Goal: Task Accomplishment & Management: Use online tool/utility

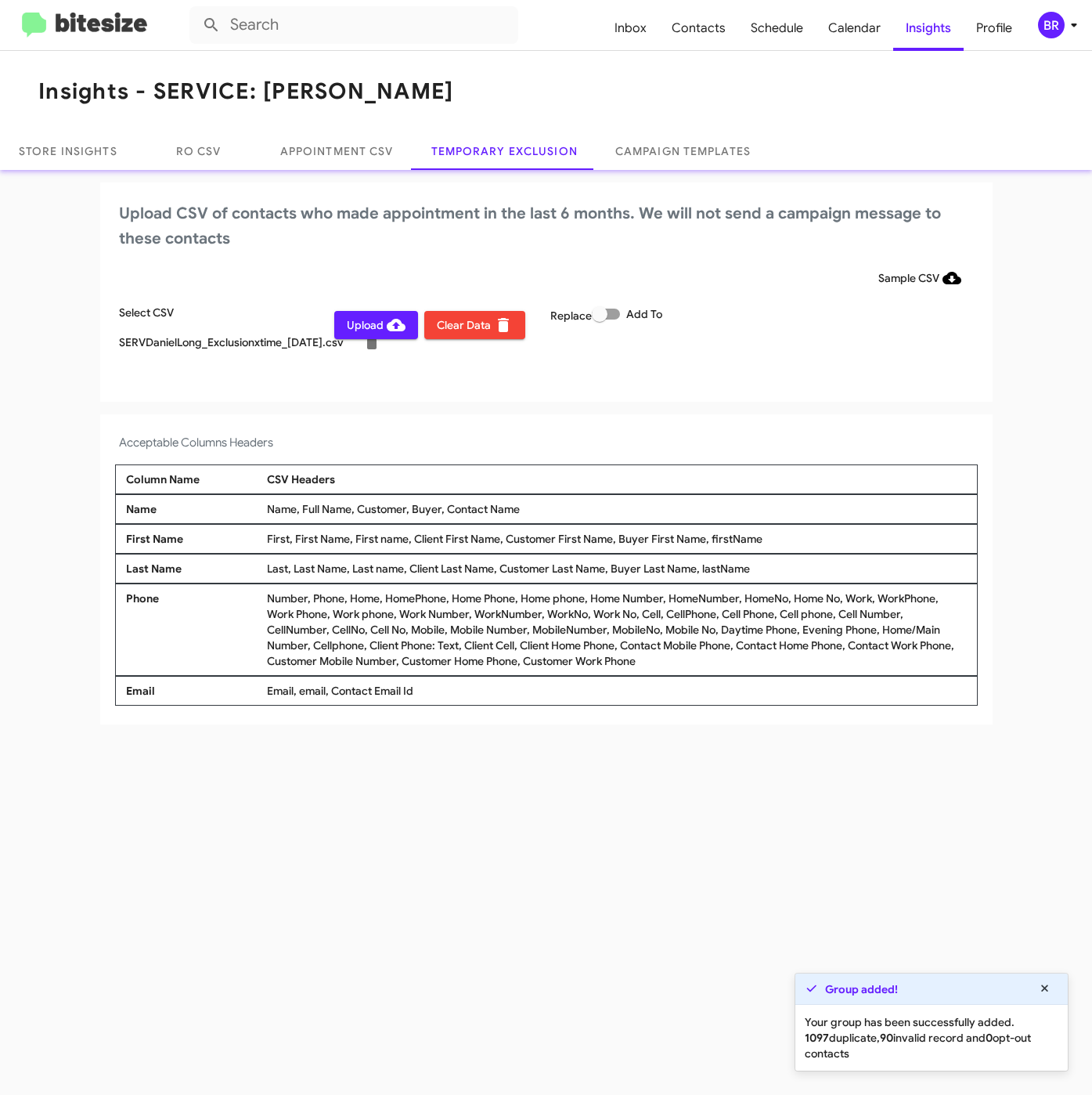
click at [381, 331] on span "Upload" at bounding box center [376, 324] width 59 height 28
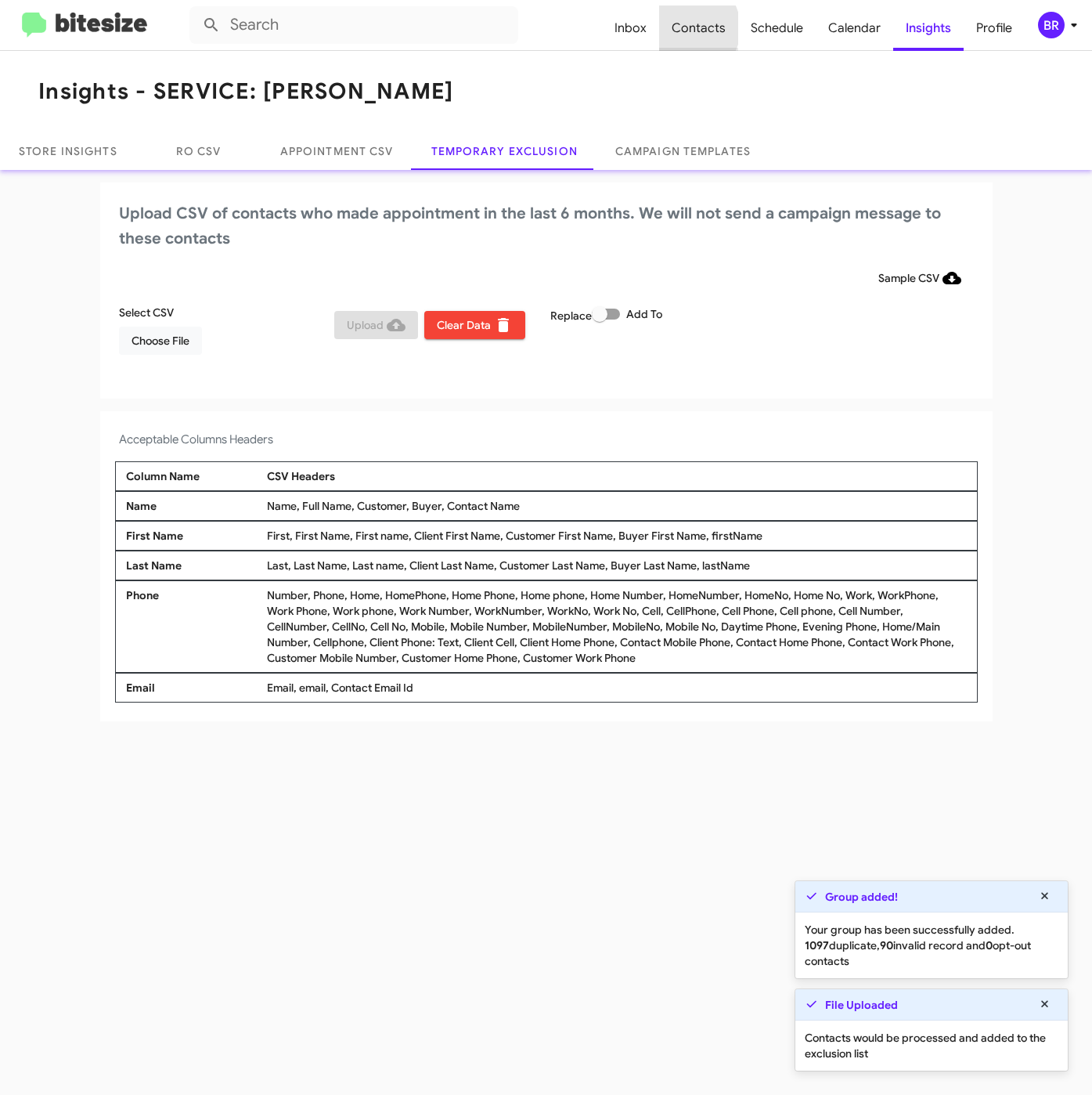
click at [691, 28] on span "Contacts" at bounding box center [698, 28] width 79 height 46
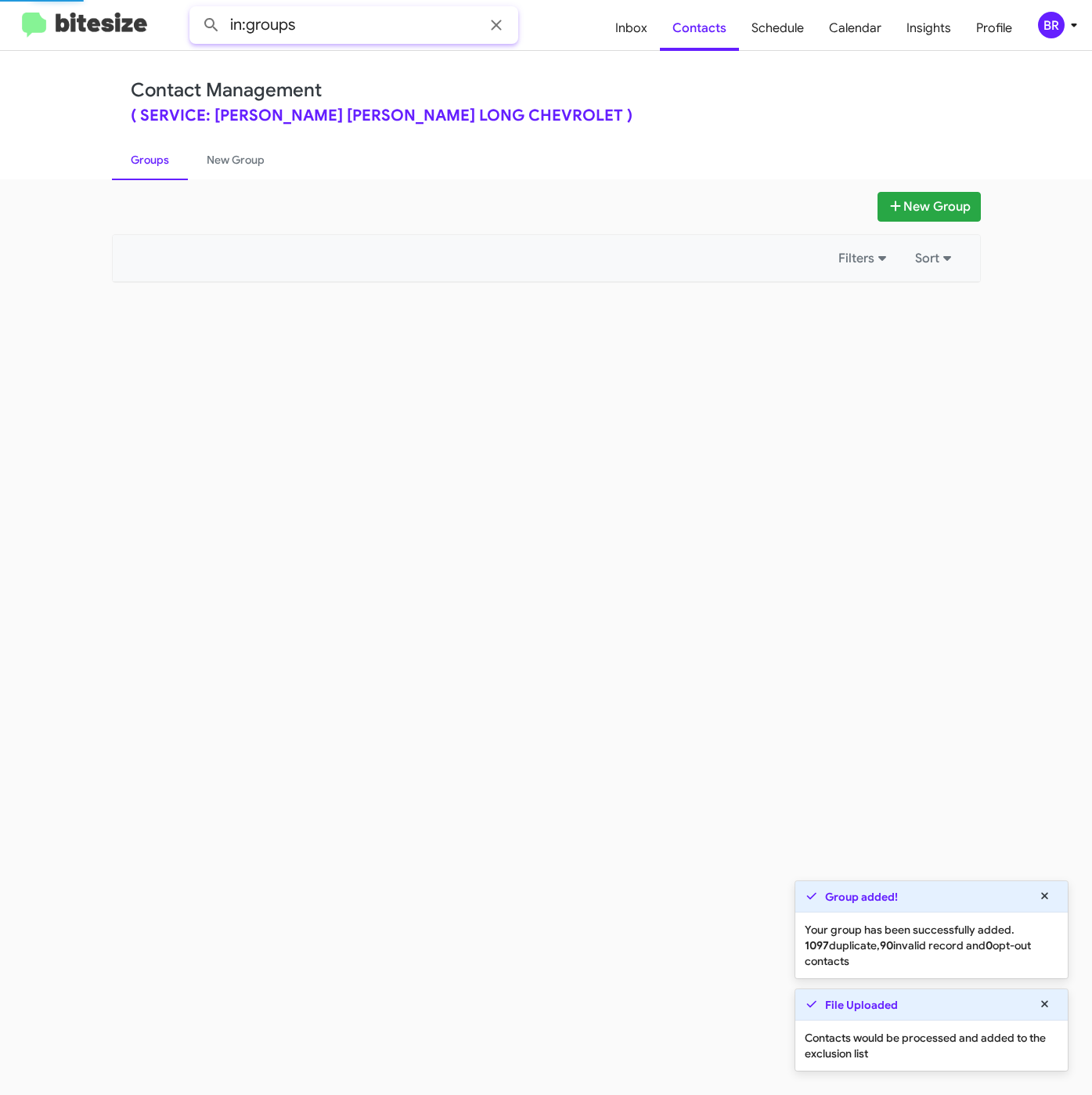
click at [332, 28] on input "in:groups" at bounding box center [353, 24] width 329 height 38
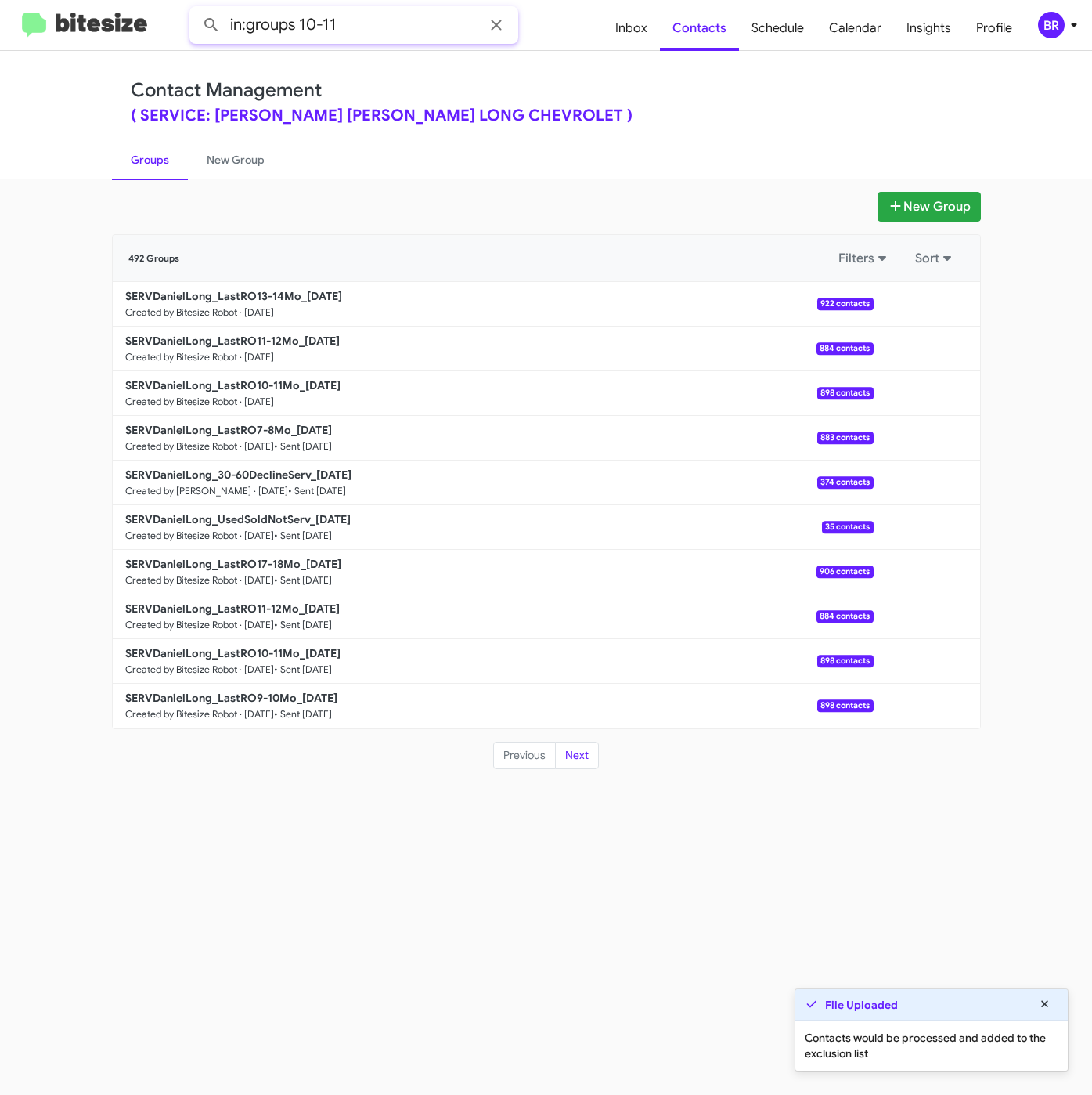
click at [196, 10] on button at bounding box center [212, 25] width 31 height 31
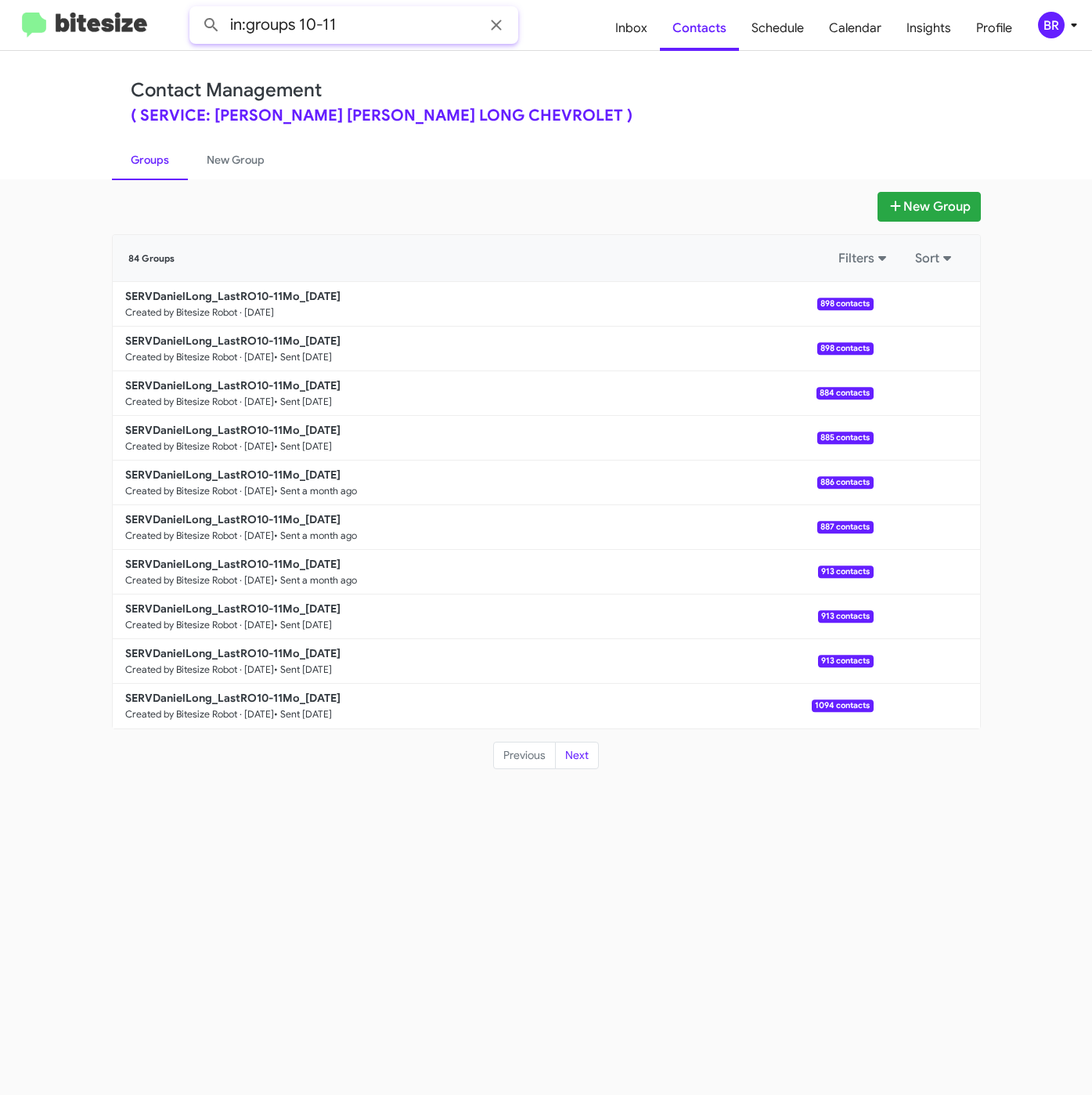
drag, startPoint x: 308, startPoint y: 24, endPoint x: 355, endPoint y: 24, distance: 47.0
click at [355, 24] on input "in:groups 10-11" at bounding box center [353, 24] width 329 height 38
click at [196, 10] on button at bounding box center [212, 25] width 31 height 31
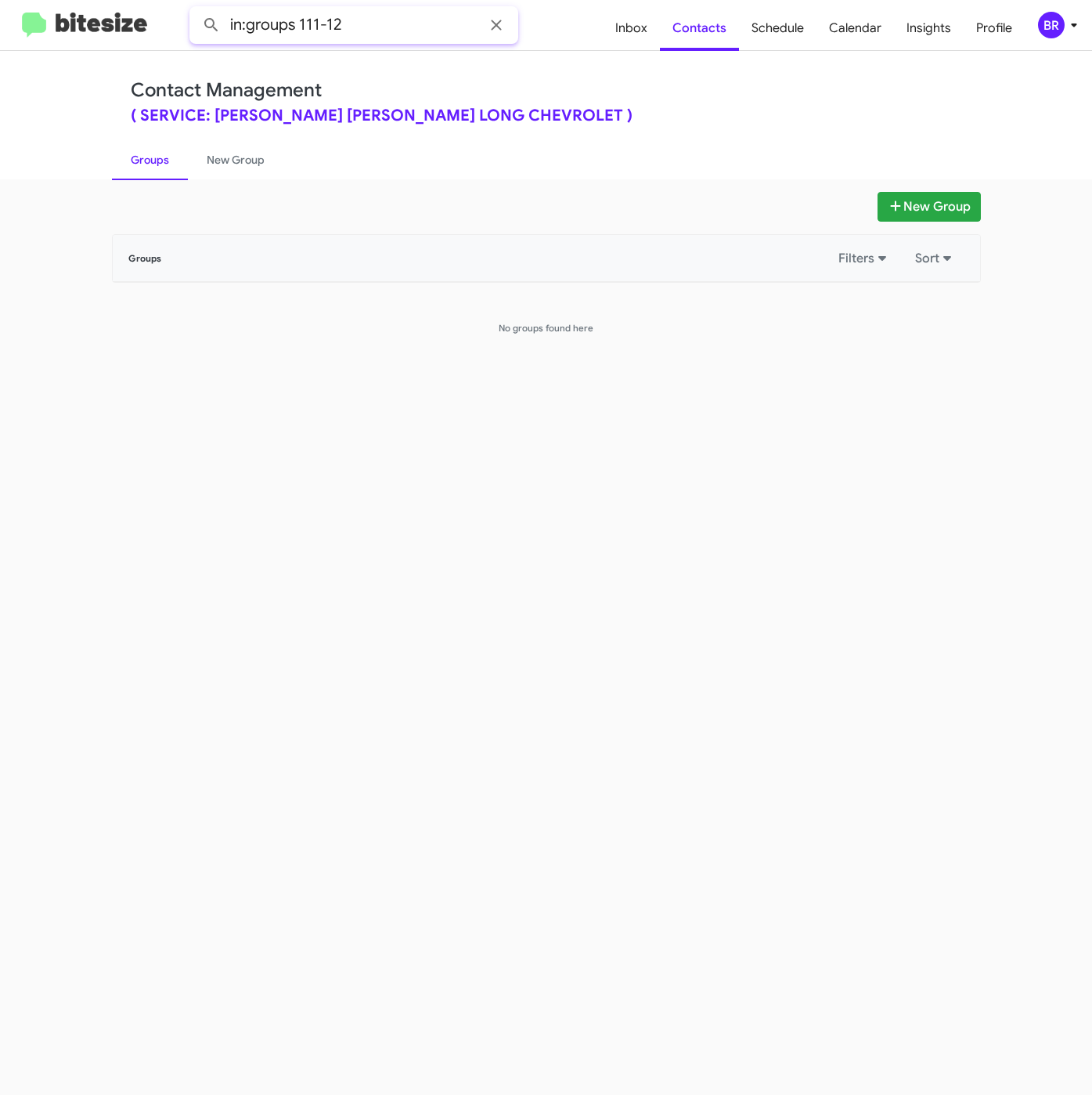
click at [313, 24] on input "in:groups 111-12" at bounding box center [353, 24] width 329 height 38
click at [196, 10] on button at bounding box center [212, 25] width 31 height 31
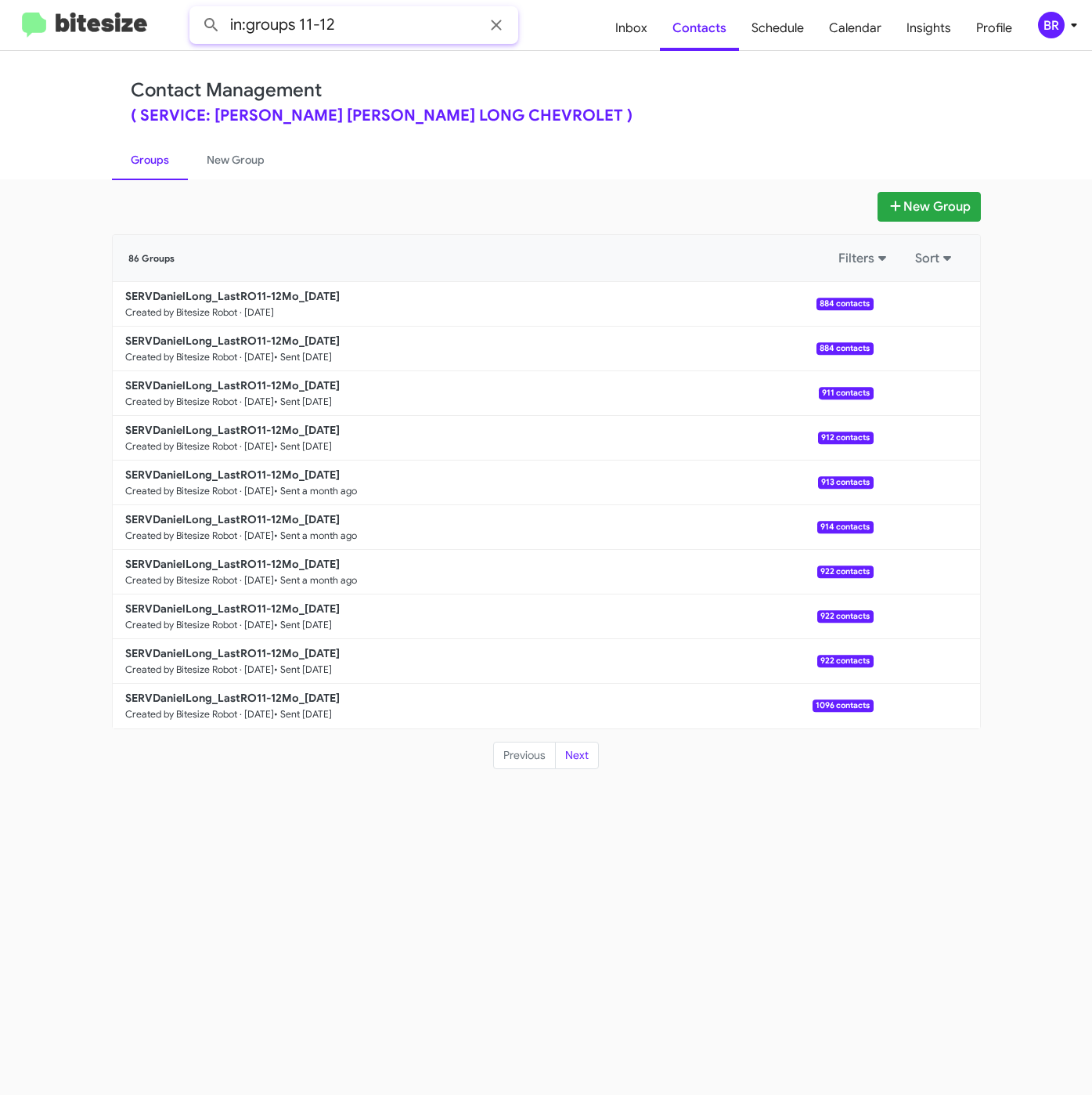
drag, startPoint x: 308, startPoint y: 24, endPoint x: 407, endPoint y: 24, distance: 99.0
click at [407, 24] on input "in:groups 11-12" at bounding box center [353, 24] width 329 height 38
click at [196, 10] on button at bounding box center [212, 25] width 31 height 31
drag, startPoint x: 405, startPoint y: 18, endPoint x: 461, endPoint y: 18, distance: 56.0
click at [461, 18] on input "in:groups 13-14" at bounding box center [353, 24] width 329 height 38
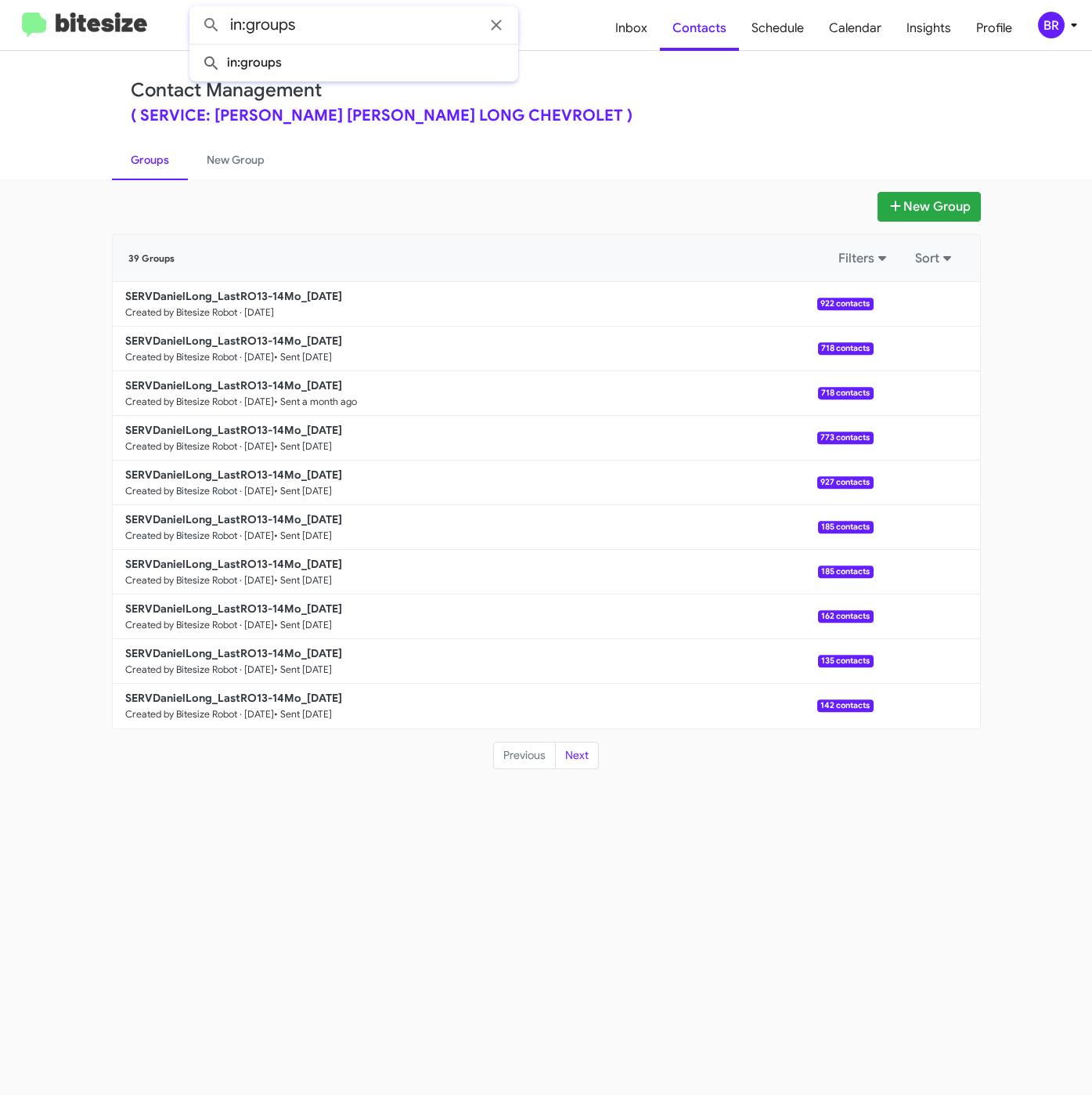
click at [196, 10] on button at bounding box center [212, 25] width 31 height 31
type input "in:groups"
click at [223, 388] on b "SERVDanielLong_LastRO10-11Mo_09-09-25" at bounding box center [233, 385] width 215 height 15
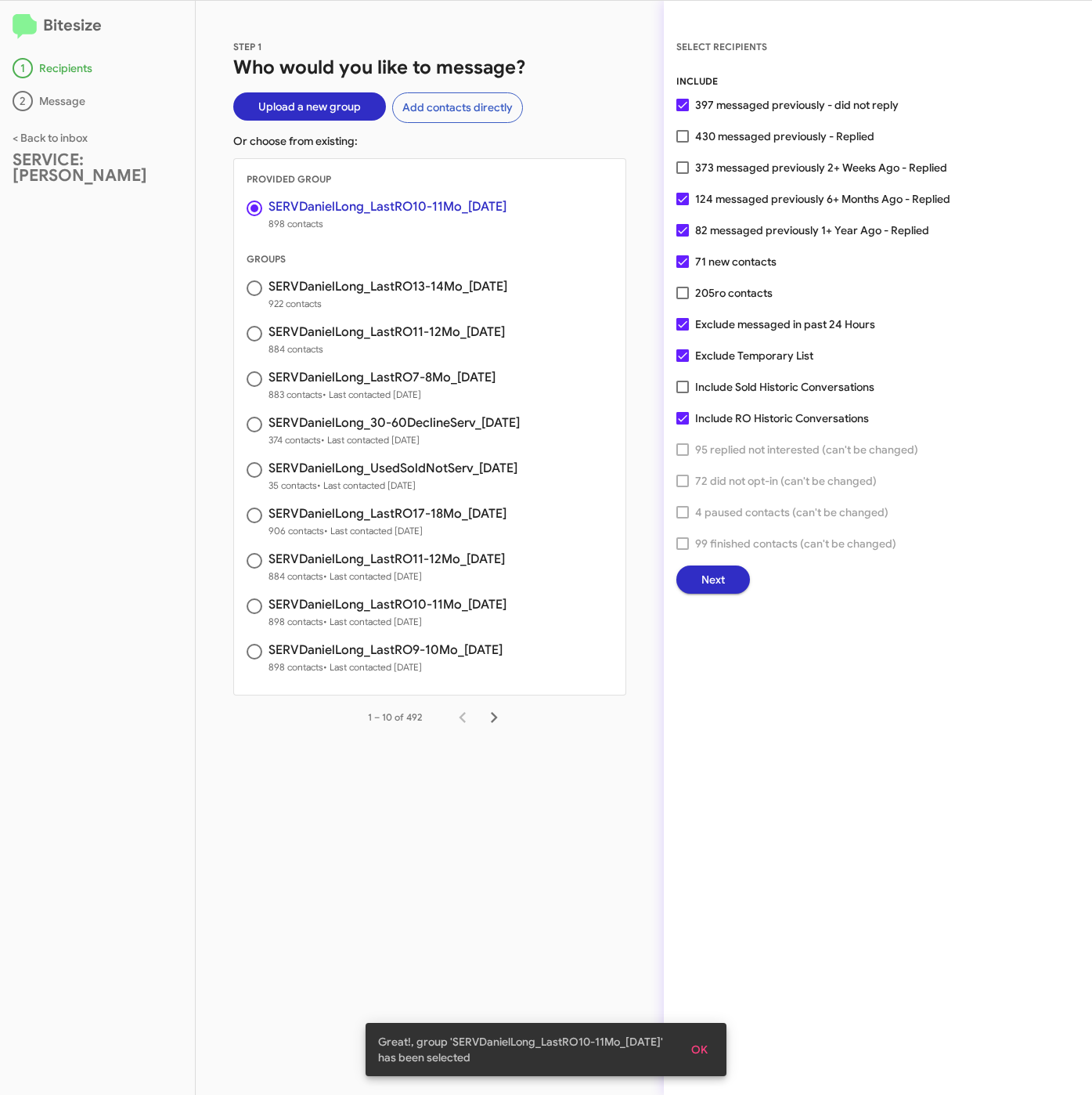
click at [686, 581] on button "Next" at bounding box center [713, 579] width 74 height 28
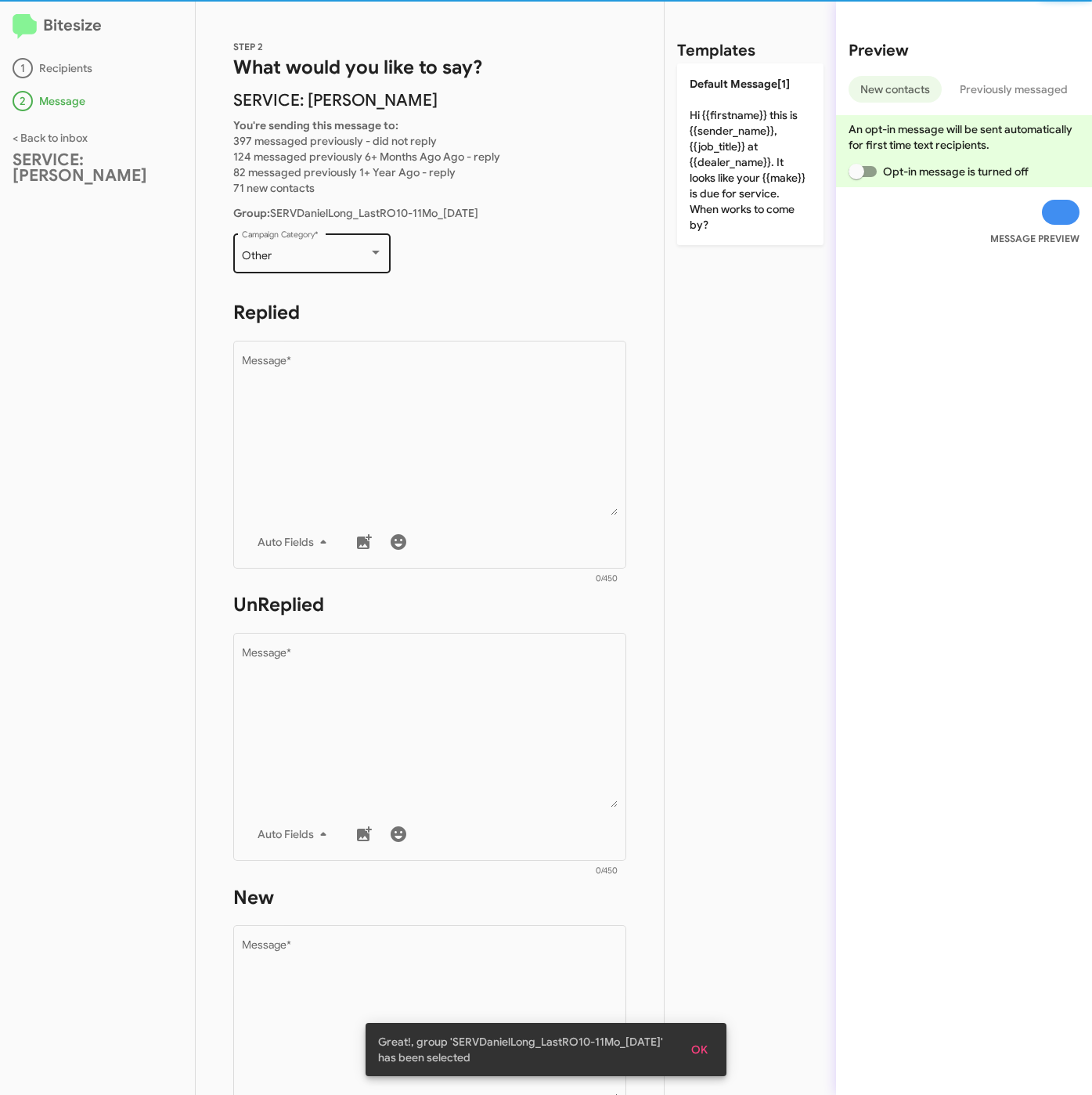
click at [326, 249] on div "Other" at bounding box center [305, 255] width 127 height 13
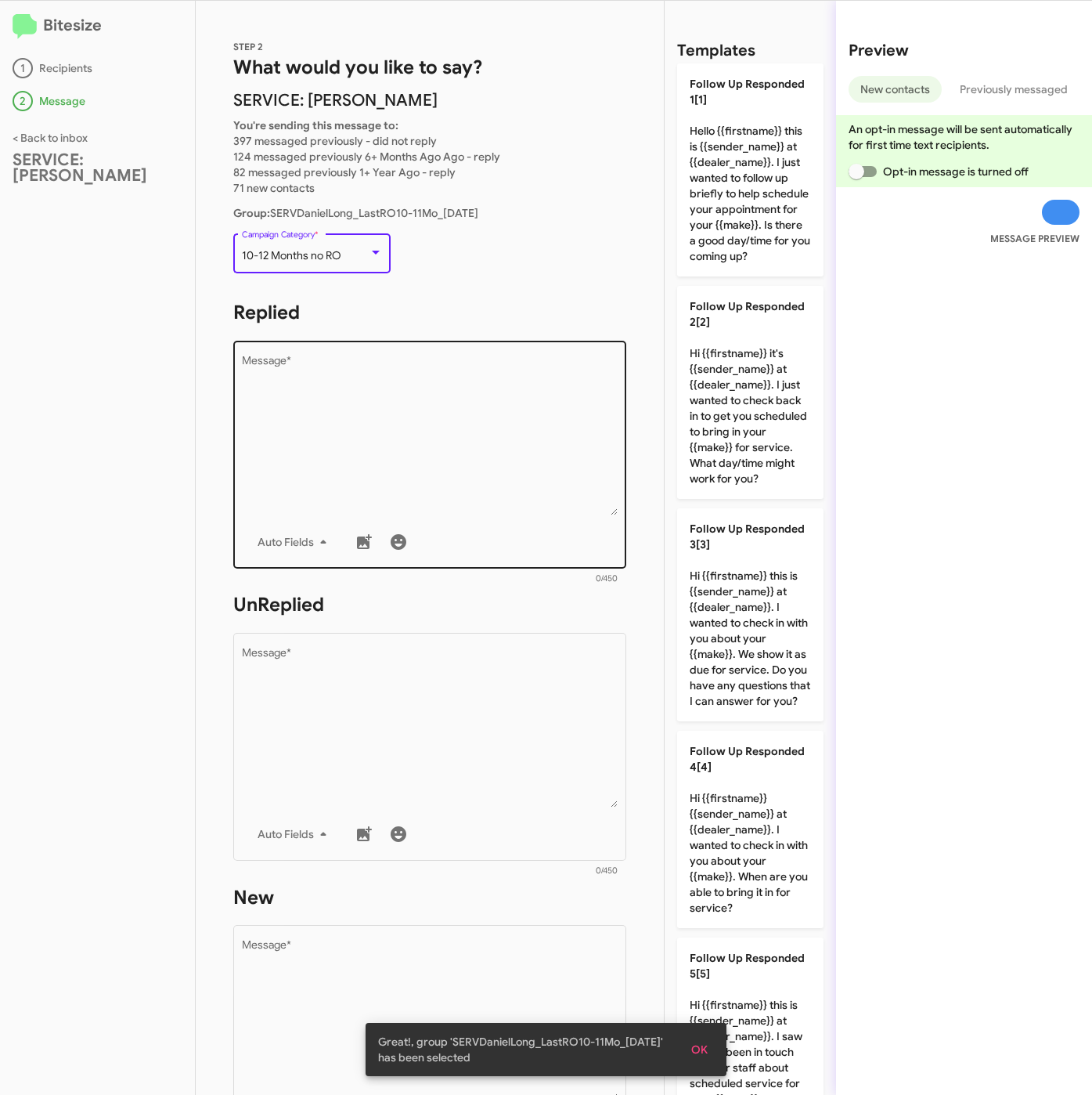
click at [369, 419] on textarea "Message *" at bounding box center [430, 435] width 377 height 160
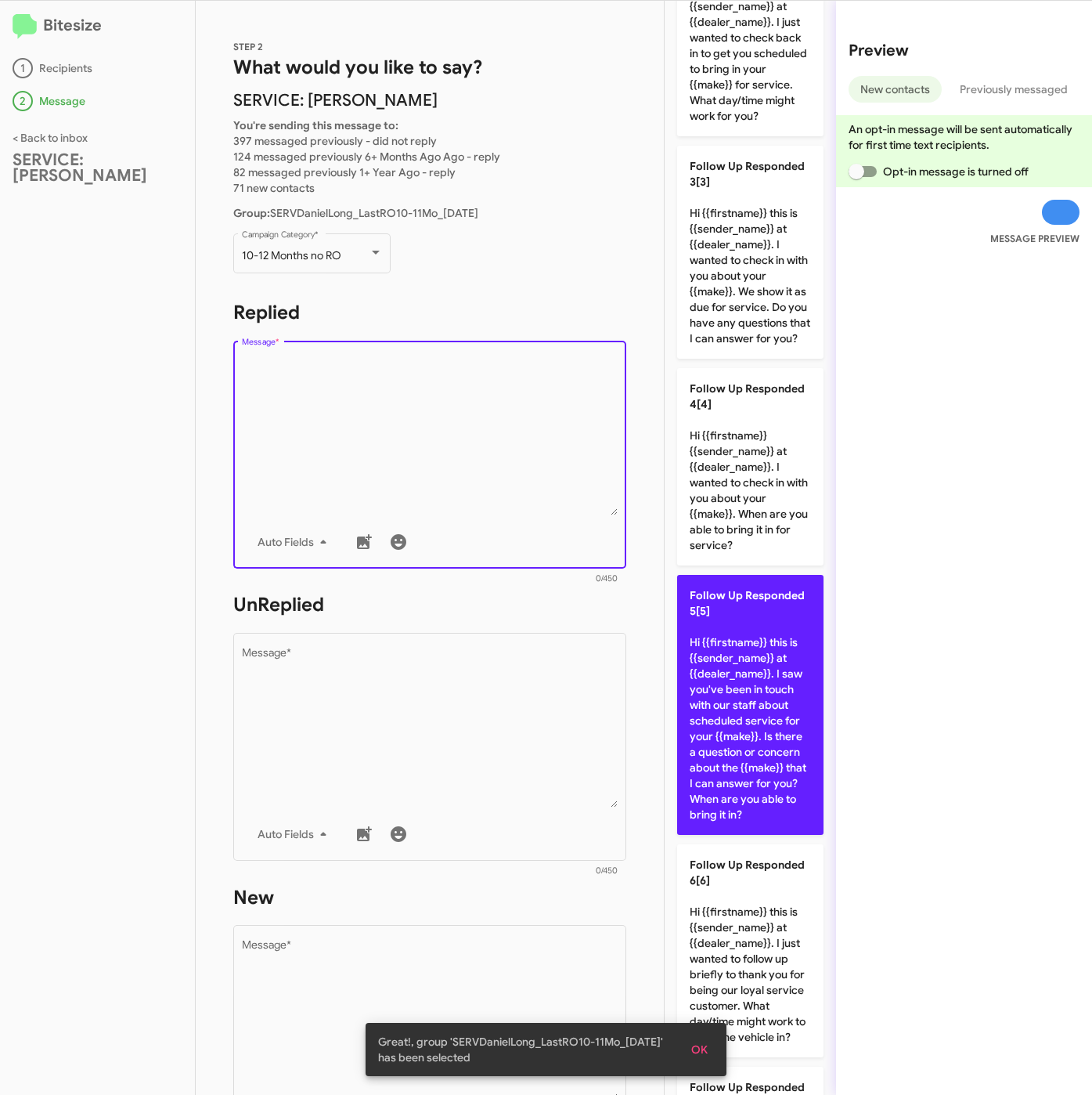
scroll to position [587, 0]
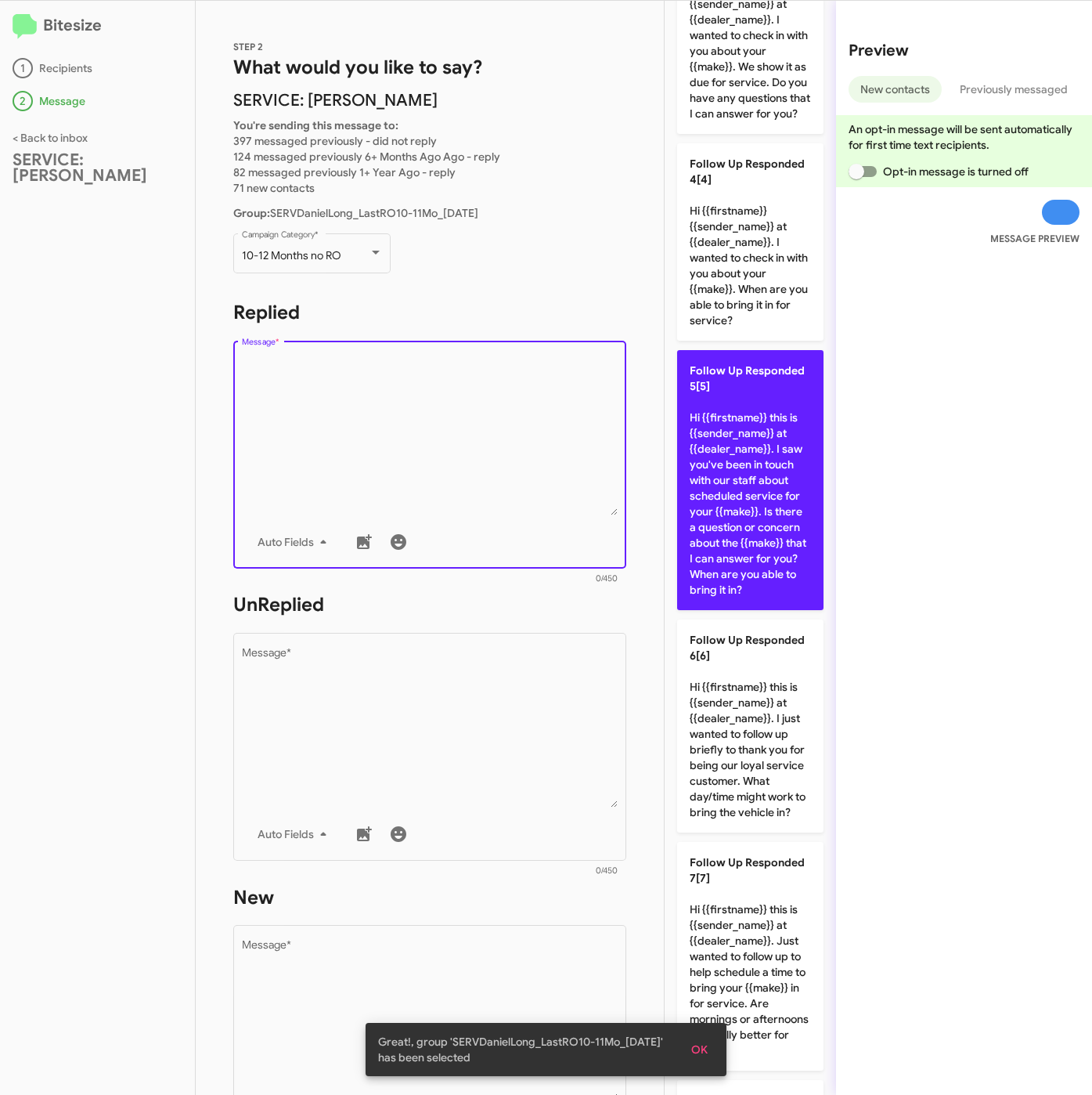
drag, startPoint x: 726, startPoint y: 638, endPoint x: 708, endPoint y: 656, distance: 25.5
click at [727, 610] on p "Follow Up Responded 5[5] Hi {{firstname}} this is {{sender_name}} at {{dealer_n…" at bounding box center [750, 481] width 147 height 260
type textarea "Hi {{firstname}} this is {{sender_name}} at {{dealer_name}}. I saw you've been …"
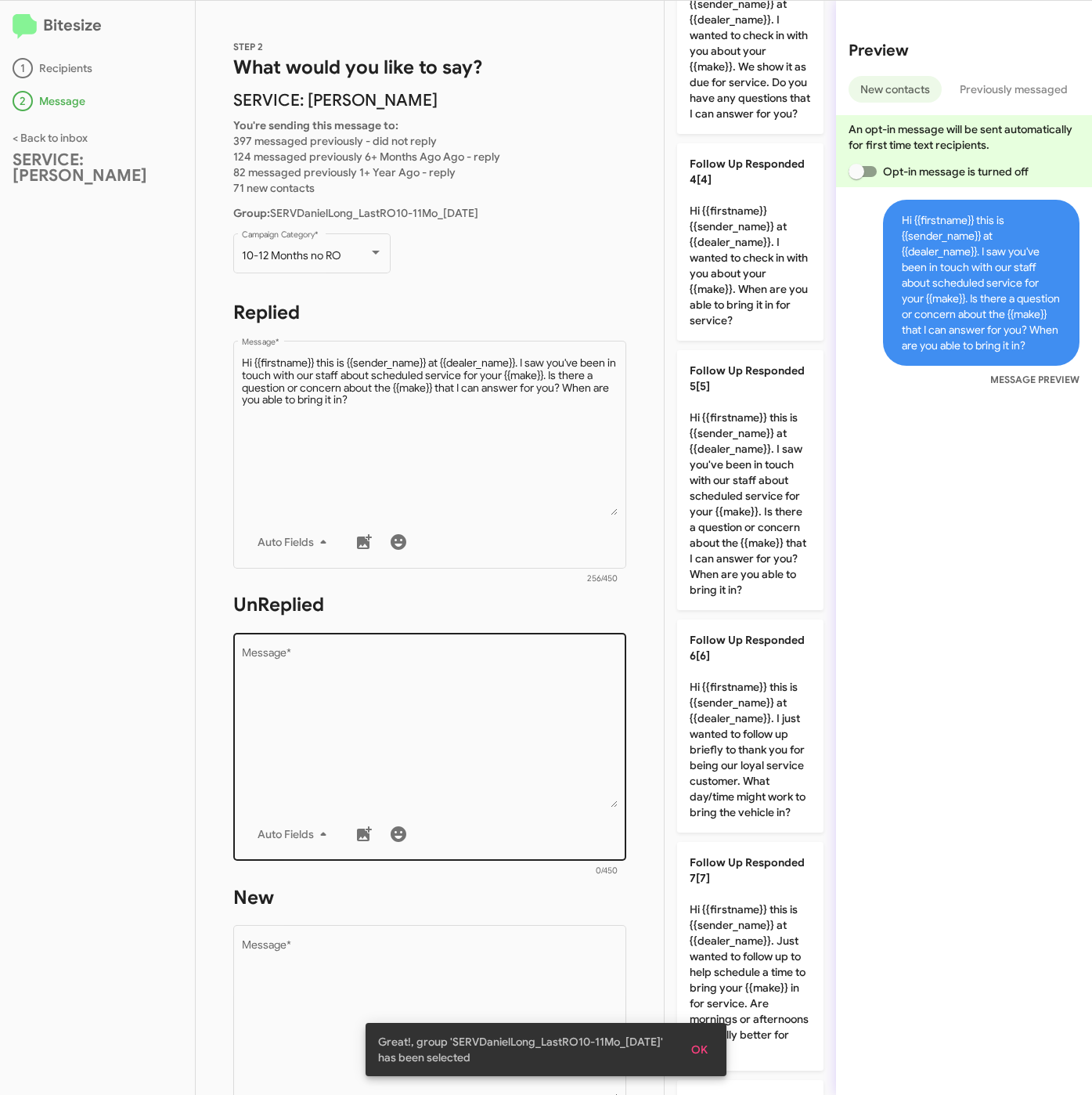
click at [491, 710] on textarea "Message *" at bounding box center [430, 727] width 377 height 160
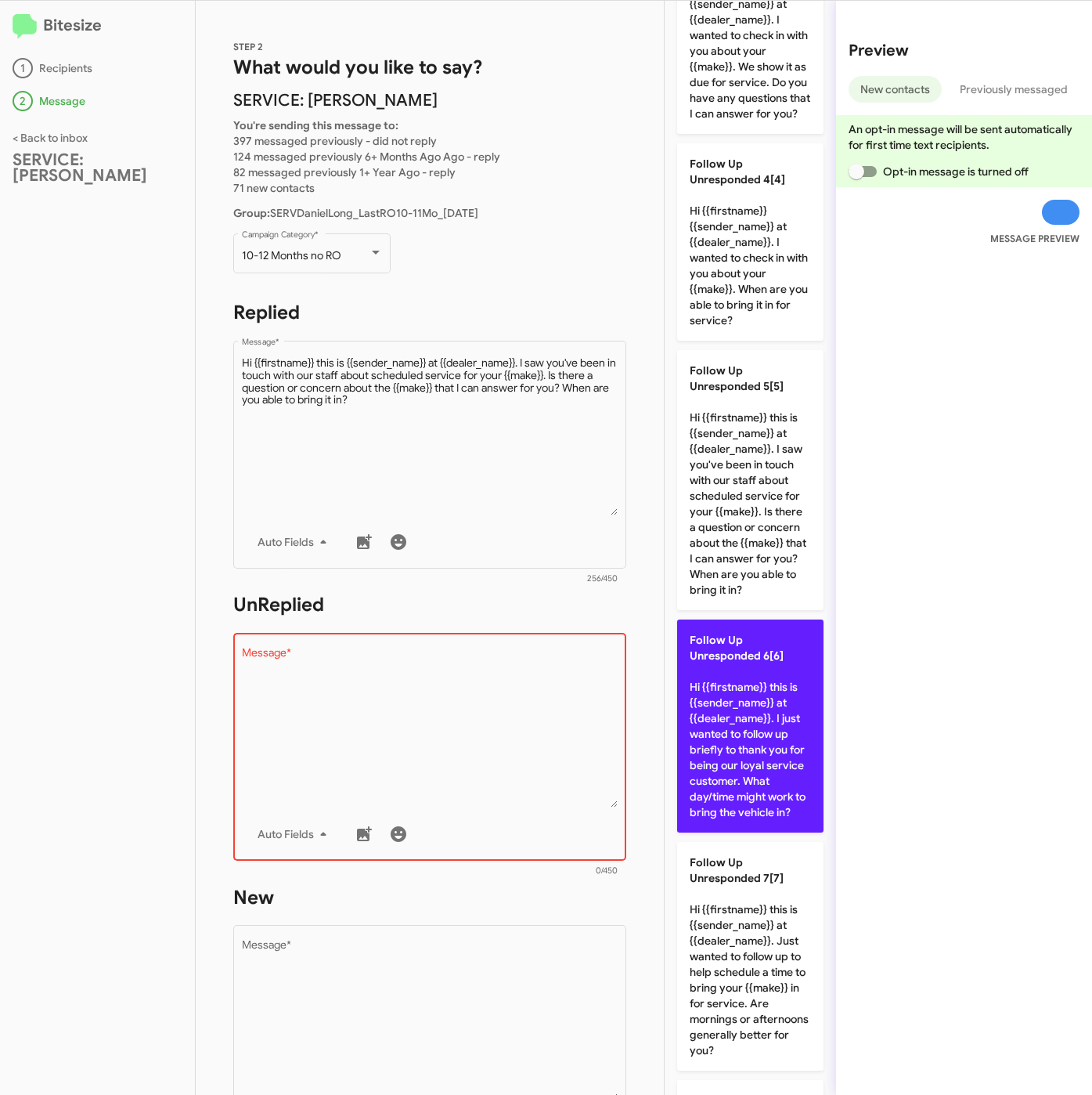
click at [757, 806] on p "Follow Up Unresponded 6[6] Hi {{firstname}} this is {{sender_name}} at {{dealer…" at bounding box center [750, 725] width 147 height 213
type textarea "Hi {{firstname}} this is {{sender_name}} at {{dealer_name}}. I just wanted to f…"
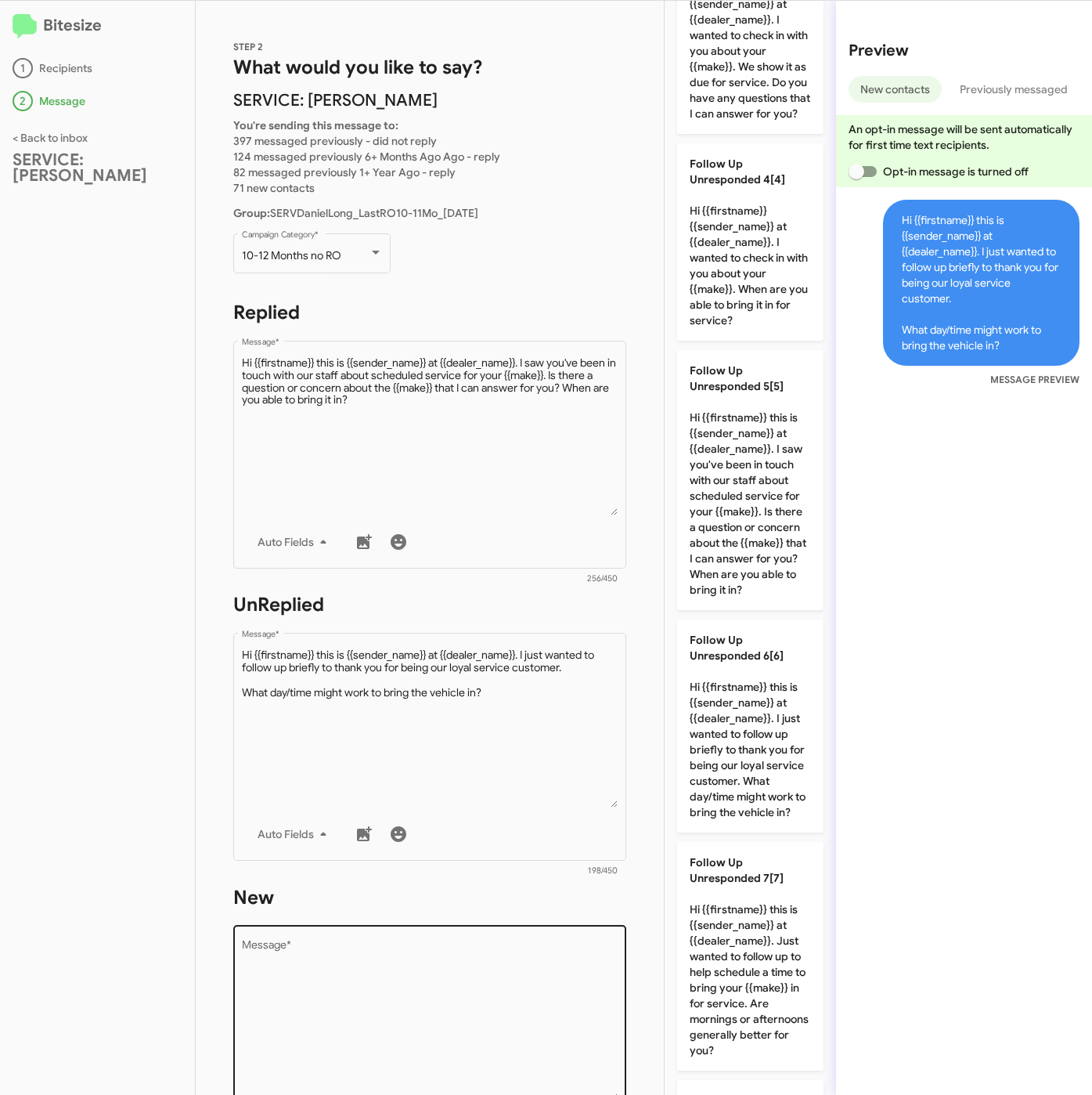
click at [477, 950] on textarea "Message *" at bounding box center [430, 1020] width 377 height 160
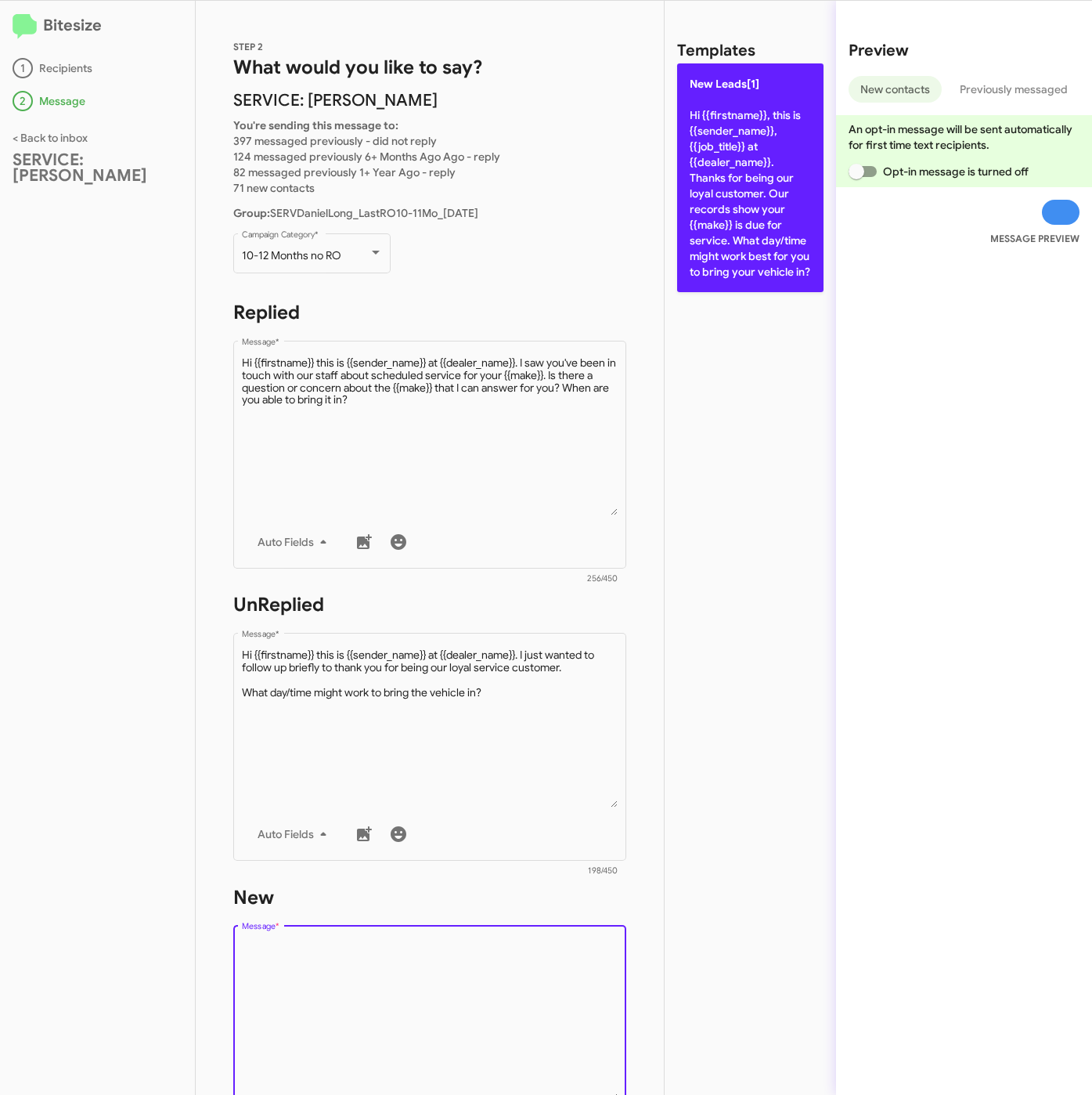
click at [708, 270] on p "New Leads[1] Hi {{firstname}}, this is {{sender_name}}, {{job_title}} at {{deal…" at bounding box center [750, 178] width 147 height 229
type textarea "Hi {{firstname}}, this is {{sender_name}}, {{job_title}} at {{dealer_name}}. Th…"
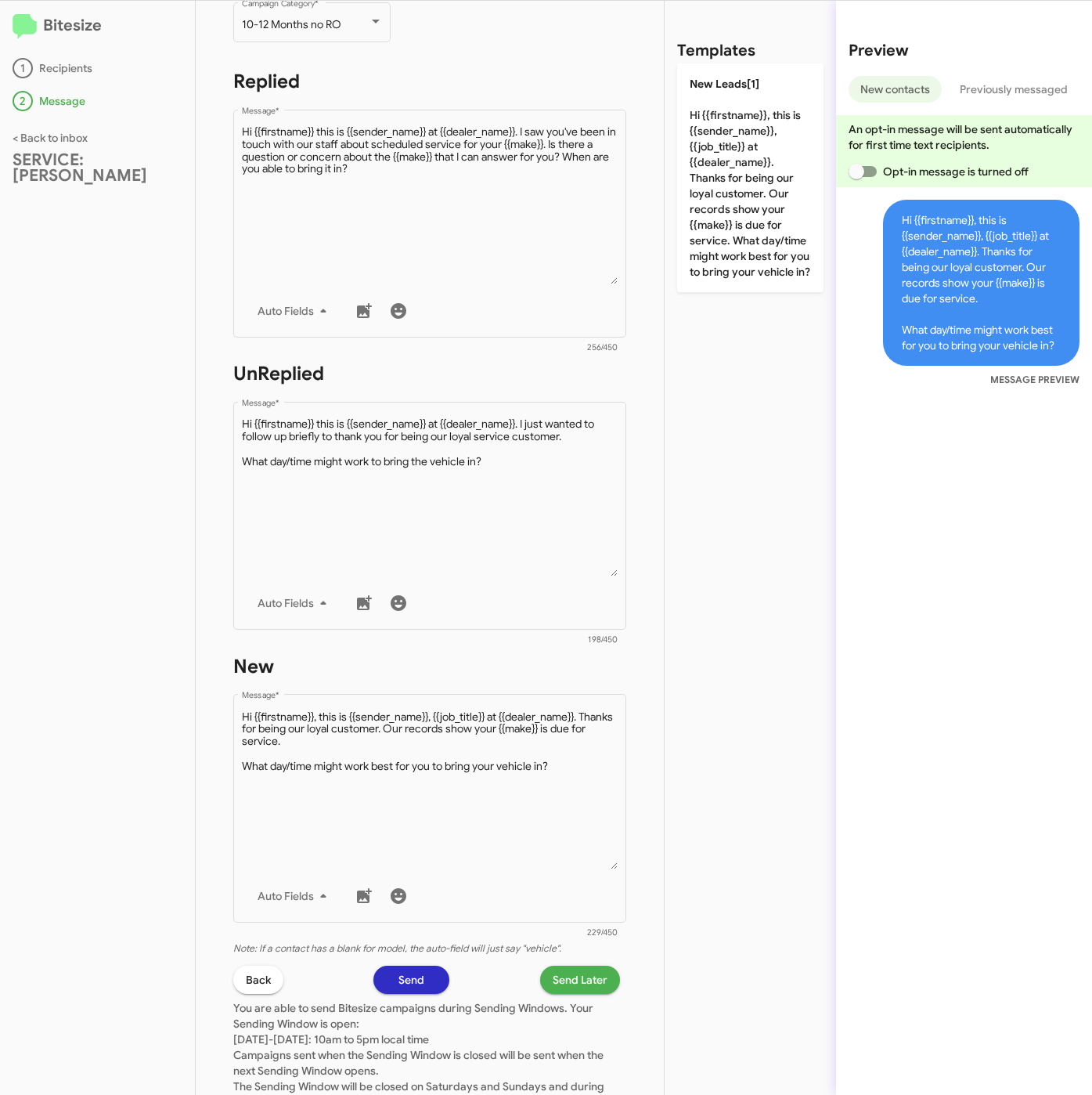
scroll to position [352, 0]
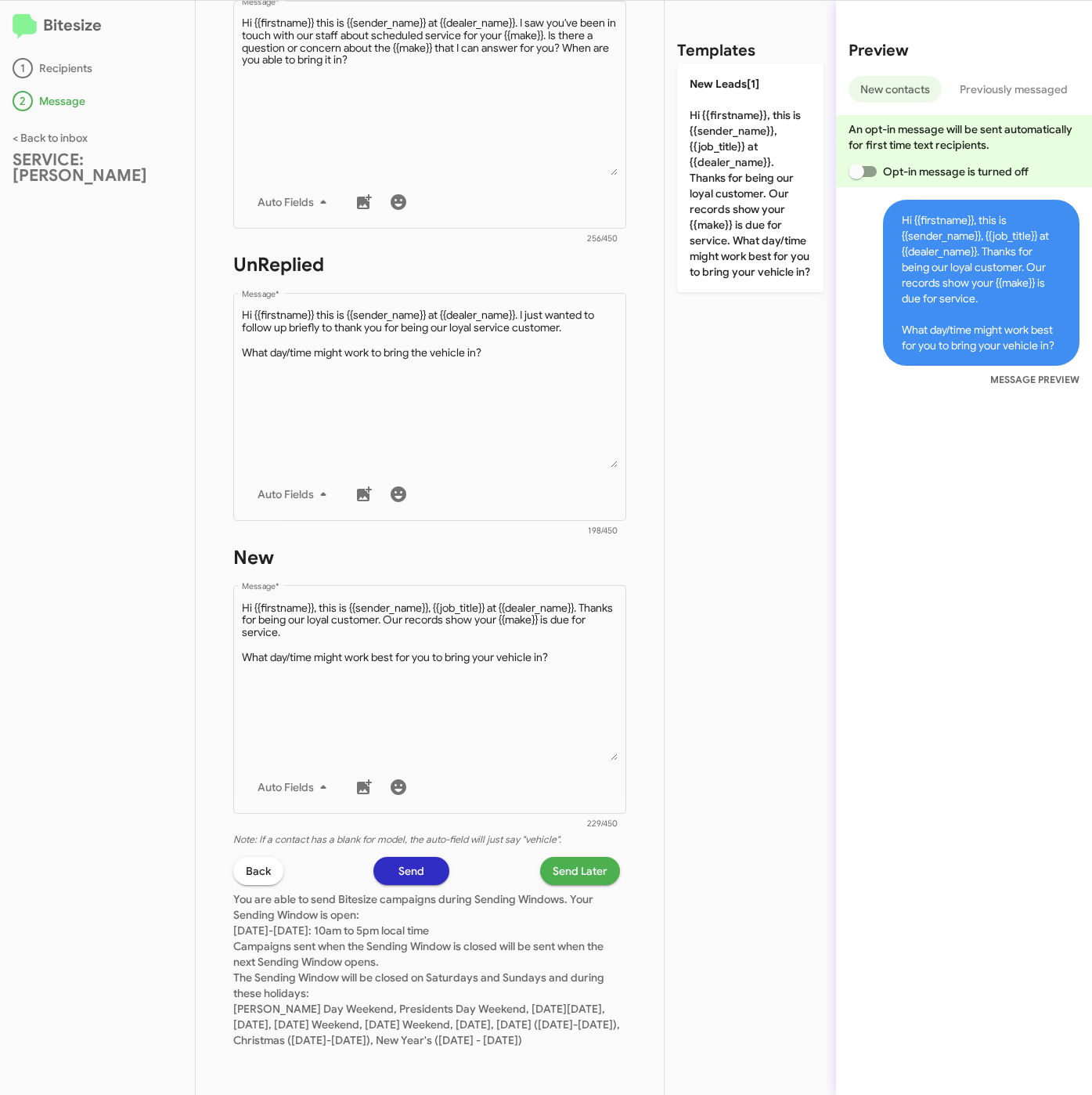
click at [553, 858] on span "Send Later" at bounding box center [580, 871] width 54 height 28
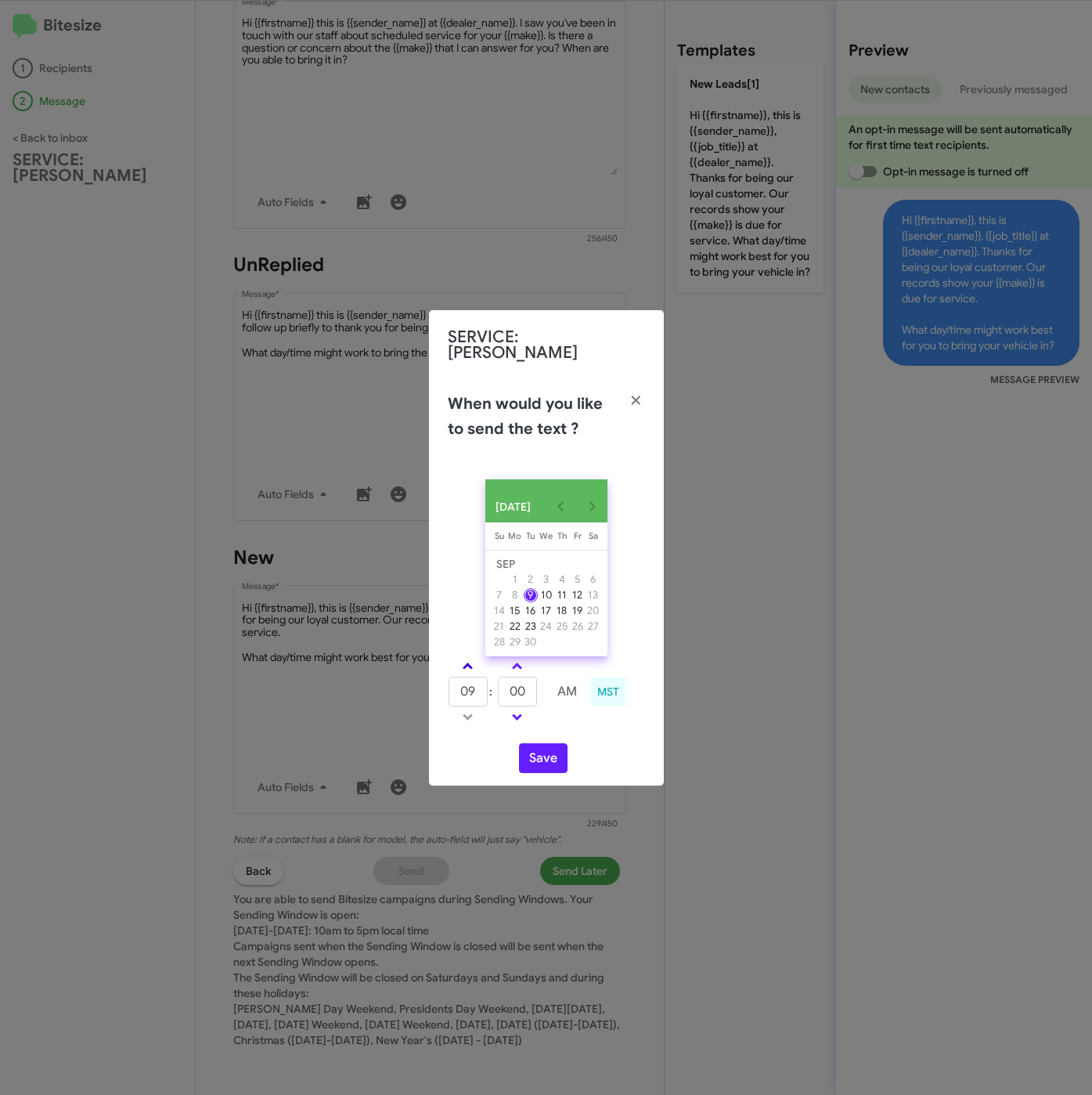
click at [468, 663] on span at bounding box center [468, 668] width 10 height 10
type input "10"
click at [489, 695] on tr "10 : 00 AM" at bounding box center [517, 691] width 140 height 31
type input "15"
click at [539, 755] on button "Save" at bounding box center [544, 758] width 49 height 30
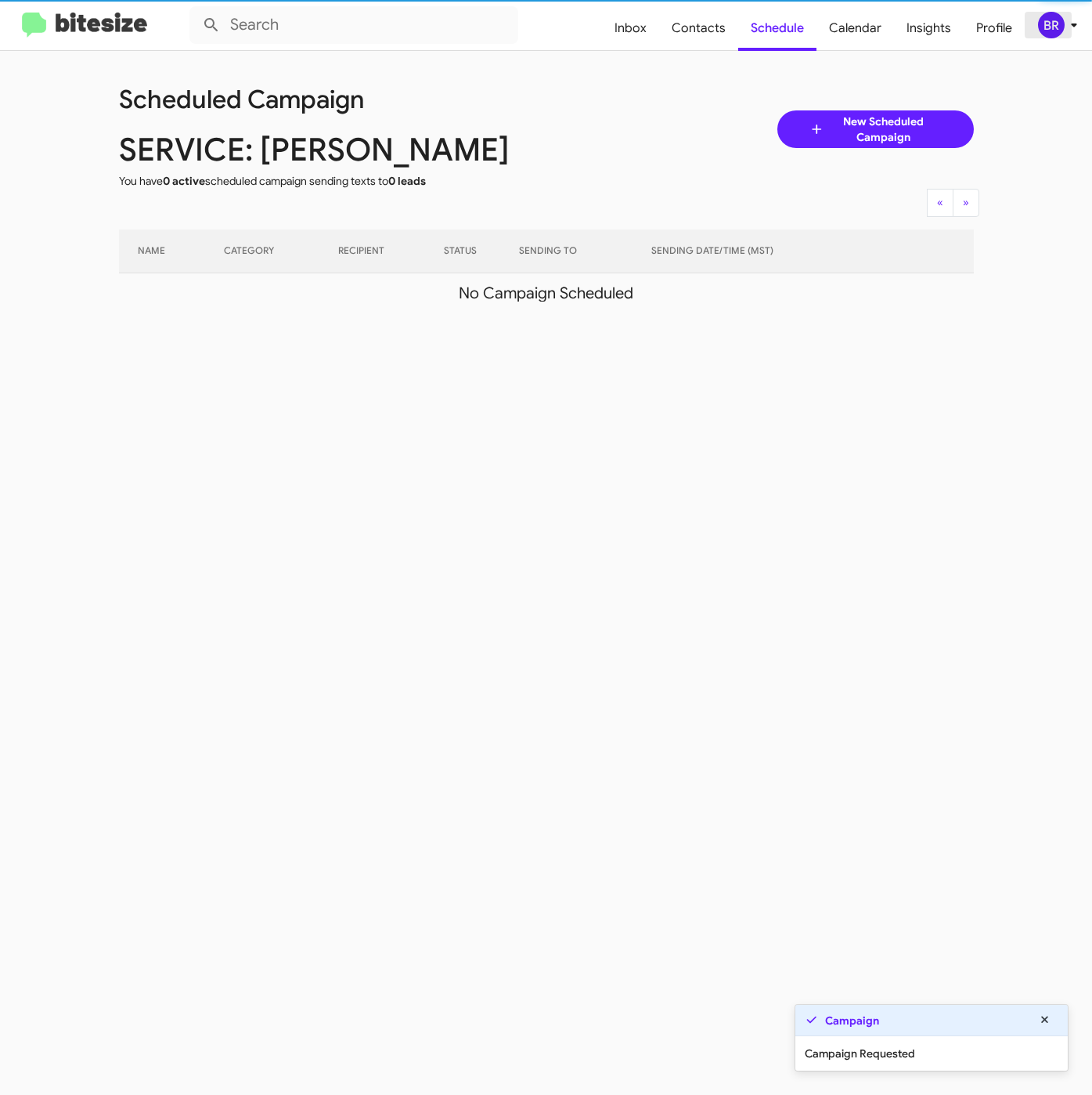
click at [1062, 24] on div "BR" at bounding box center [1051, 24] width 26 height 26
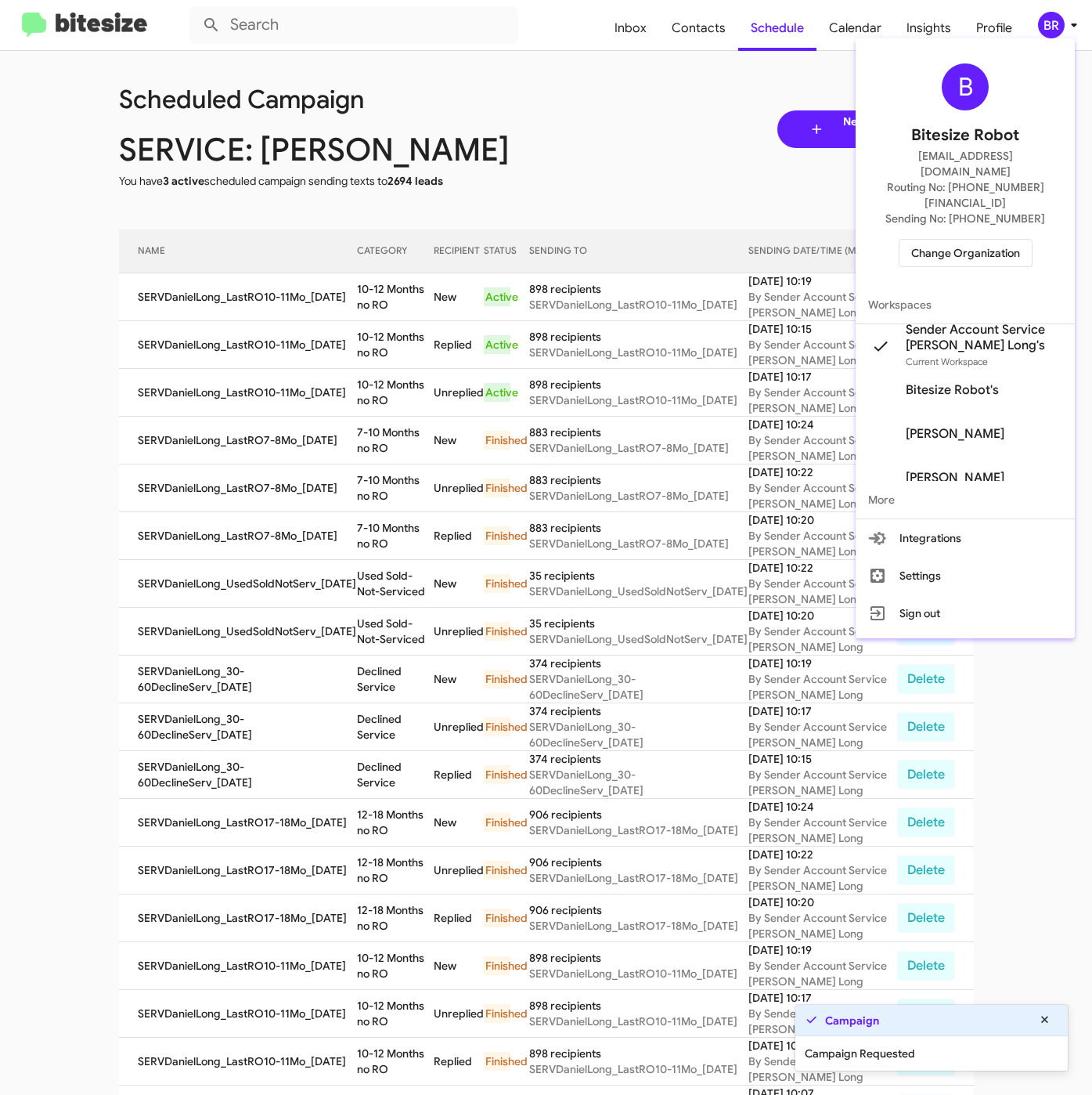
click at [376, 303] on div at bounding box center [546, 548] width 1092 height 1095
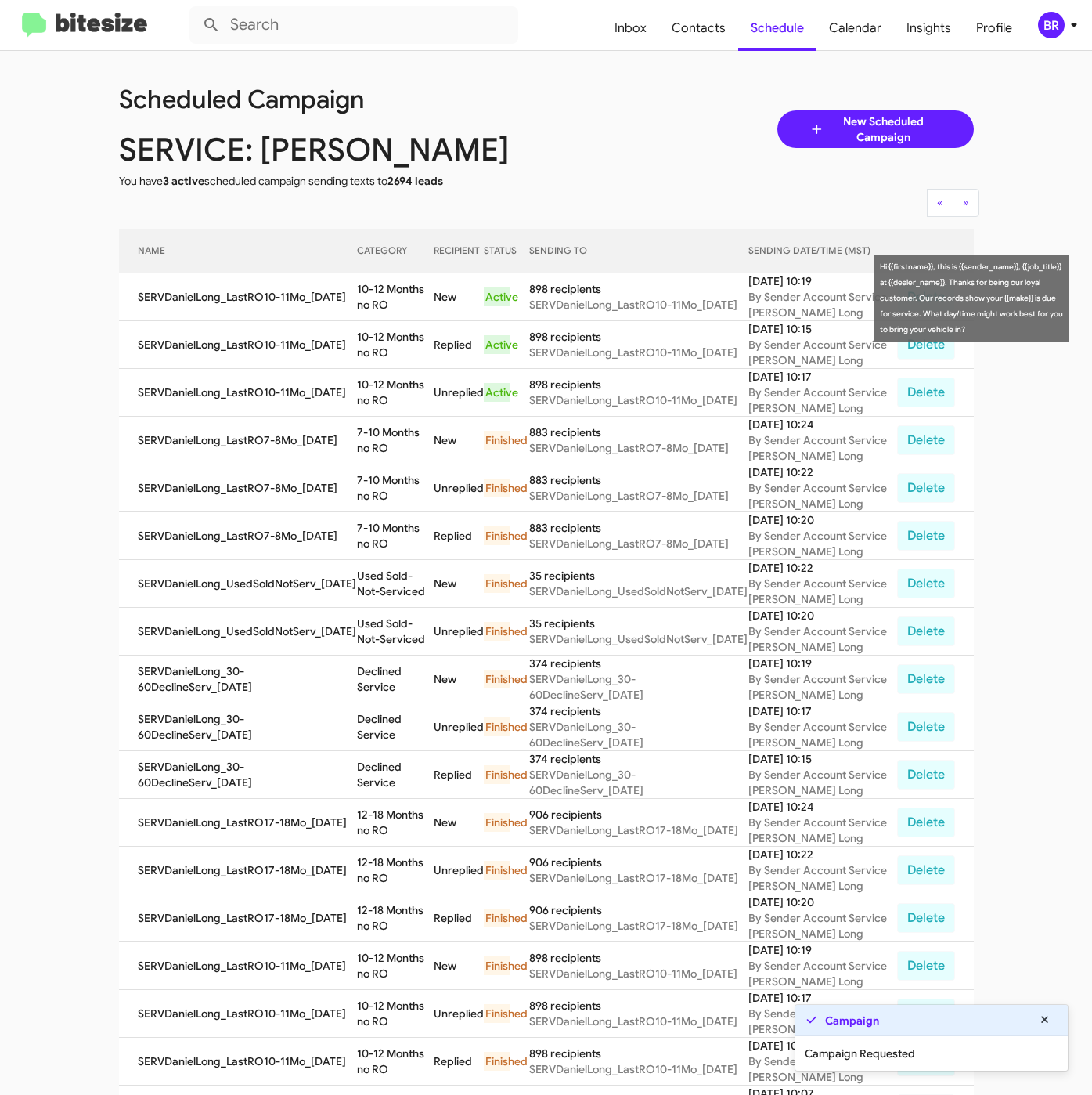
drag, startPoint x: 350, startPoint y: 292, endPoint x: 370, endPoint y: 299, distance: 21.2
click at [370, 299] on tr "SERVDanielLong_LastRO10-11Mo_09-09-25 10-12 Months no RO New Active 898 recipie…" at bounding box center [546, 297] width 855 height 48
click at [359, 301] on td "10-12 Months no RO" at bounding box center [395, 297] width 77 height 48
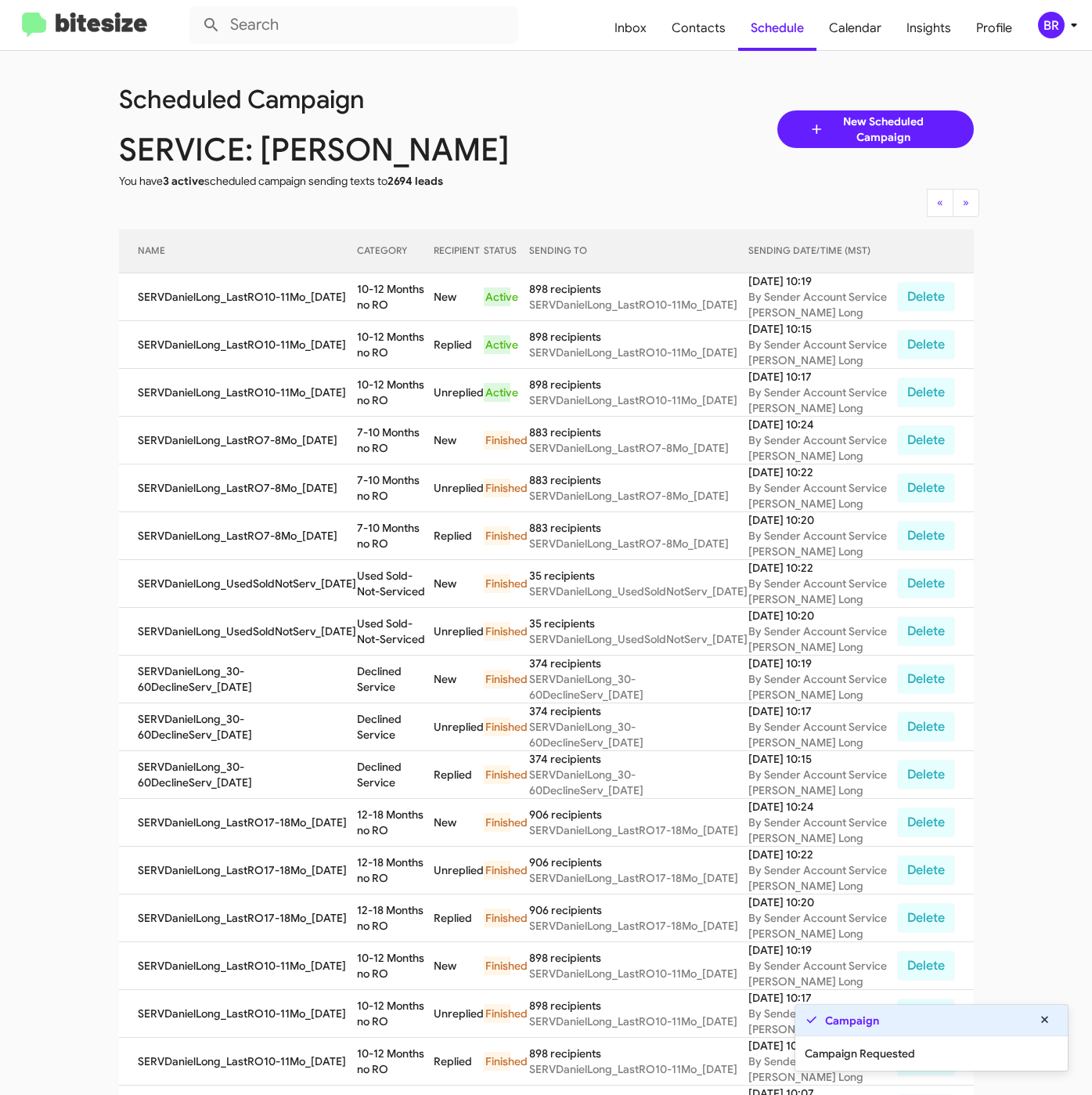
click at [357, 287] on td "10-12 Months no RO" at bounding box center [395, 297] width 77 height 48
drag, startPoint x: 348, startPoint y: 282, endPoint x: 364, endPoint y: 298, distance: 22.6
click at [364, 298] on td "10-12 Months no RO" at bounding box center [395, 297] width 77 height 48
copy td "10-12 Months no RO"
click at [719, 26] on span "Contacts" at bounding box center [698, 28] width 79 height 46
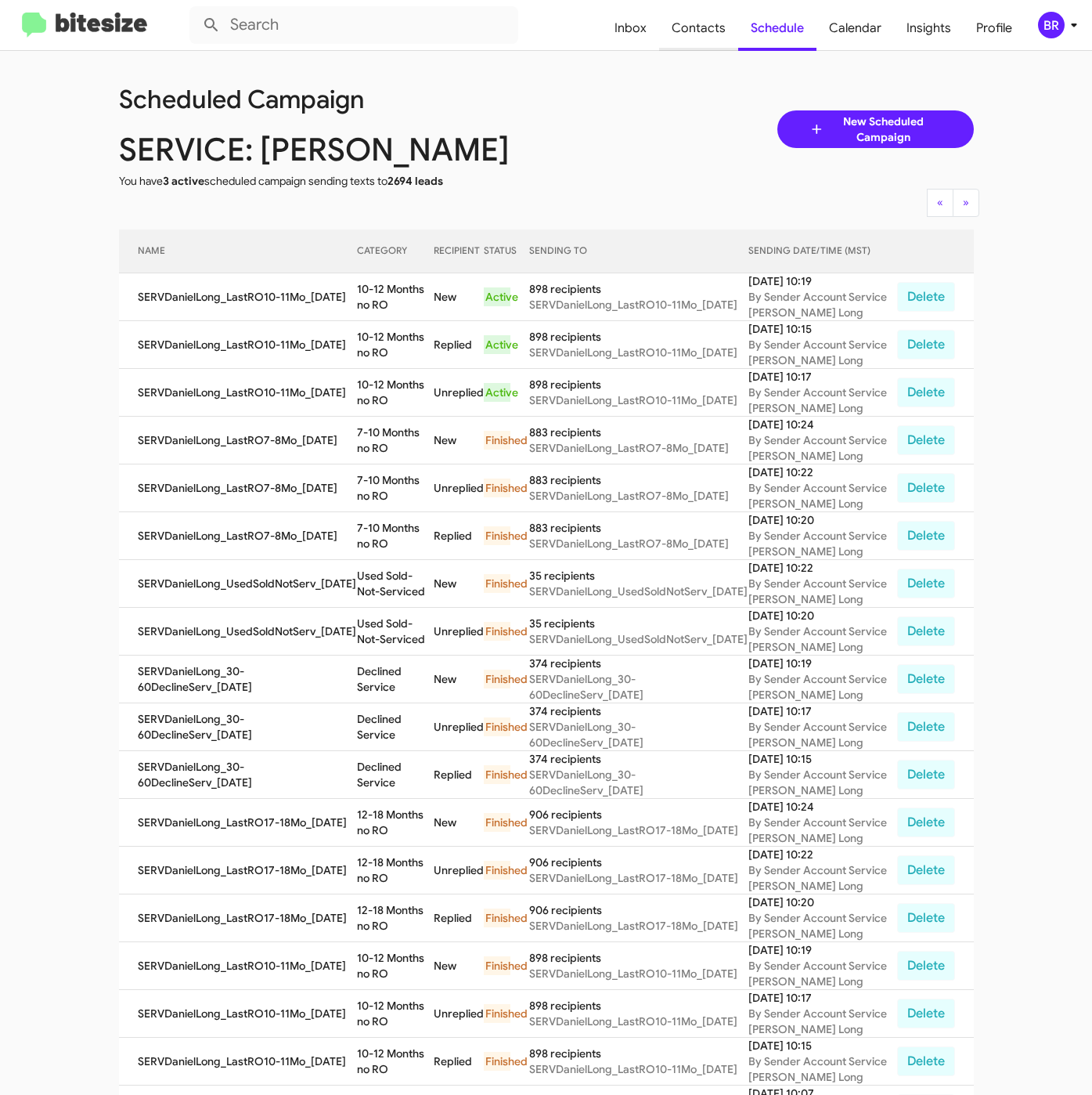
type input "in:groups"
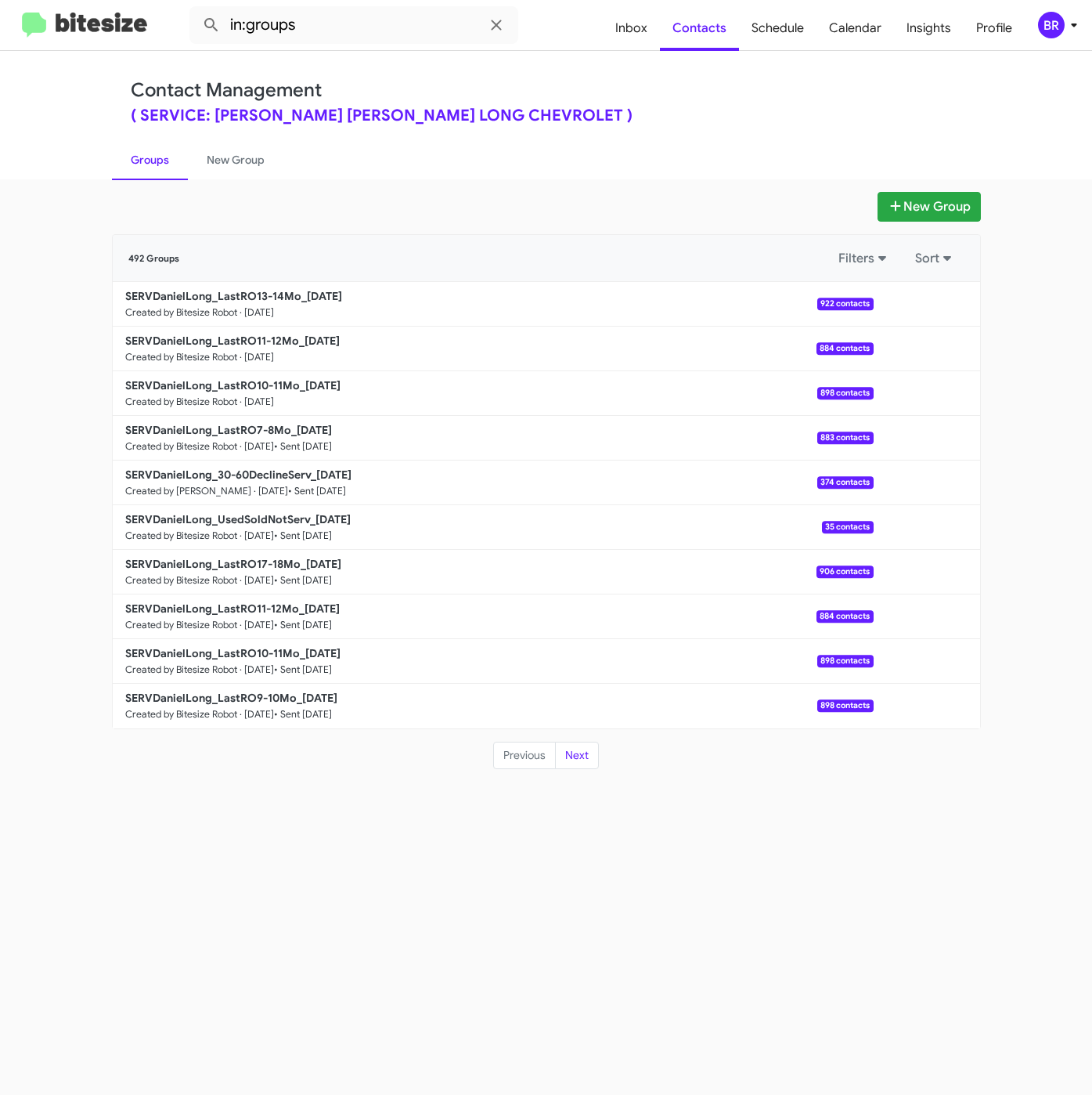
click at [671, 118] on div "( SERVICE: Daniels Long - DANIELS LONG CHEVROLET )" at bounding box center [546, 116] width 832 height 16
click at [278, 337] on b "SERVDanielLong_LastRO11-12Mo_09-09-25" at bounding box center [232, 341] width 215 height 15
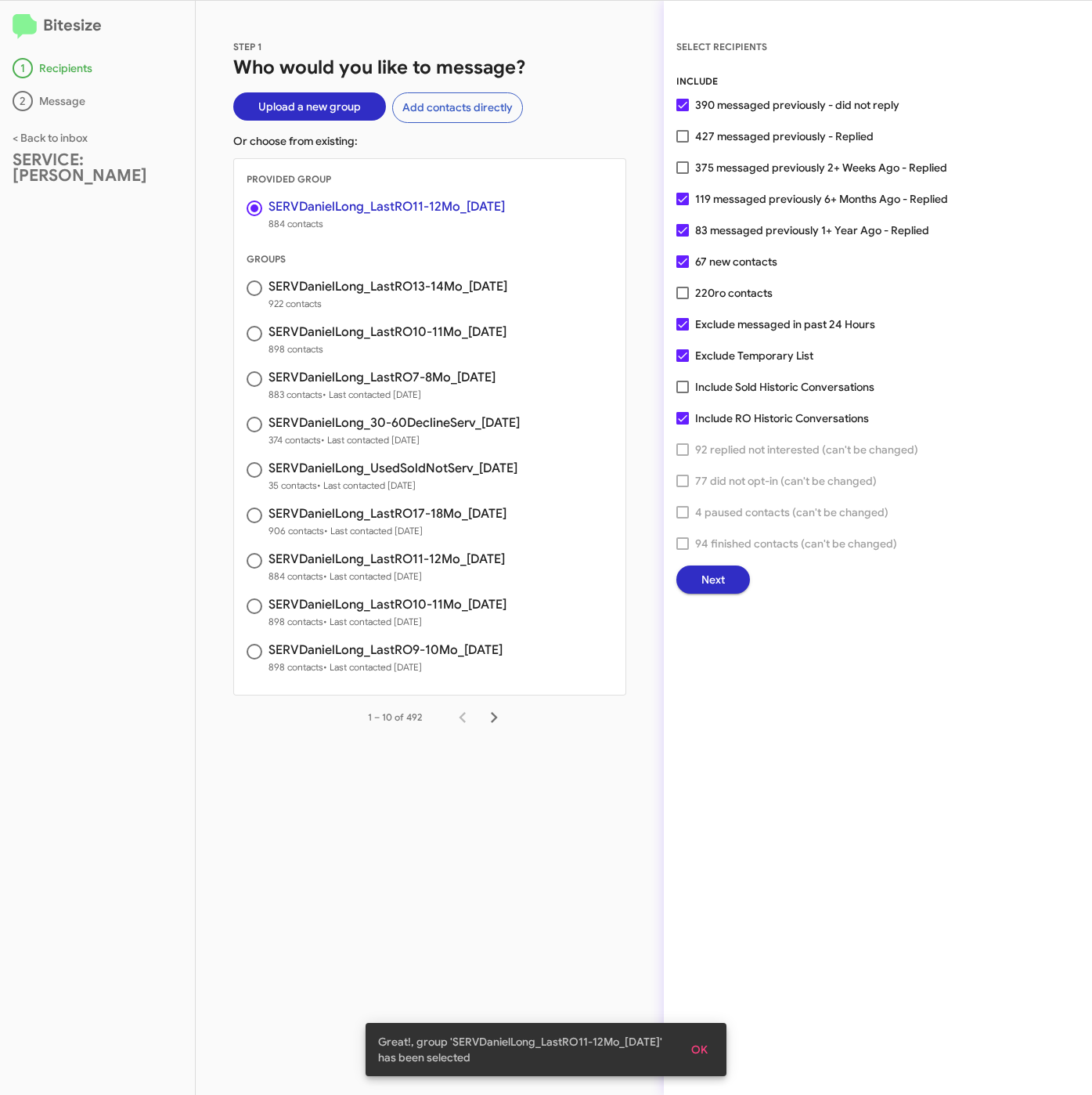
click at [705, 574] on span "Next" at bounding box center [713, 579] width 23 height 28
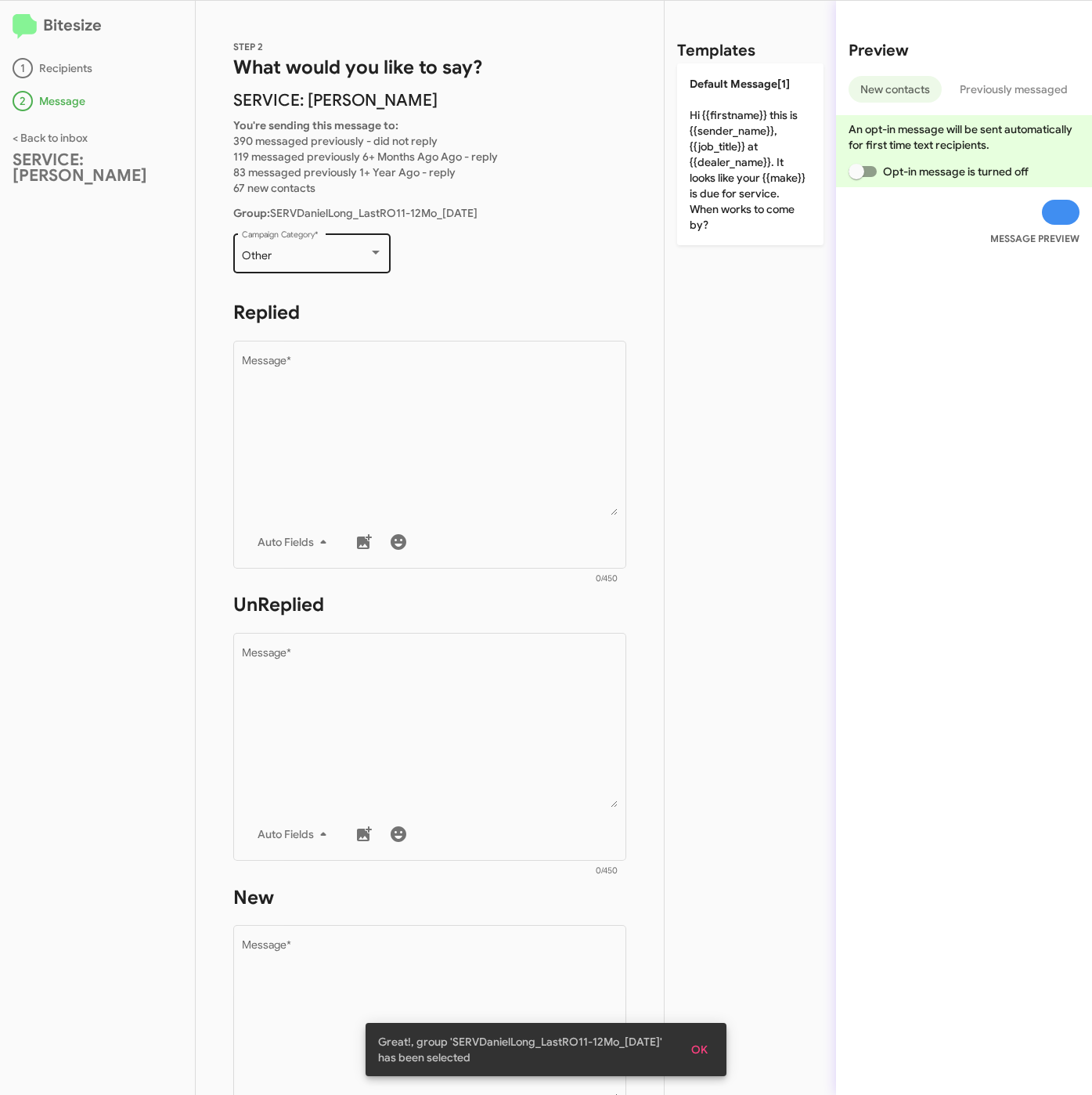
click at [320, 256] on div "Other" at bounding box center [305, 255] width 127 height 13
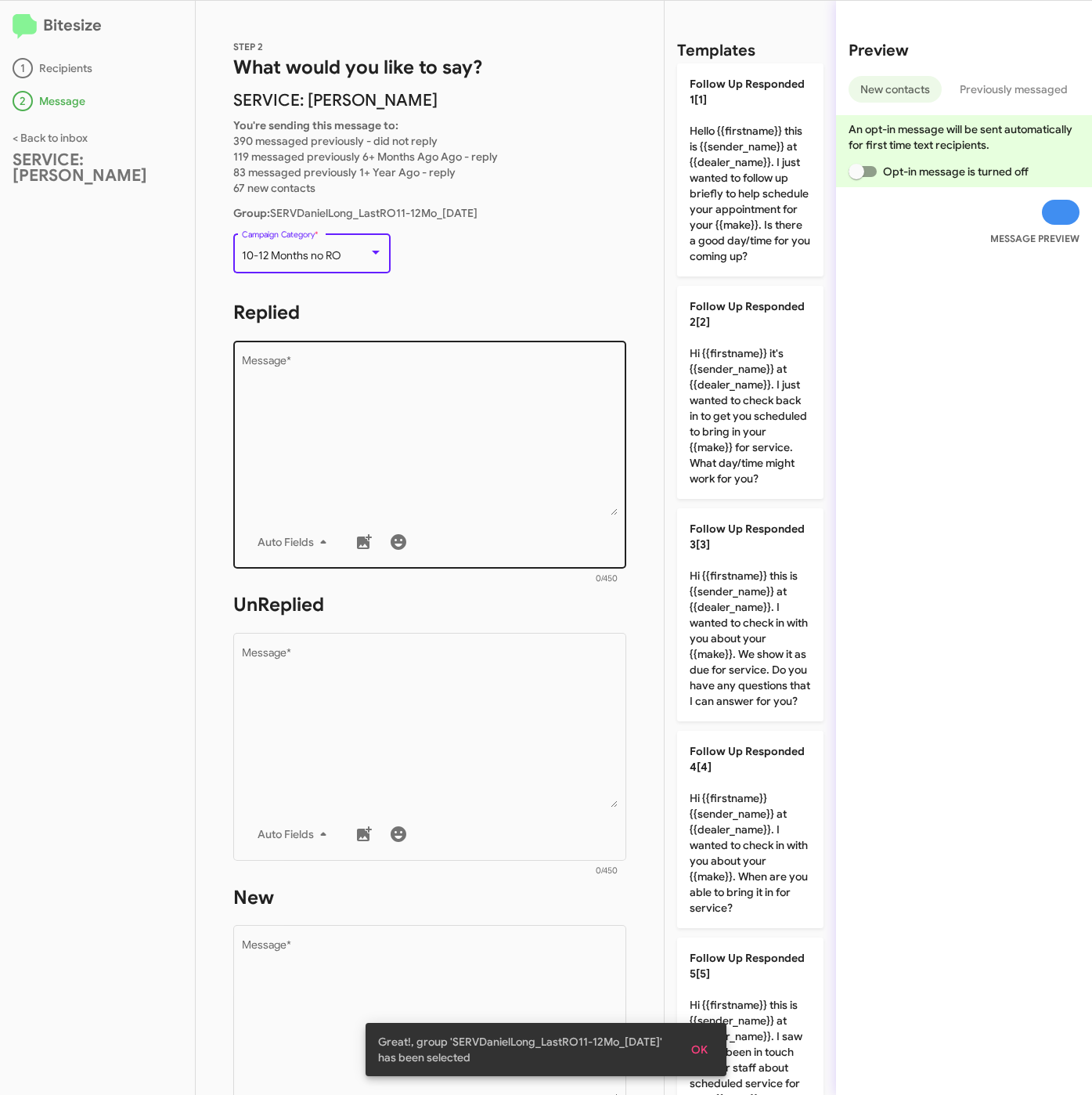
click at [362, 386] on textarea "Message *" at bounding box center [430, 435] width 377 height 160
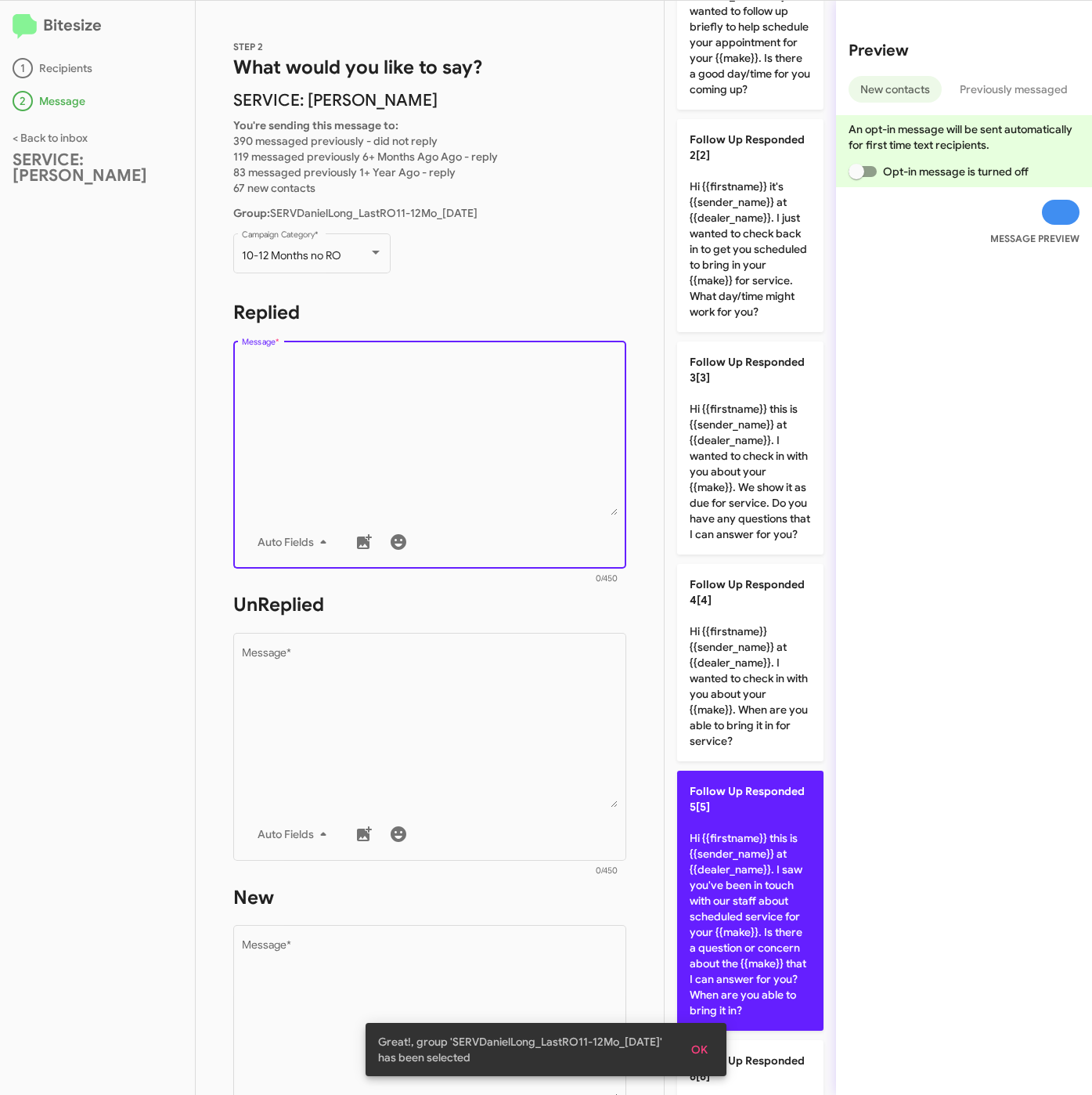
scroll to position [470, 0]
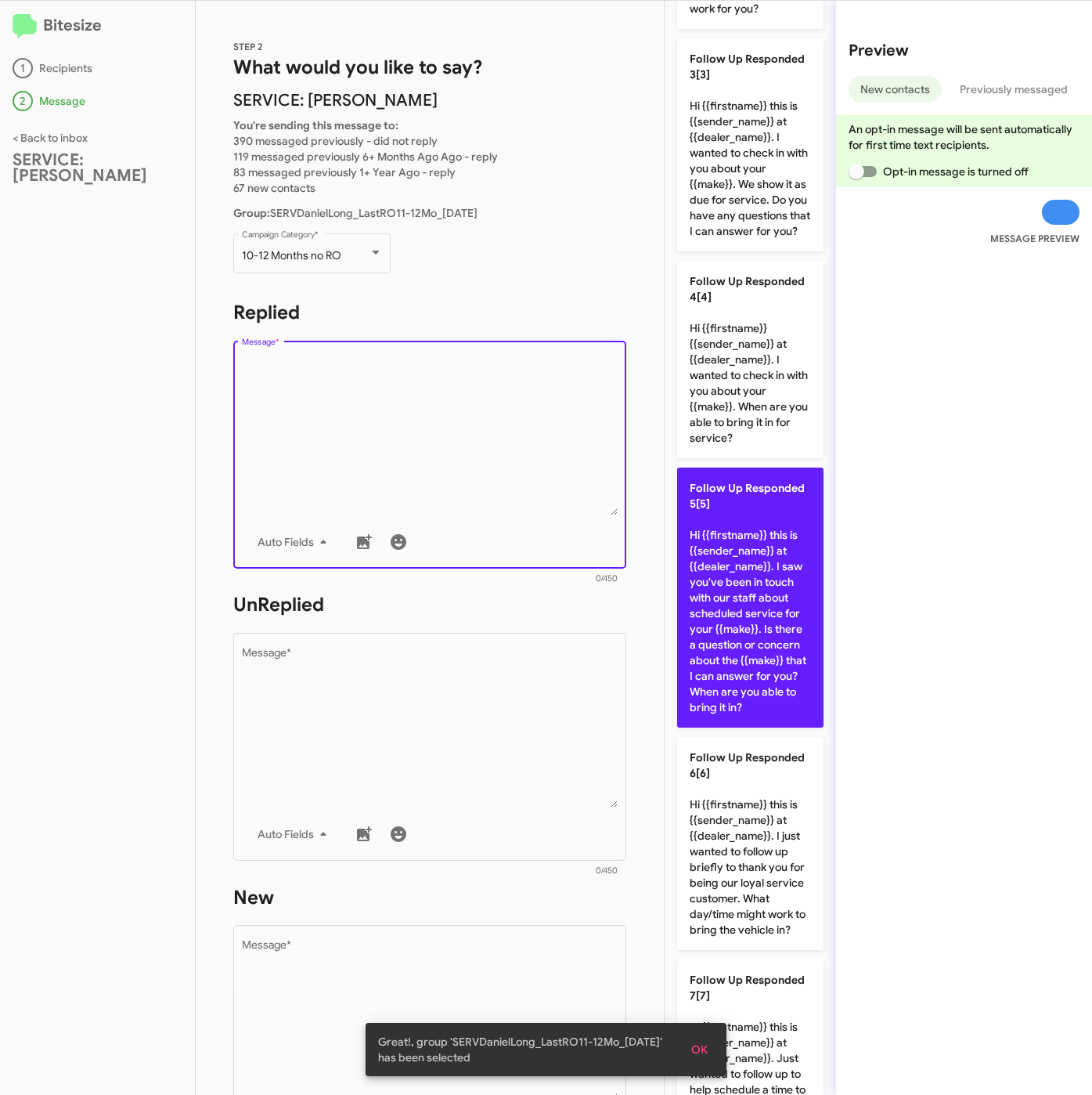
click at [740, 710] on p "Follow Up Responded 5[5] Hi {{firstname}} this is {{sender_name}} at {{dealer_n…" at bounding box center [750, 598] width 147 height 260
type textarea "Hi {{firstname}} this is {{sender_name}} at {{dealer_name}}. I saw you've been …"
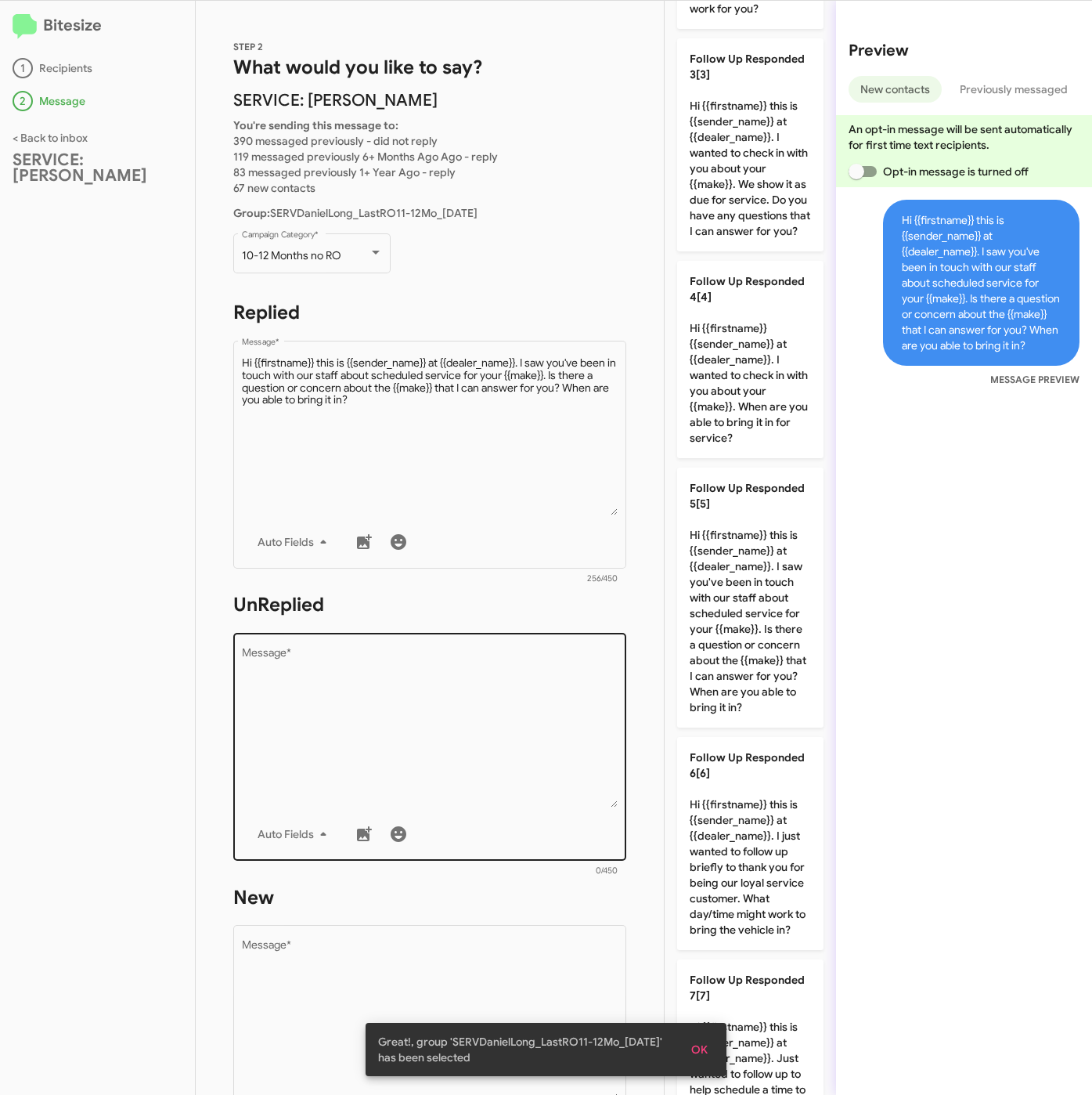
click at [466, 780] on textarea "Message *" at bounding box center [430, 727] width 377 height 160
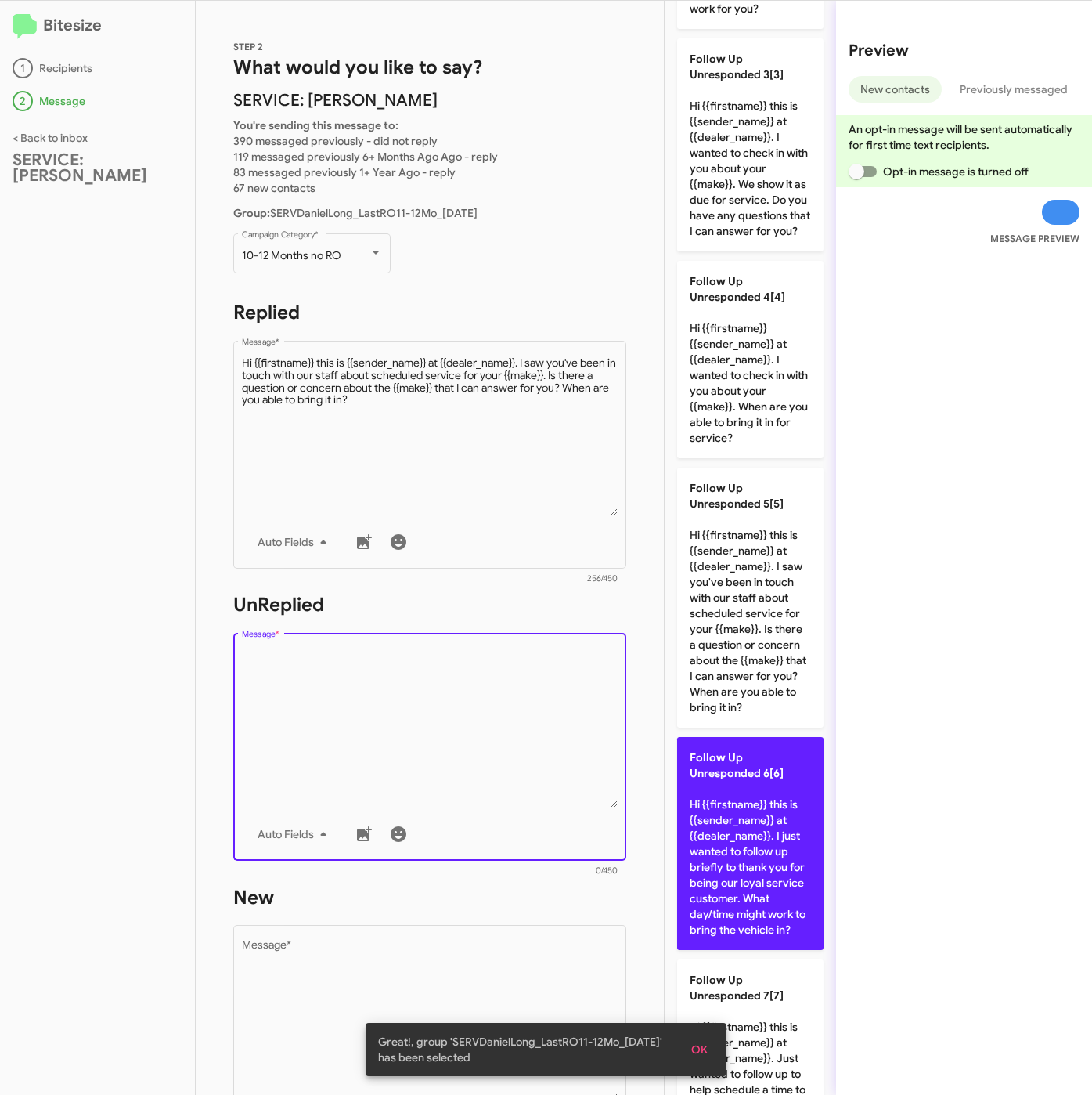
click at [755, 947] on p "Follow Up Unresponded 6[6] Hi {{firstname}} this is {{sender_name}} at {{dealer…" at bounding box center [750, 843] width 147 height 213
type textarea "Hi {{firstname}} this is {{sender_name}} at {{dealer_name}}. I just wanted to f…"
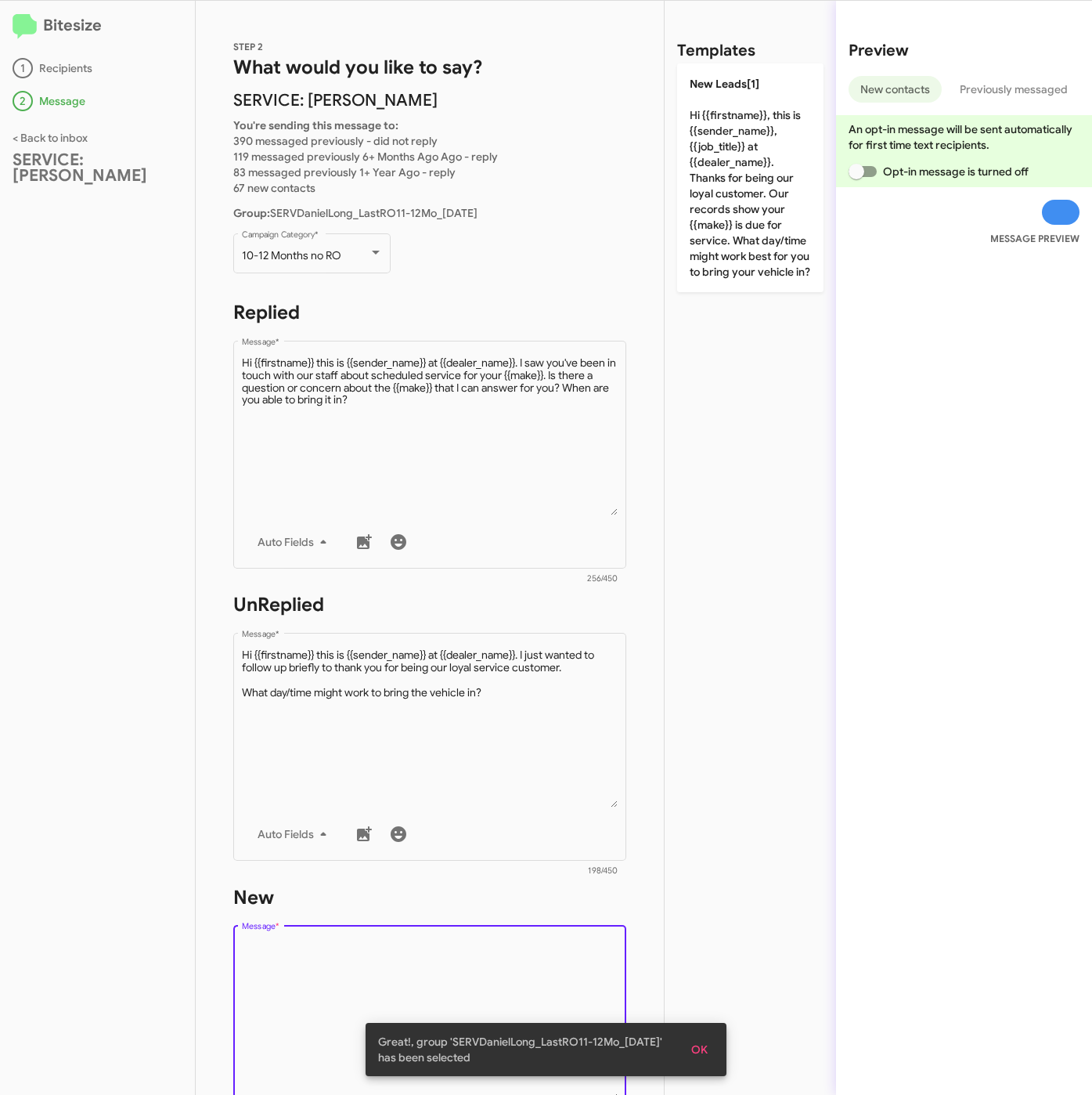
scroll to position [0, 0]
click at [555, 973] on textarea "Message *" at bounding box center [430, 1020] width 377 height 160
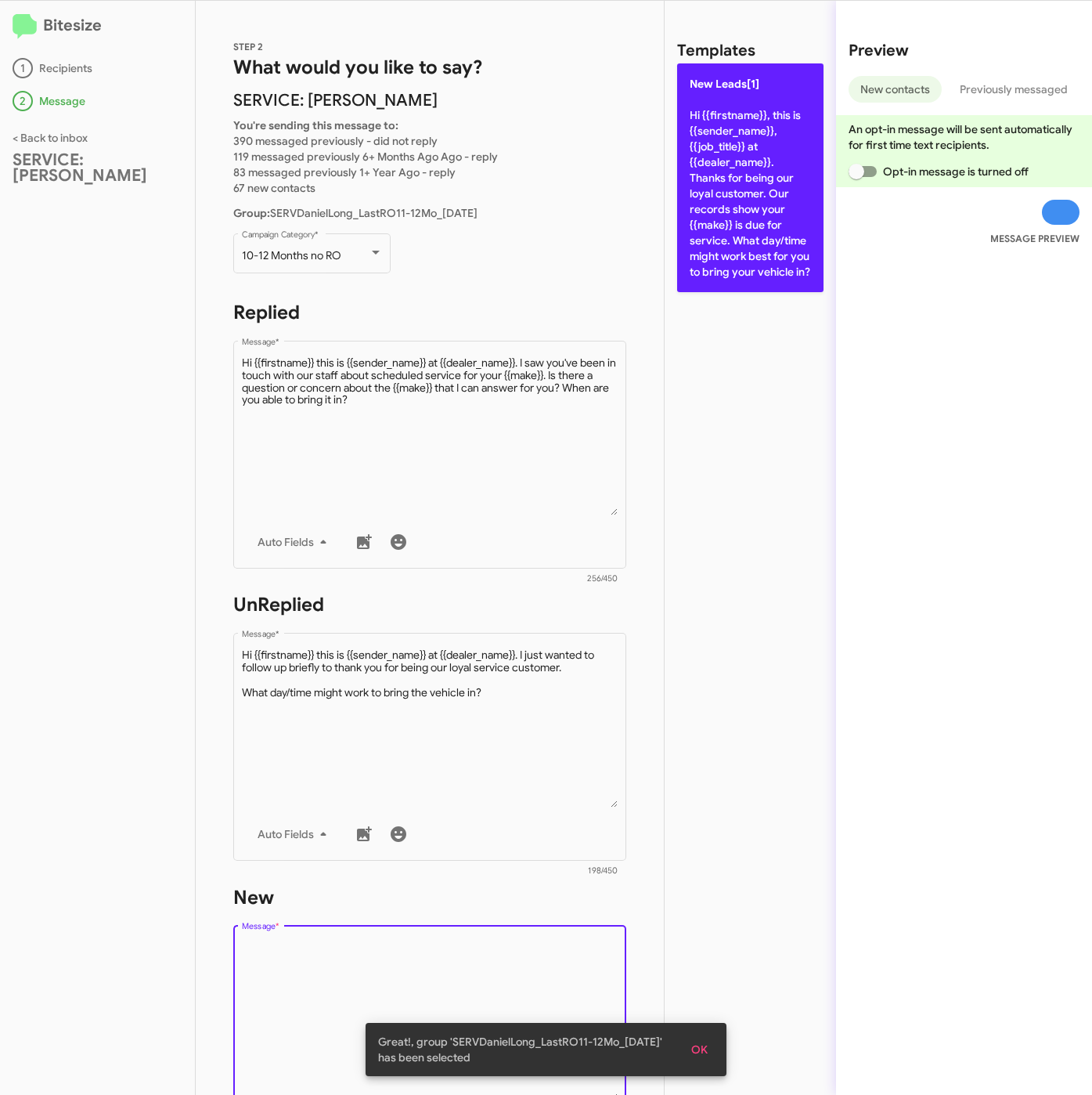
click at [731, 231] on p "New Leads[1] Hi {{firstname}}, this is {{sender_name}}, {{job_title}} at {{deal…" at bounding box center [750, 178] width 147 height 229
type textarea "Hi {{firstname}}, this is {{sender_name}}, {{job_title}} at {{dealer_name}}. Th…"
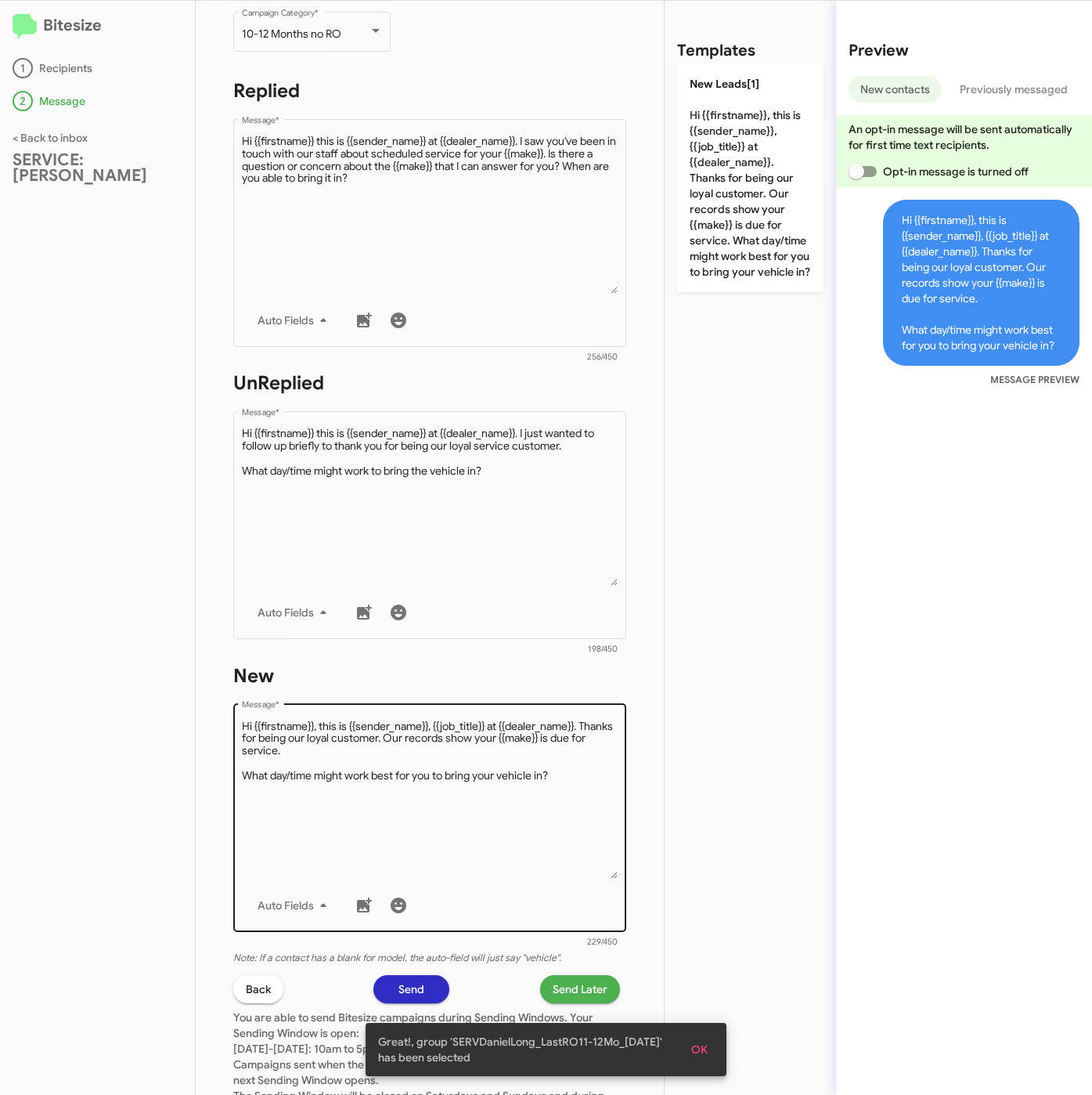
scroll to position [352, 0]
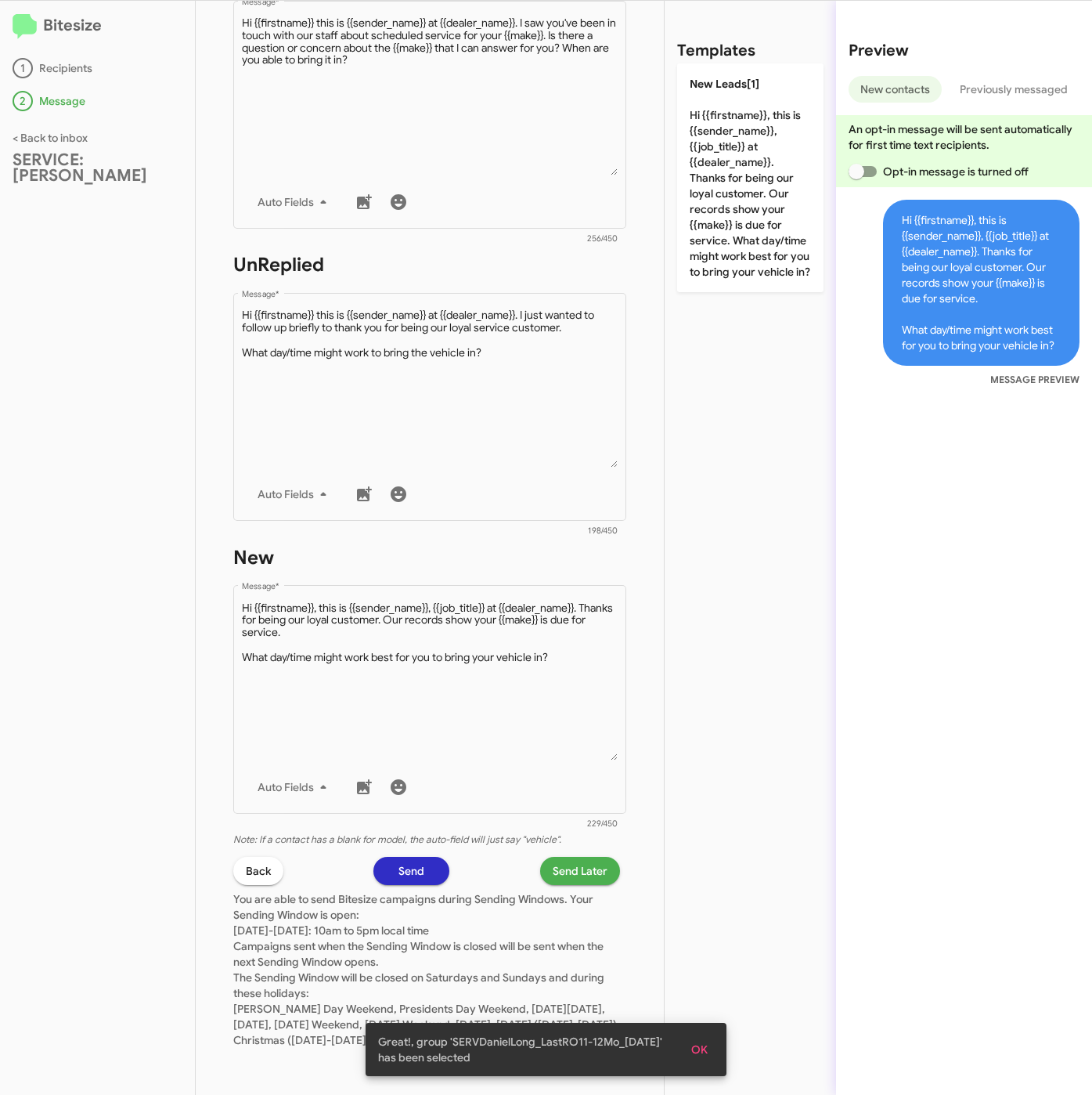
click at [557, 867] on span "Send Later" at bounding box center [580, 871] width 54 height 28
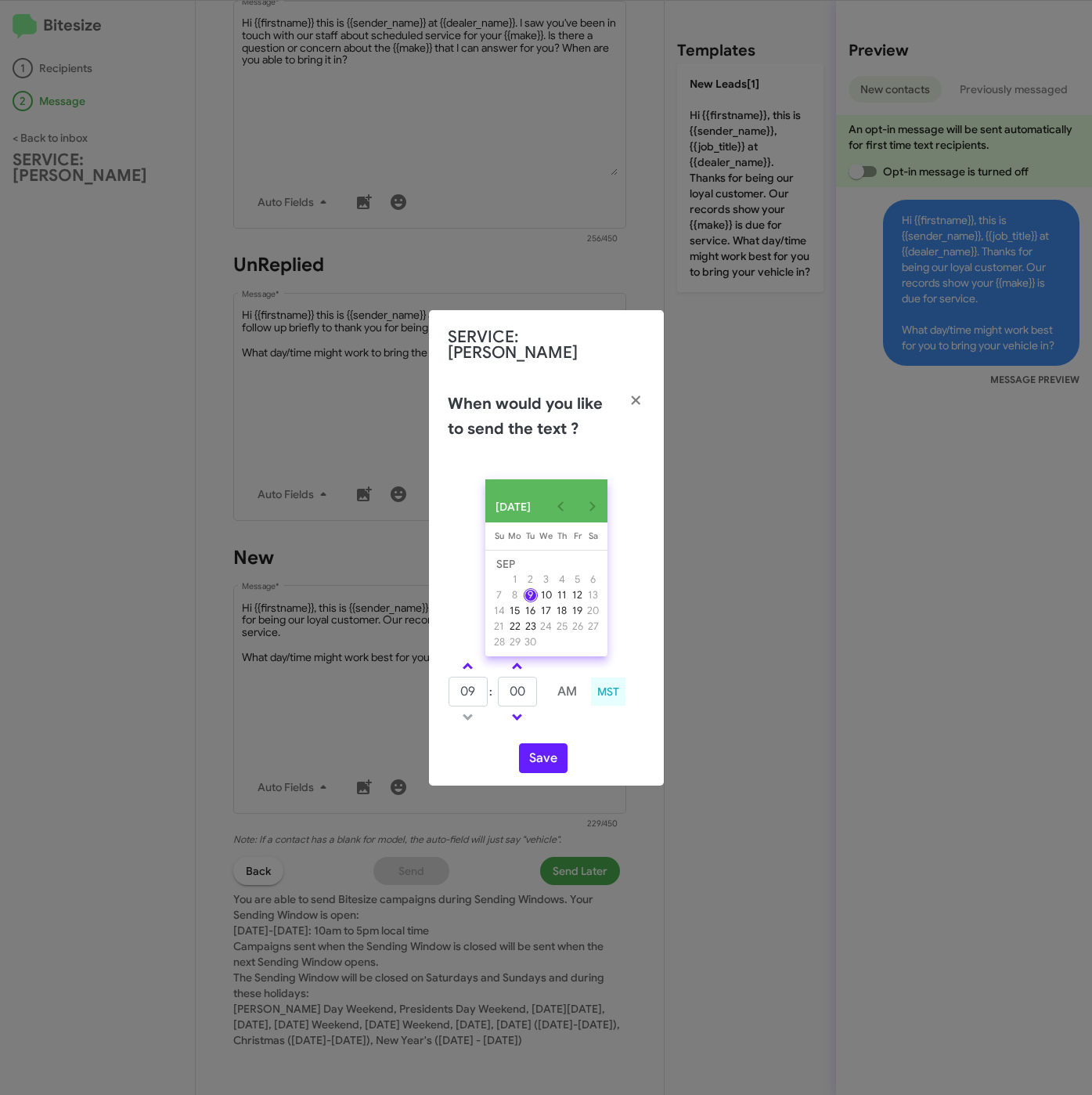
drag, startPoint x: 463, startPoint y: 661, endPoint x: 491, endPoint y: 667, distance: 28.6
click at [466, 663] on span at bounding box center [468, 668] width 10 height 10
type input "10"
click at [522, 677] on input "00" at bounding box center [517, 691] width 39 height 30
type input "05"
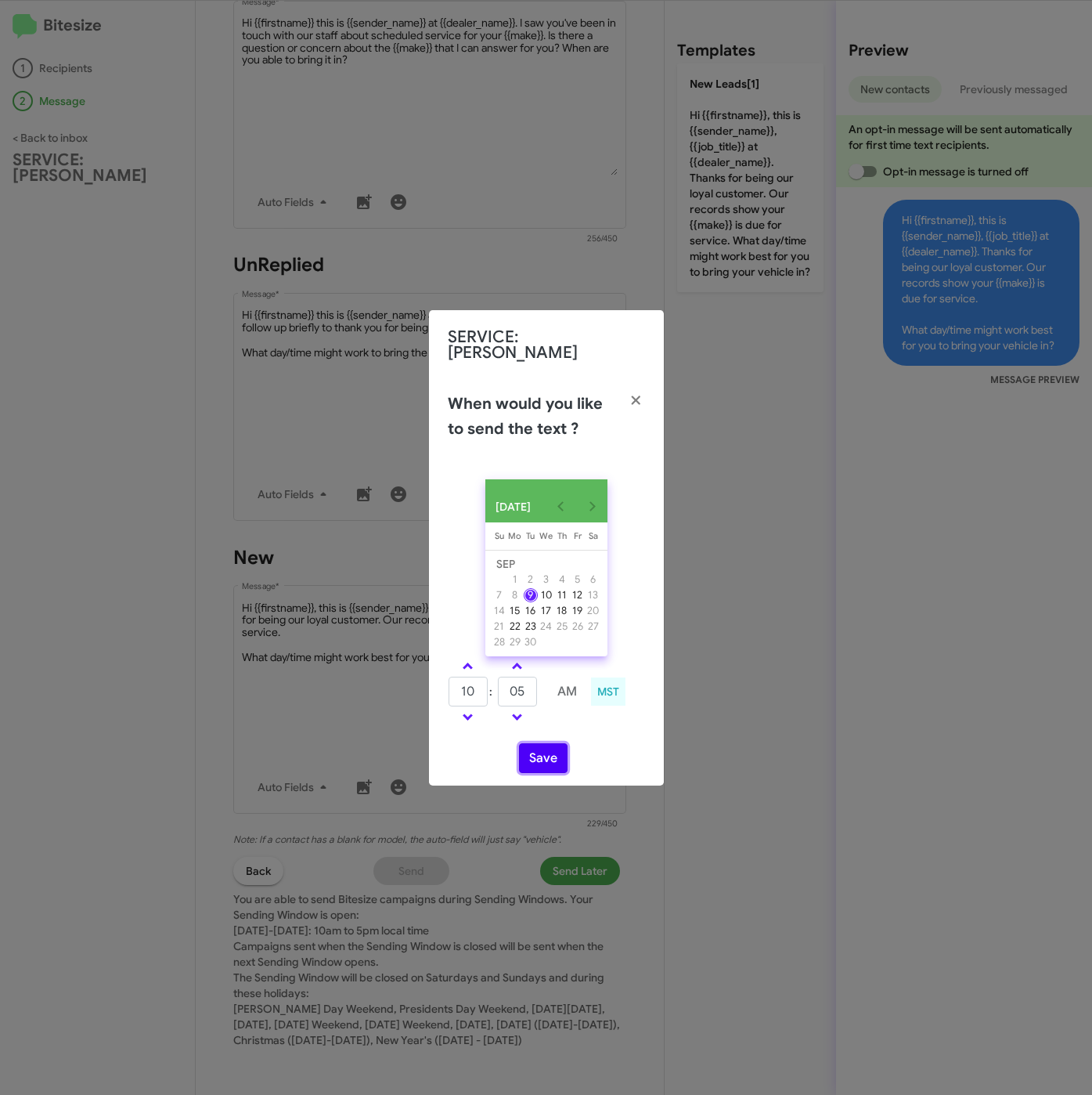
click at [546, 745] on button "Save" at bounding box center [544, 758] width 49 height 30
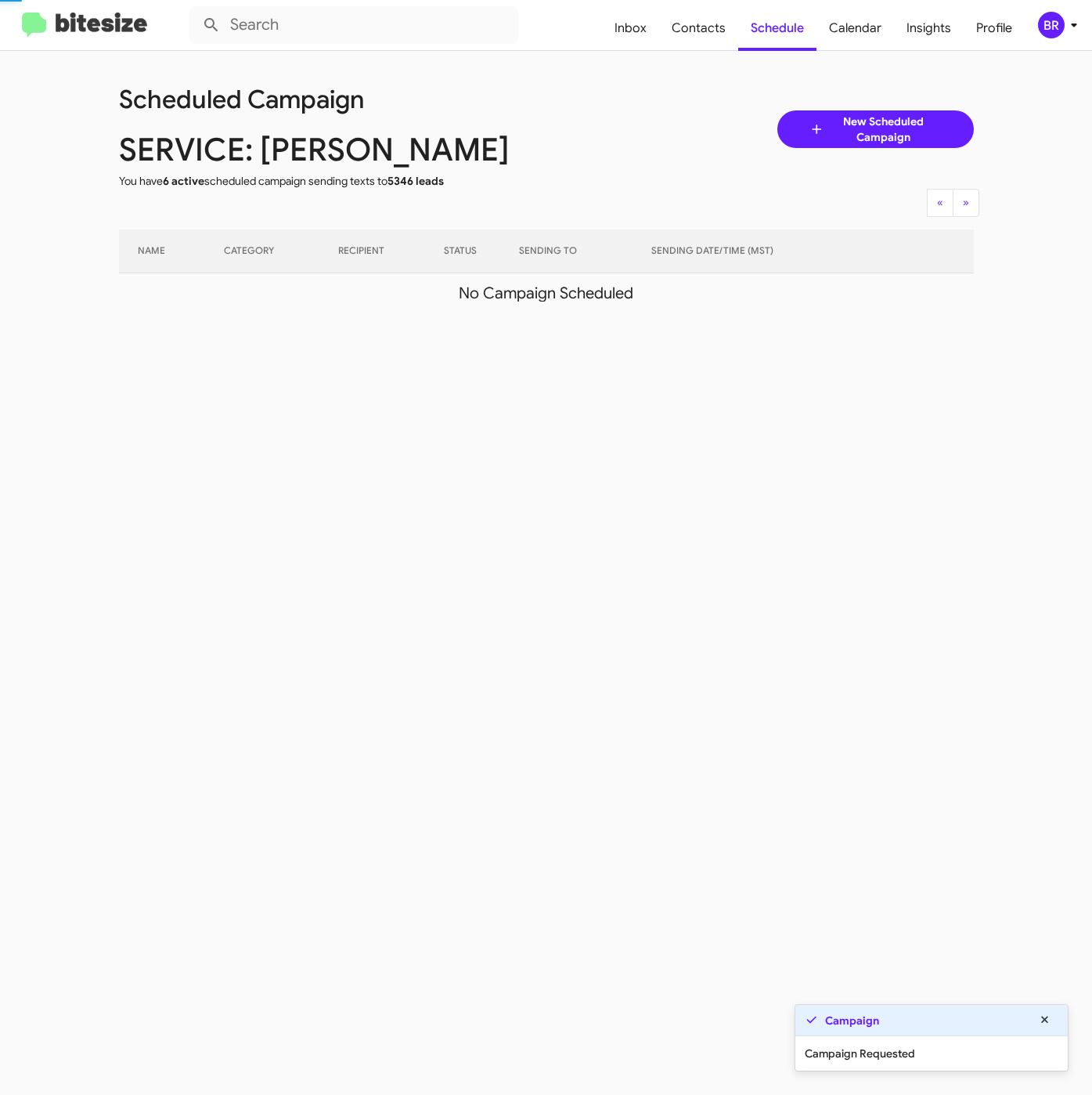
click at [1053, 24] on div "BR" at bounding box center [1051, 24] width 26 height 26
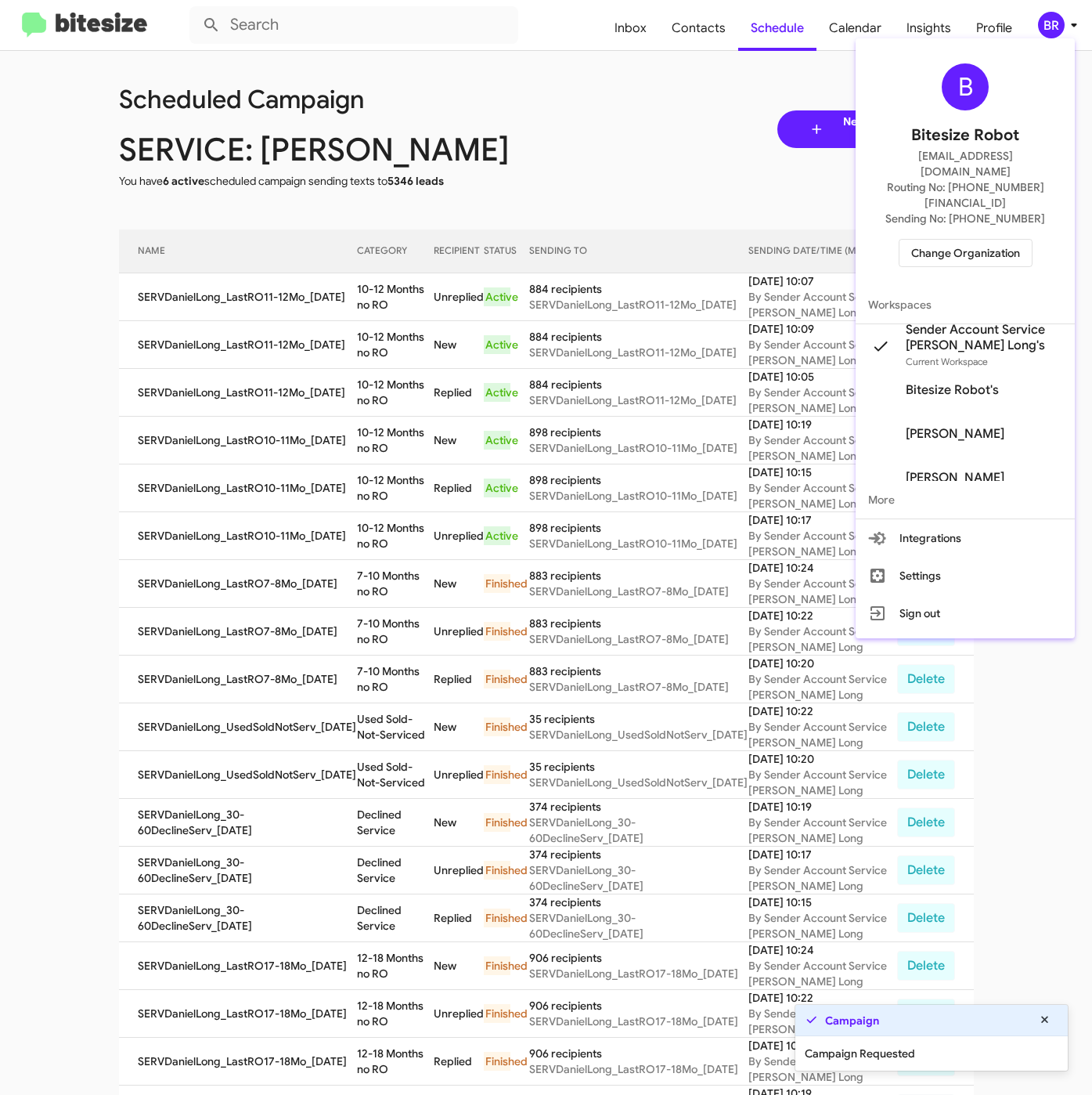
click at [350, 296] on div at bounding box center [546, 548] width 1092 height 1095
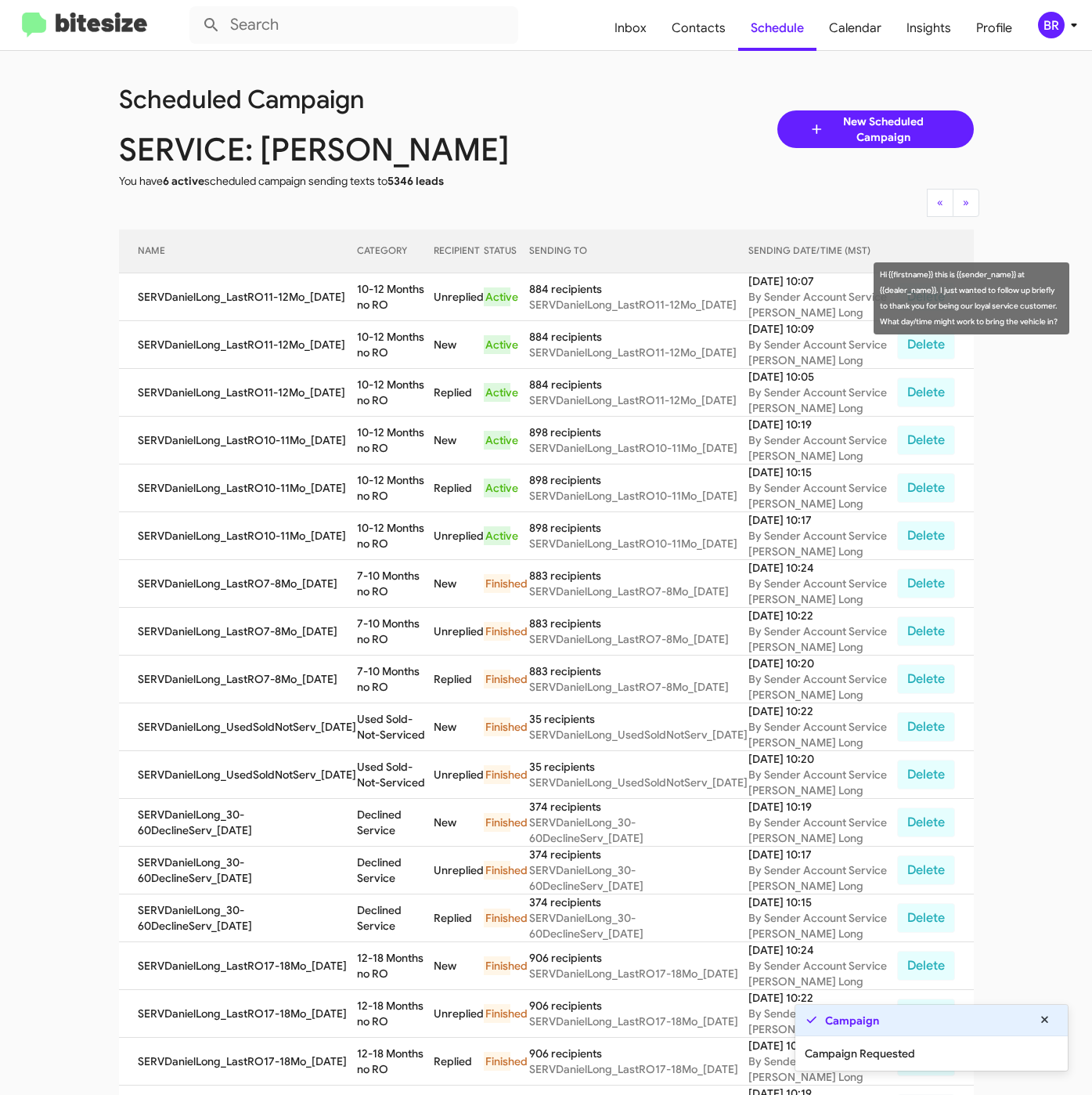
drag, startPoint x: 347, startPoint y: 285, endPoint x: 363, endPoint y: 303, distance: 24.1
click at [363, 303] on td "10-12 Months no RO" at bounding box center [395, 297] width 77 height 48
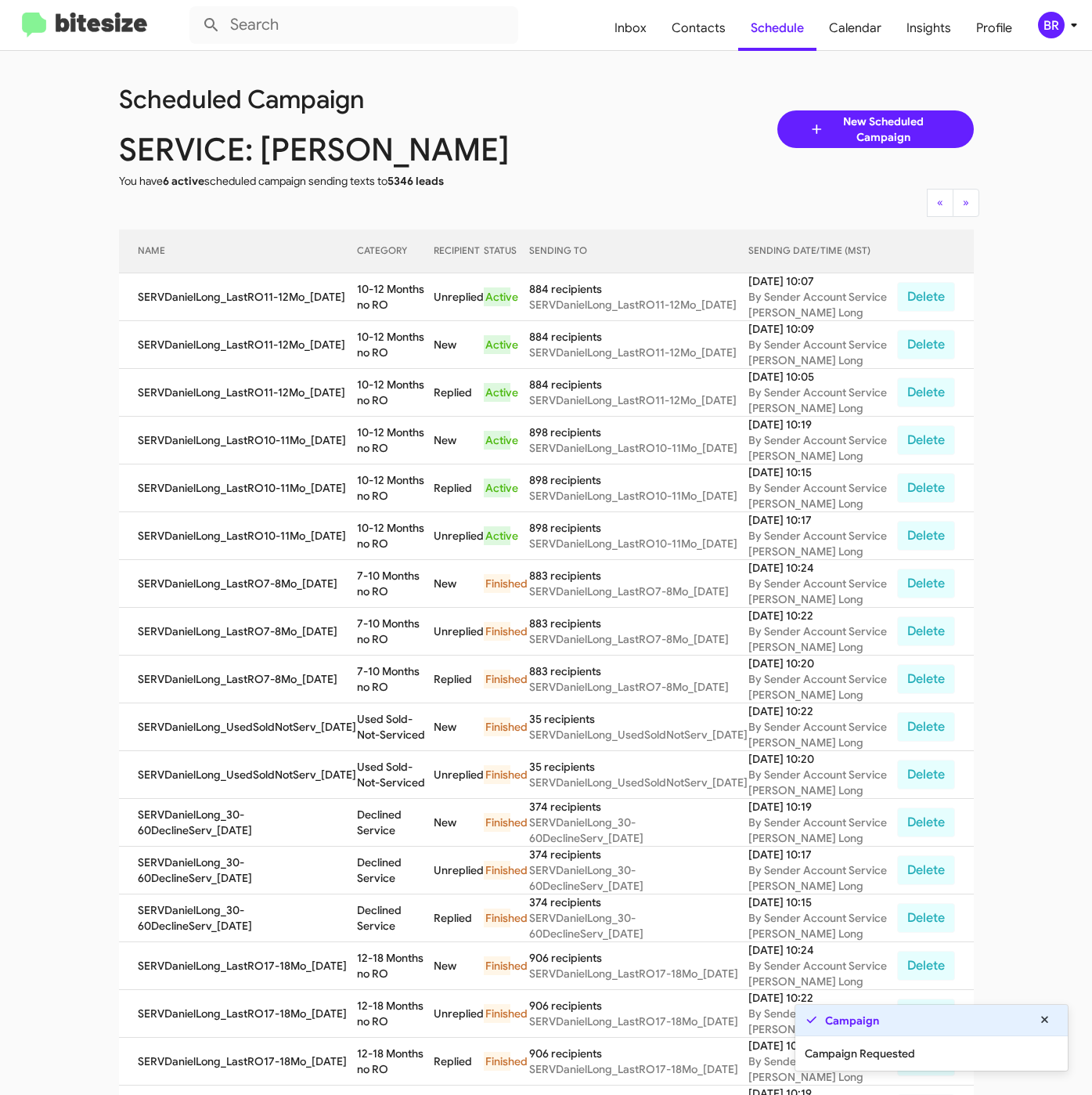
copy td "10-12 Months no RO"
click at [673, 26] on span "Contacts" at bounding box center [698, 28] width 79 height 46
type input "in:groups"
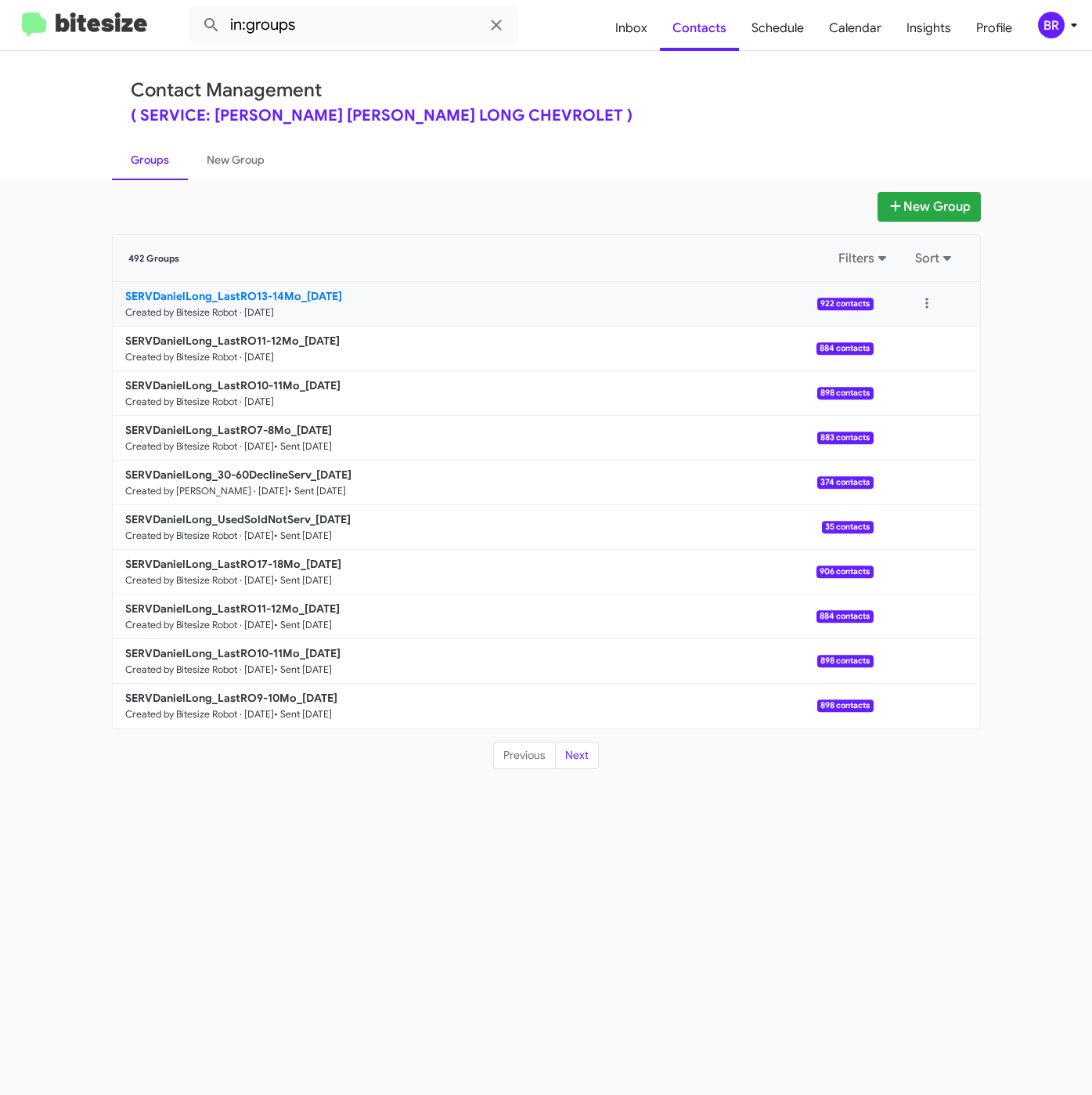
click at [266, 299] on b "SERVDanielLong_LastRO13-14Mo_09-09-25" at bounding box center [233, 296] width 216 height 15
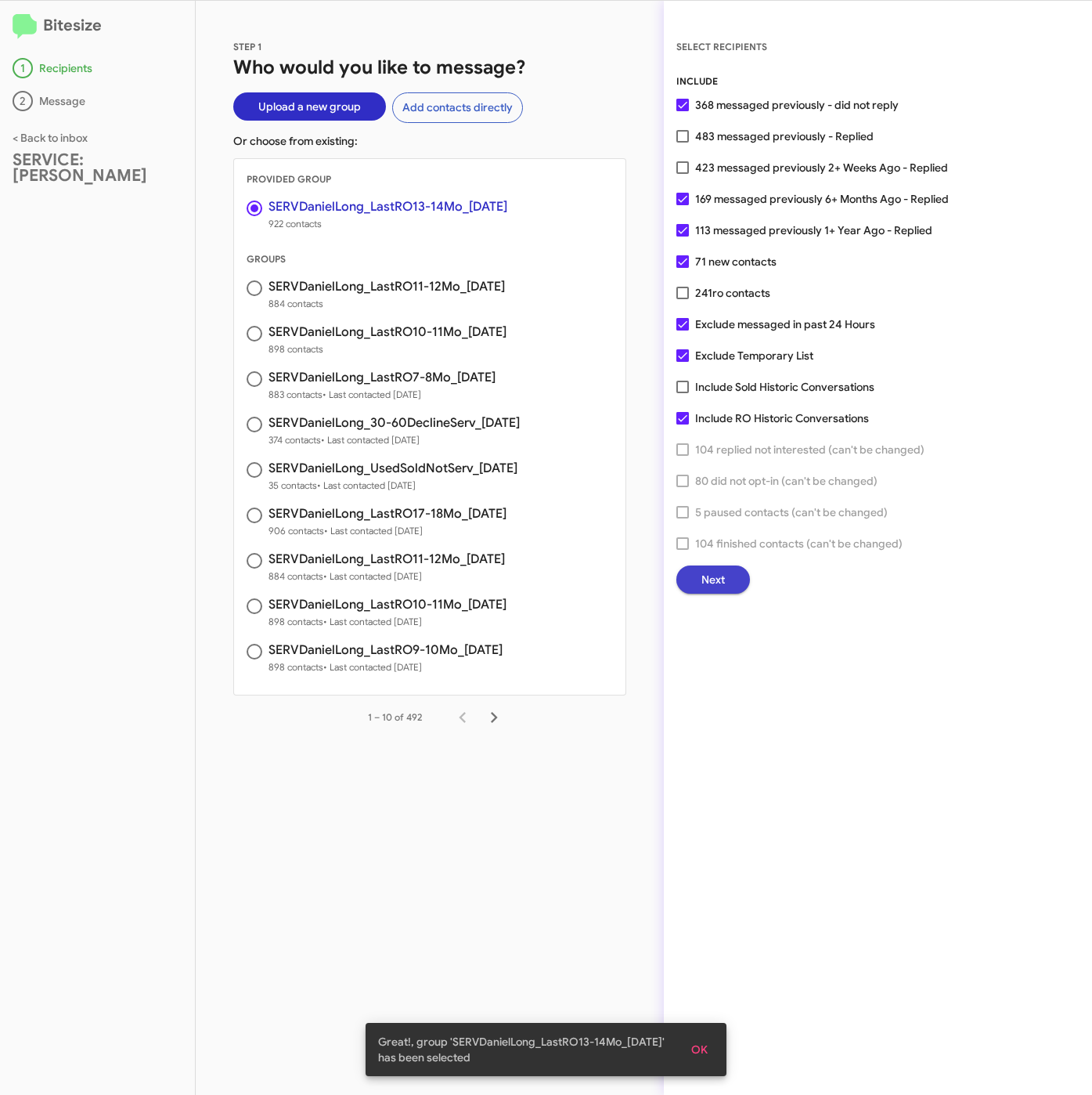
click at [715, 579] on span "Next" at bounding box center [713, 579] width 23 height 28
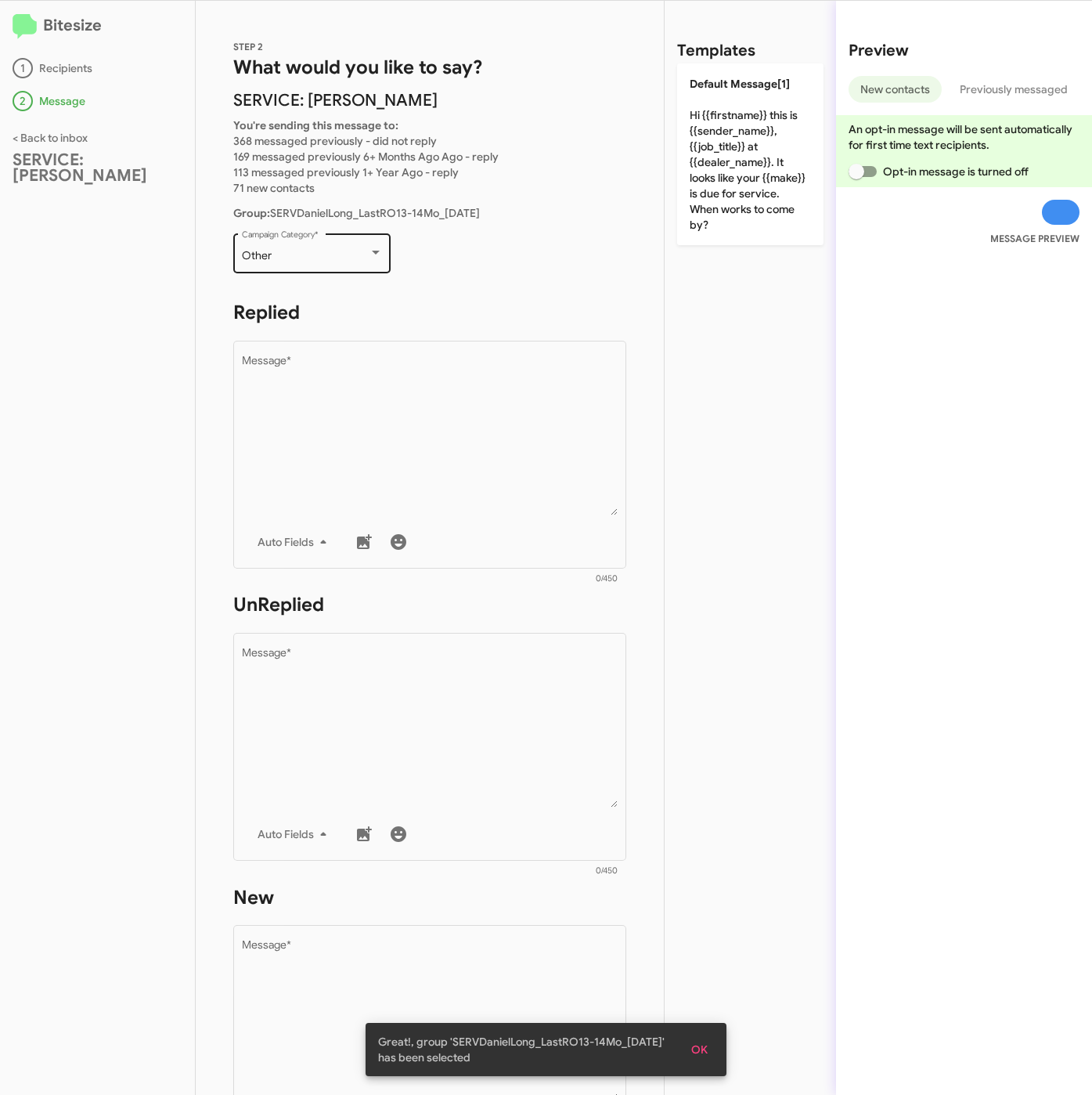
click at [319, 257] on div "Other" at bounding box center [305, 255] width 127 height 13
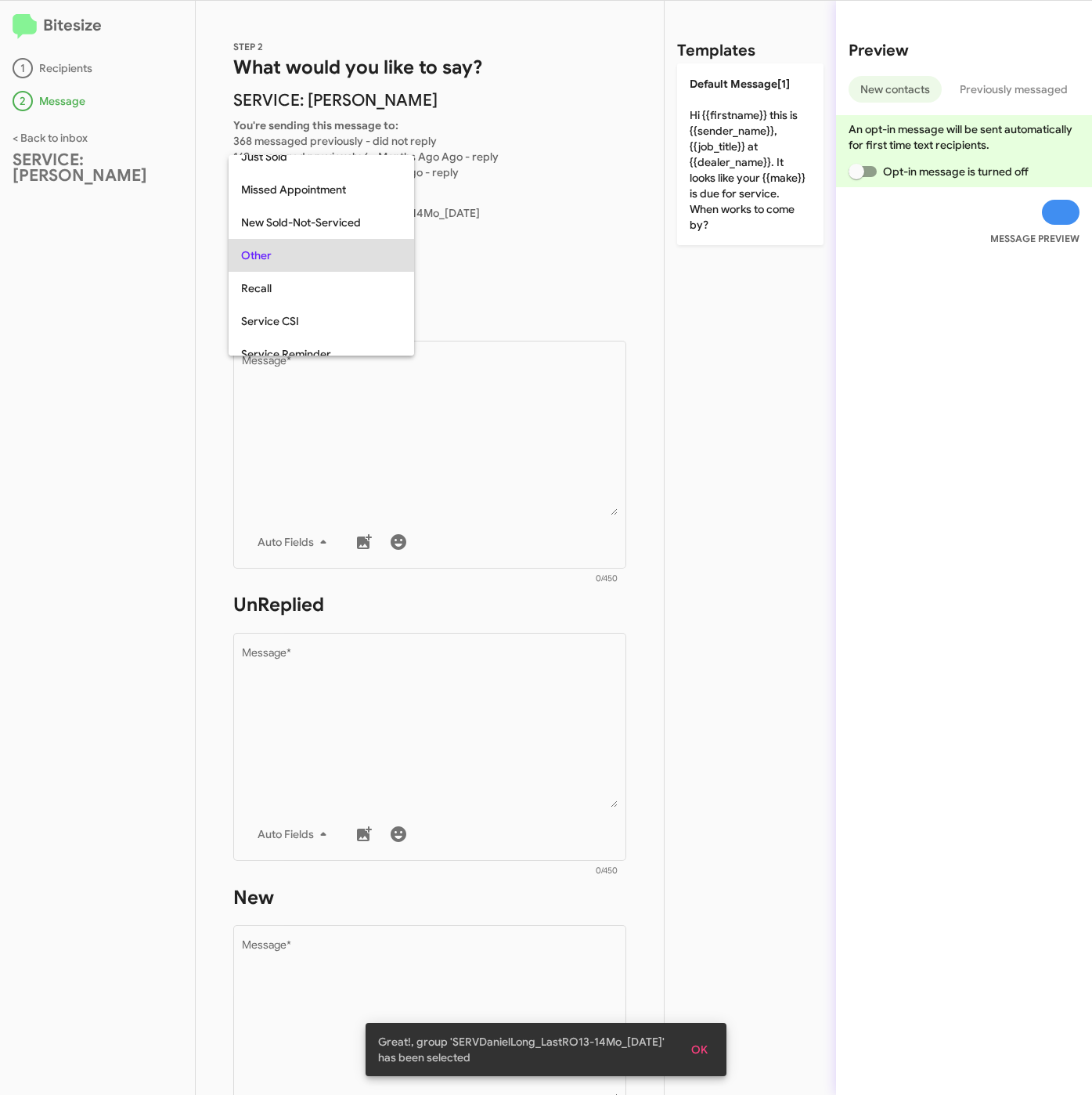
scroll to position [33, 0]
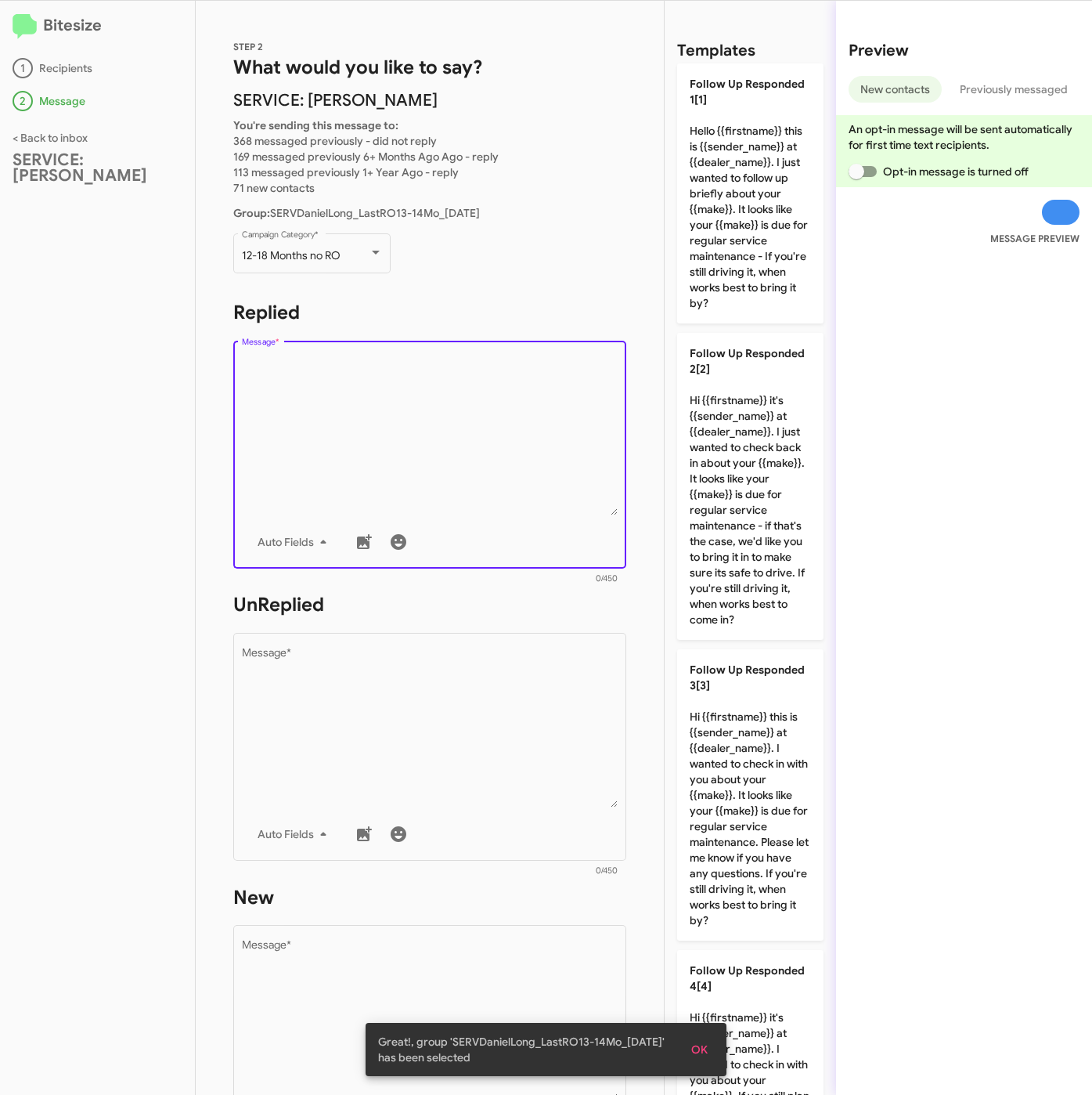
click at [372, 367] on textarea "Message *" at bounding box center [430, 435] width 377 height 160
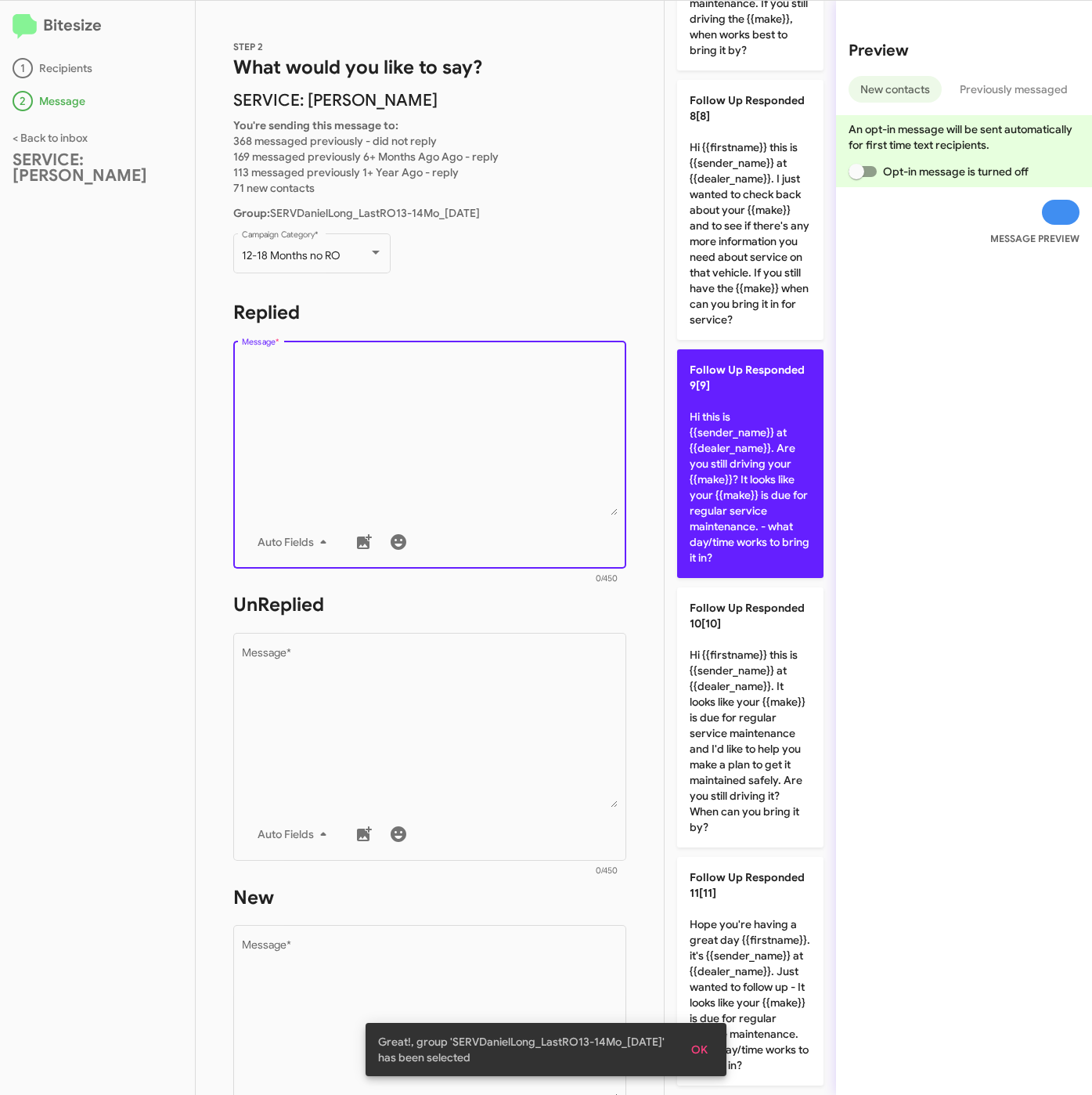
click at [759, 578] on p "Follow Up Responded 9[9] Hi this is {{sender_name}} at {{dealer_name}}. Are you…" at bounding box center [750, 464] width 147 height 229
type textarea "Hi this is {{sender_name}} at {{dealer_name}}. Are you still driving your {{mak…"
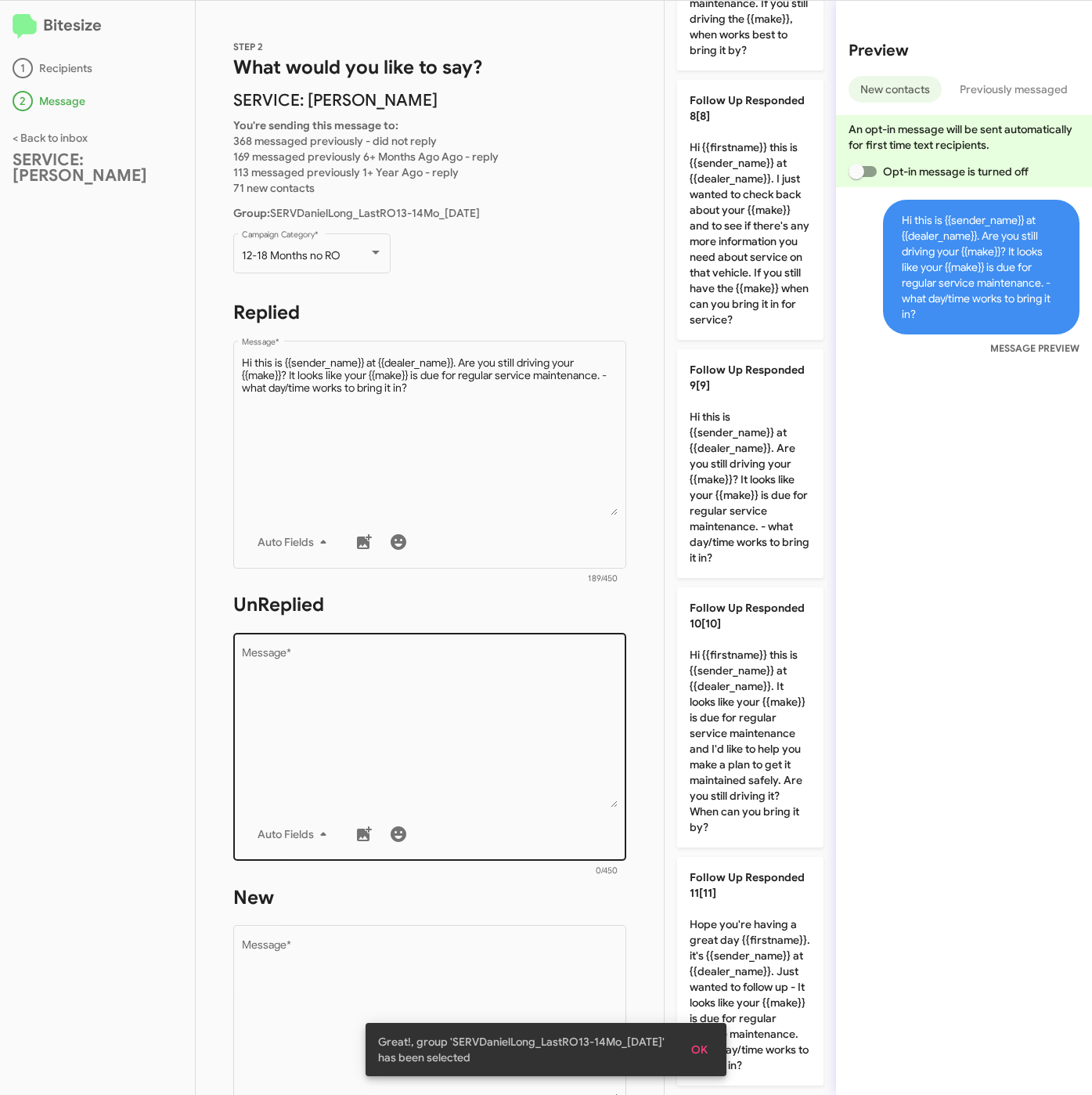
click at [442, 782] on textarea "Message *" at bounding box center [430, 727] width 377 height 160
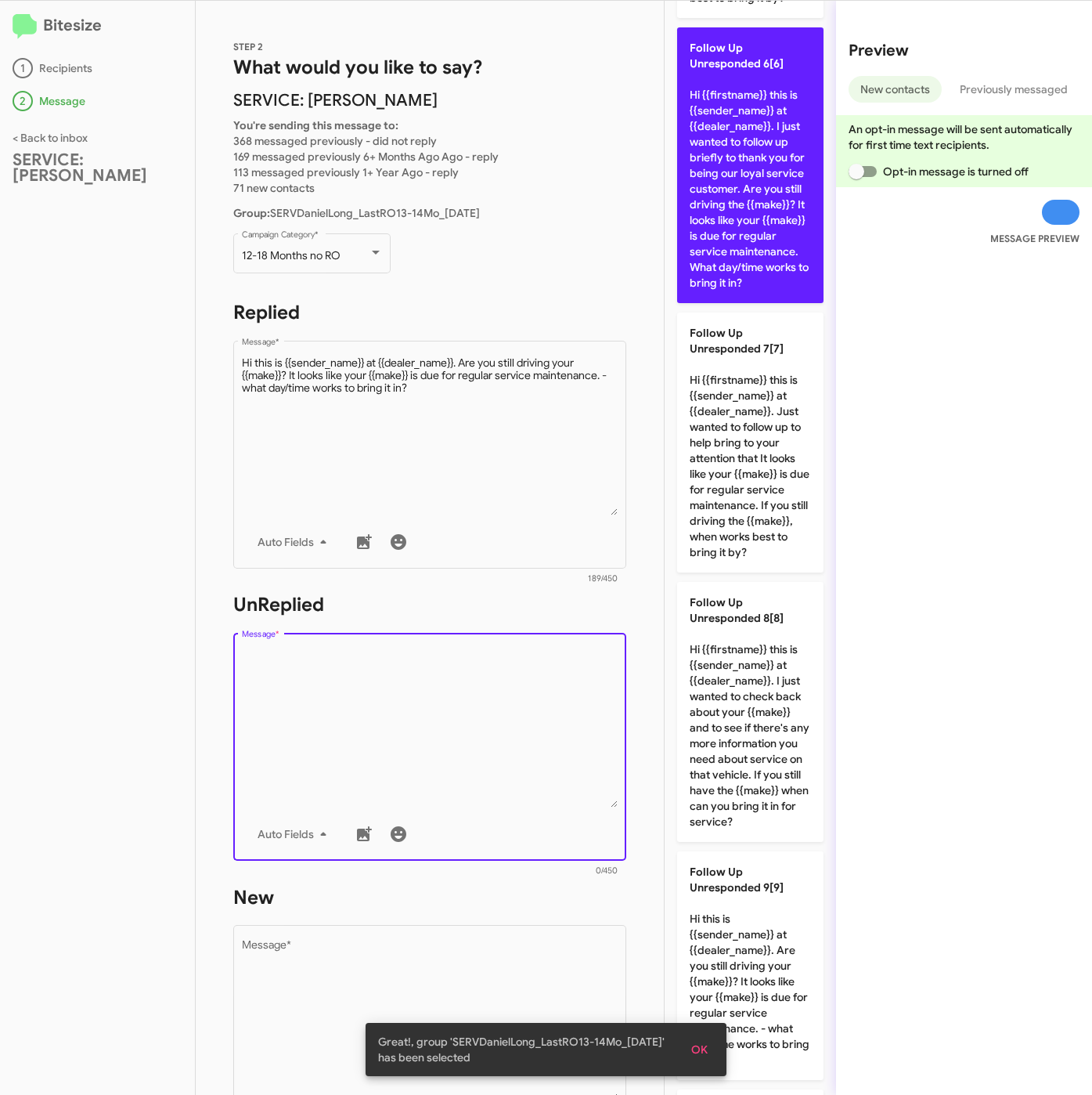
scroll to position [1159, 0]
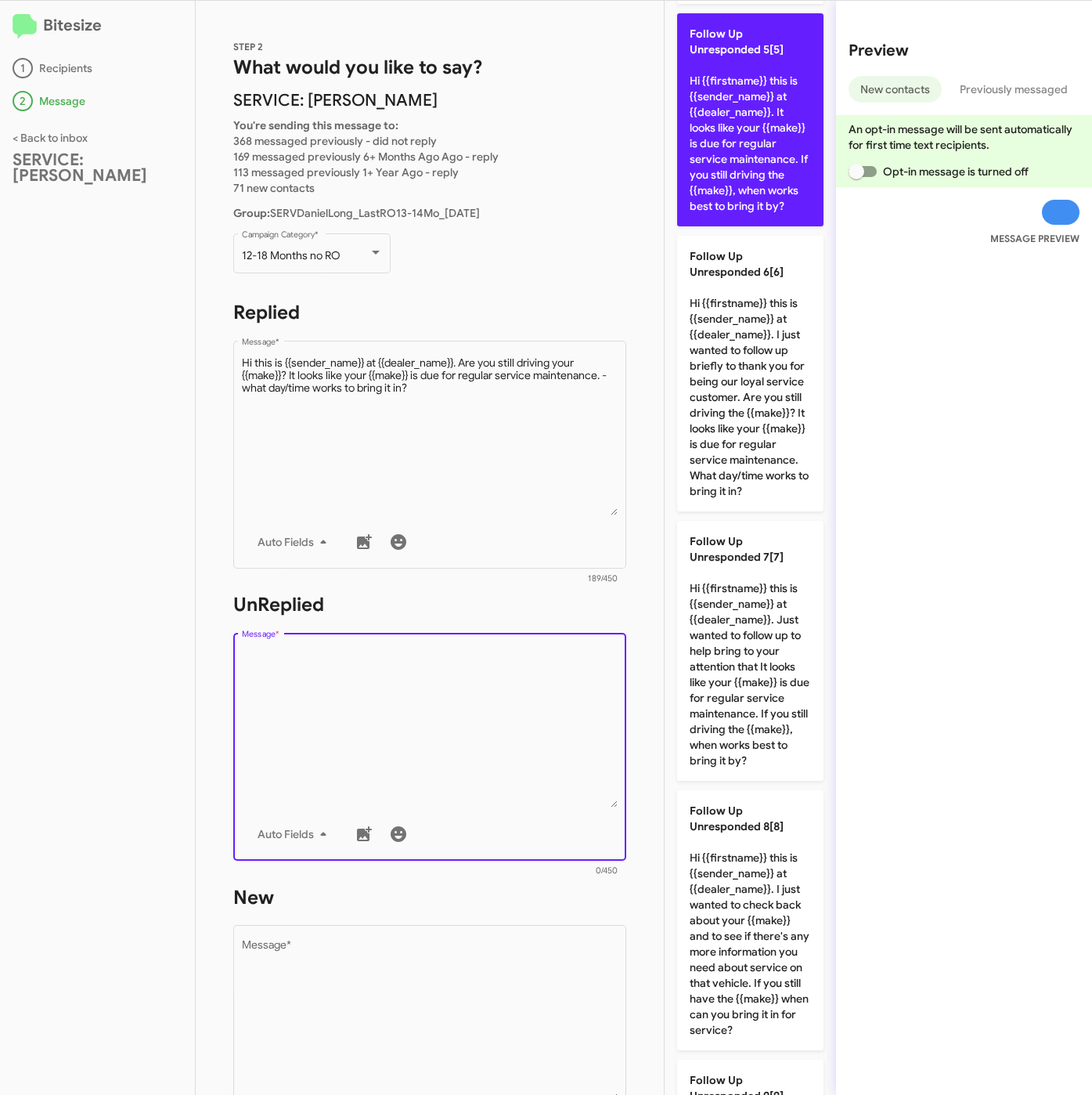
click at [756, 226] on p "Follow Up Unresponded 5[5] Hi {{firstname}} this is {{sender_name}} at {{dealer…" at bounding box center [750, 119] width 147 height 213
type textarea "Hi {{firstname}} this is {{sender_name}} at {{dealer_name}}. It looks like your…"
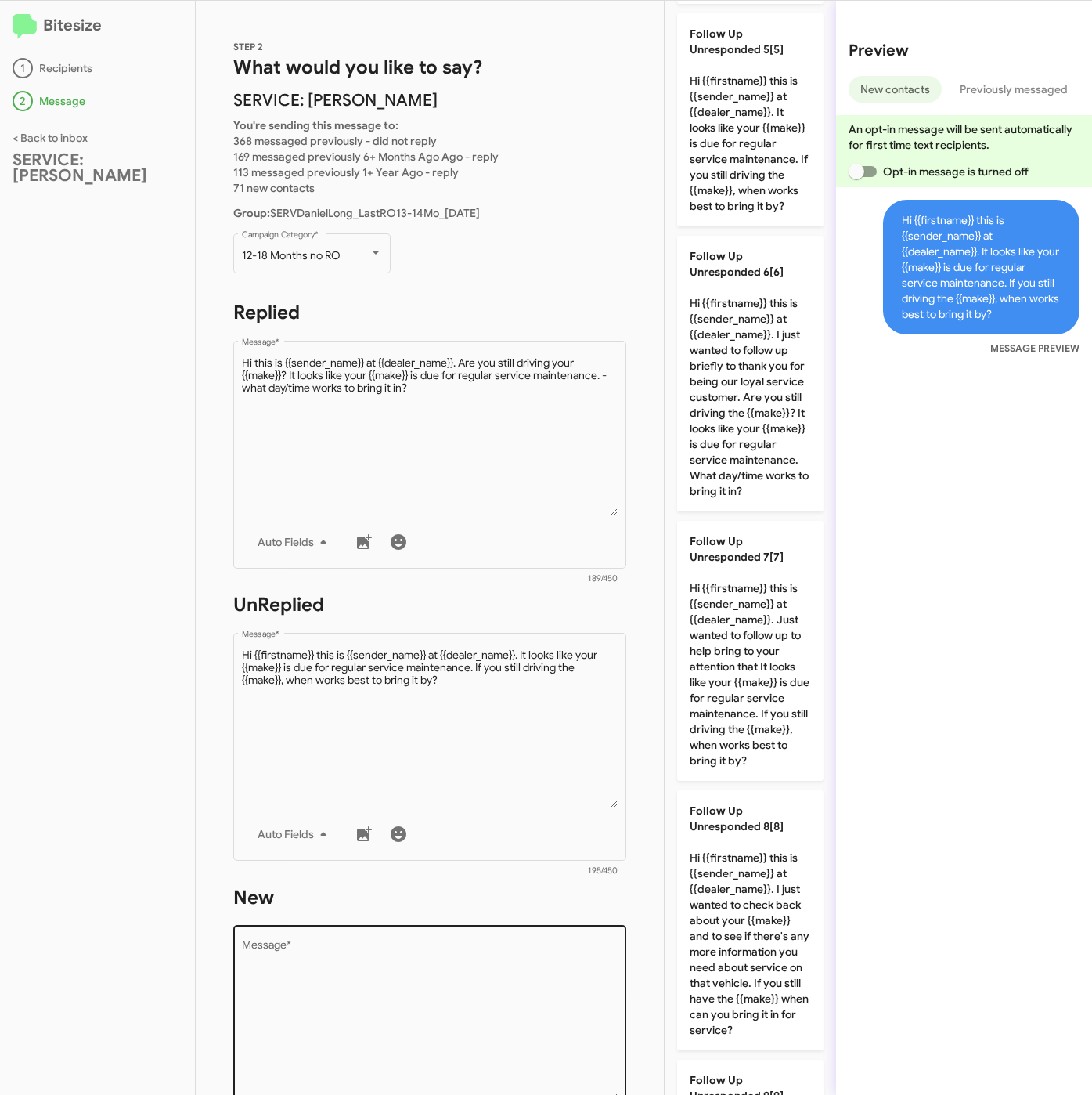
drag, startPoint x: 454, startPoint y: 1022, endPoint x: 616, endPoint y: 481, distance: 564.7
click at [454, 1023] on textarea "Message *" at bounding box center [430, 1020] width 377 height 160
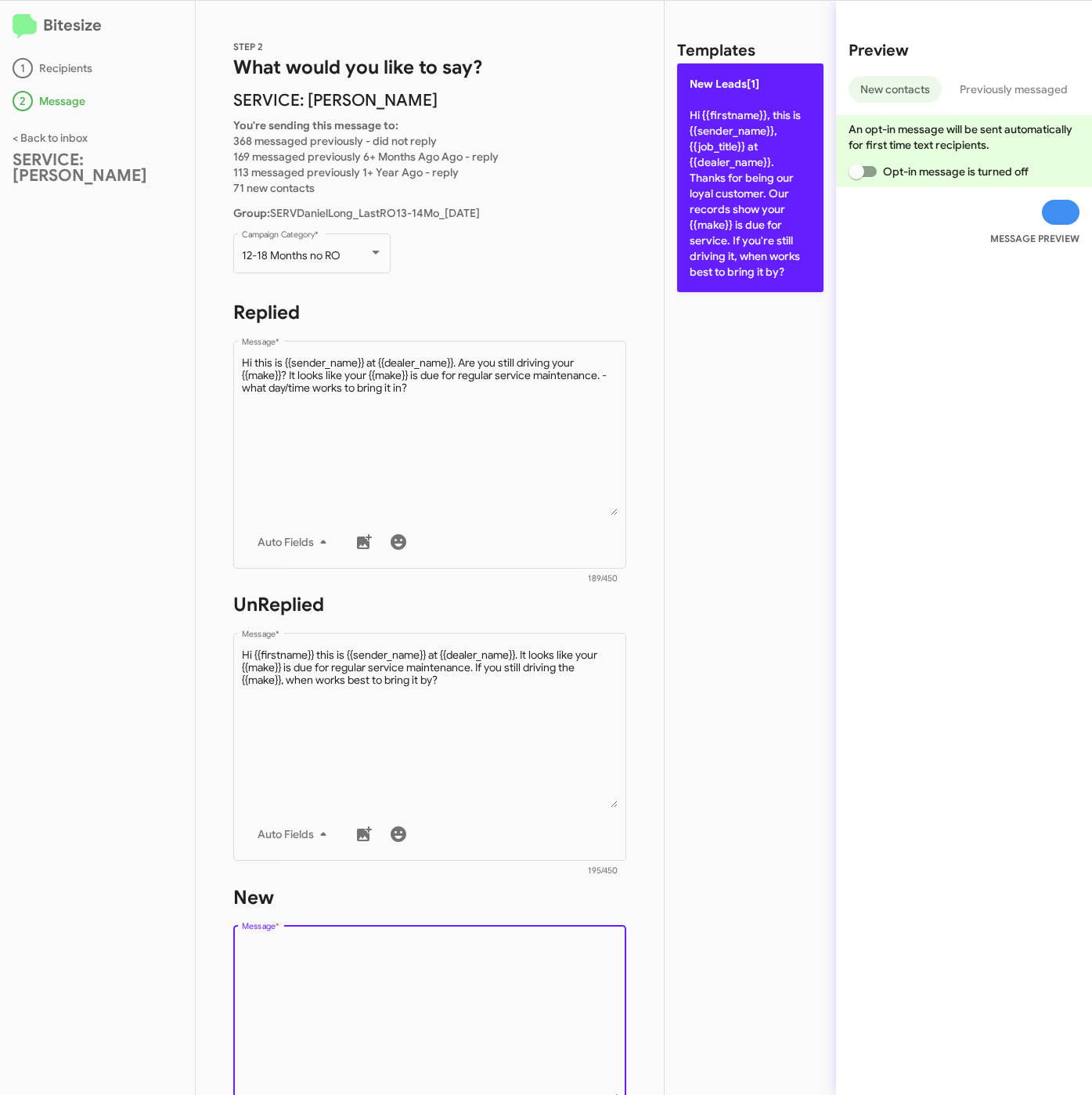
click at [708, 212] on p "New Leads[1] Hi {{firstname}}, this is {{sender_name}}, {{job_title}} at {{deal…" at bounding box center [750, 178] width 147 height 229
type textarea "Hi {{firstname}}, this is {{sender_name}}, {{job_title}} at {{dealer_name}}. Th…"
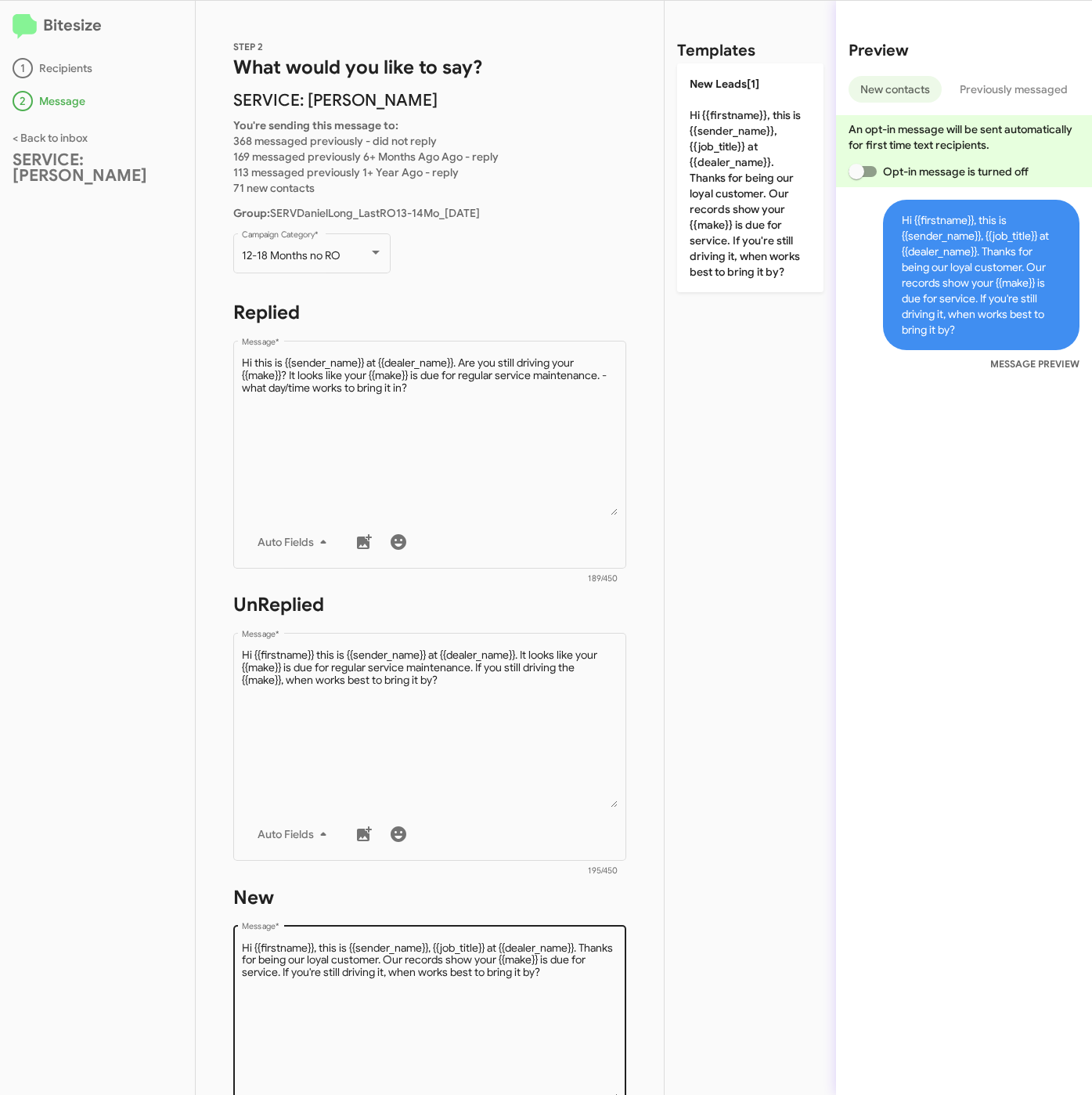
scroll to position [352, 0]
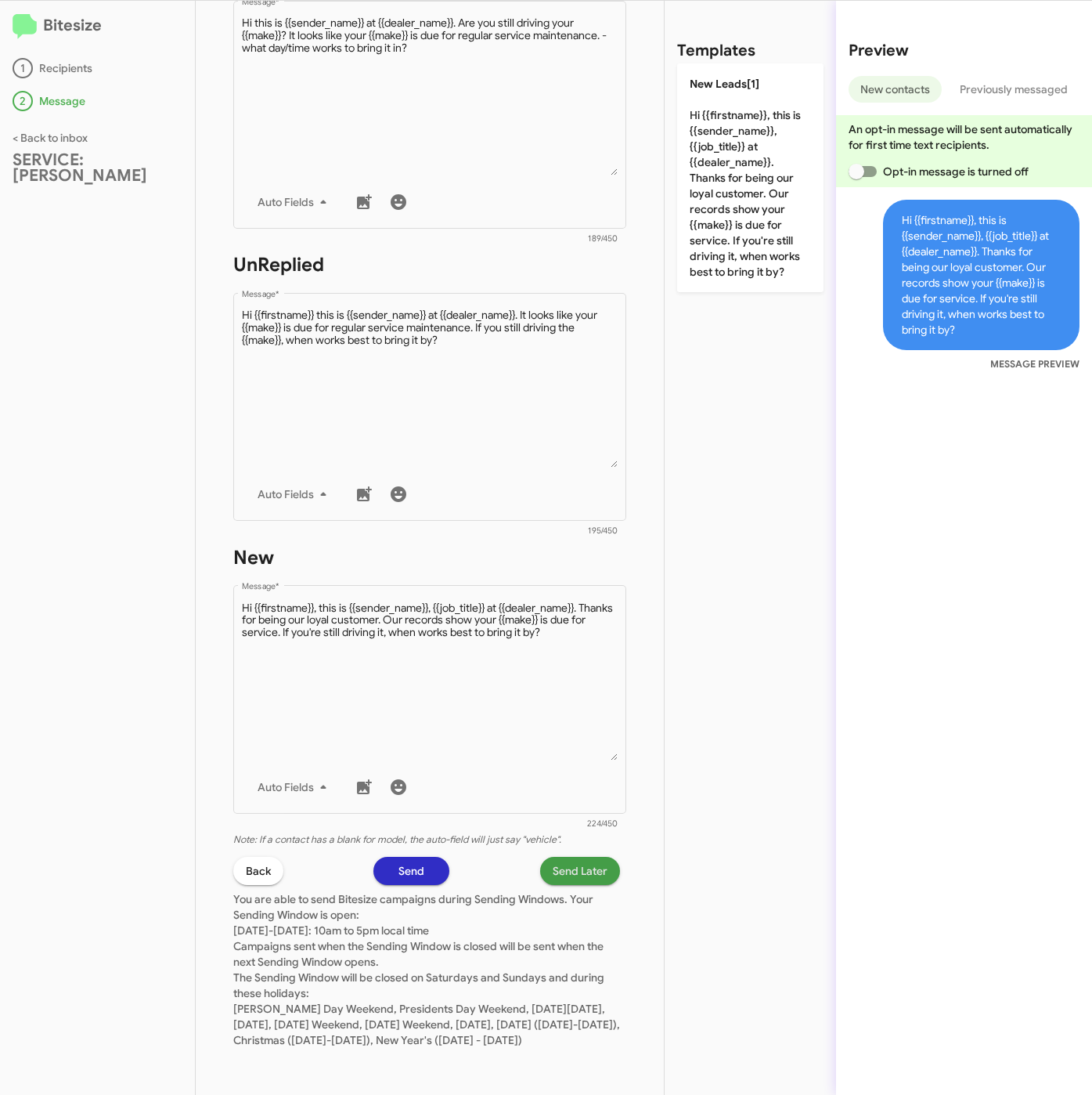
click at [554, 857] on span "Send Later" at bounding box center [580, 871] width 54 height 28
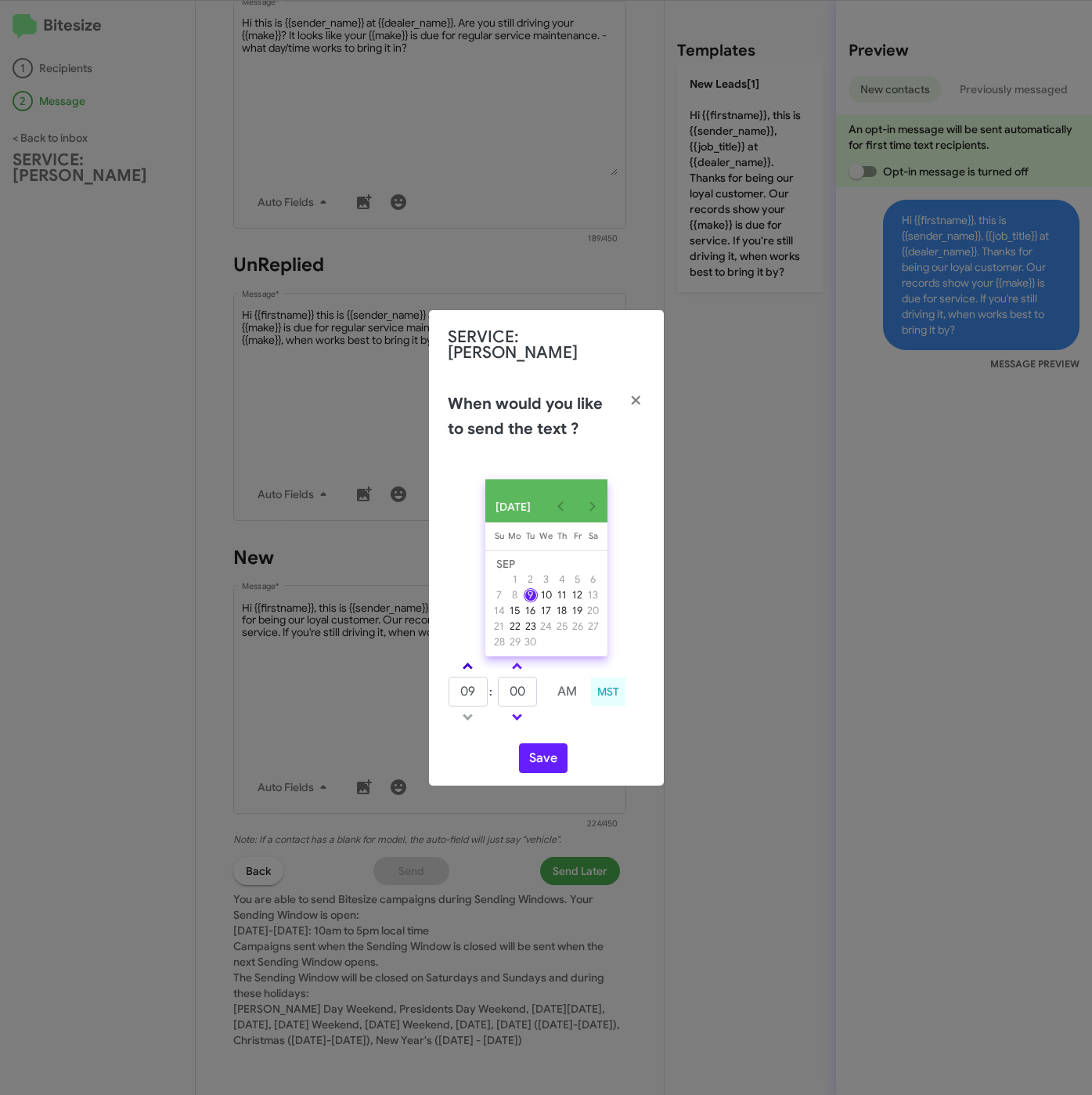
click at [468, 666] on span at bounding box center [468, 668] width 10 height 10
type input "10"
drag, startPoint x: 515, startPoint y: 691, endPoint x: 489, endPoint y: 694, distance: 26.2
click at [489, 694] on tr "10 : 00 AM" at bounding box center [517, 691] width 140 height 31
type input "20"
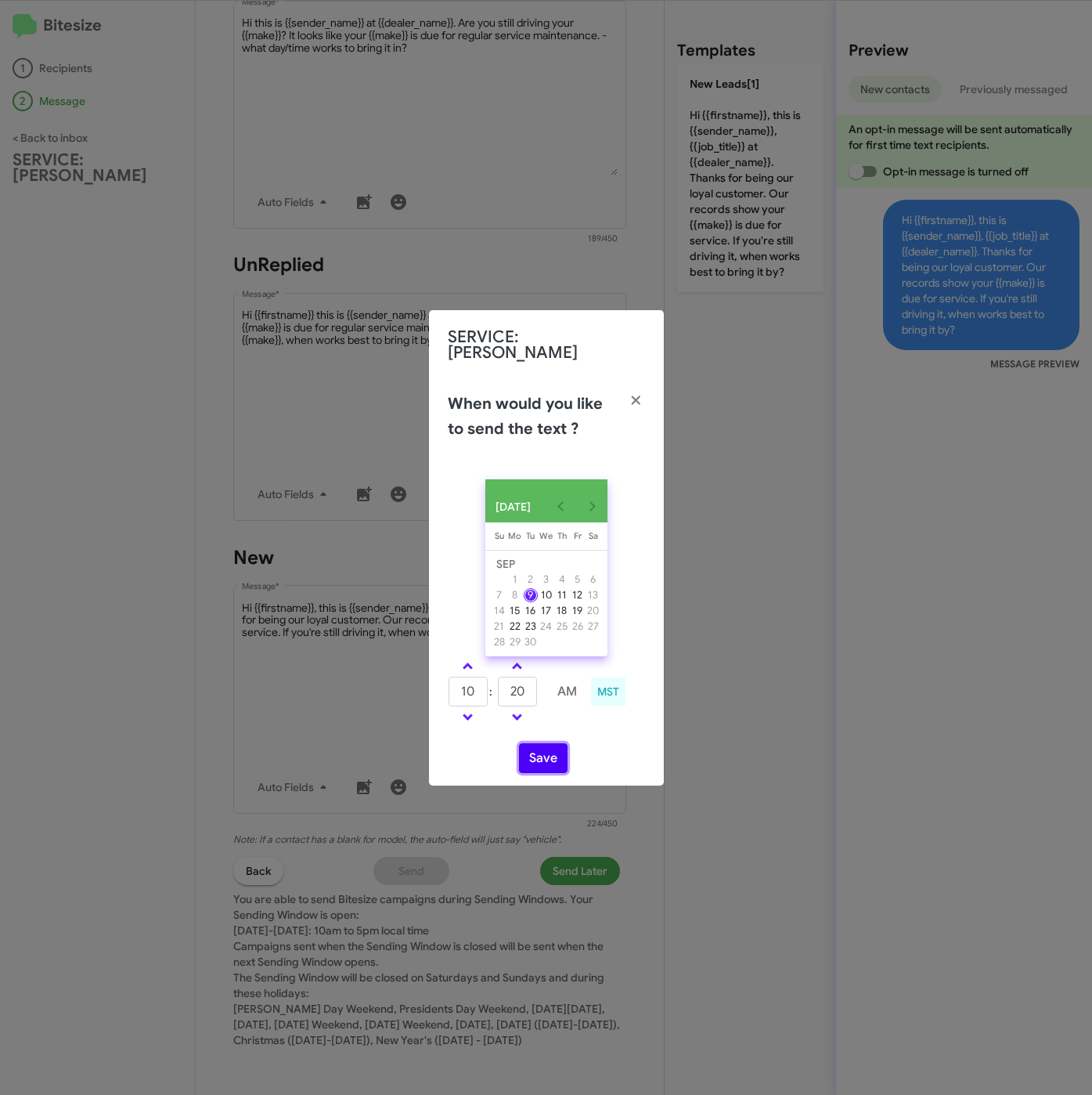
click at [552, 755] on button "Save" at bounding box center [544, 758] width 49 height 30
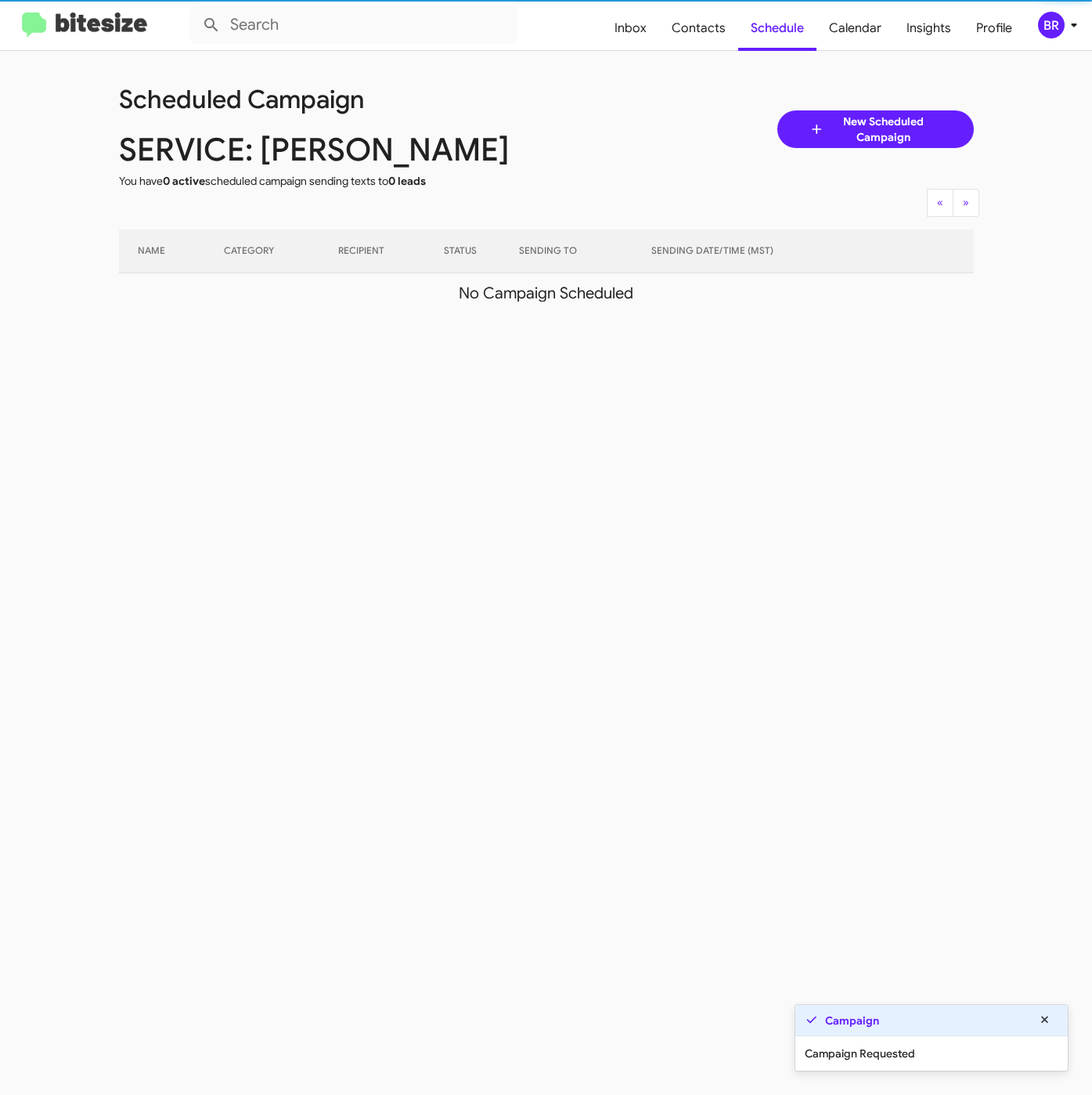
click at [1058, 15] on div "BR" at bounding box center [1051, 24] width 26 height 26
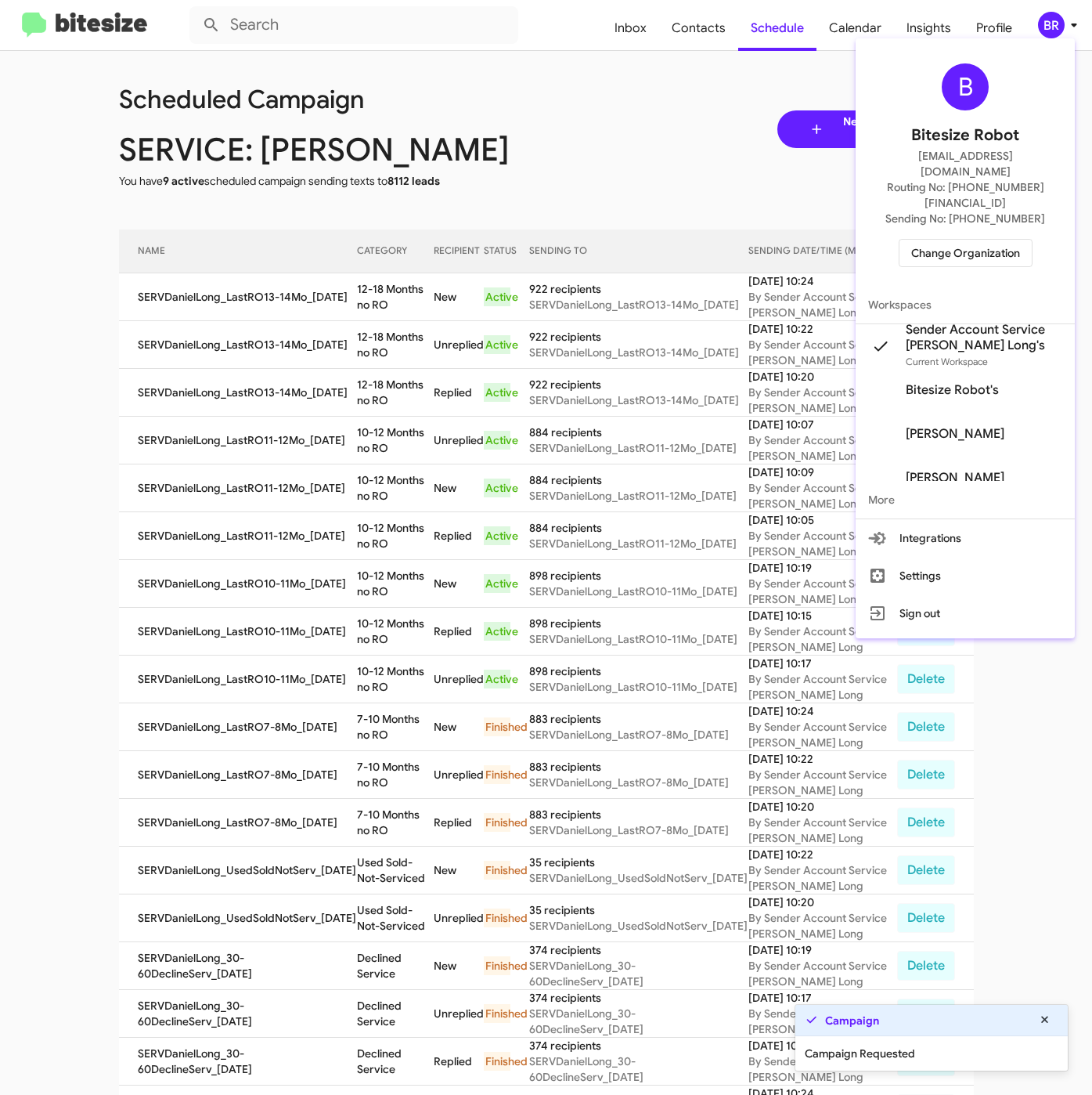
click at [400, 301] on div at bounding box center [546, 548] width 1092 height 1095
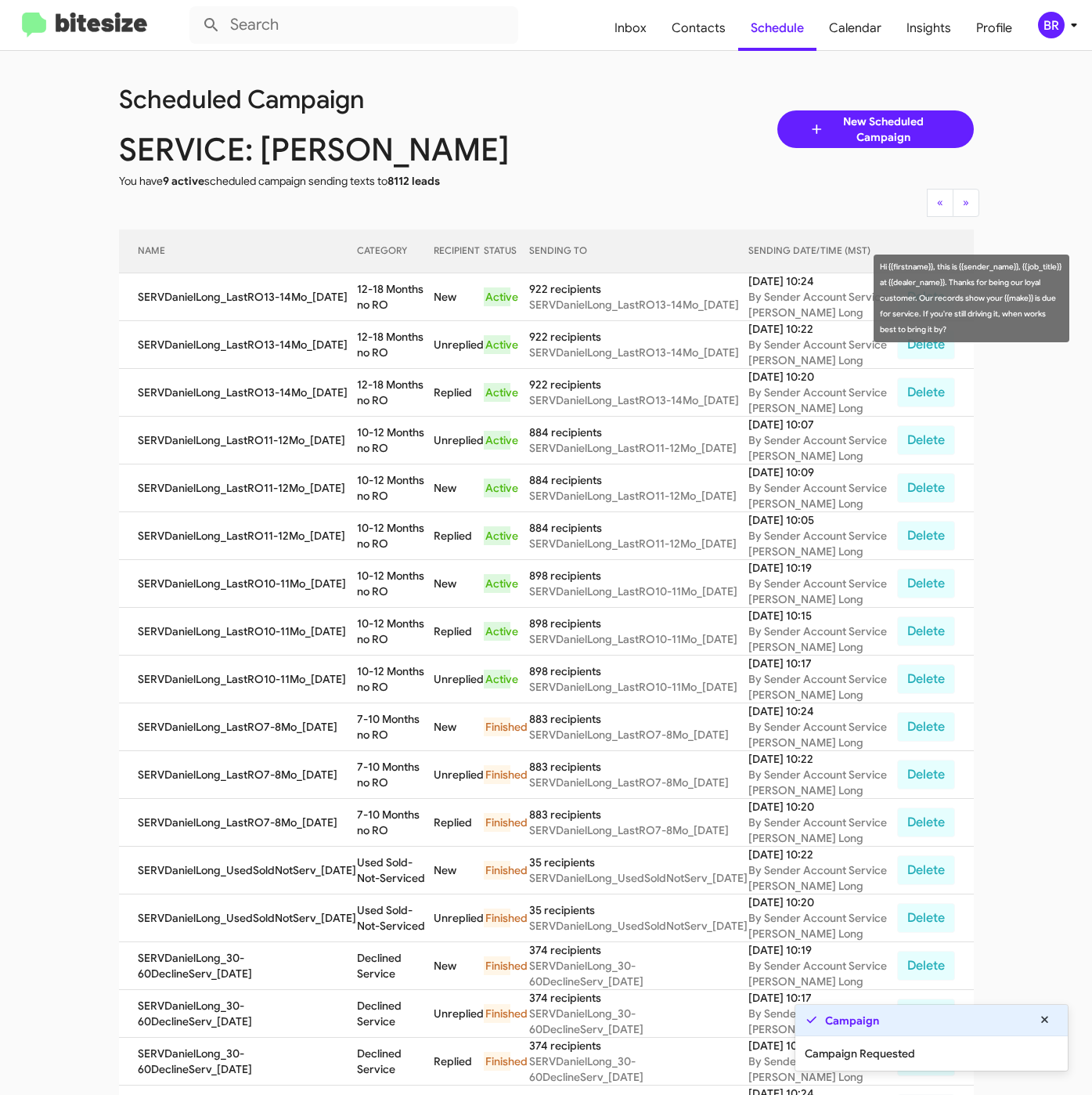
drag, startPoint x: 350, startPoint y: 287, endPoint x: 362, endPoint y: 302, distance: 19.2
click at [362, 302] on td "12-18 Months no RO" at bounding box center [395, 297] width 77 height 48
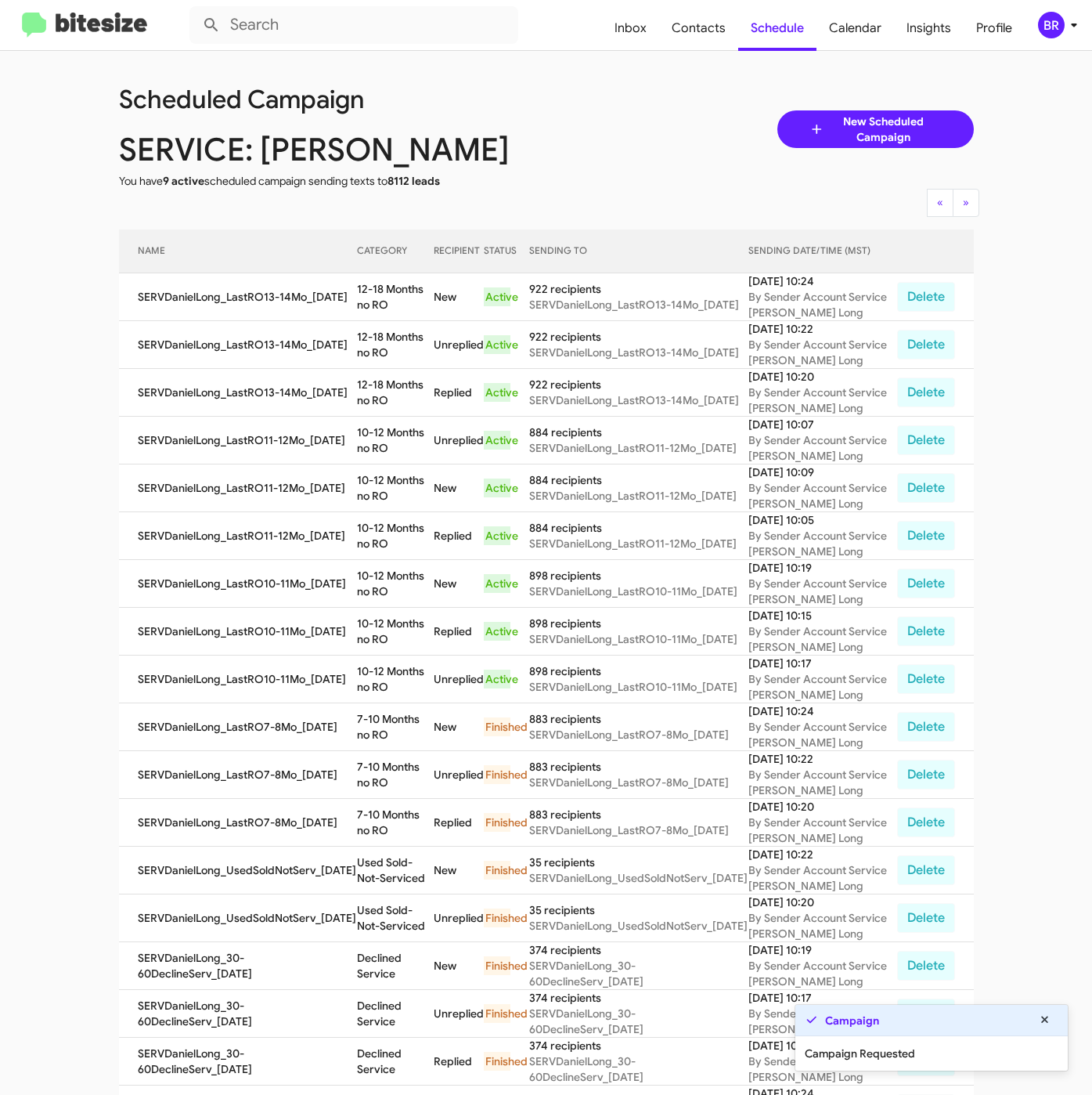
copy td "12-18 Months no RO"
click at [1040, 35] on span "BR" at bounding box center [1061, 24] width 47 height 26
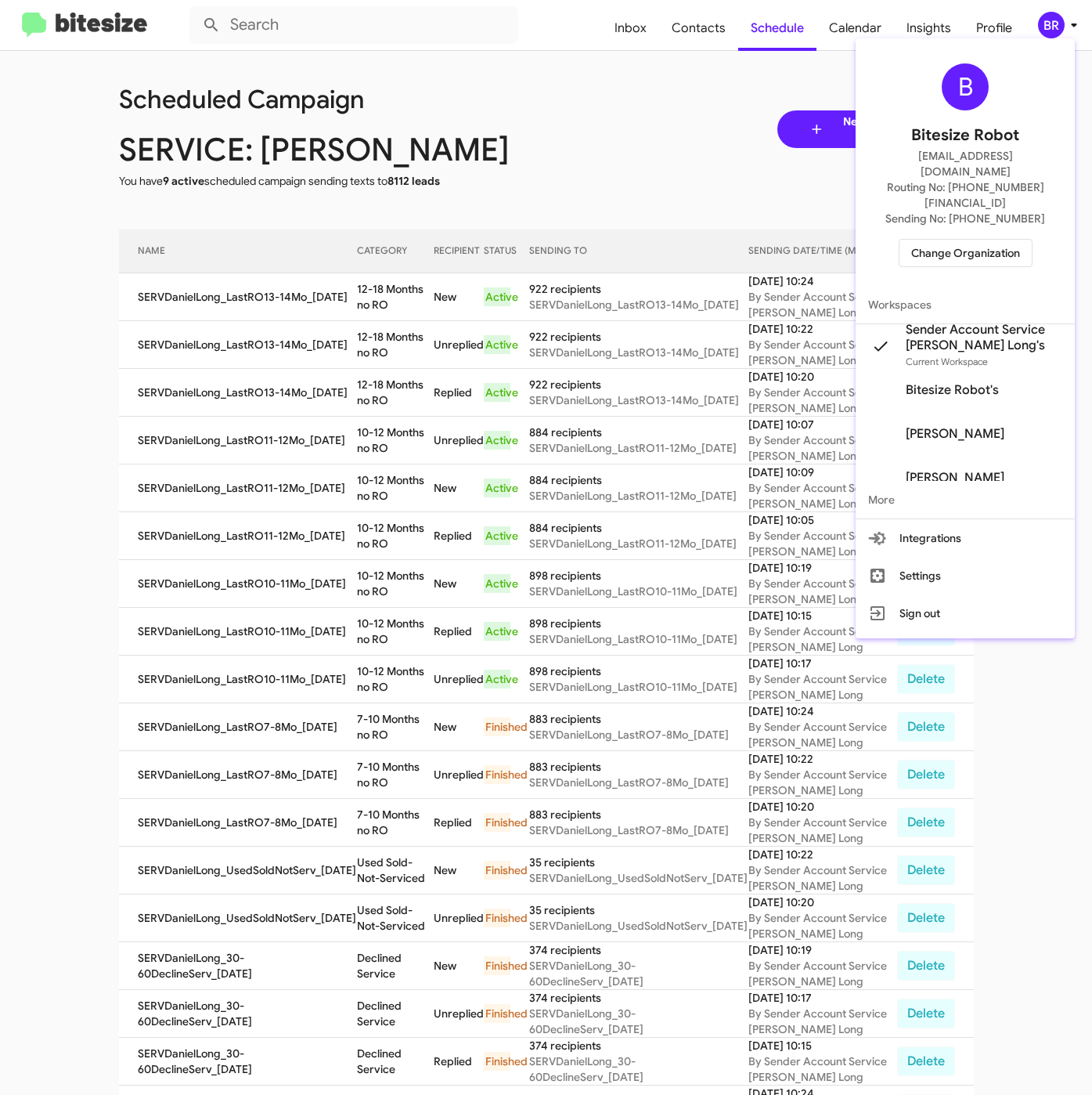
click at [939, 205] on div "B Bitesize Robot iya@bitesize.co Routing No: +1 (719) 228-3513 Sending No: +1 (…" at bounding box center [966, 165] width 219 height 241
click at [926, 240] on span "Change Organization" at bounding box center [966, 252] width 109 height 26
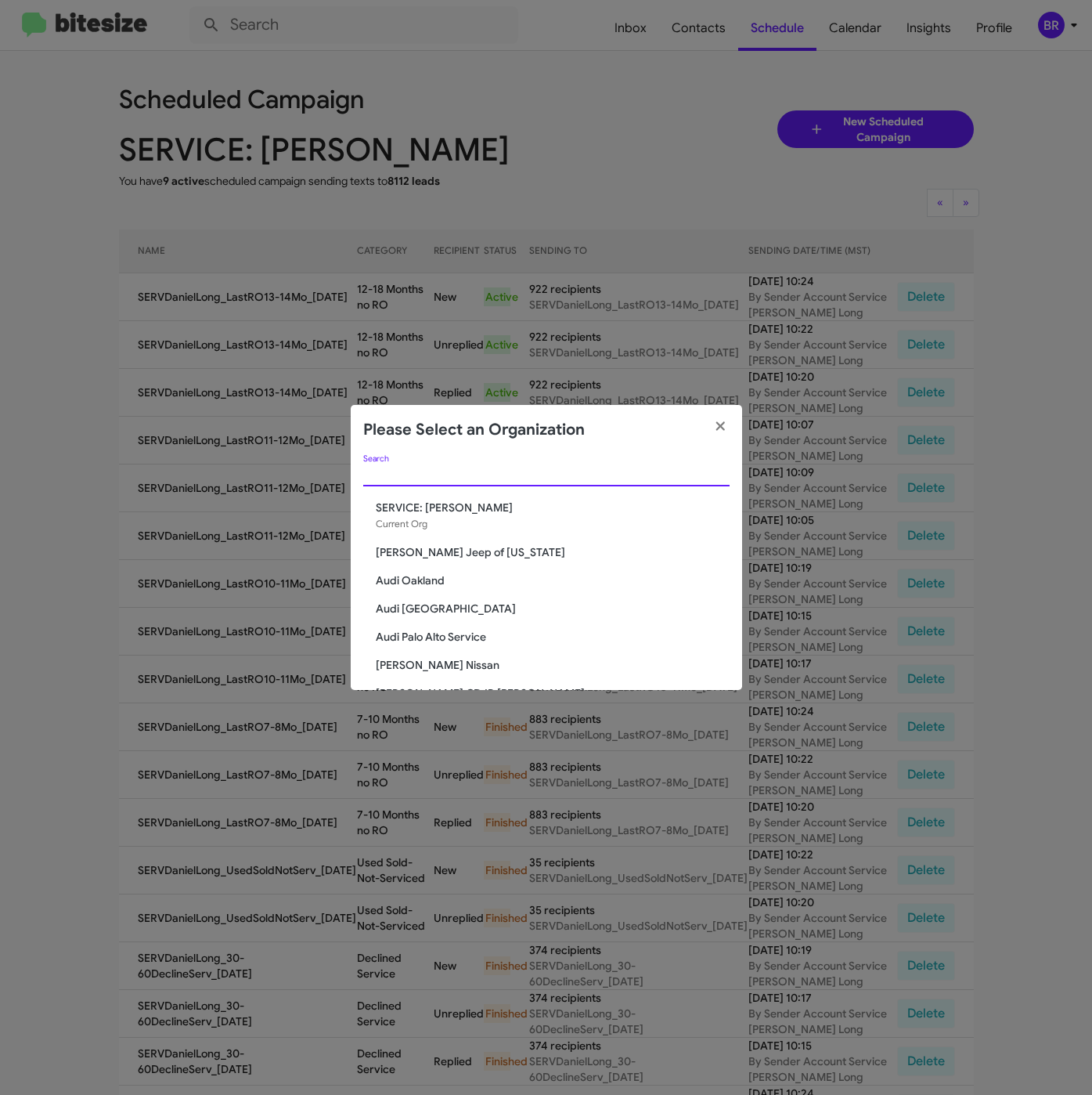
click at [456, 472] on input "Search" at bounding box center [546, 474] width 367 height 13
paste input "Adams Jeep of Maryland"
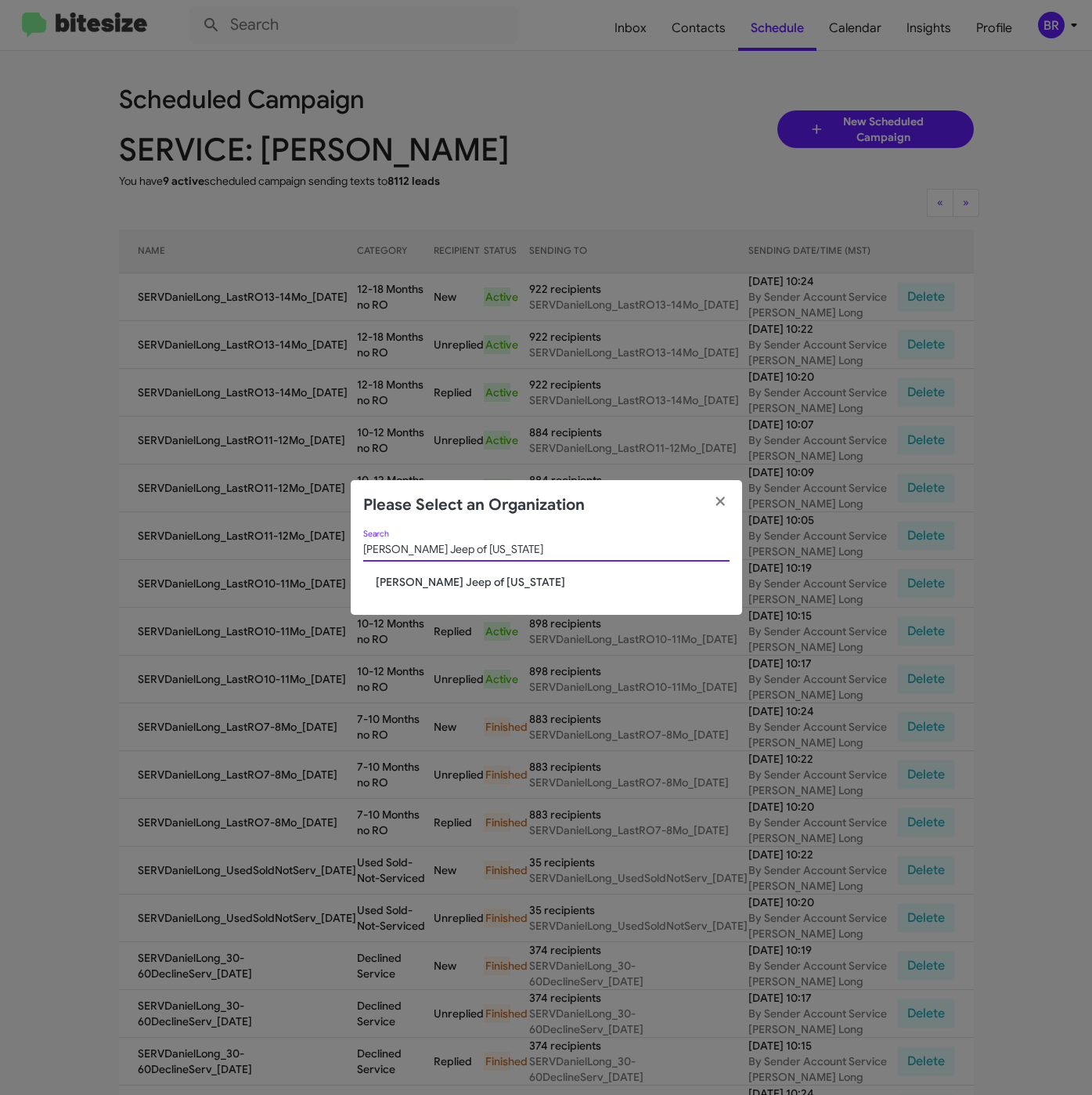
type input "Adams Jeep of Maryland"
click at [397, 582] on span "Adams Jeep of Maryland" at bounding box center [552, 581] width 354 height 16
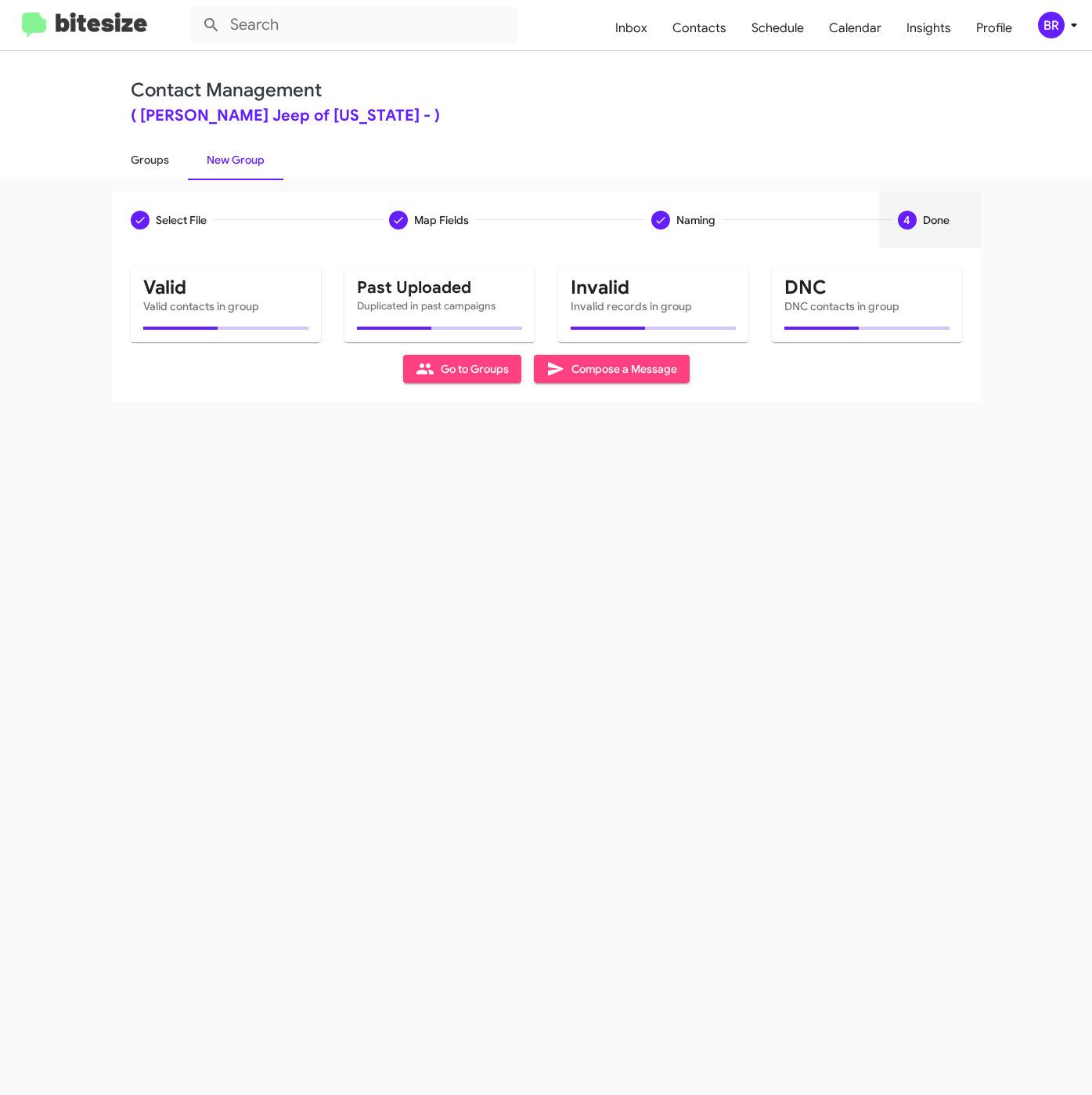
type input "in:groups"
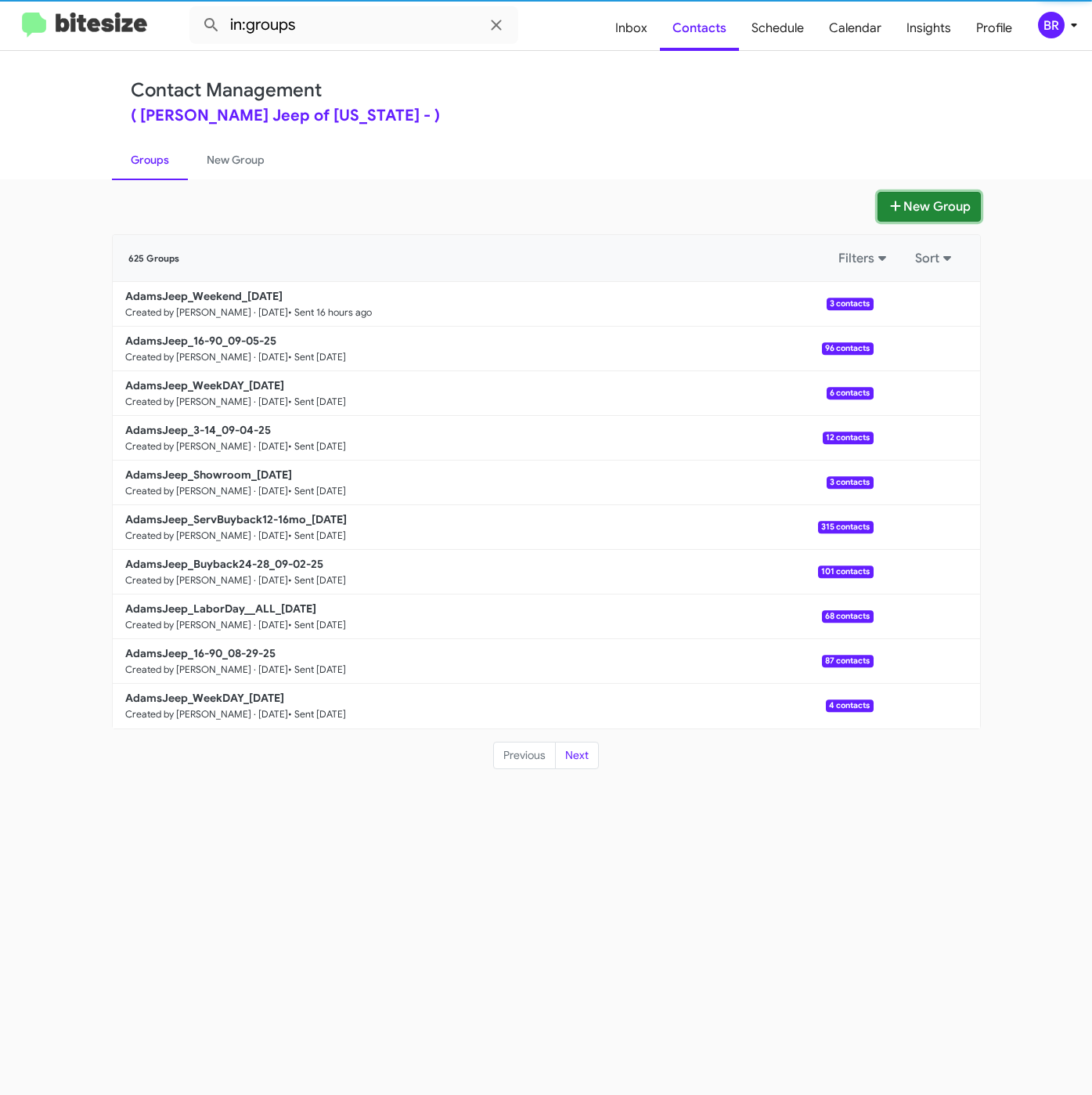
click at [919, 195] on button "New Group" at bounding box center [929, 207] width 103 height 30
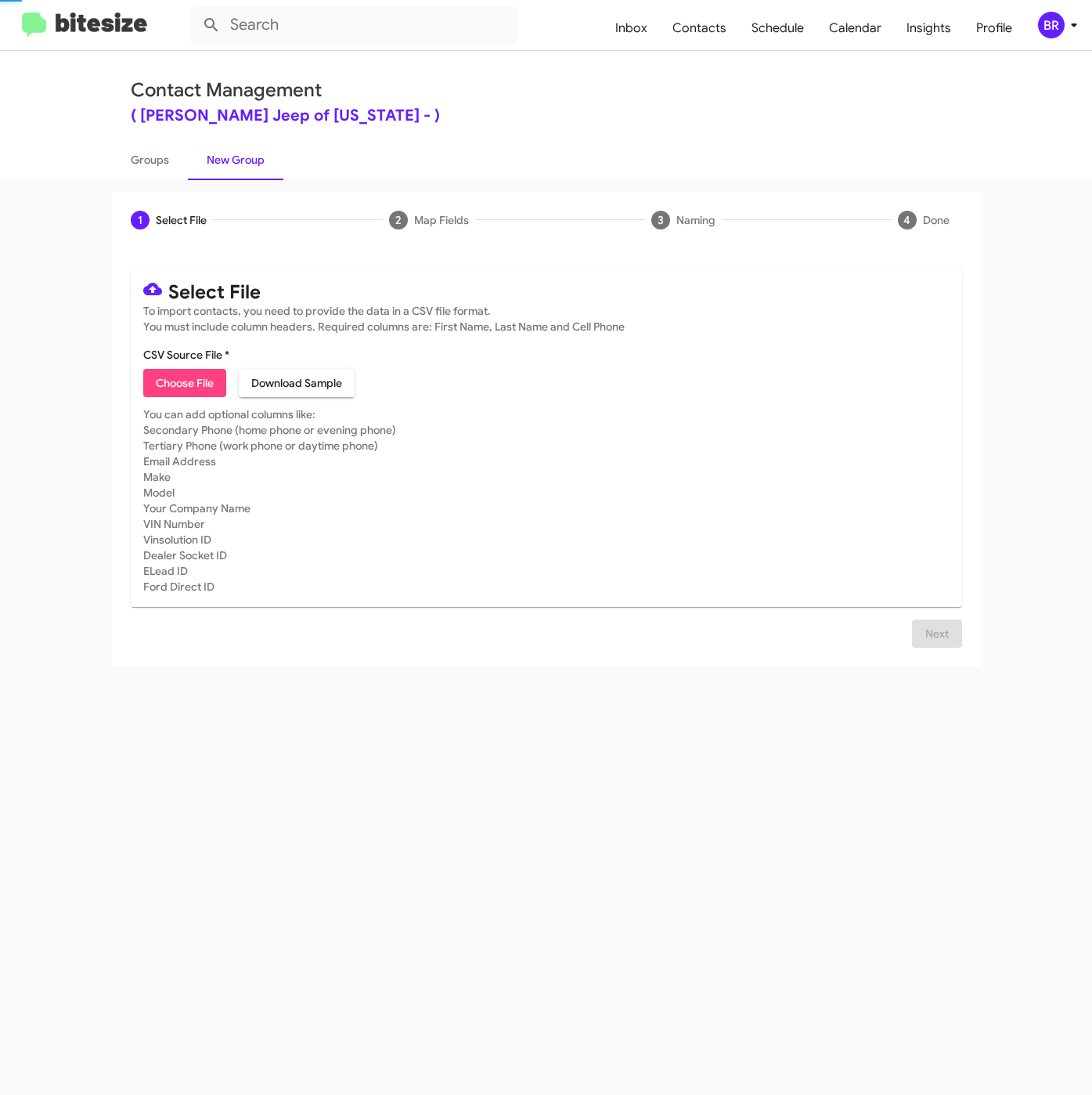
click at [174, 377] on span "Choose File" at bounding box center [185, 382] width 58 height 28
type input "AdamsJeep_Buyback36-40_09-09-25"
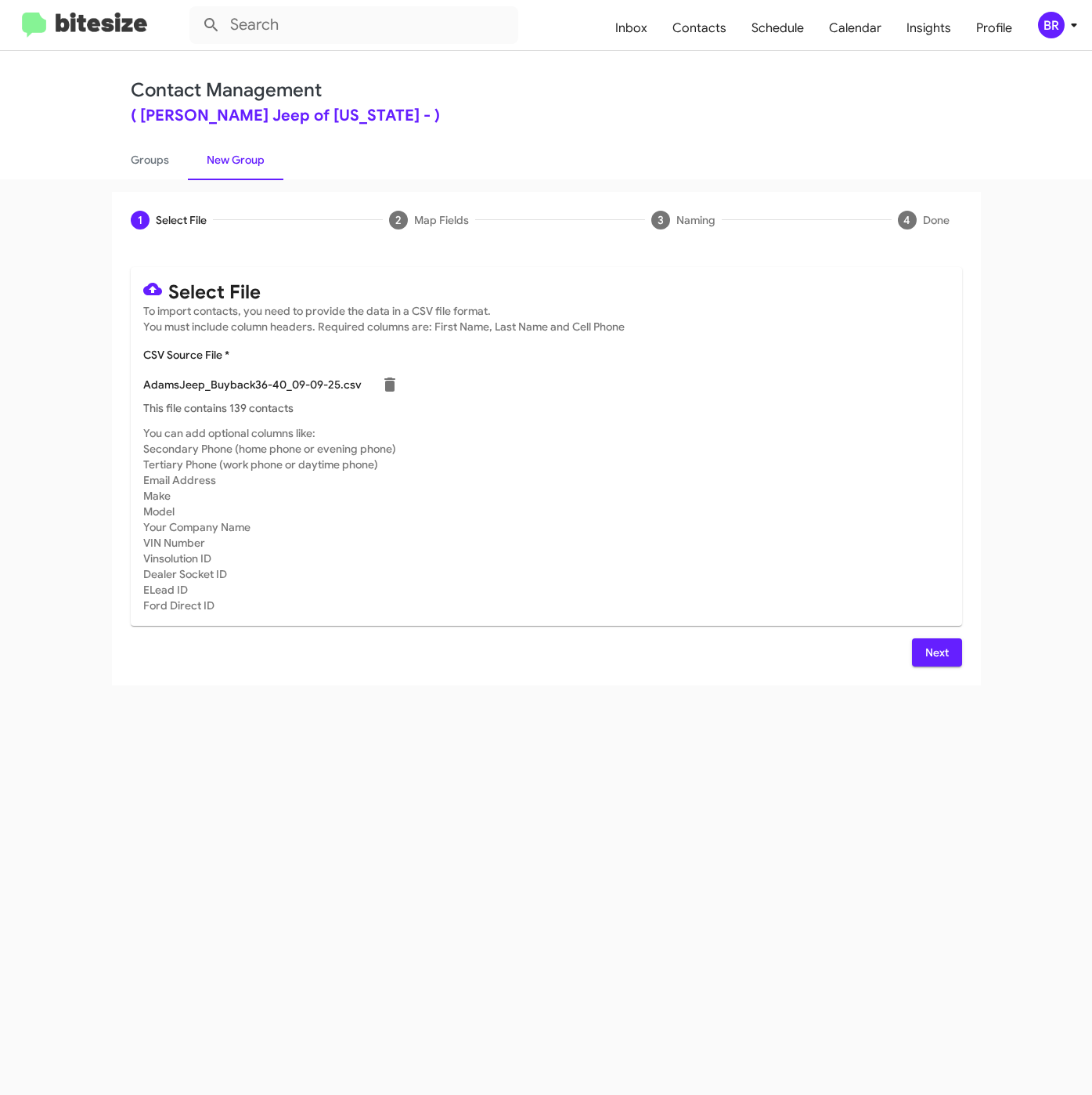
click at [944, 642] on span "Next" at bounding box center [938, 652] width 25 height 28
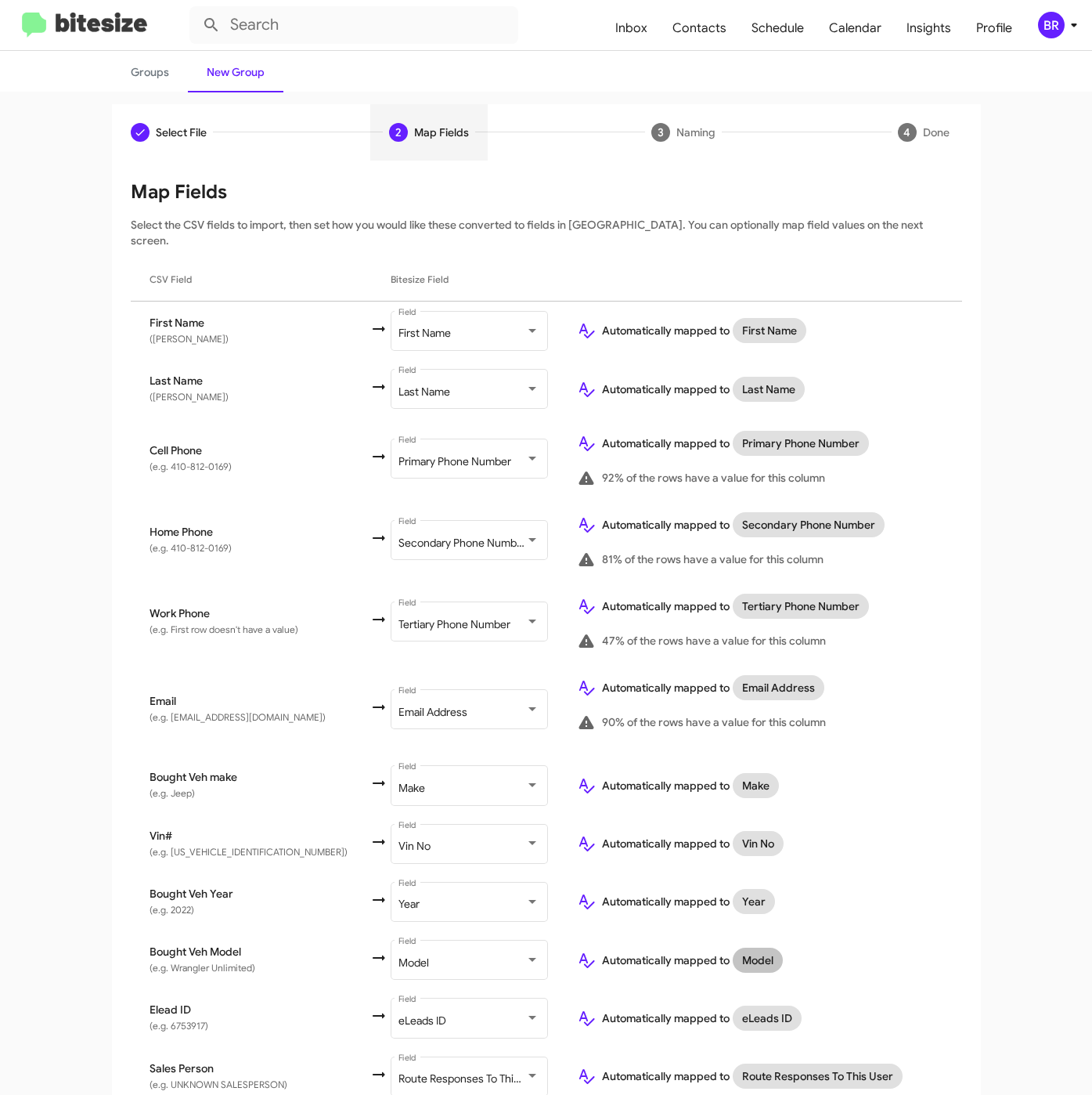
scroll to position [196, 0]
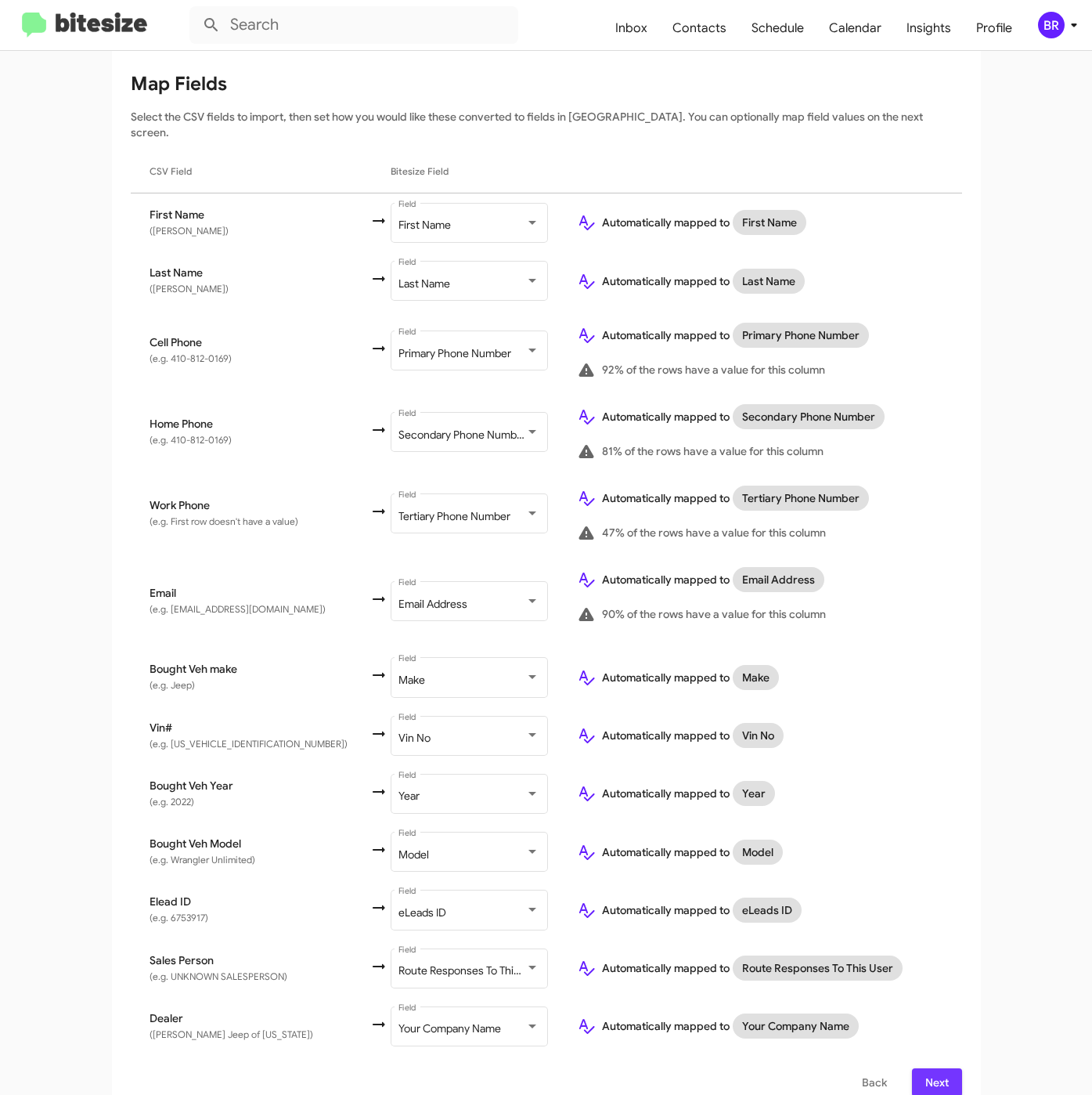
click at [930, 1068] on span "Next" at bounding box center [938, 1081] width 25 height 28
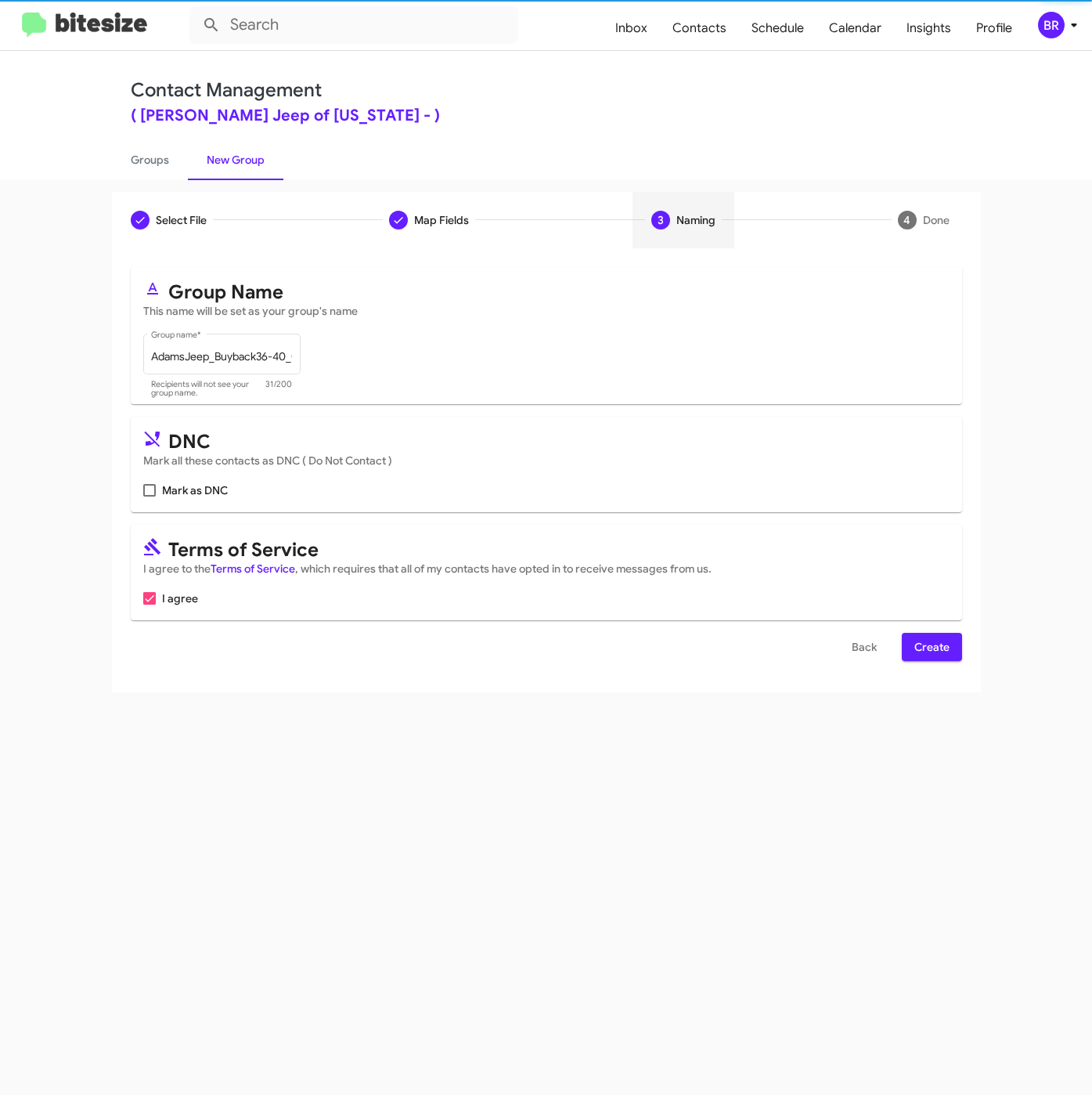
scroll to position [0, 0]
click at [896, 639] on div "Back Create" at bounding box center [546, 647] width 832 height 28
click at [914, 644] on span "Create" at bounding box center [932, 647] width 35 height 28
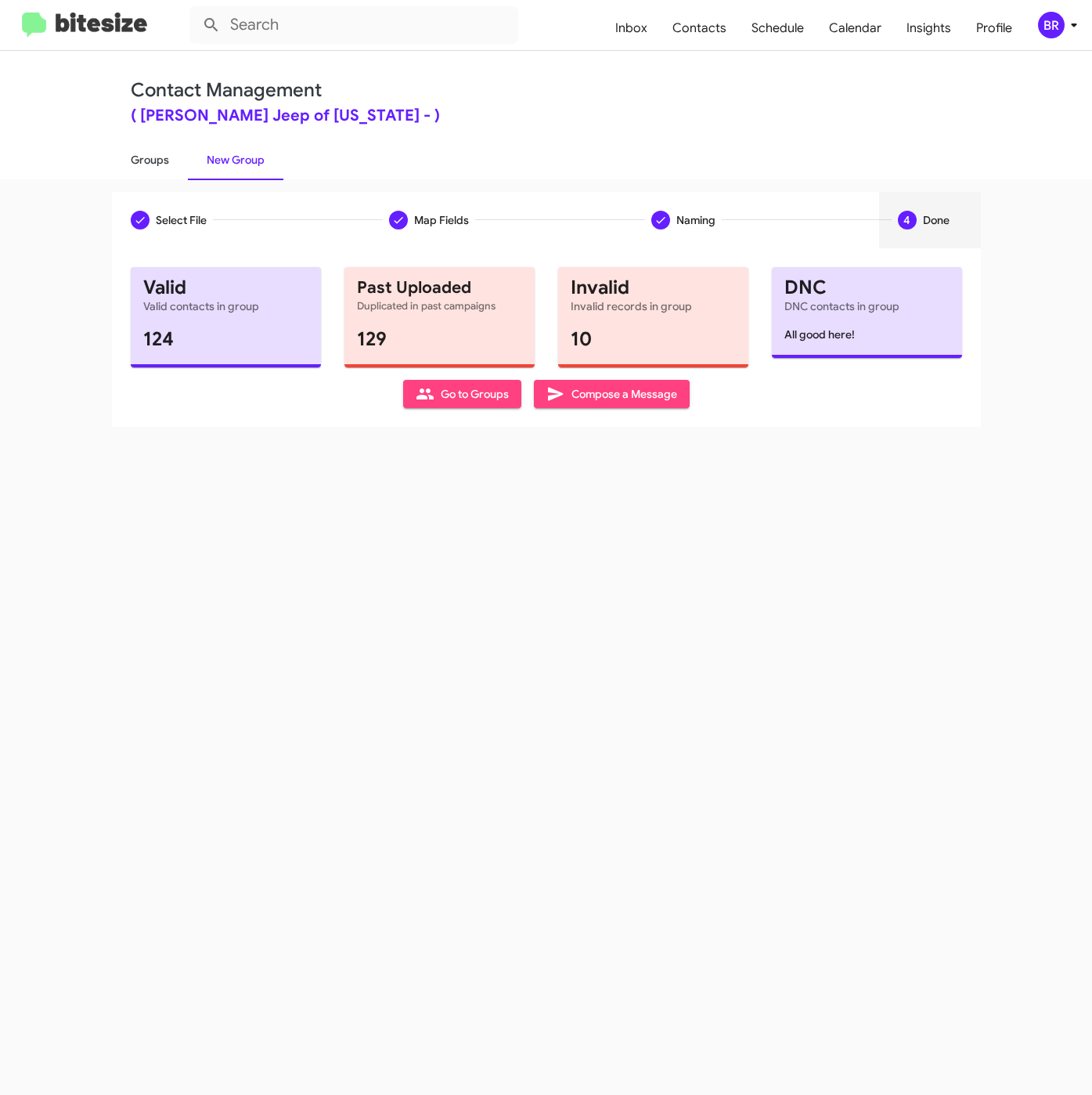
click at [135, 160] on link "Groups" at bounding box center [149, 160] width 76 height 41
type input "in:groups"
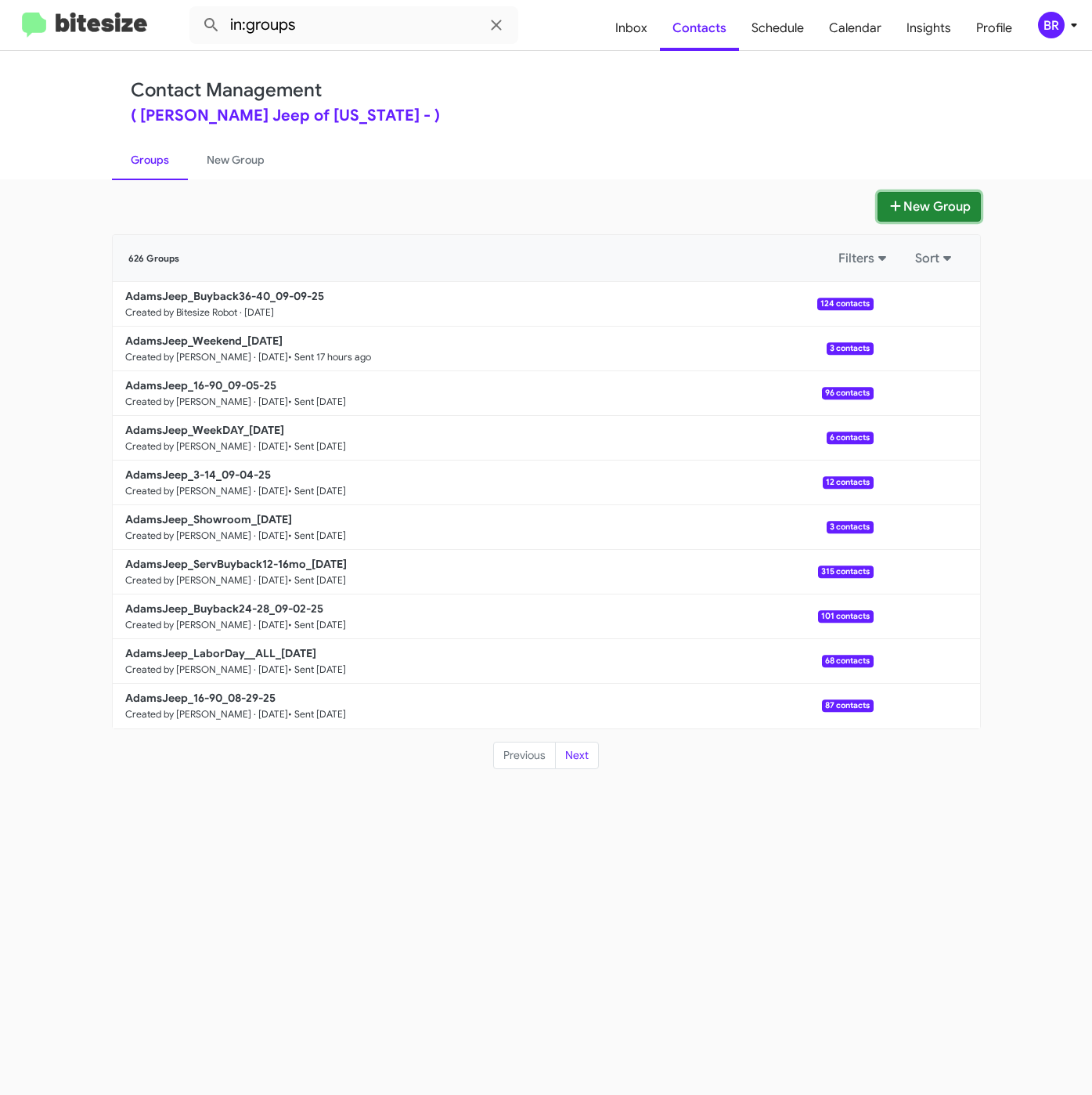
click at [900, 209] on icon at bounding box center [896, 206] width 16 height 13
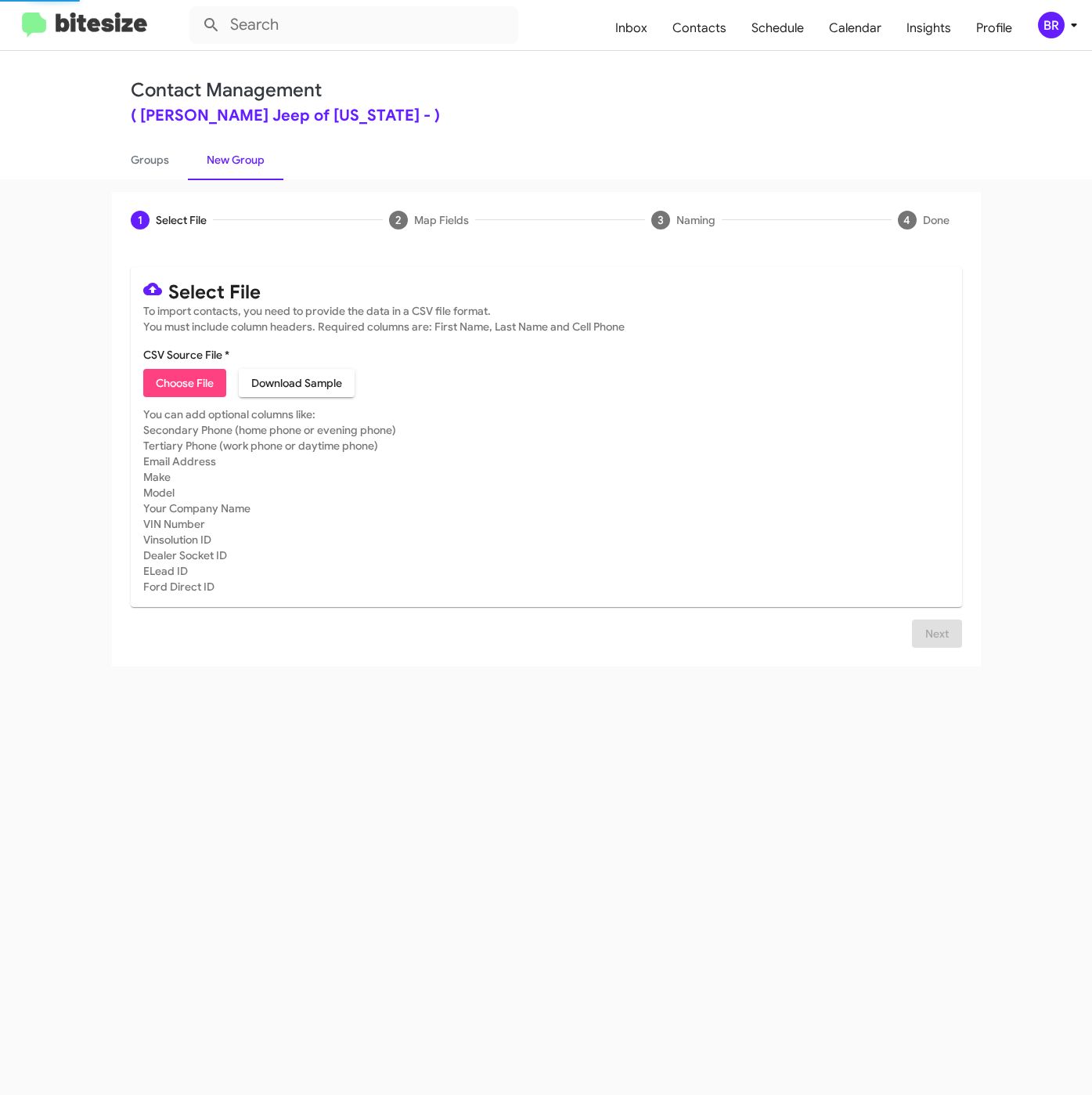
click at [165, 393] on span "Choose File" at bounding box center [185, 382] width 58 height 28
type input "AdamsJeep_ServBuyback24-28mo_09-09-25"
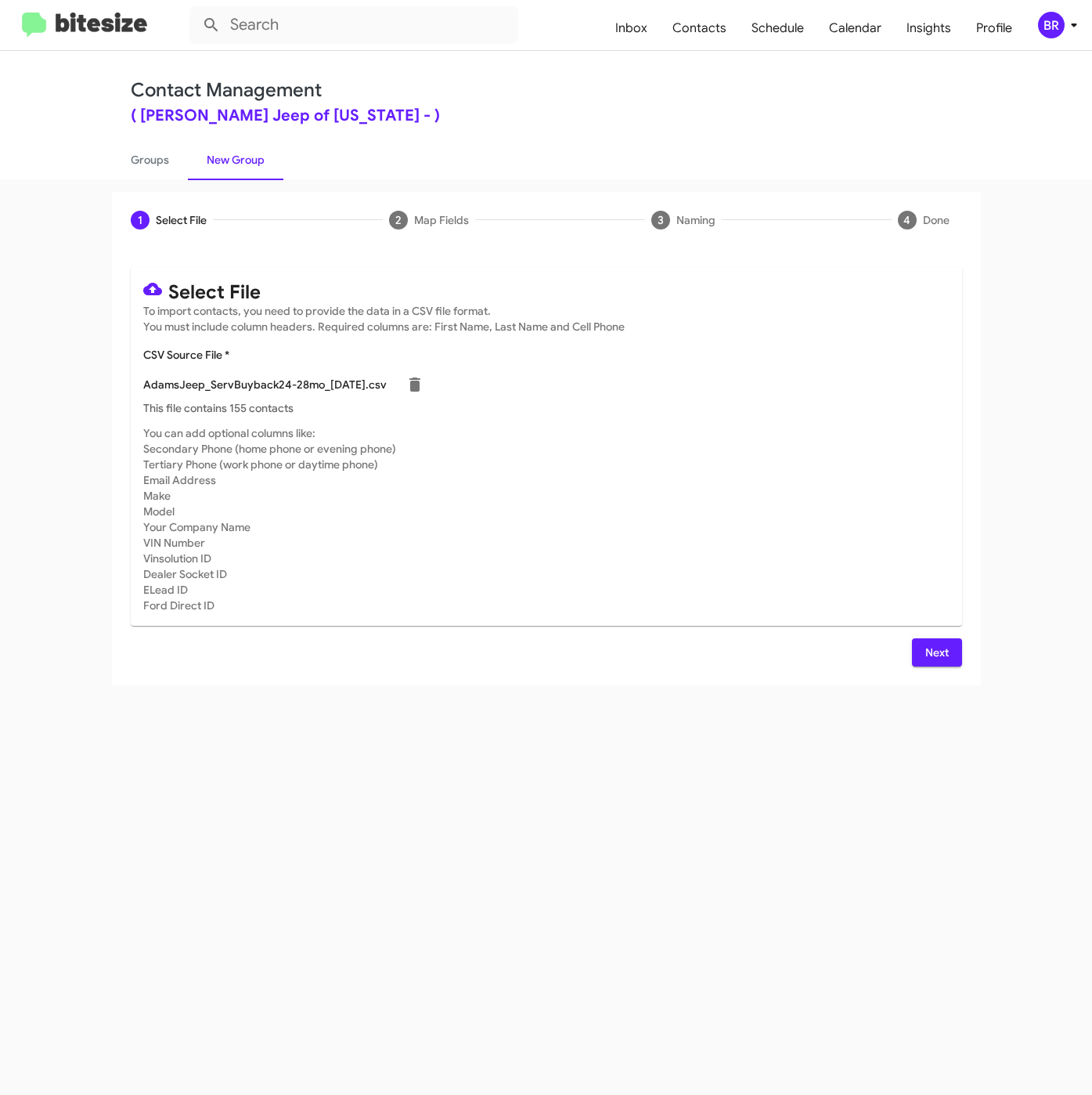
click at [943, 642] on span "Next" at bounding box center [938, 652] width 25 height 28
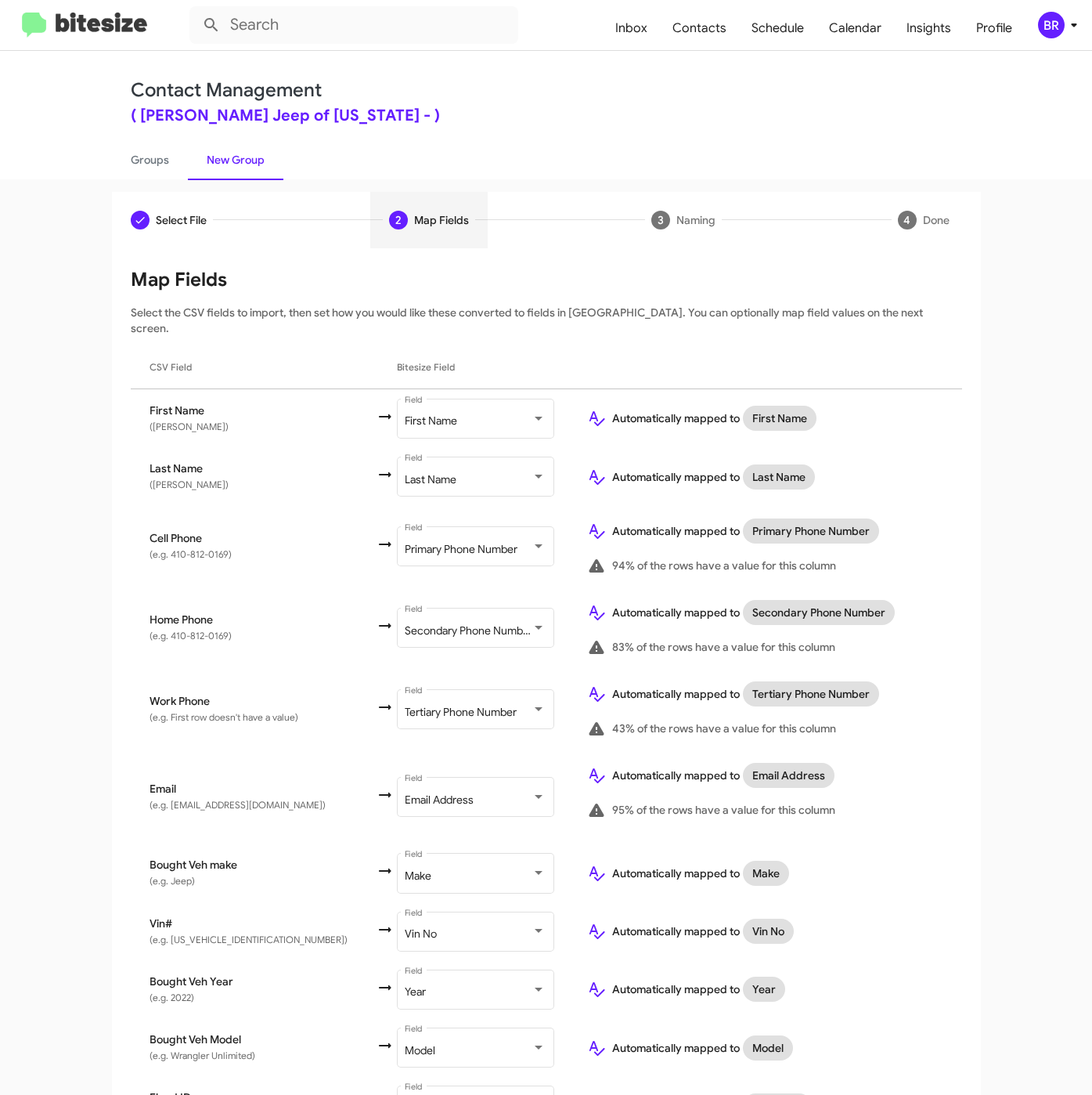
scroll to position [139, 0]
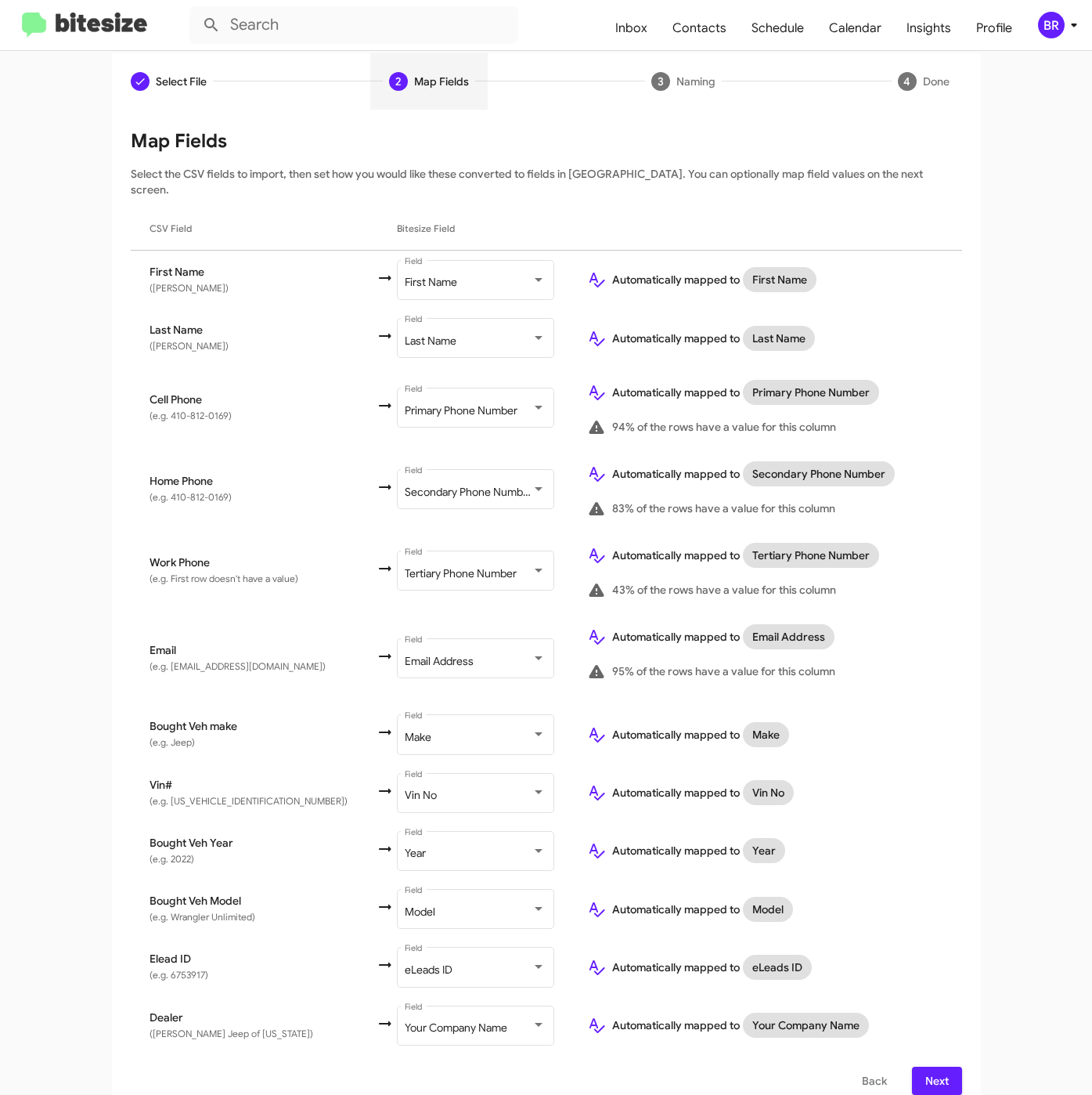
click at [914, 1067] on button "Next" at bounding box center [938, 1080] width 50 height 28
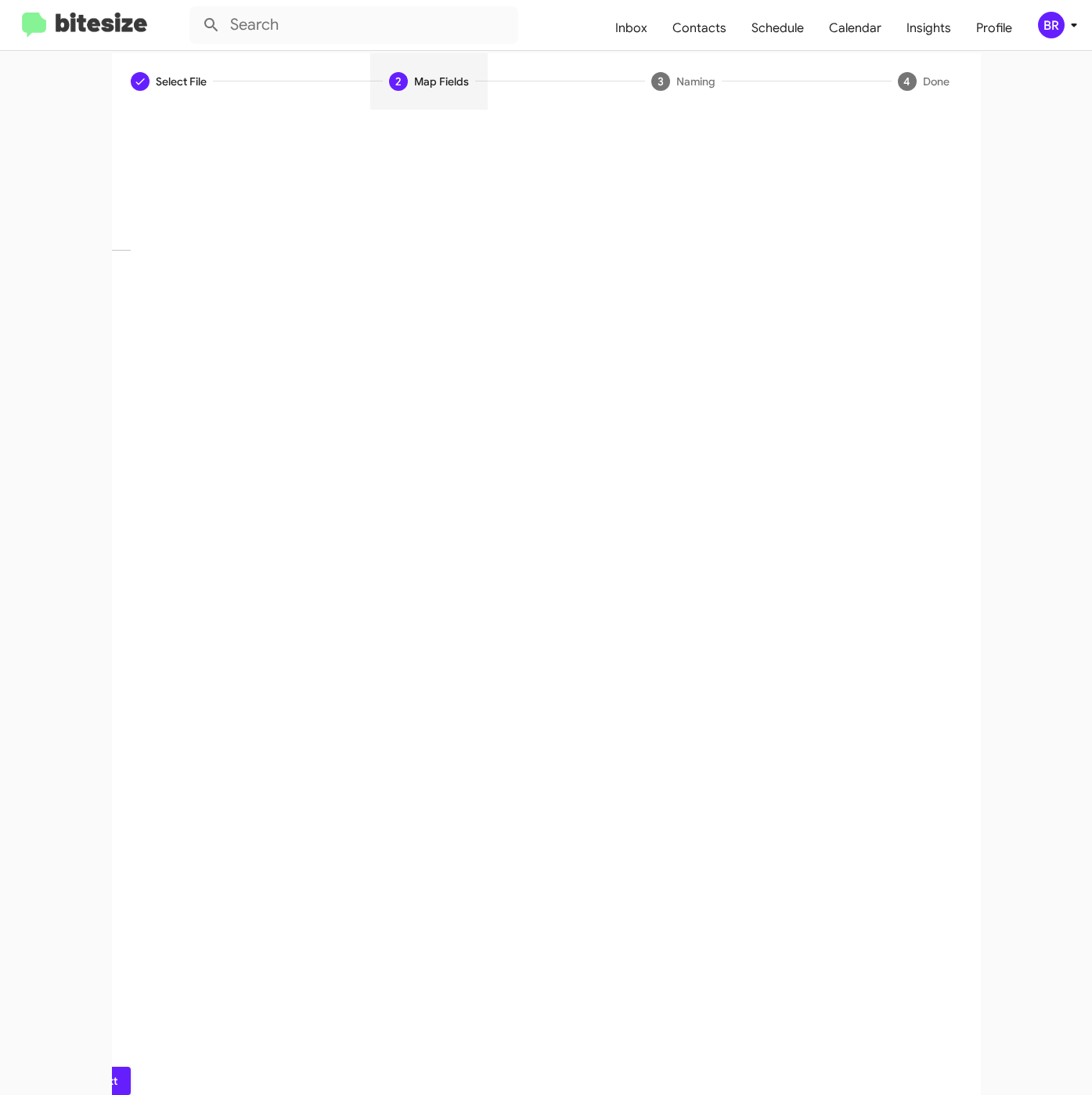
scroll to position [0, 0]
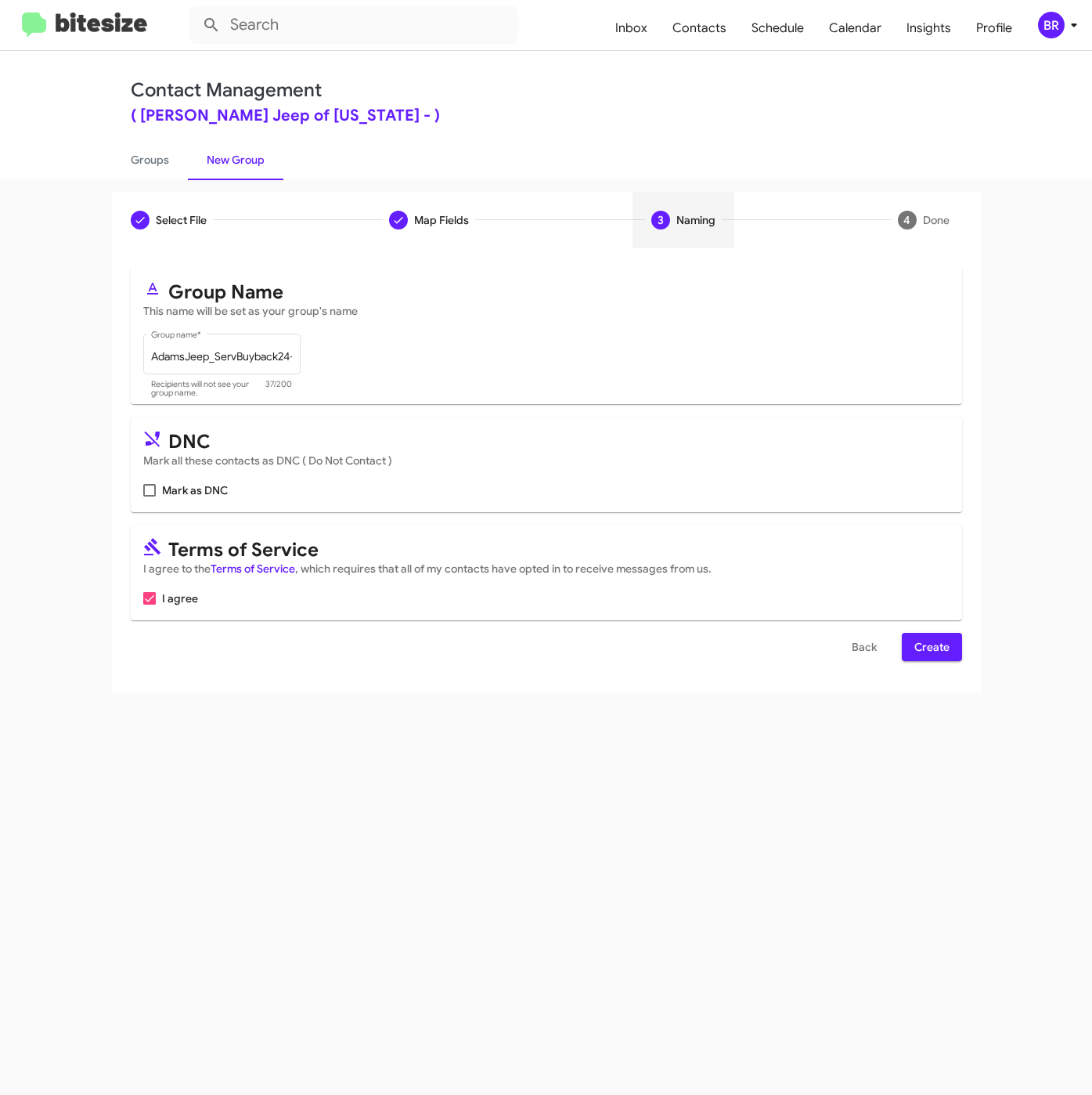
click at [935, 649] on span "Create" at bounding box center [932, 647] width 35 height 28
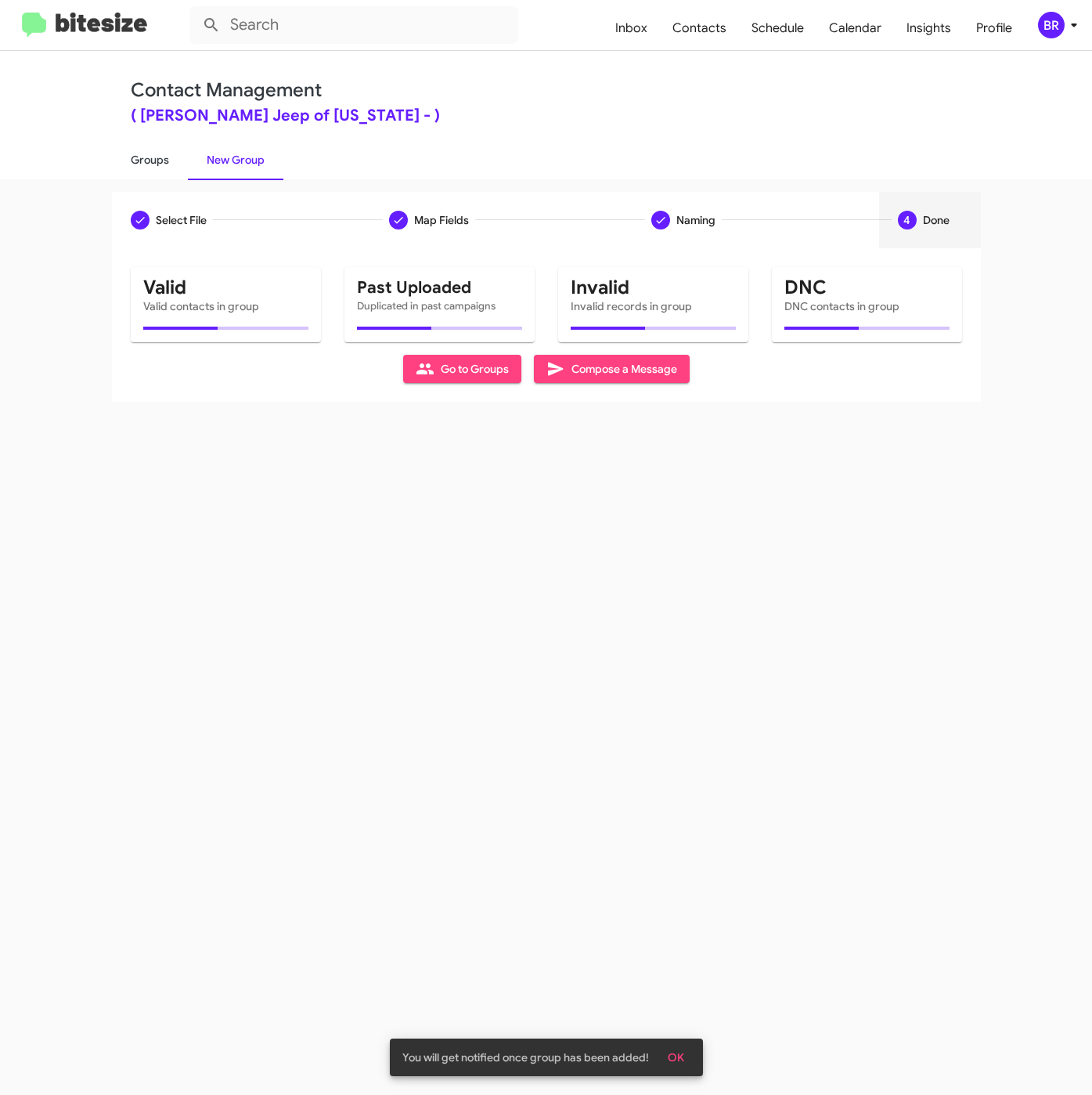
click at [150, 160] on link "Groups" at bounding box center [149, 160] width 76 height 41
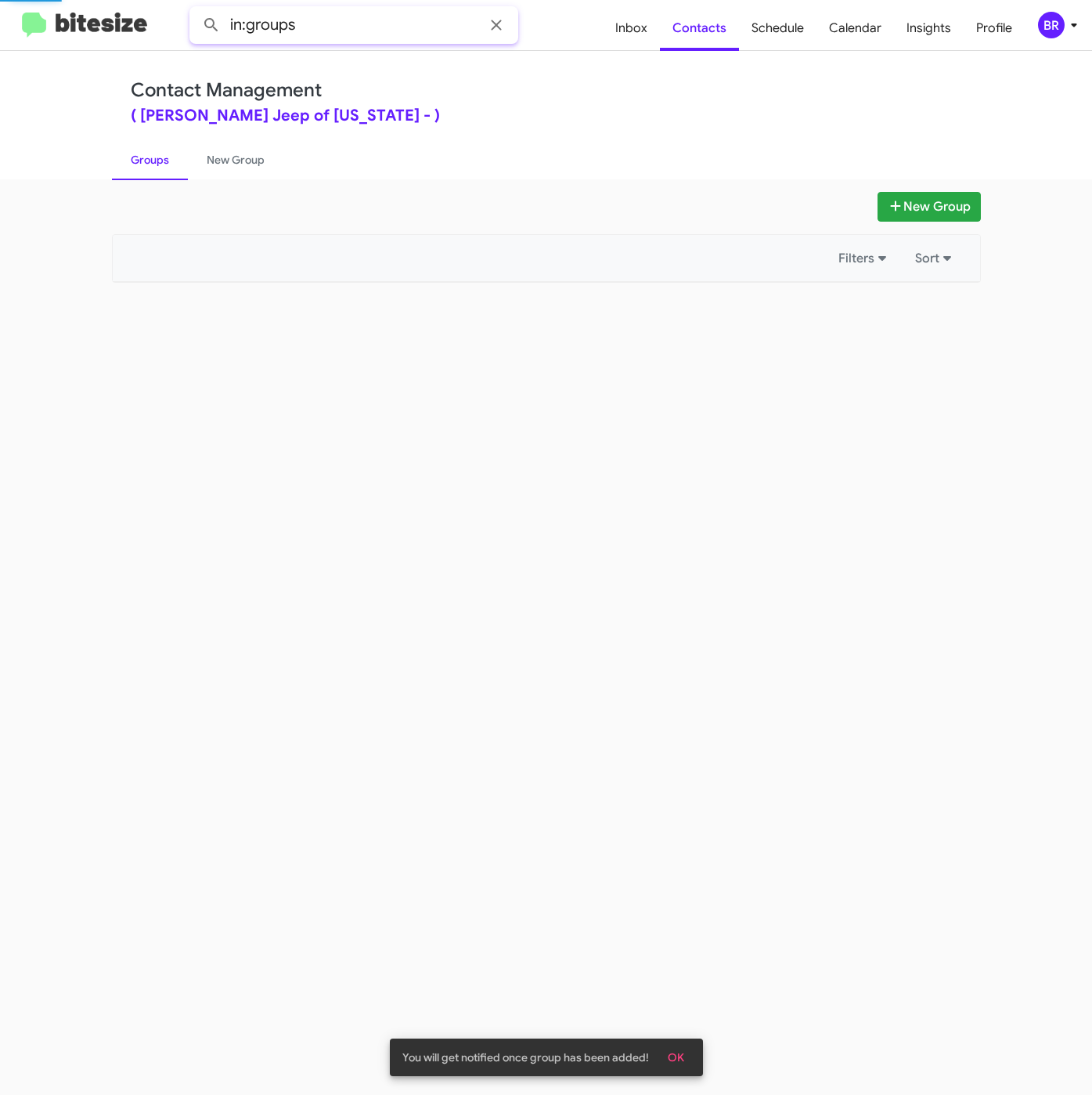
click at [392, 43] on input "in:groups" at bounding box center [353, 24] width 329 height 38
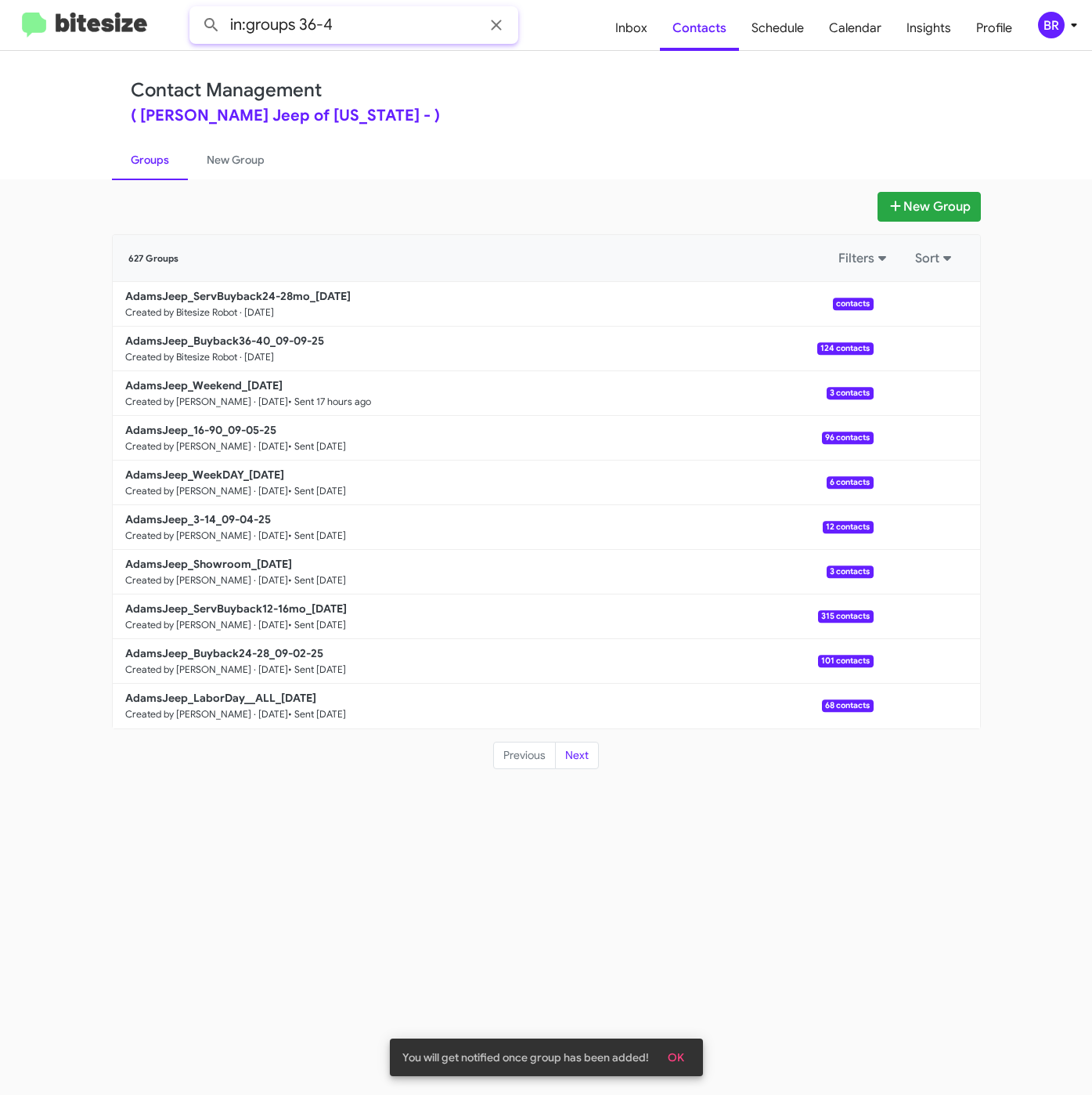
type input "in:groups 36-4"
click at [196, 10] on button at bounding box center [212, 25] width 31 height 31
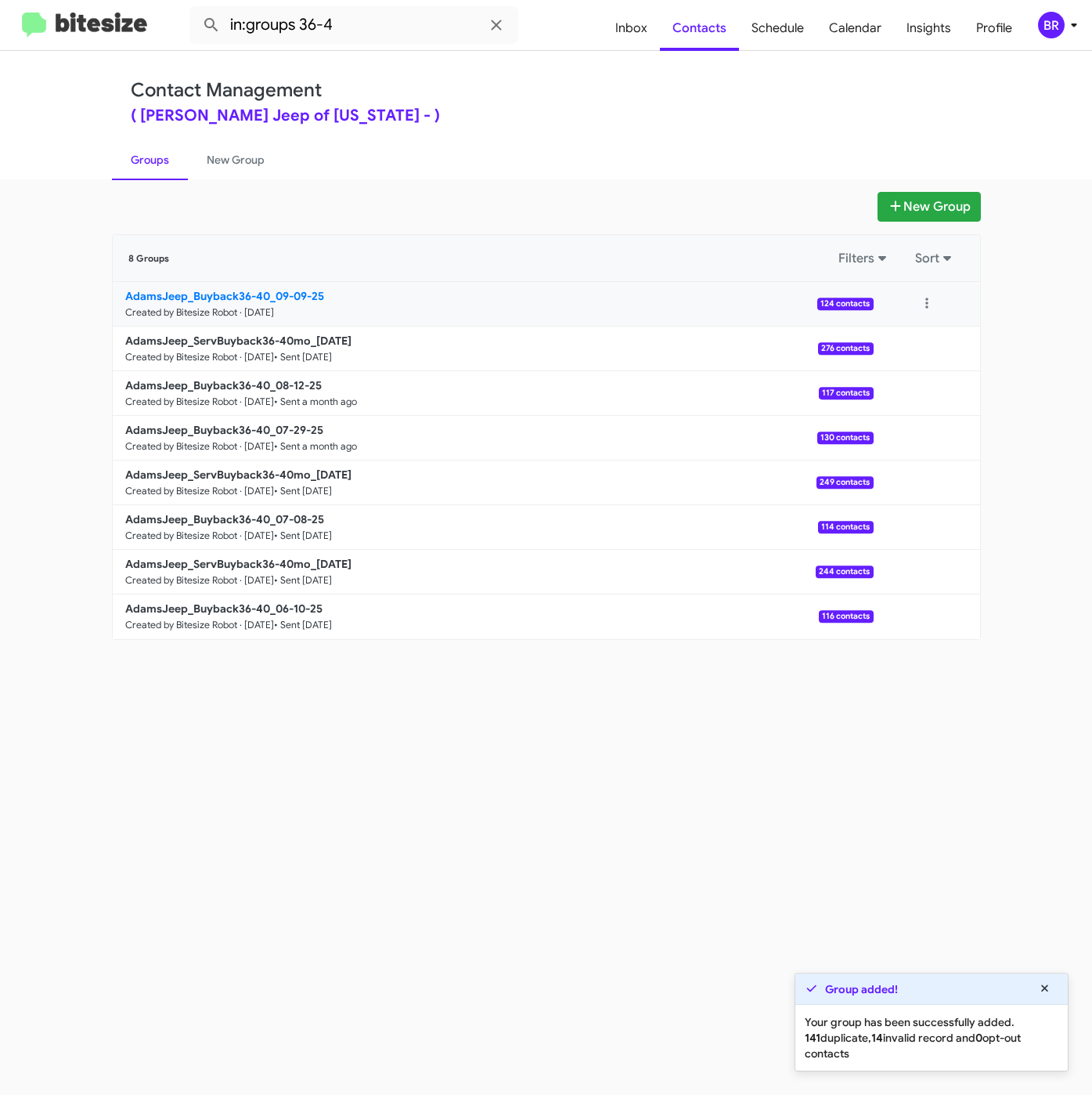
click at [268, 291] on b "AdamsJeep_Buyback36-40_09-09-25" at bounding box center [224, 296] width 199 height 15
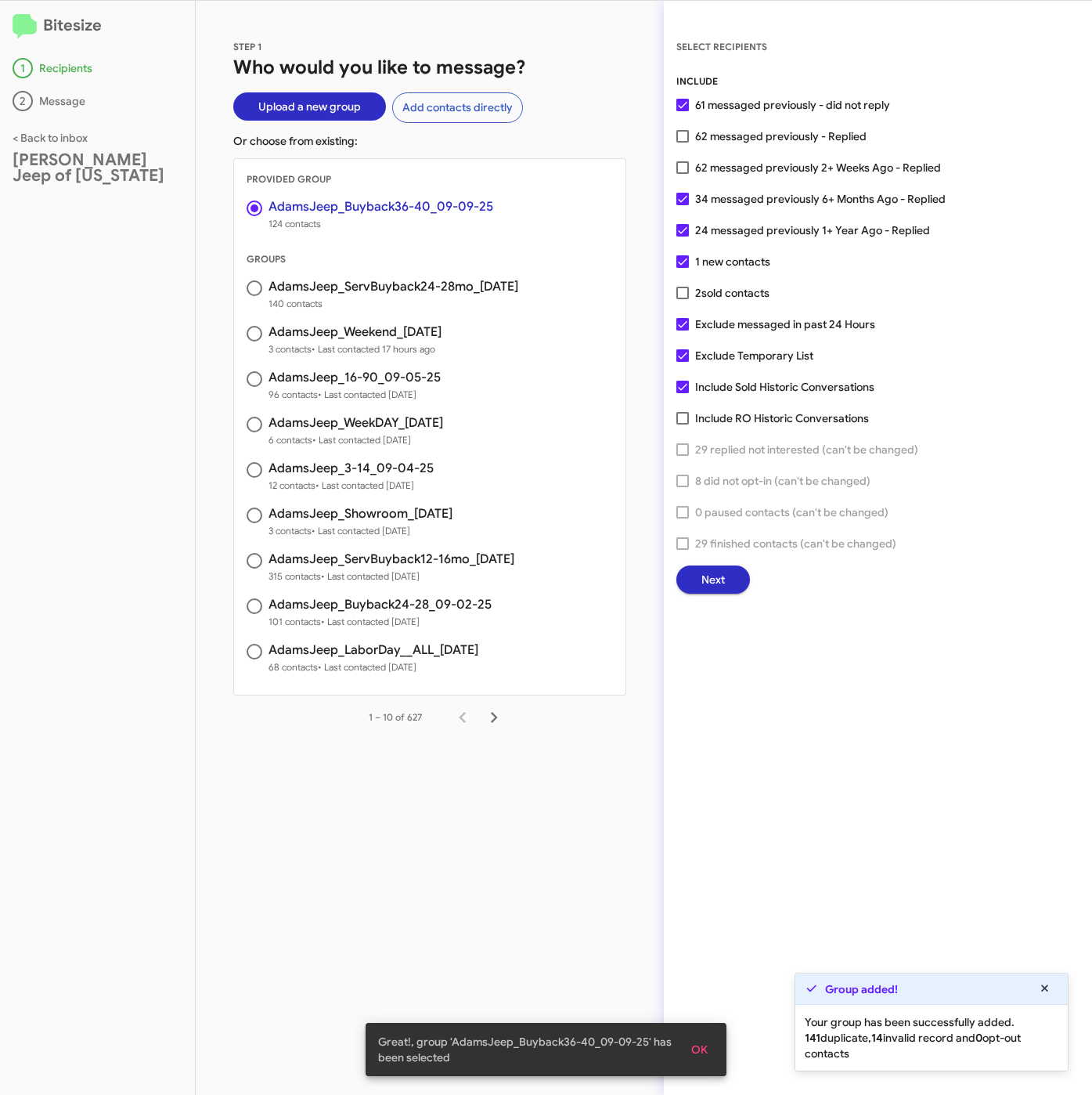
click at [717, 576] on span "Next" at bounding box center [713, 579] width 23 height 28
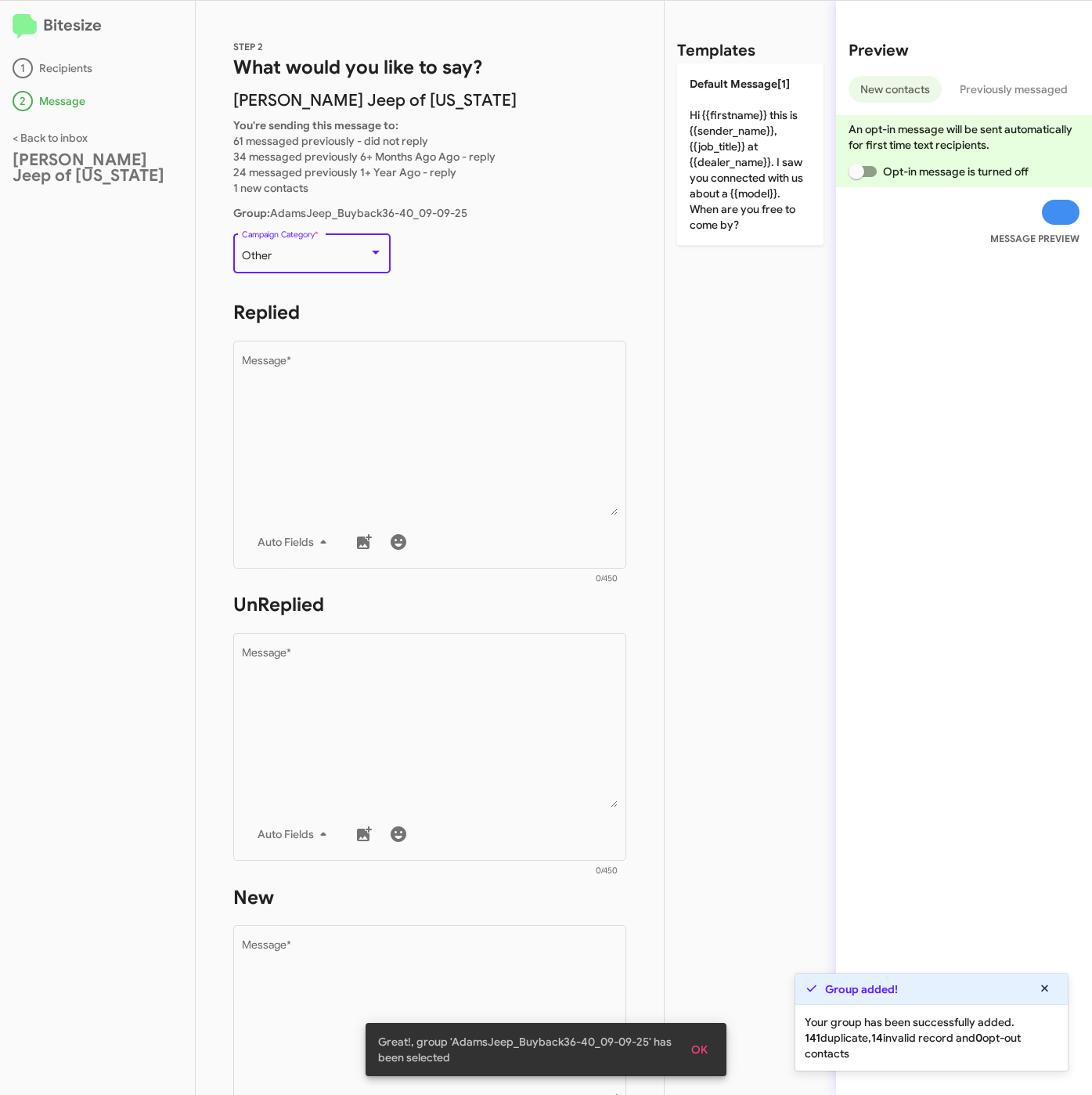
click at [294, 254] on div "Other" at bounding box center [305, 255] width 127 height 13
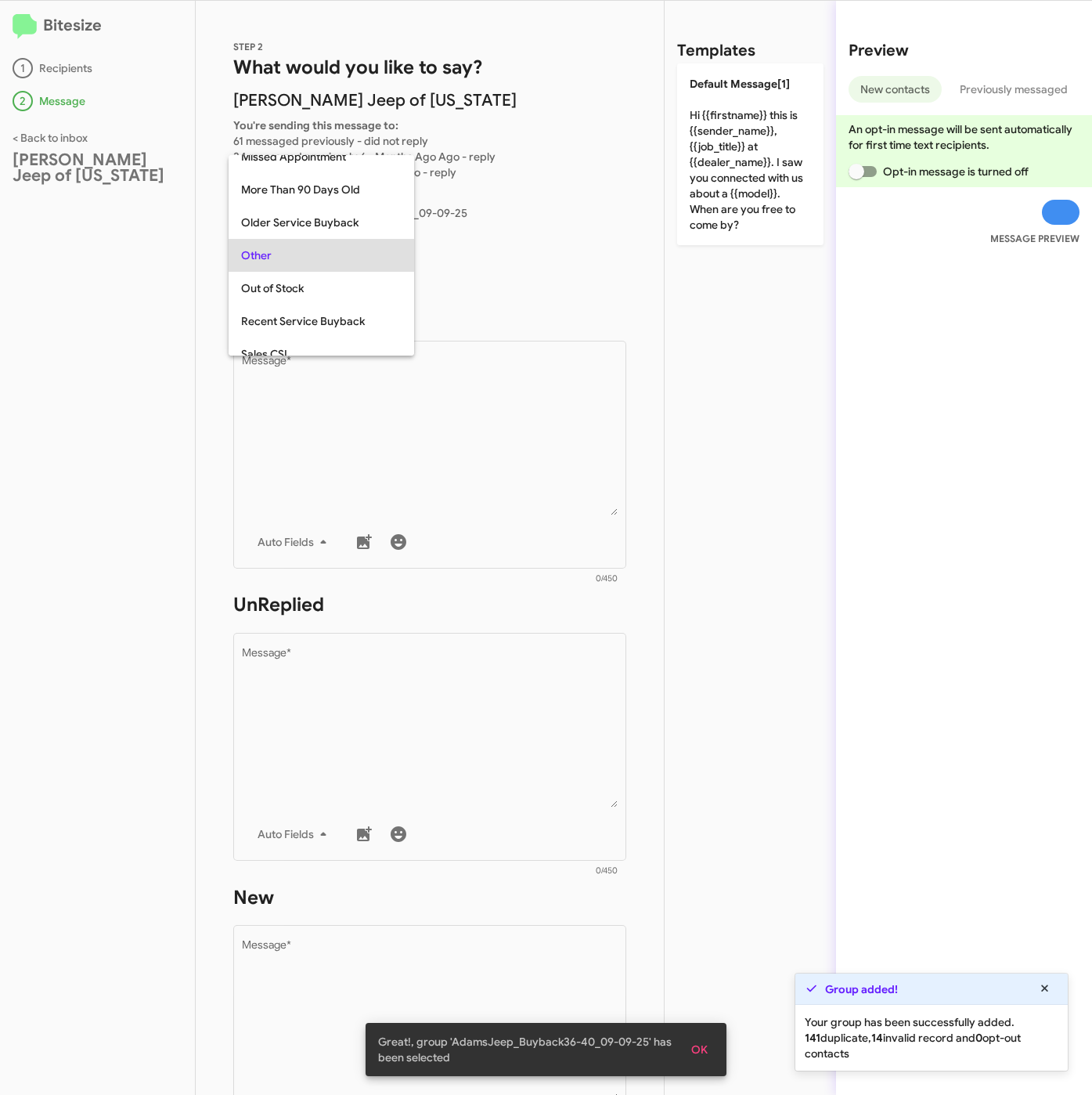
scroll to position [164, 0]
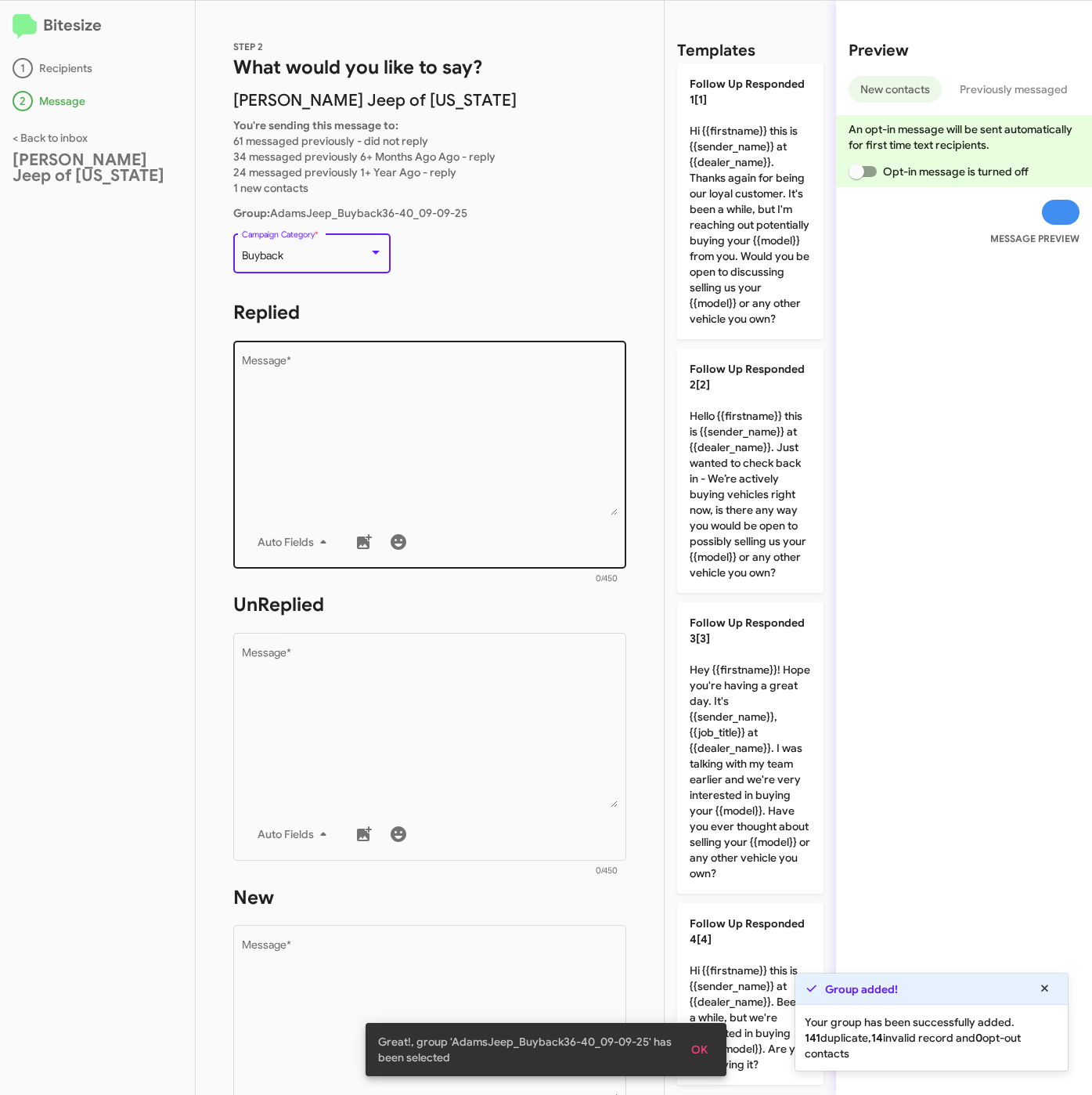
click at [383, 428] on textarea "Message *" at bounding box center [430, 435] width 377 height 160
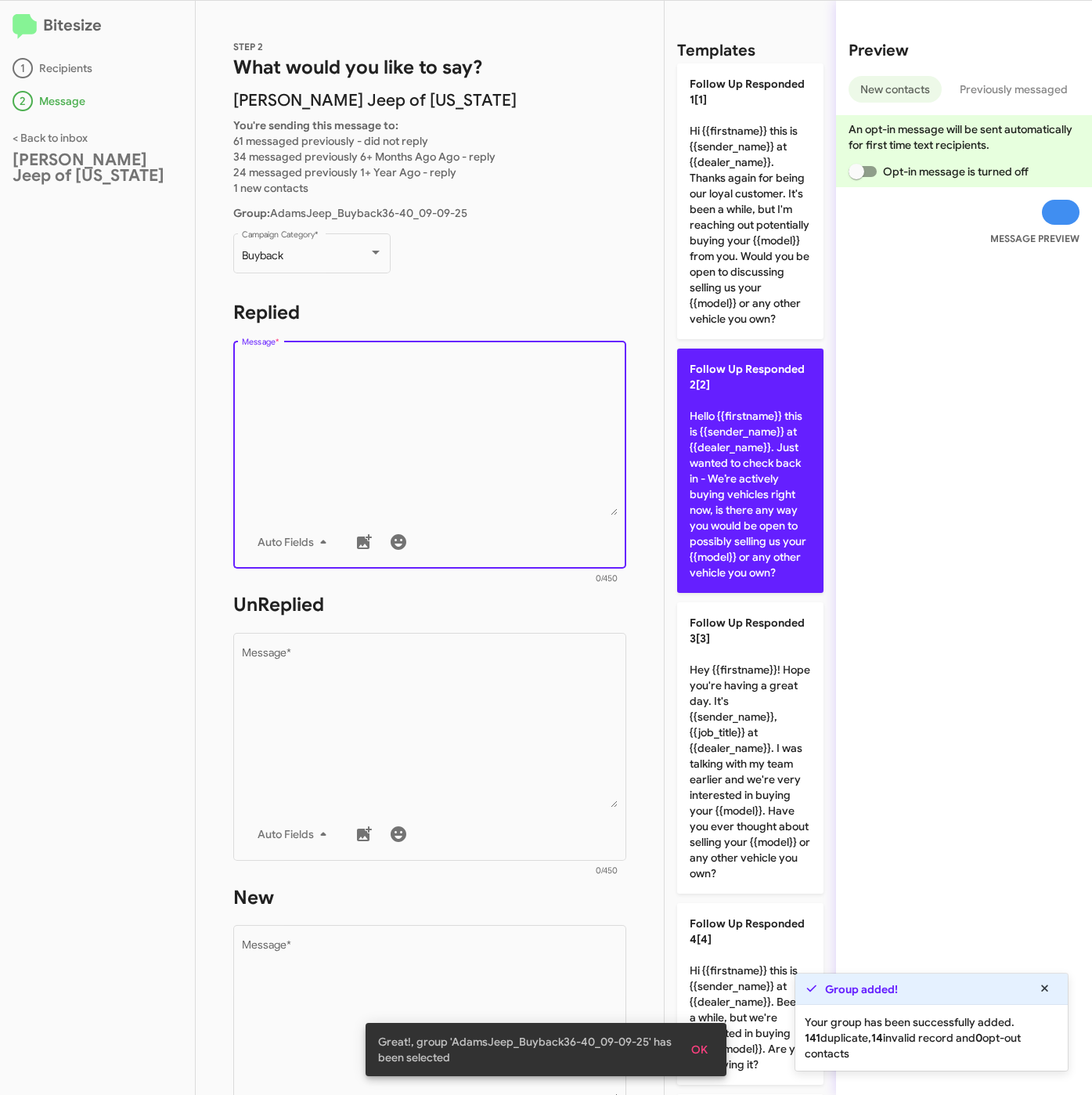
drag, startPoint x: 752, startPoint y: 508, endPoint x: 456, endPoint y: 754, distance: 384.9
click at [752, 510] on p "Follow Up Responded 2[2] Hello {{firstname}} this is {{sender_name}} at {{deale…" at bounding box center [750, 471] width 147 height 245
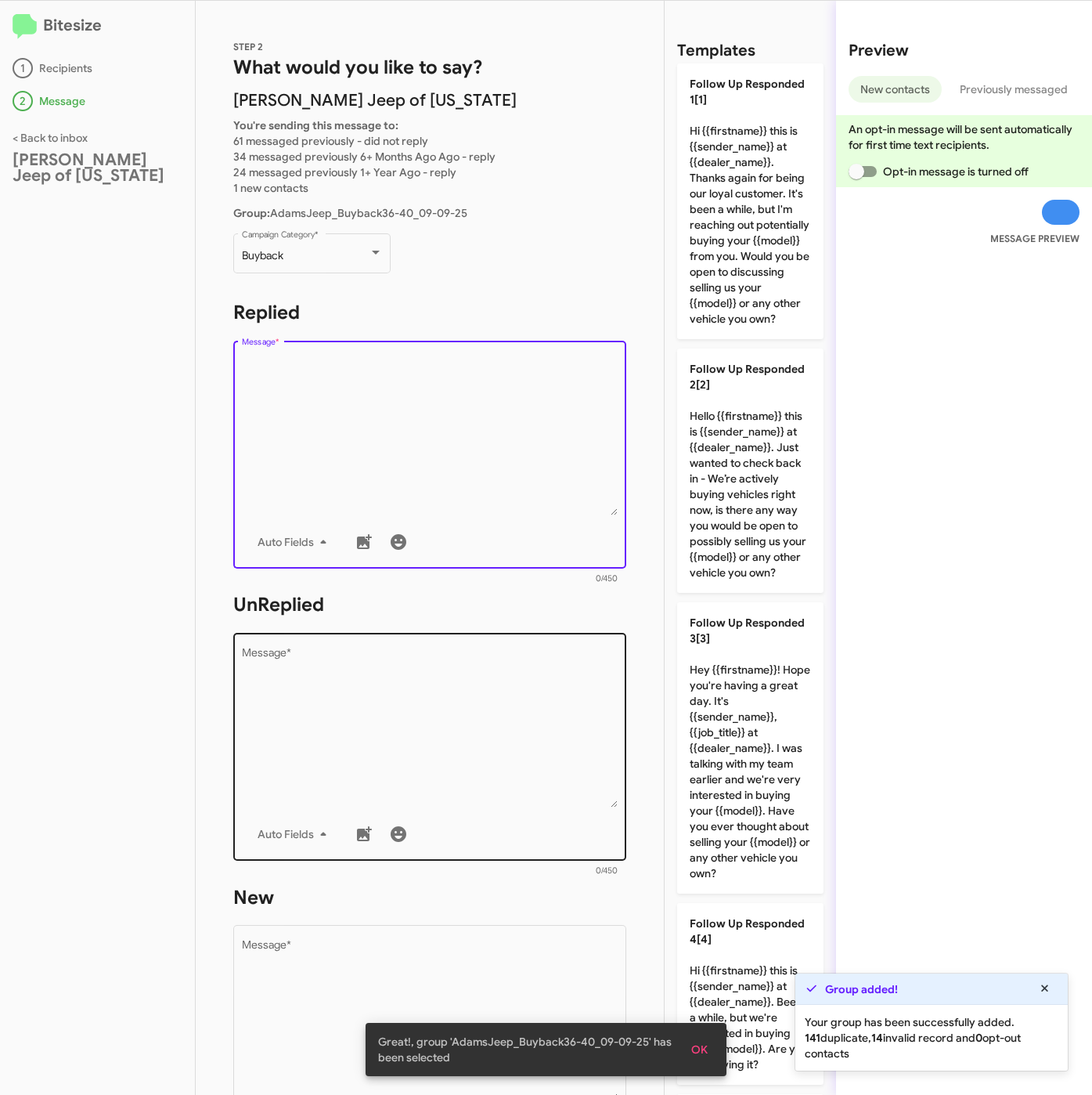
type textarea "Hello {{firstname}} this is {{sender_name}} at {{dealer_name}}. Just wanted to …"
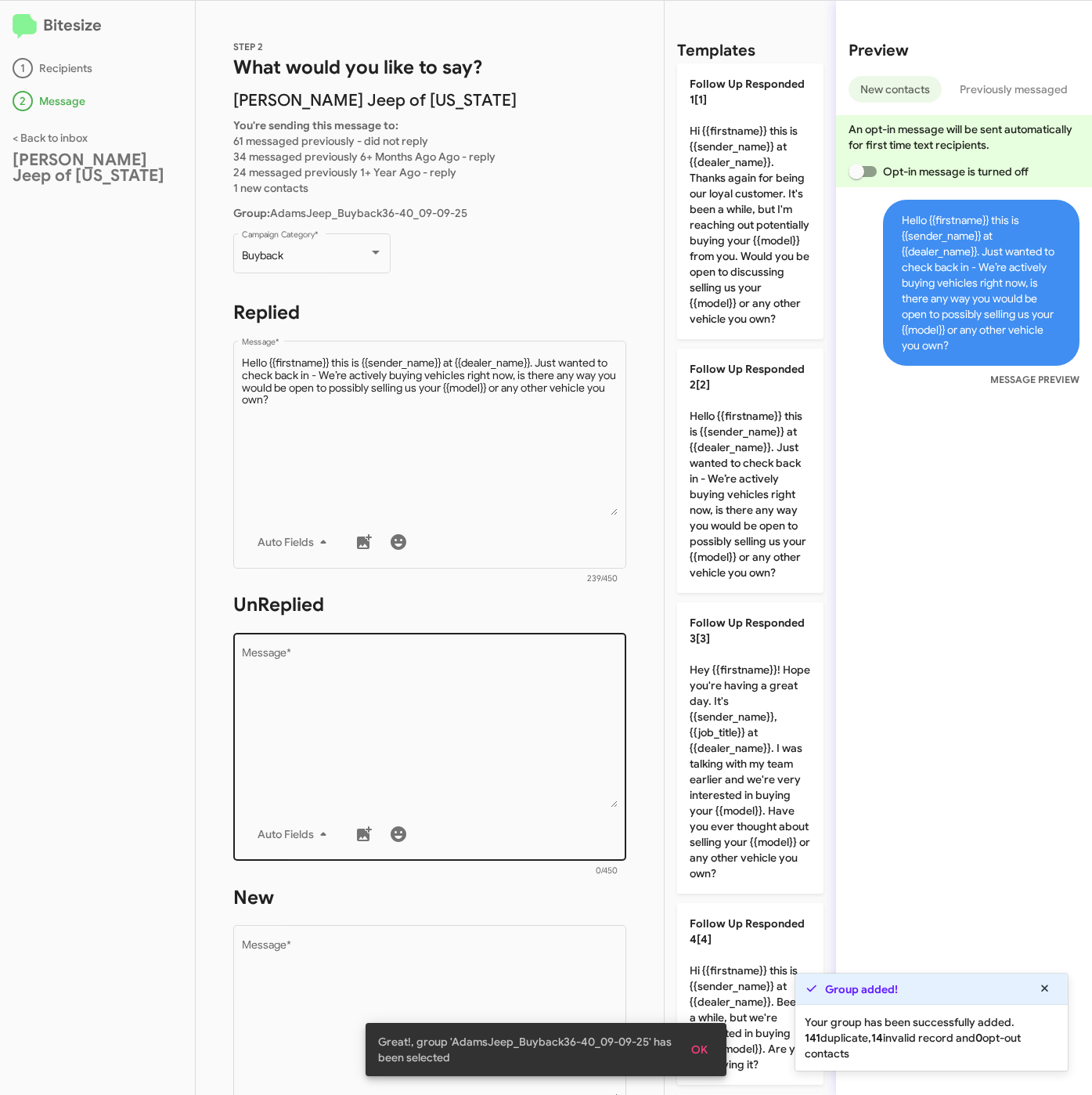
click at [453, 755] on textarea "Message *" at bounding box center [430, 727] width 377 height 160
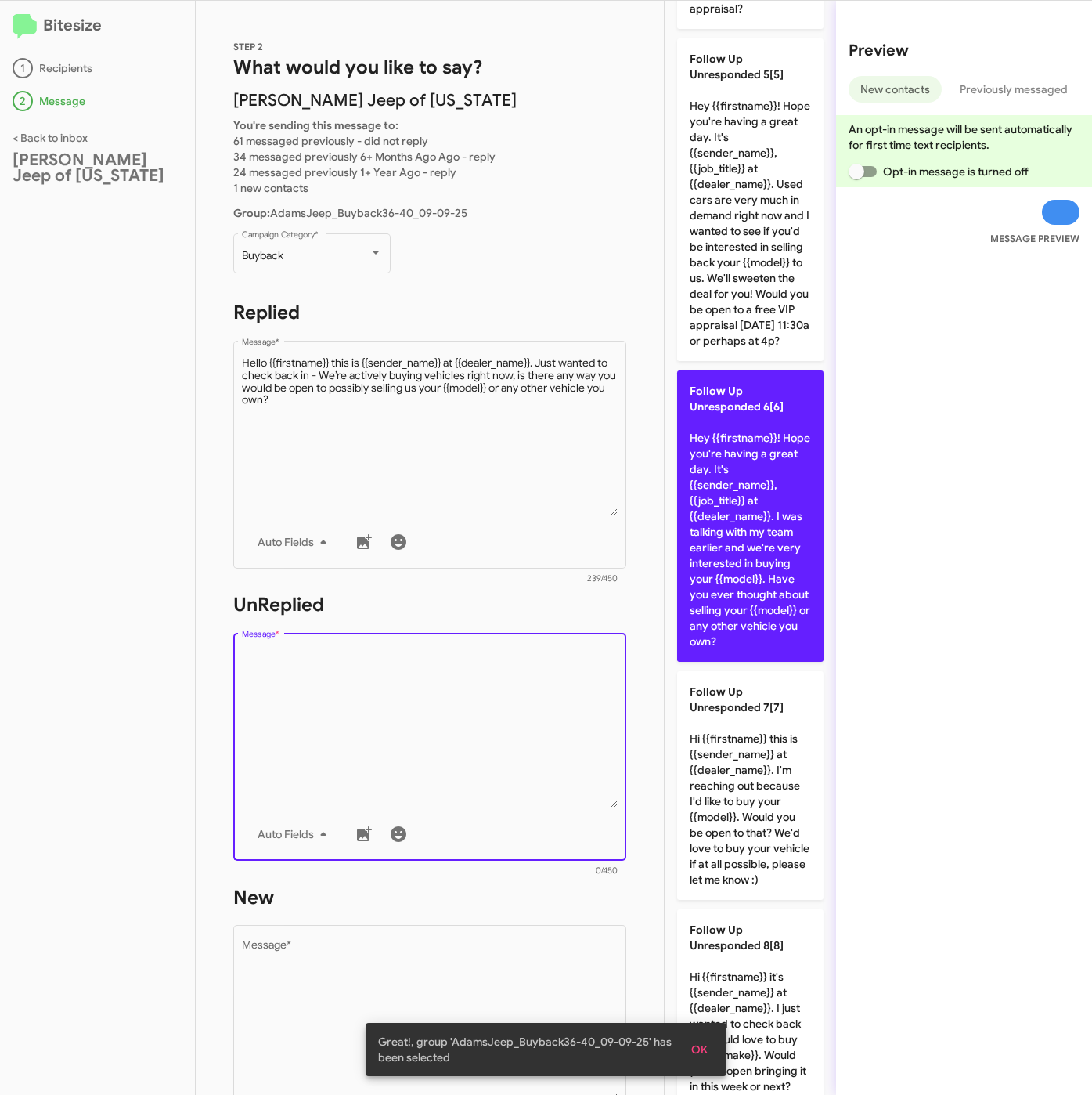
scroll to position [1292, 0]
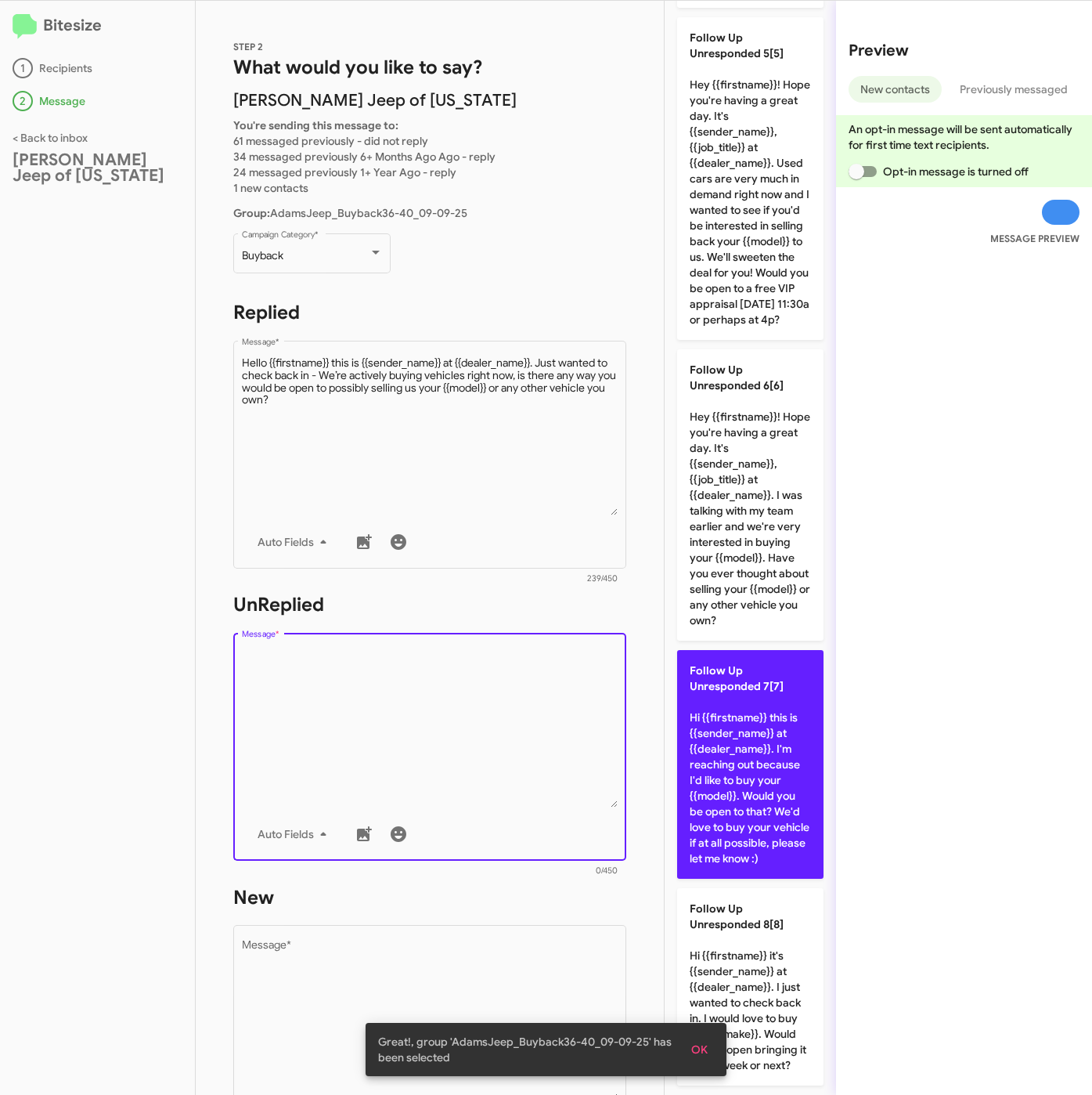
click at [747, 792] on p "Follow Up Unresponded 7[7] Hi {{firstname}} this is {{sender_name}} at {{dealer…" at bounding box center [750, 765] width 147 height 229
type textarea "Hi {{firstname}} this is {{sender_name}} at {{dealer_name}}. I'm reaching out b…"
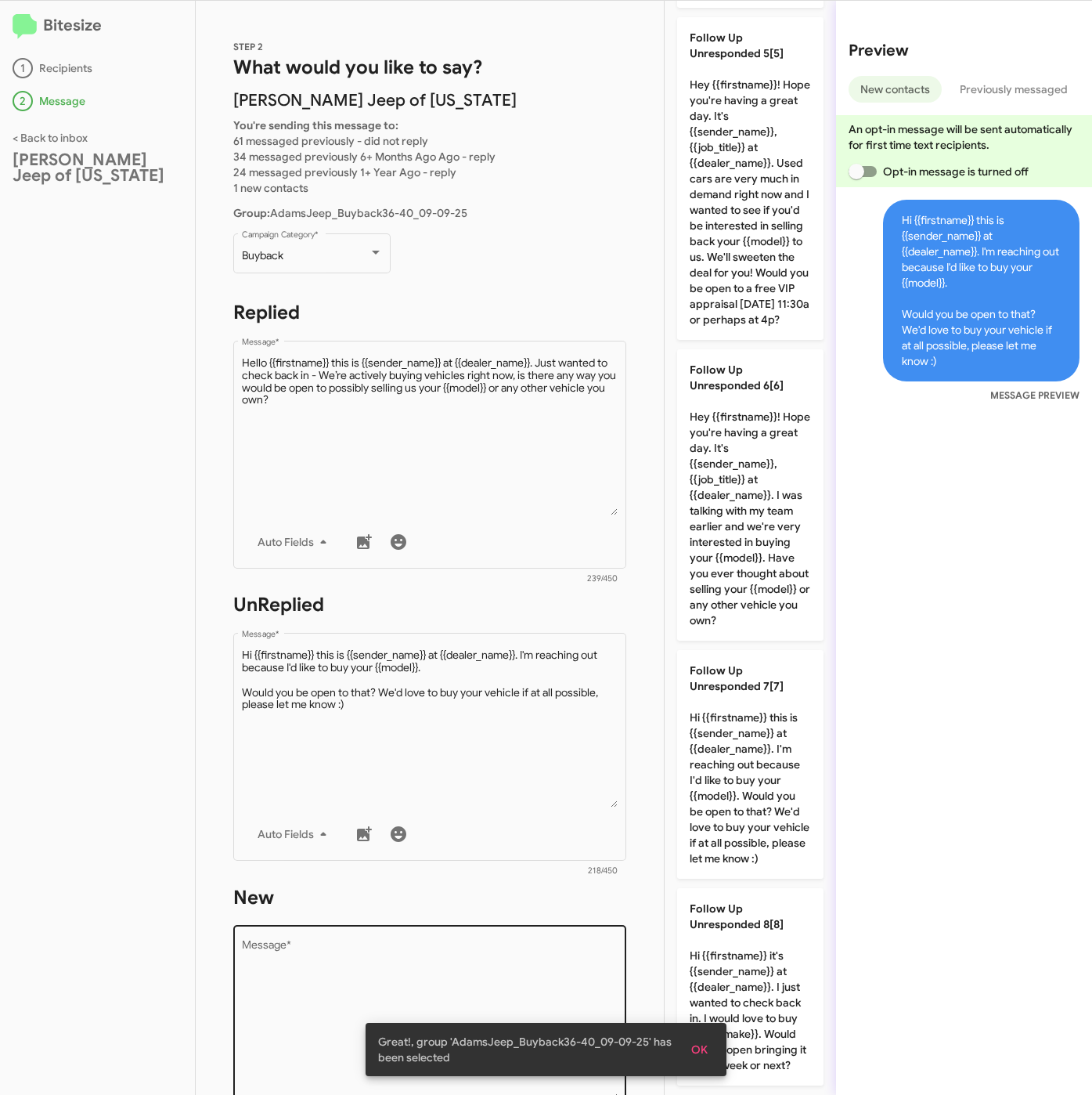
click at [501, 928] on div "Drop image here to insert Auto Fields Message *" at bounding box center [430, 1038] width 377 height 231
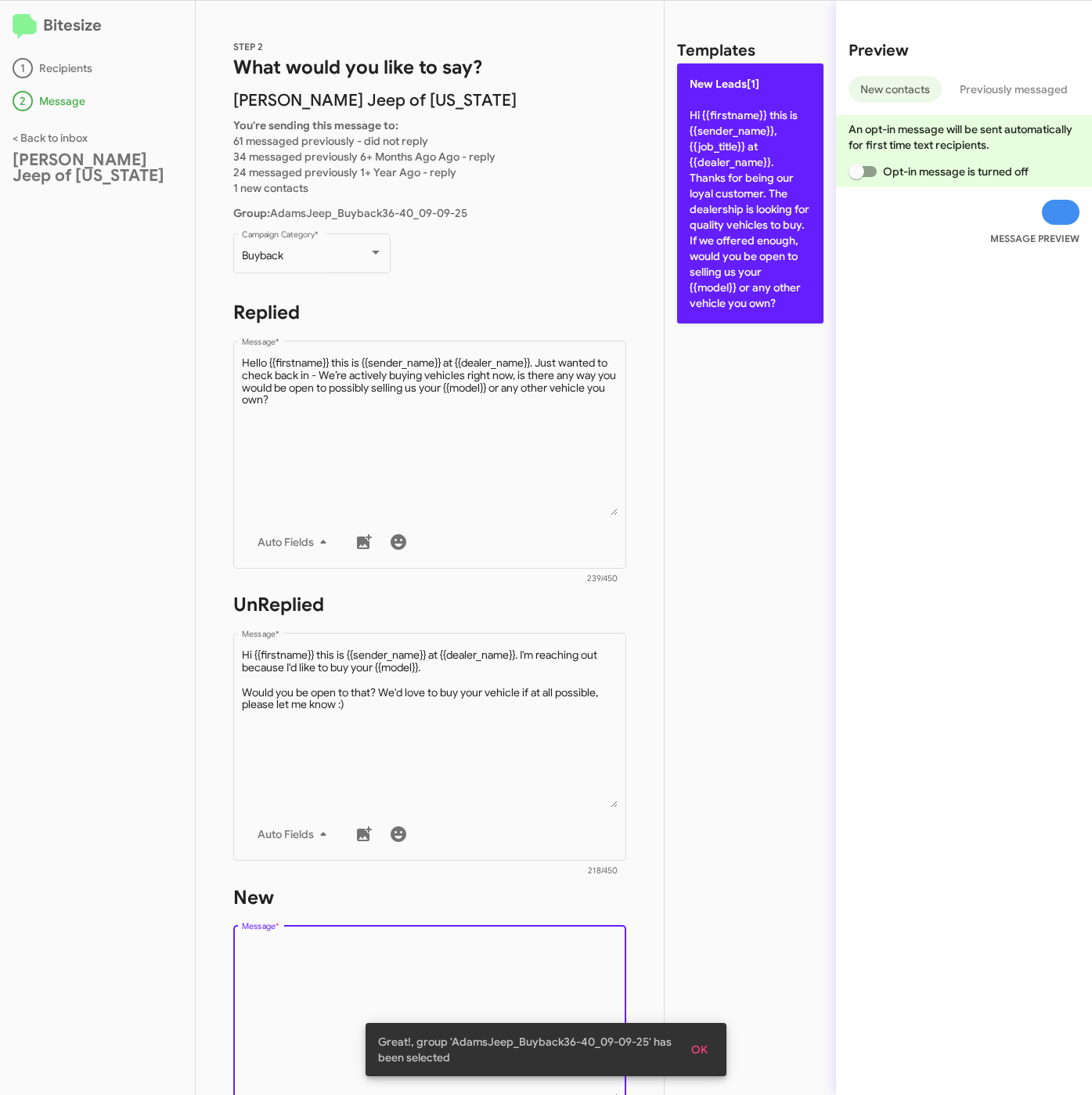
click at [722, 233] on p "New Leads[1] Hi {{firstname}} this is {{sender_name}}, {{job_title}} at {{deale…" at bounding box center [750, 193] width 147 height 260
type textarea "Hi {{firstname}} this is {{sender_name}}, {{job_title}} at {{dealer_name}}. Tha…"
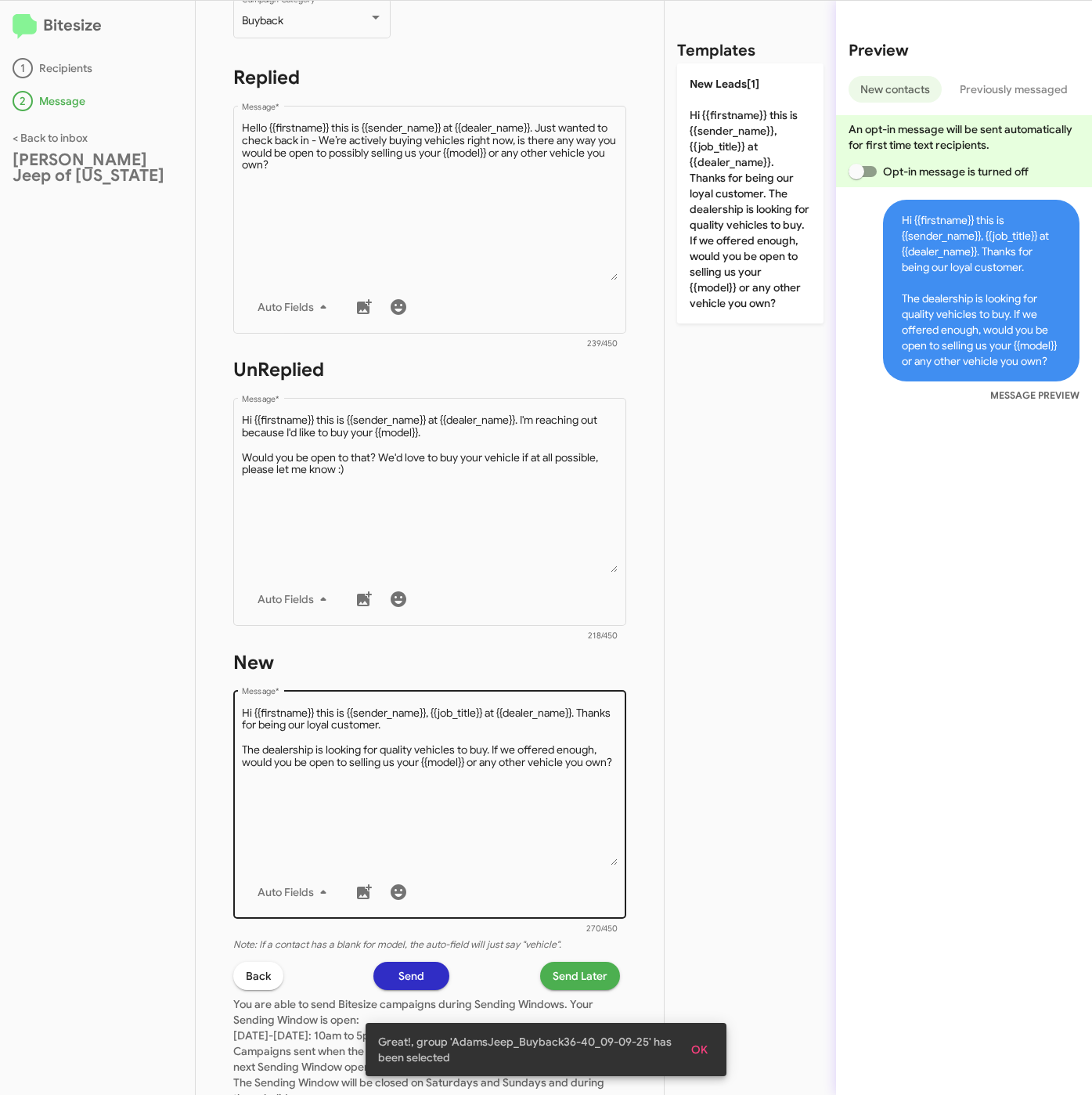
scroll to position [352, 0]
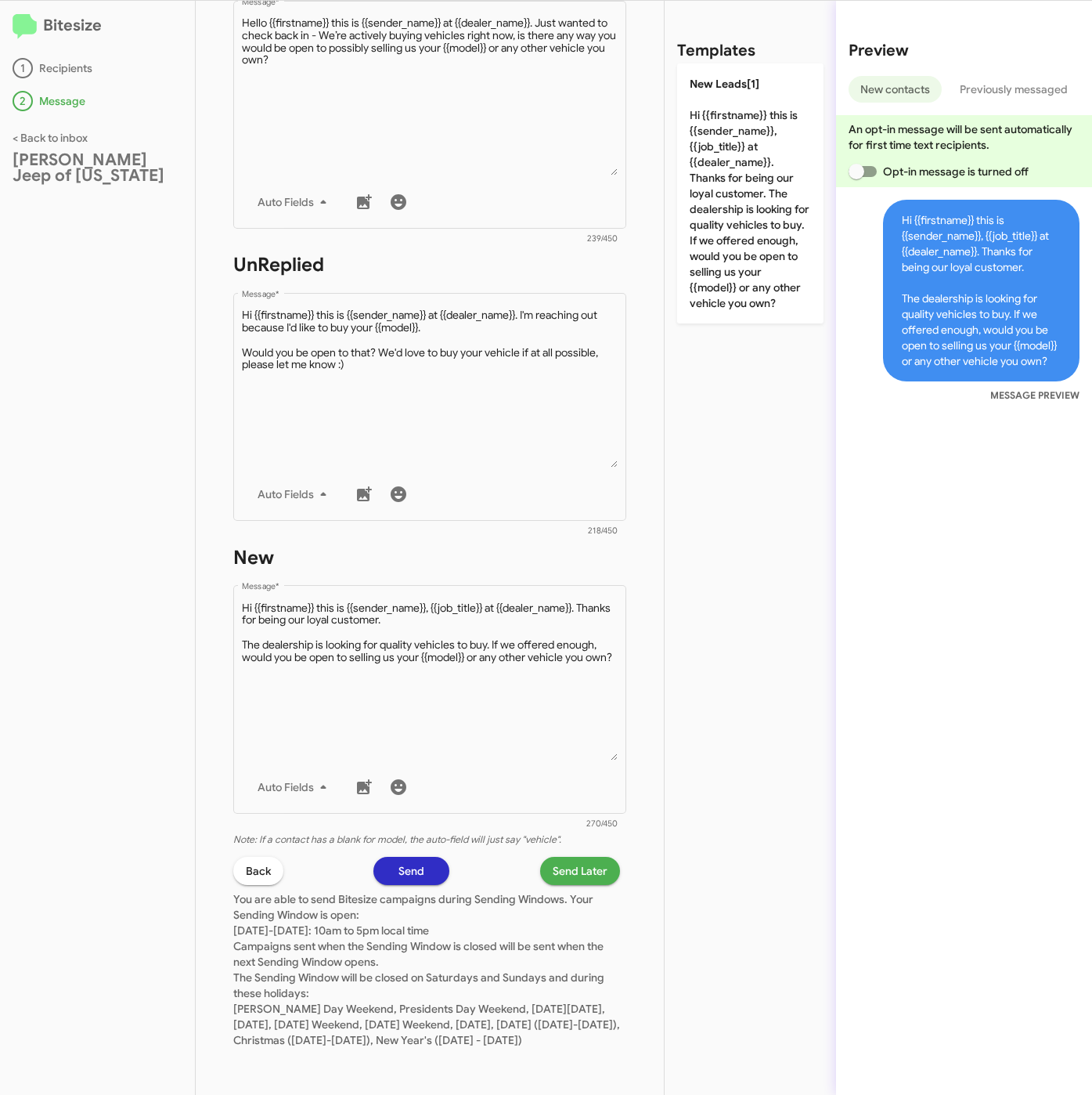
click at [555, 857] on span "Send Later" at bounding box center [580, 871] width 54 height 28
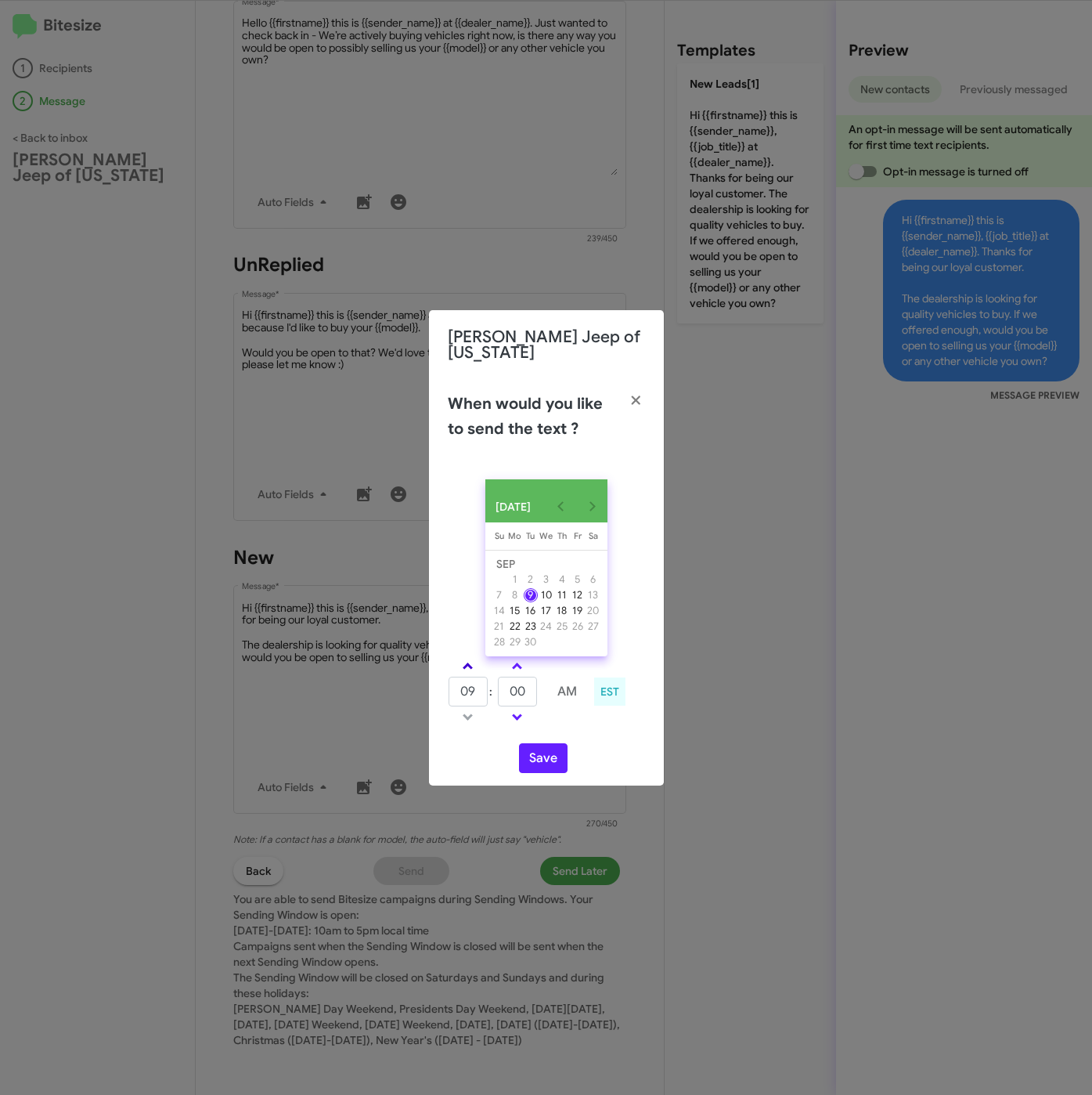
click at [468, 663] on span at bounding box center [468, 668] width 10 height 10
type input "11"
click at [484, 684] on tr "11 : 00 AM" at bounding box center [517, 691] width 140 height 31
click at [497, 696] on td "00" at bounding box center [517, 691] width 41 height 31
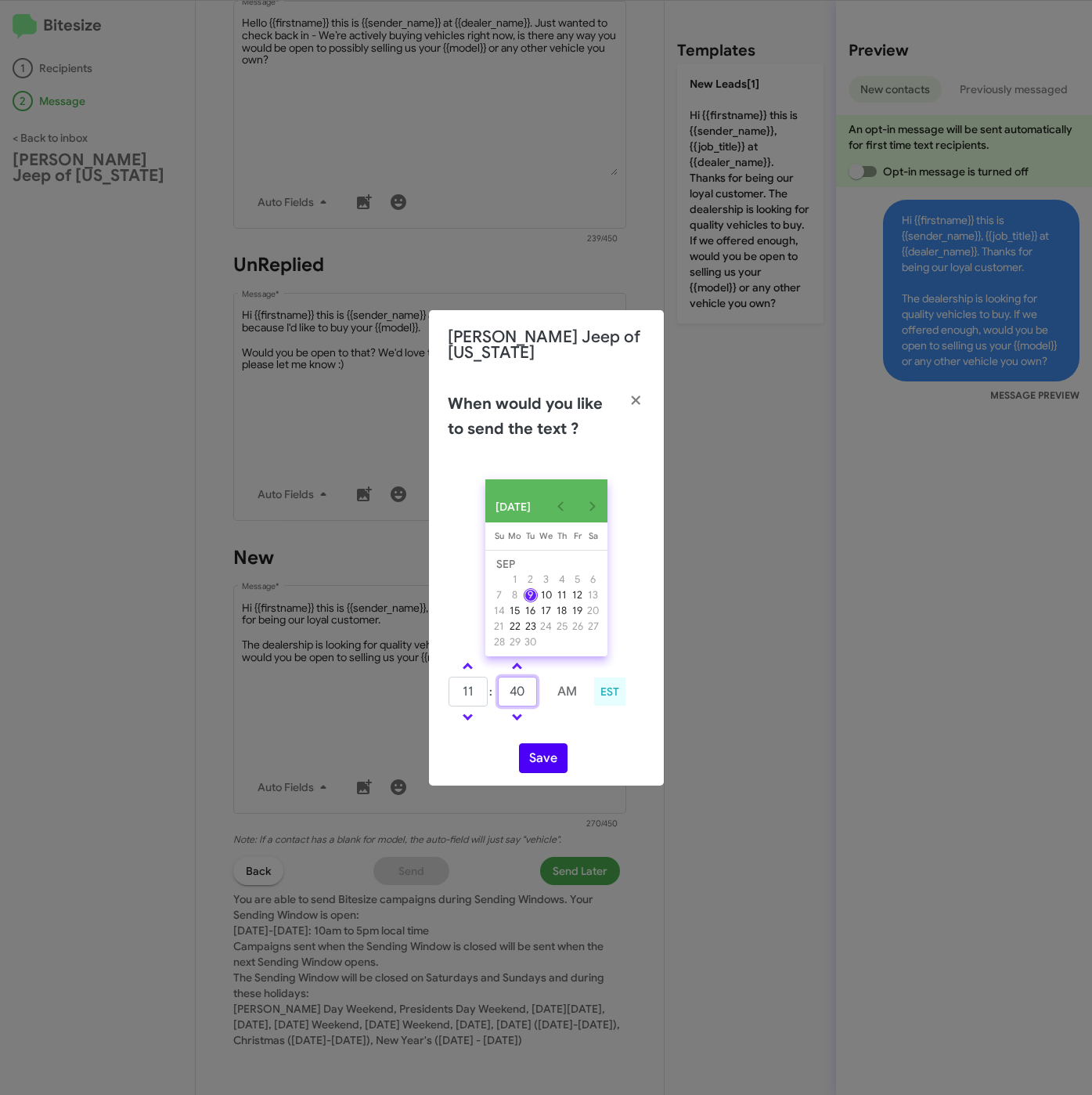
type input "40"
click at [549, 756] on button "Save" at bounding box center [544, 758] width 49 height 30
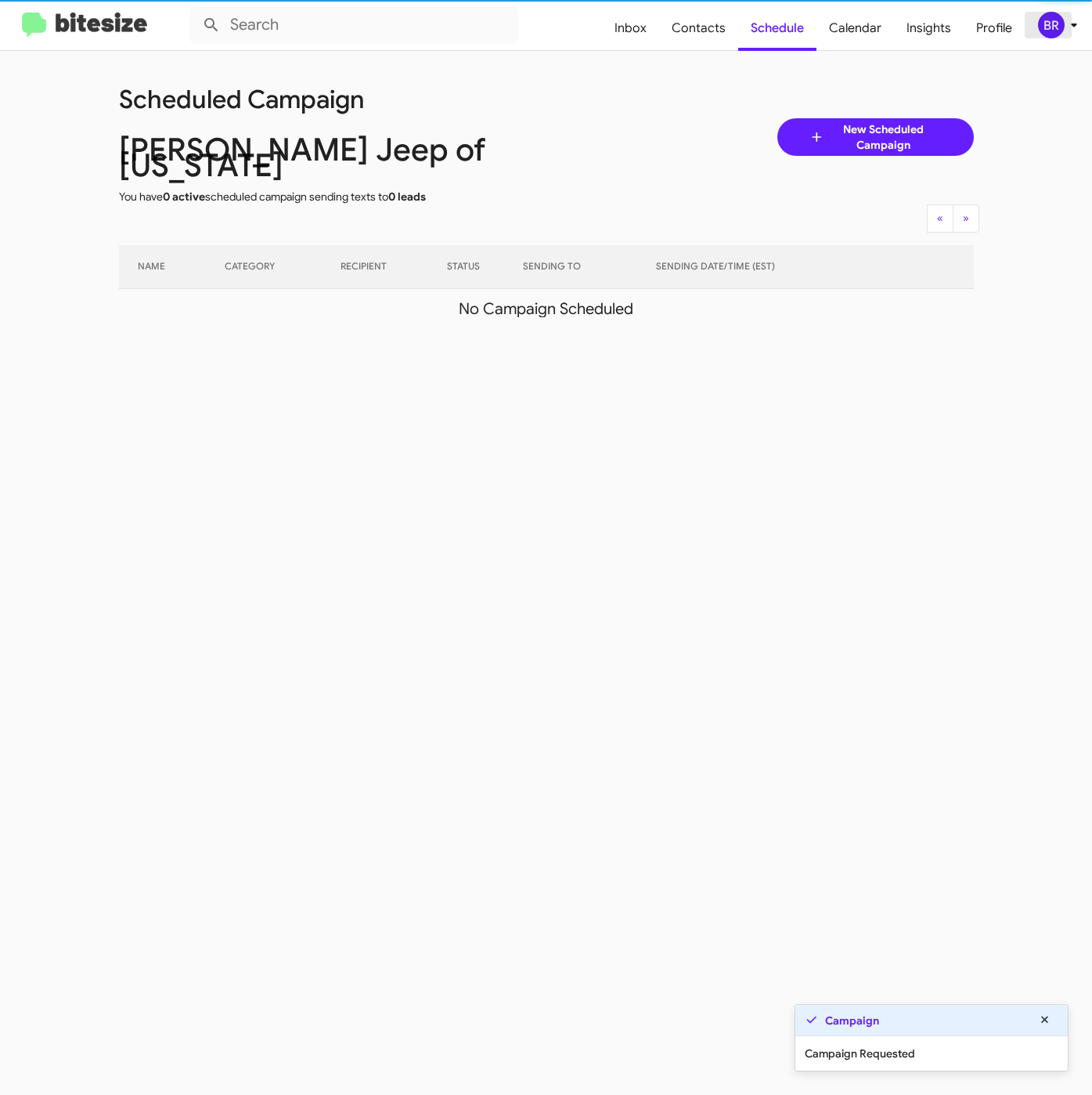
click at [1068, 26] on icon at bounding box center [1074, 24] width 18 height 18
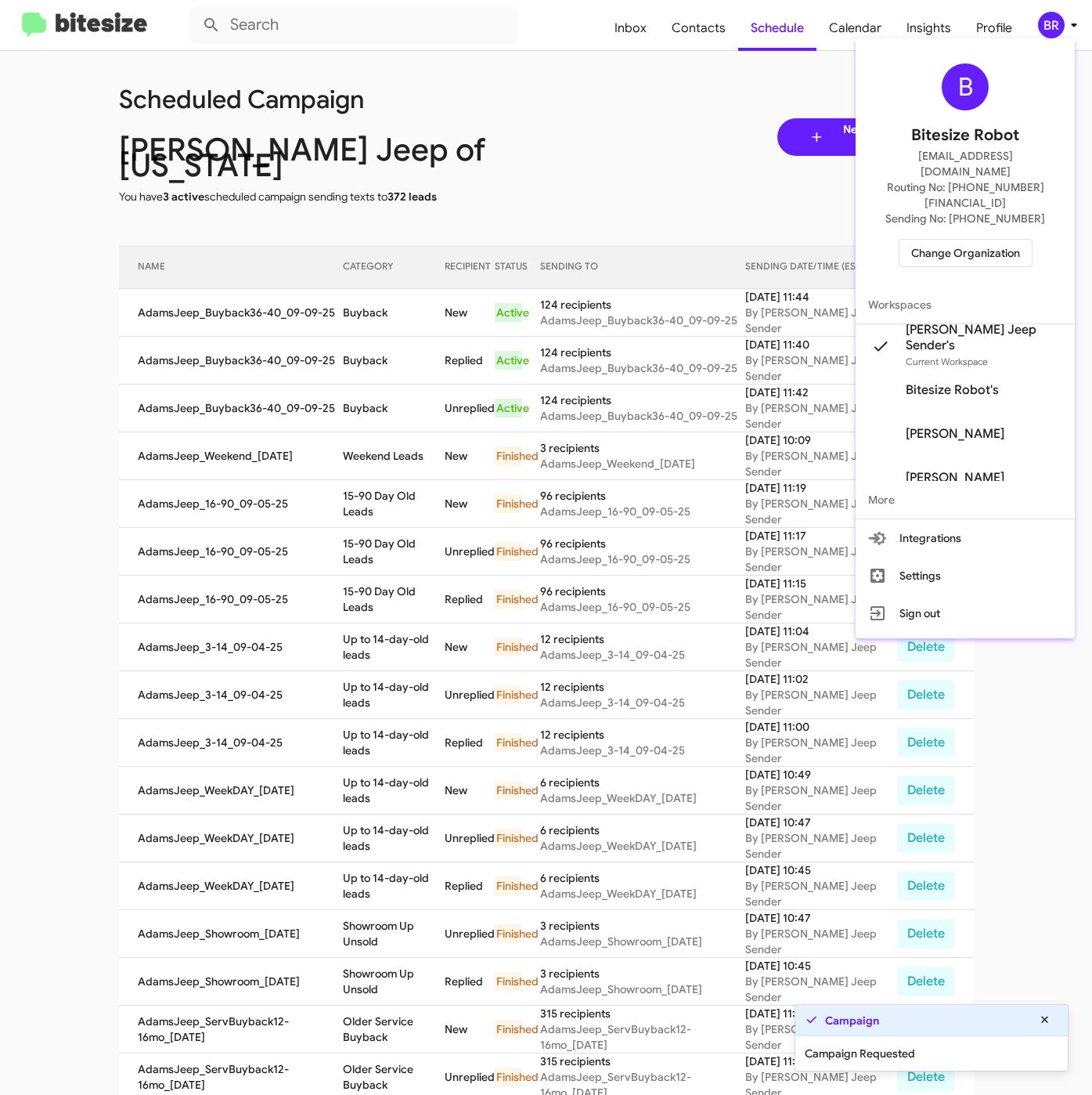
click at [402, 319] on div at bounding box center [546, 548] width 1092 height 1095
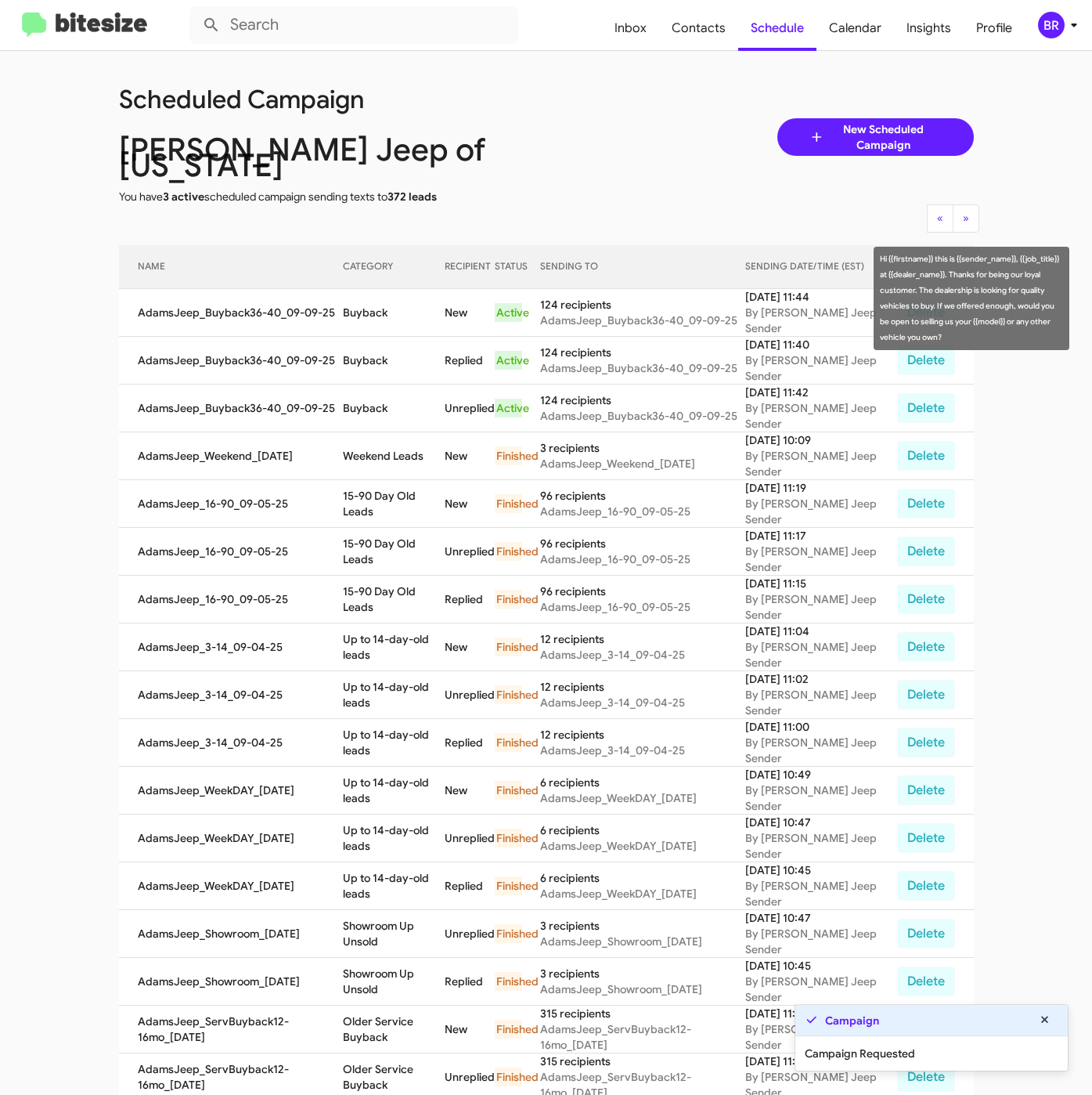
click at [372, 301] on td "Buyback" at bounding box center [394, 313] width 103 height 48
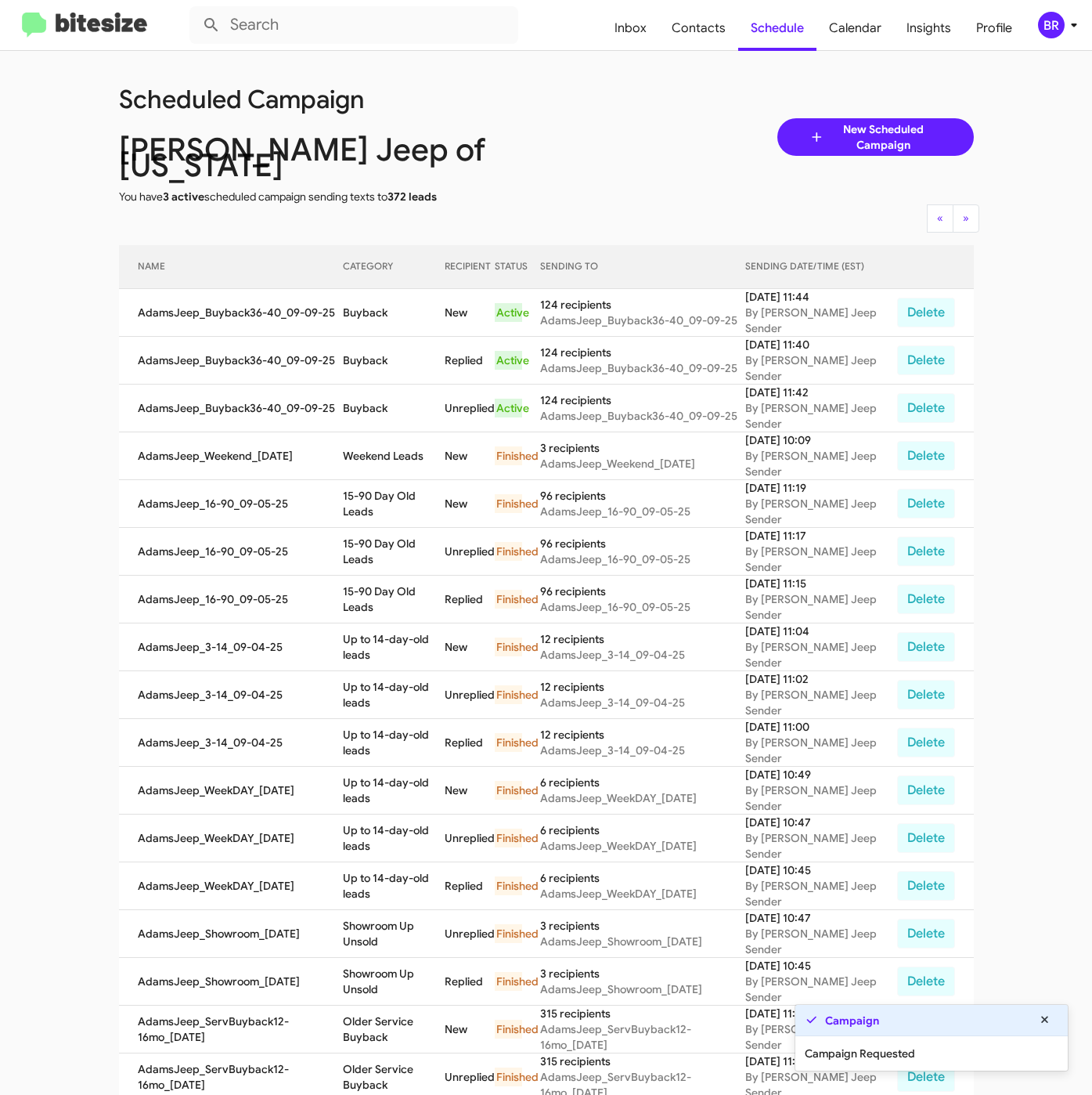
click at [372, 301] on td "Buyback" at bounding box center [394, 313] width 103 height 48
copy td "Buyback"
click at [687, 17] on span "Contacts" at bounding box center [698, 28] width 79 height 46
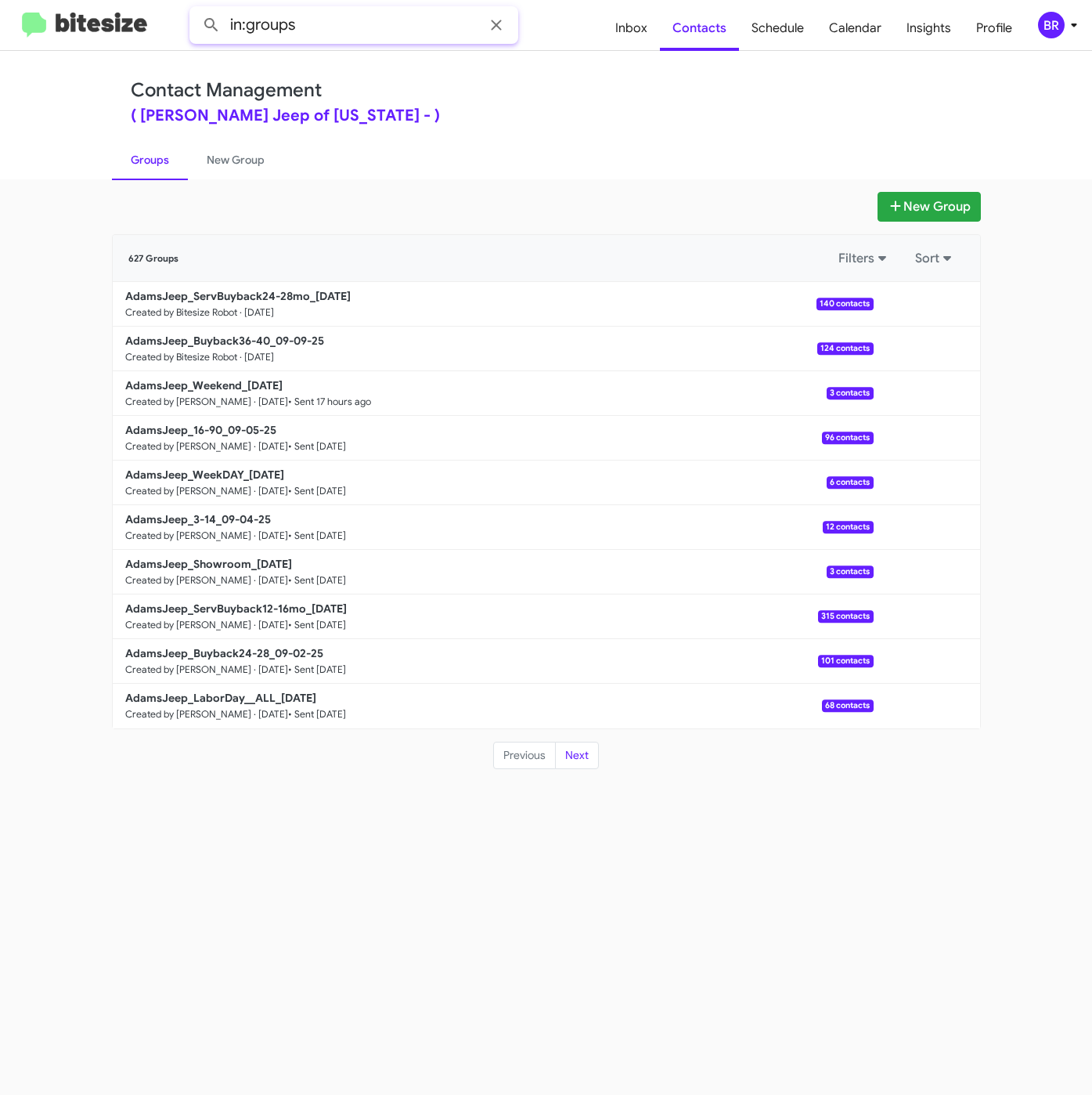
click at [346, 23] on input "in:groups" at bounding box center [353, 24] width 329 height 38
type input "in:groups 24-28"
click at [196, 10] on button at bounding box center [212, 25] width 31 height 31
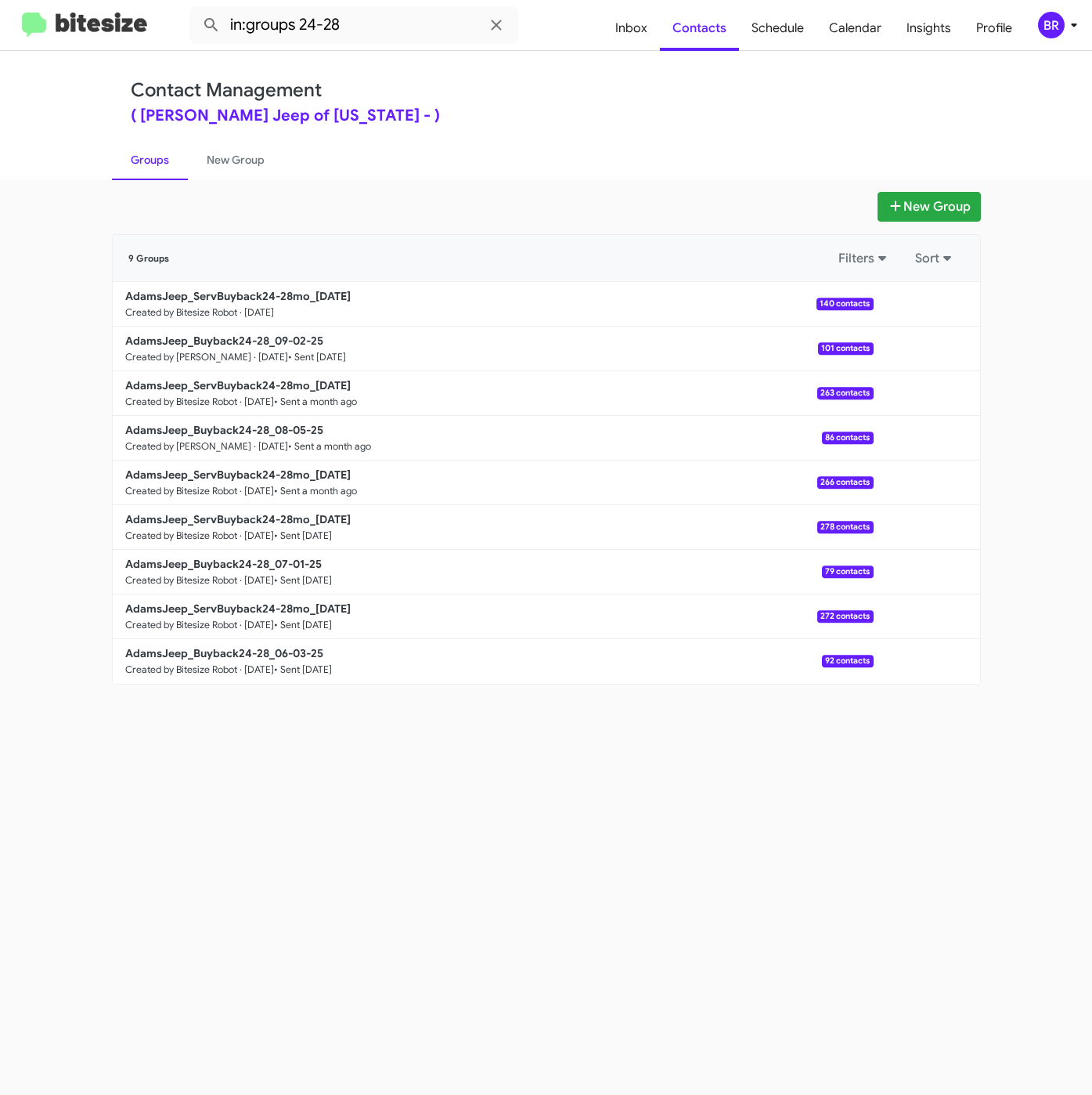
click at [416, 797] on div "New Group 9 Groups Filters Sort AdamsJeep_ServBuyback24-28mo_09-09-25 Created b…" at bounding box center [546, 637] width 1092 height 915
click at [924, 306] on button at bounding box center [927, 304] width 31 height 31
click at [898, 385] on button "Archive" at bounding box center [879, 383] width 125 height 38
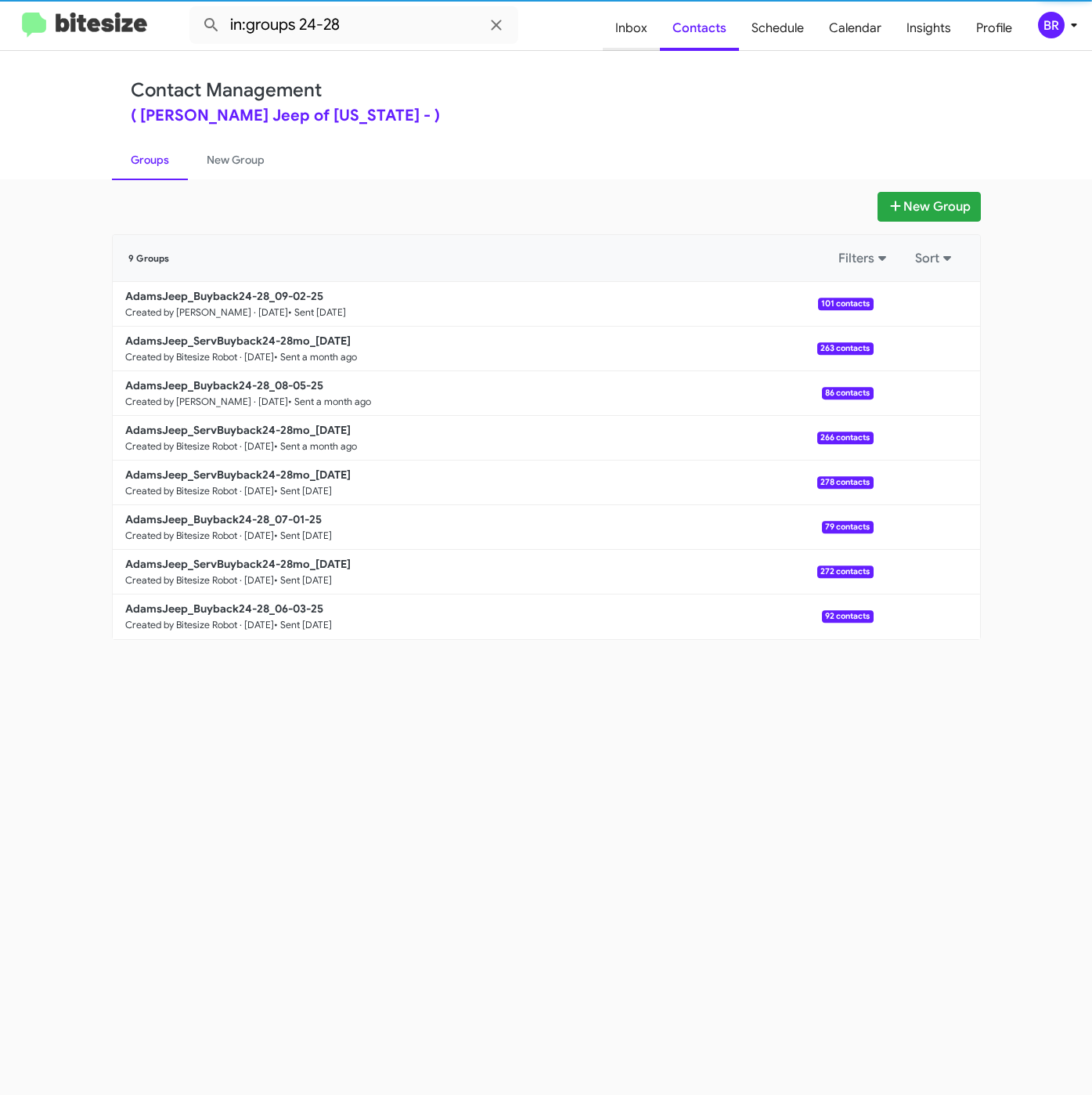
click at [646, 28] on span "Inbox" at bounding box center [631, 28] width 57 height 46
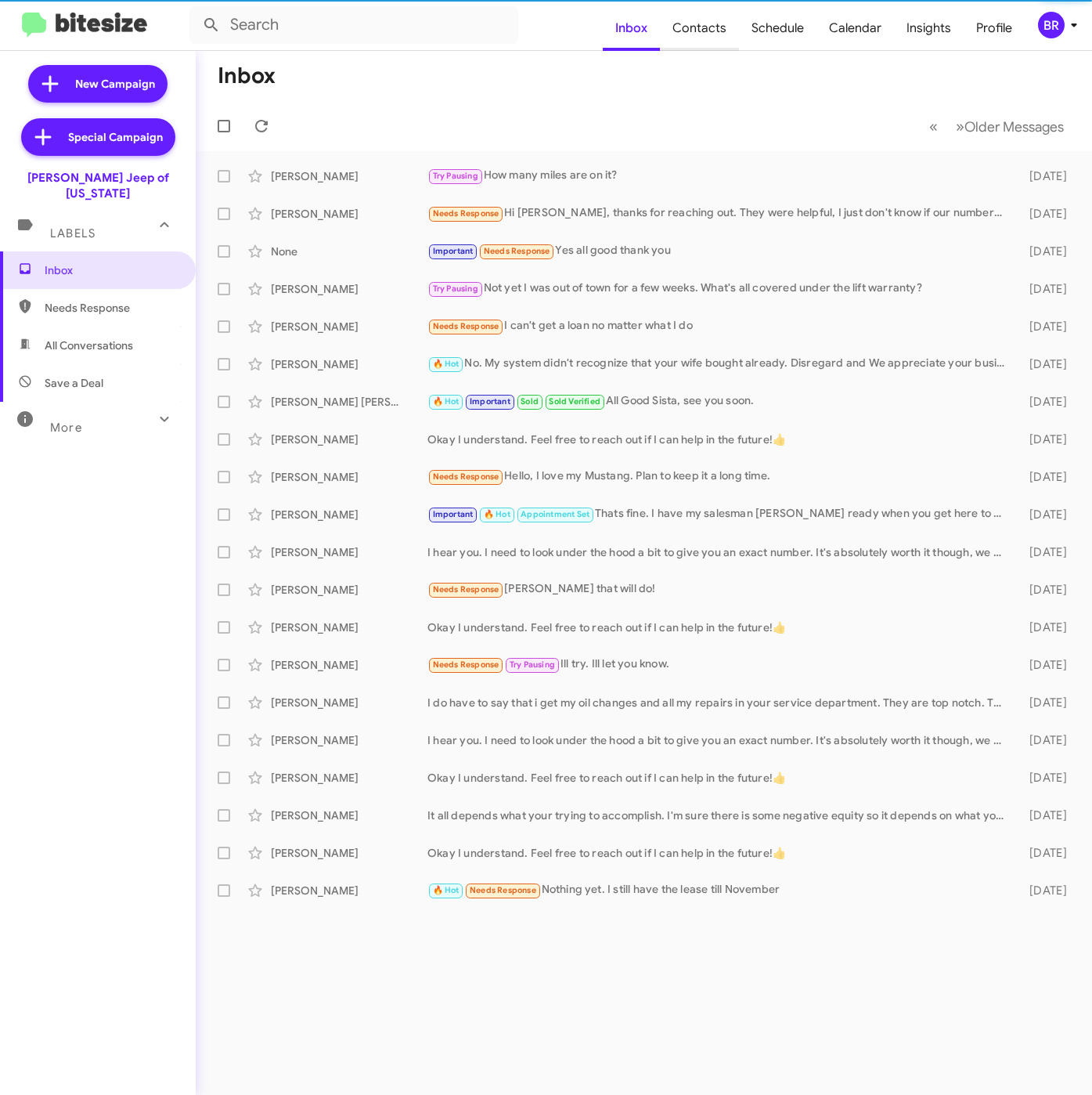
click at [719, 28] on span "Contacts" at bounding box center [699, 28] width 79 height 46
type input "in:groups"
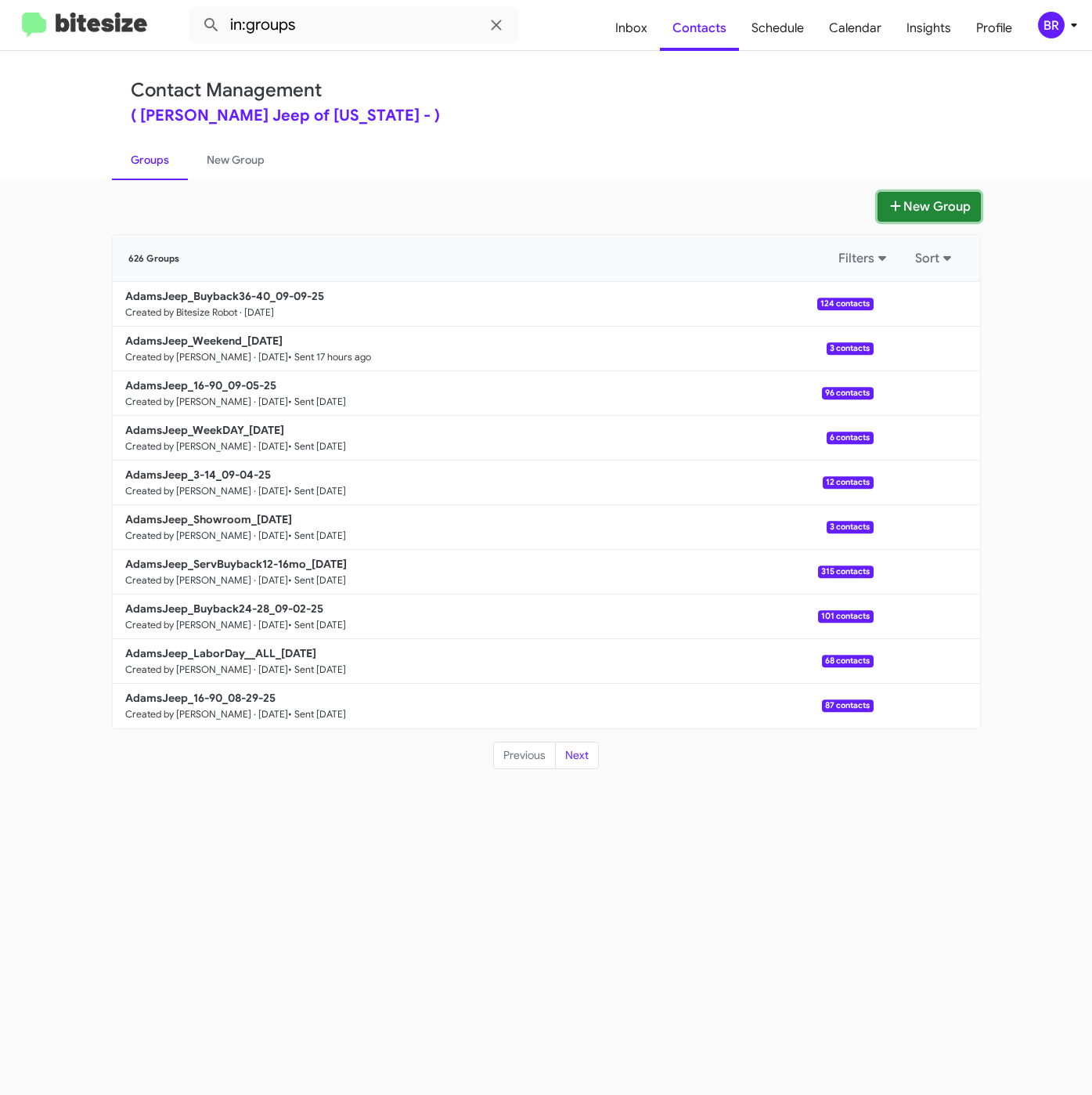
click at [926, 214] on button "New Group" at bounding box center [929, 207] width 103 height 30
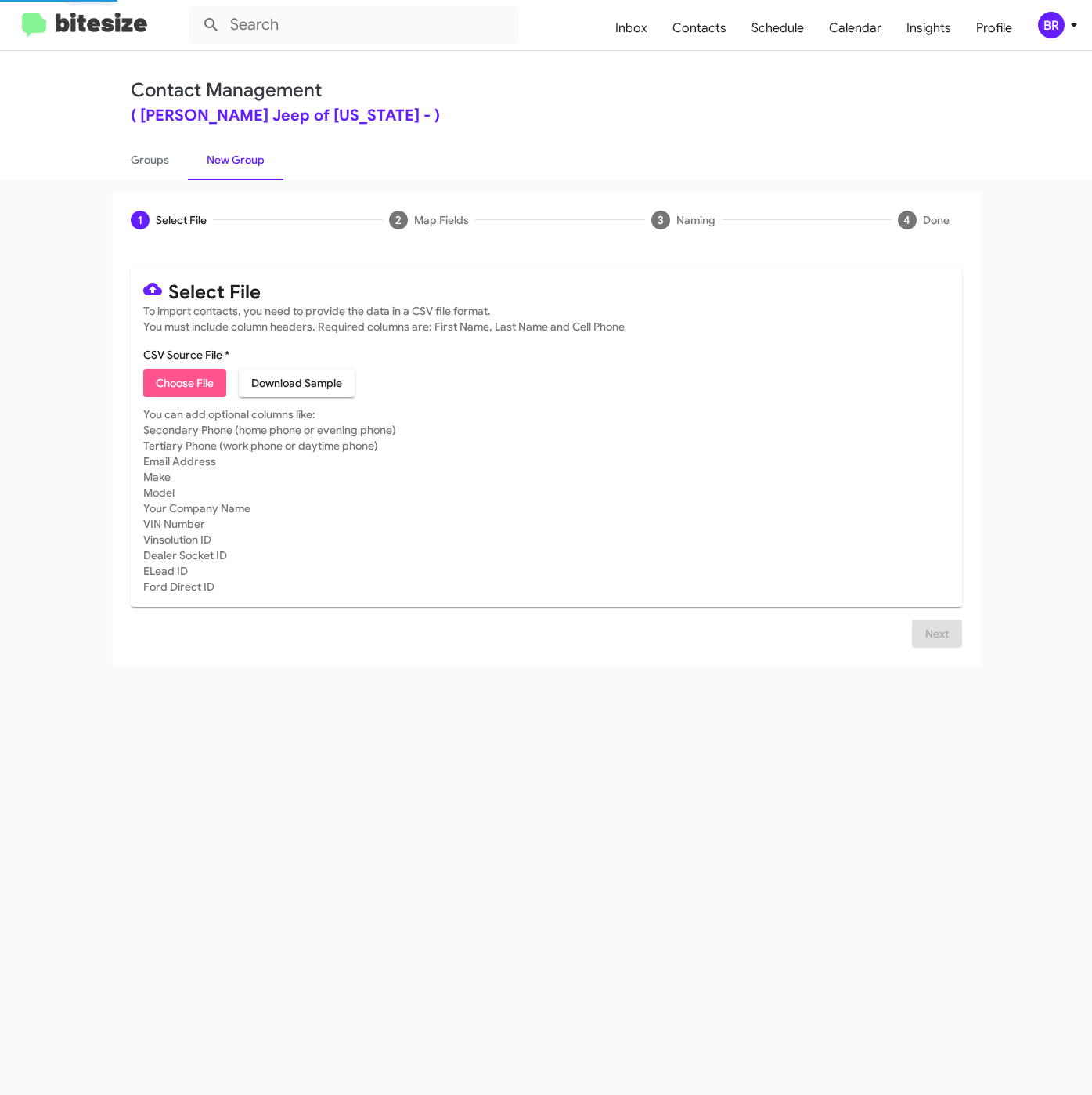
click at [210, 392] on span "Choose File" at bounding box center [185, 382] width 58 height 28
type input "AdamsJeep_ServBuyback24-28mo_09-09-25"
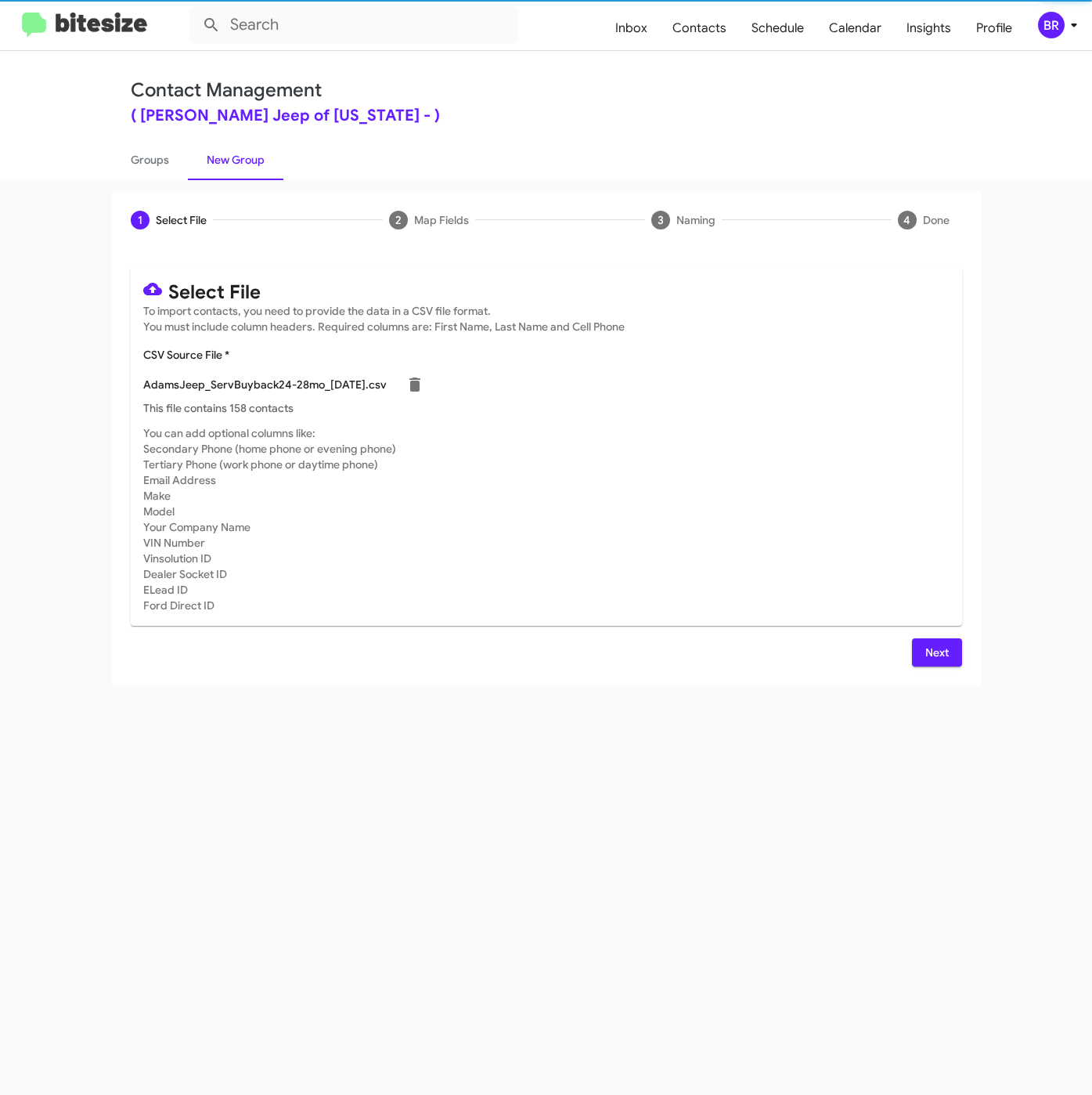
click at [921, 663] on button "Next" at bounding box center [938, 652] width 50 height 28
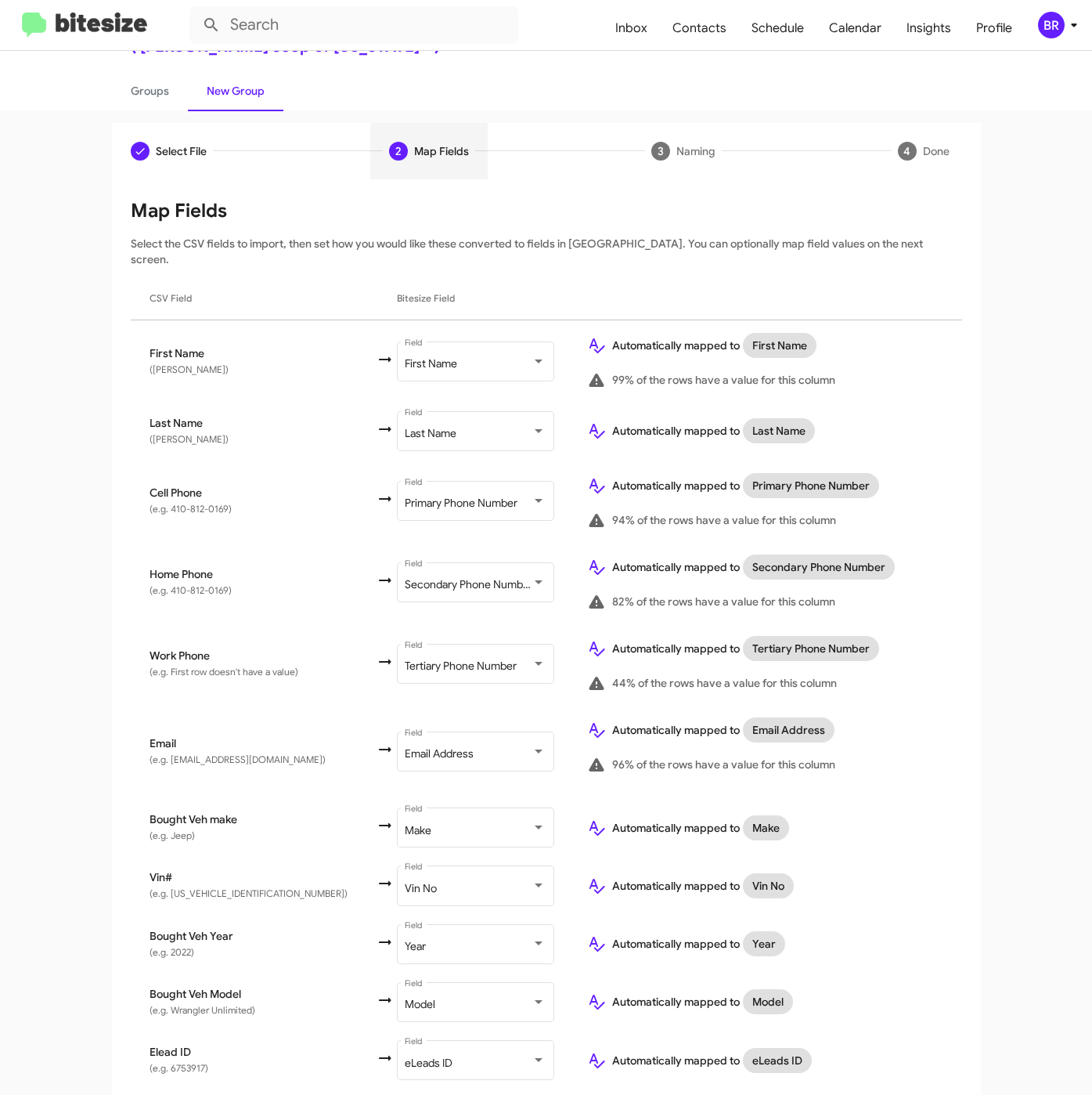
scroll to position [162, 0]
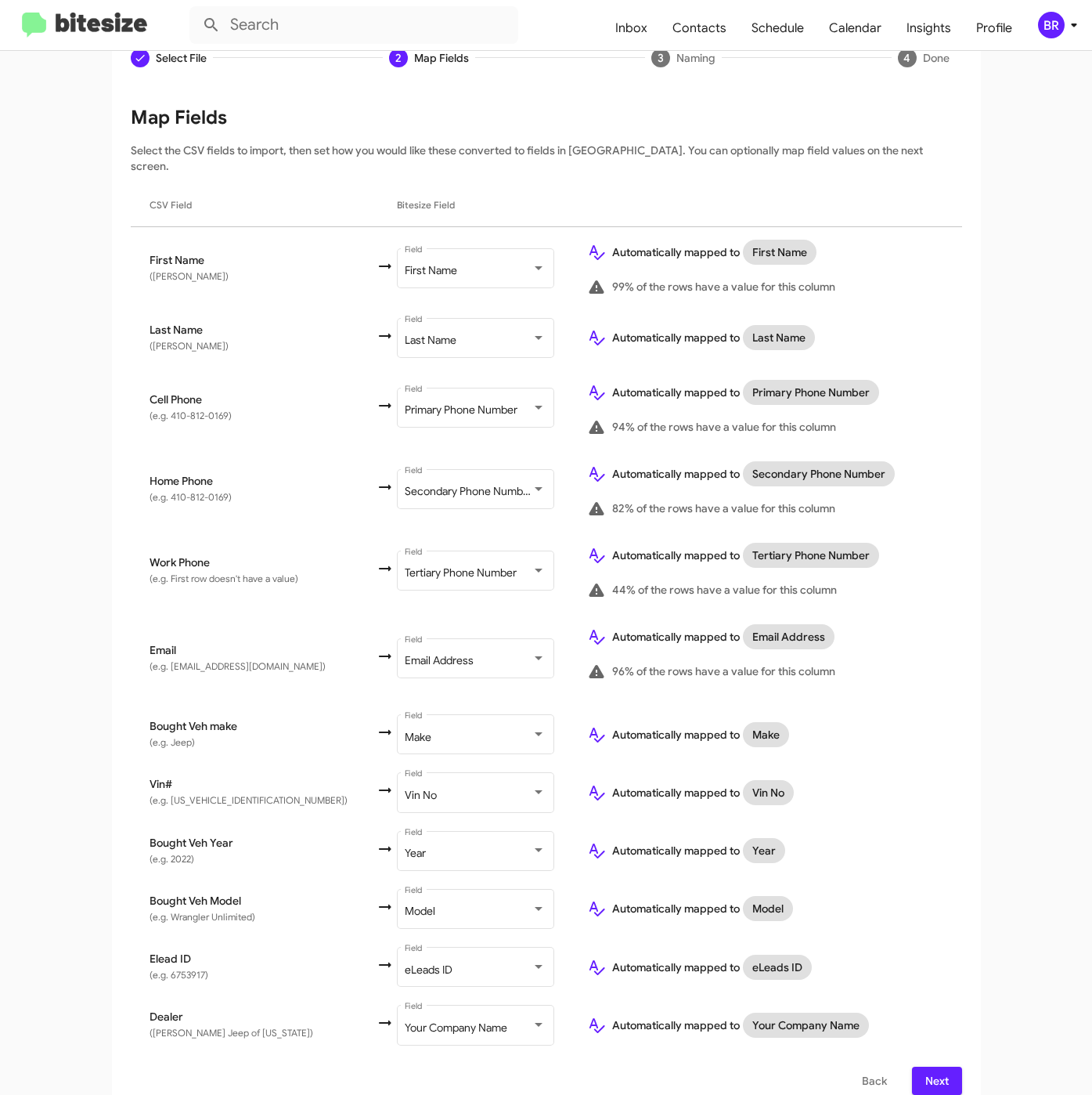
click at [931, 1080] on div "Select File To import contacts, you need to provide the data in a CSV file form…" at bounding box center [546, 600] width 870 height 1028
click at [928, 1070] on span "Next" at bounding box center [938, 1080] width 25 height 28
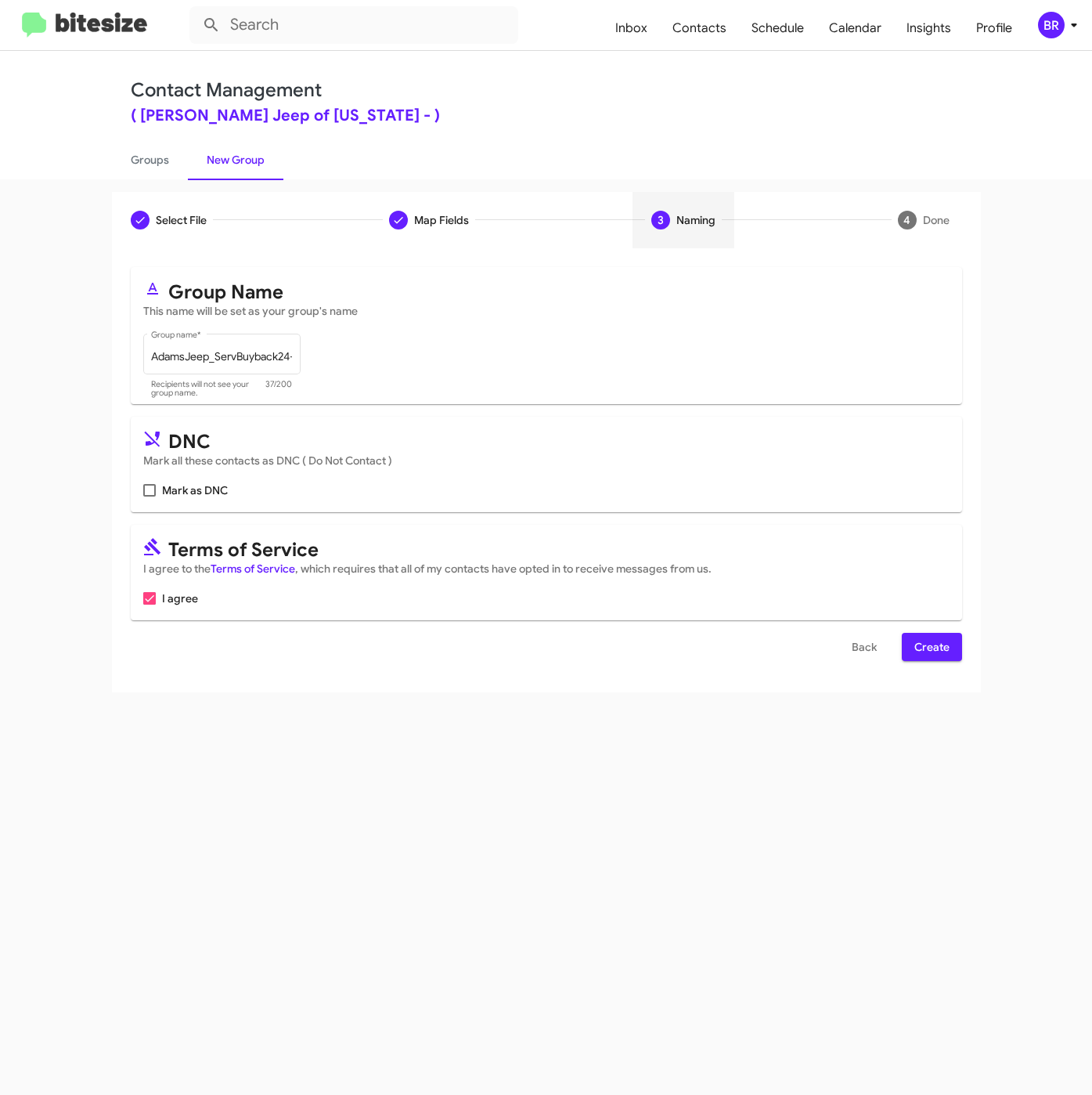
scroll to position [0, 0]
click at [928, 647] on span "Create" at bounding box center [932, 647] width 35 height 28
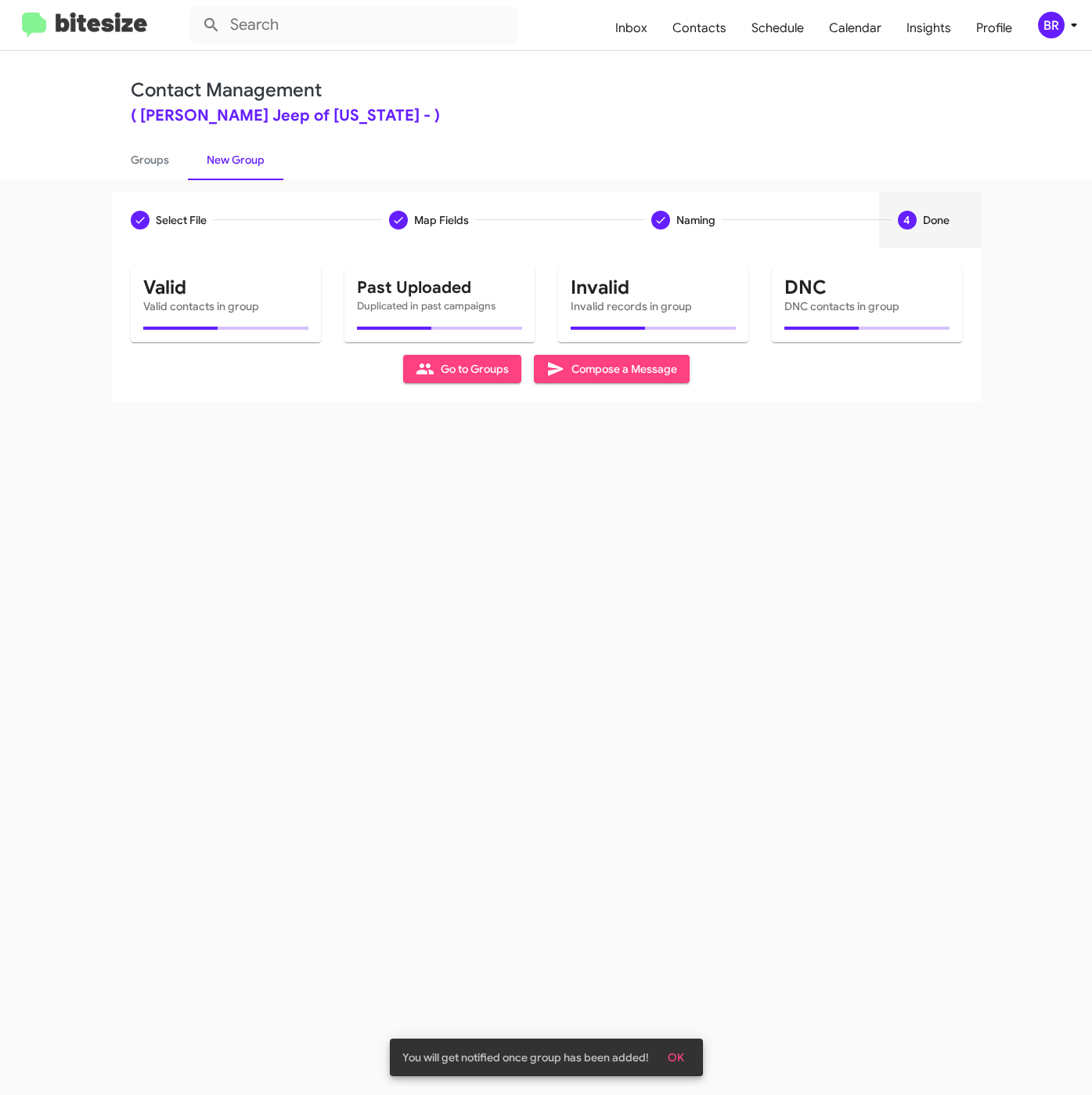
drag, startPoint x: 142, startPoint y: 160, endPoint x: 181, endPoint y: 190, distance: 49.2
click at [141, 160] on link "Groups" at bounding box center [149, 160] width 76 height 41
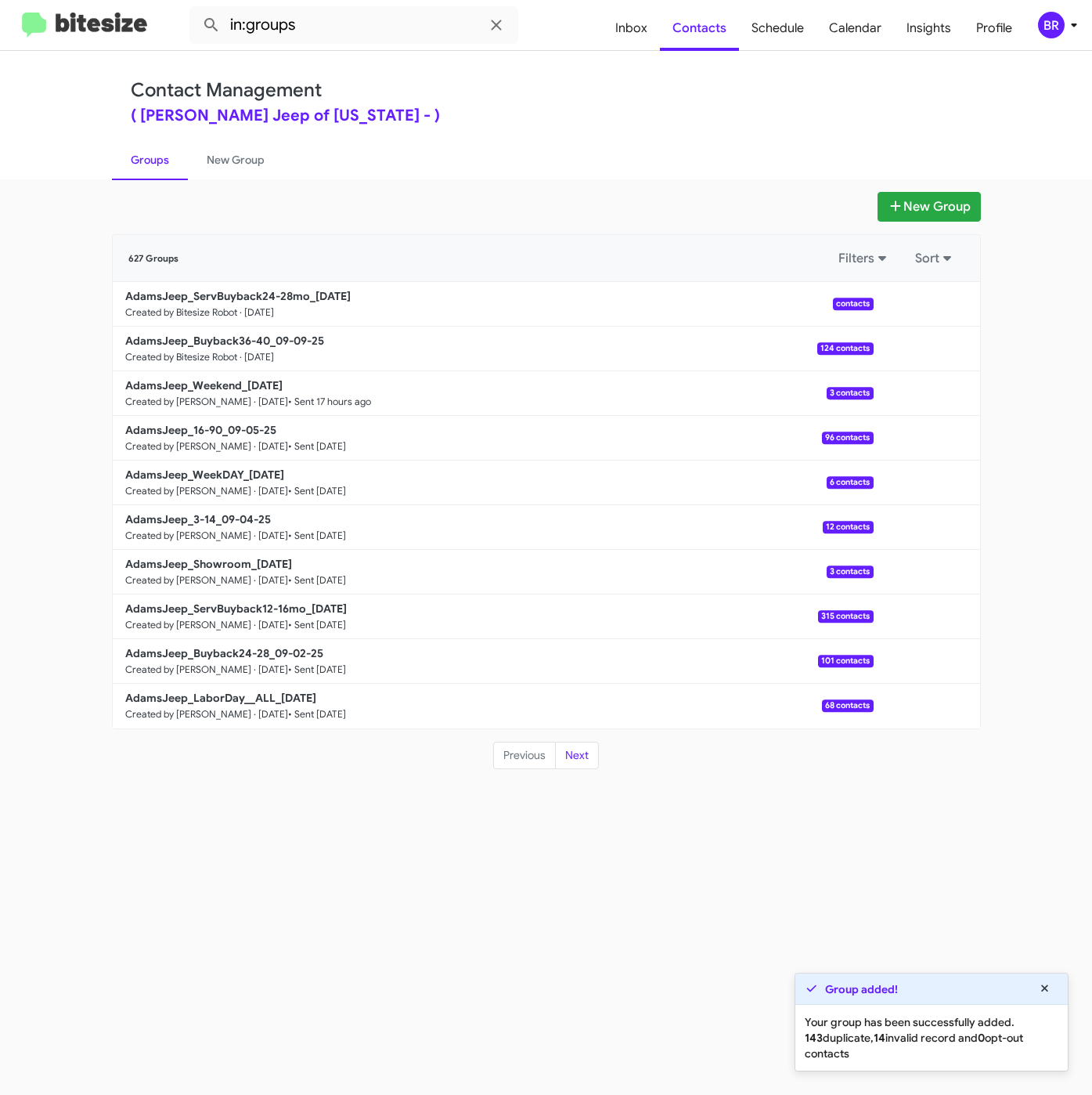
drag, startPoint x: 319, startPoint y: 875, endPoint x: 331, endPoint y: 875, distance: 12.0
click at [331, 875] on div "New Group 627 Groups Filters Sort AdamsJeep_ServBuyback24-28mo_09-09-25 Created…" at bounding box center [546, 637] width 1092 height 915
click at [336, 18] on input "in:groups" at bounding box center [353, 24] width 329 height 38
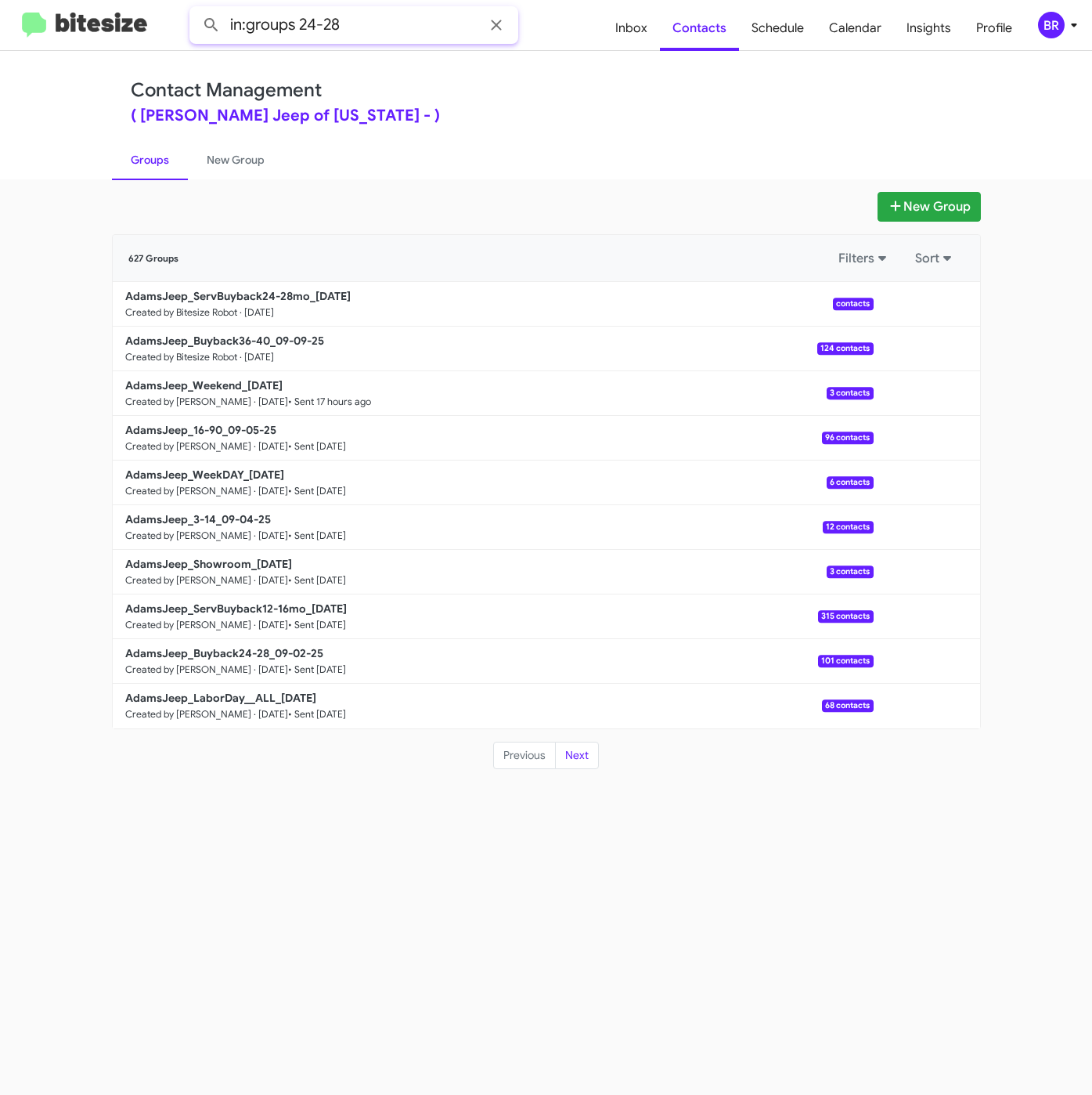
type input "in:groups 24-28"
click at [196, 10] on button at bounding box center [212, 25] width 31 height 31
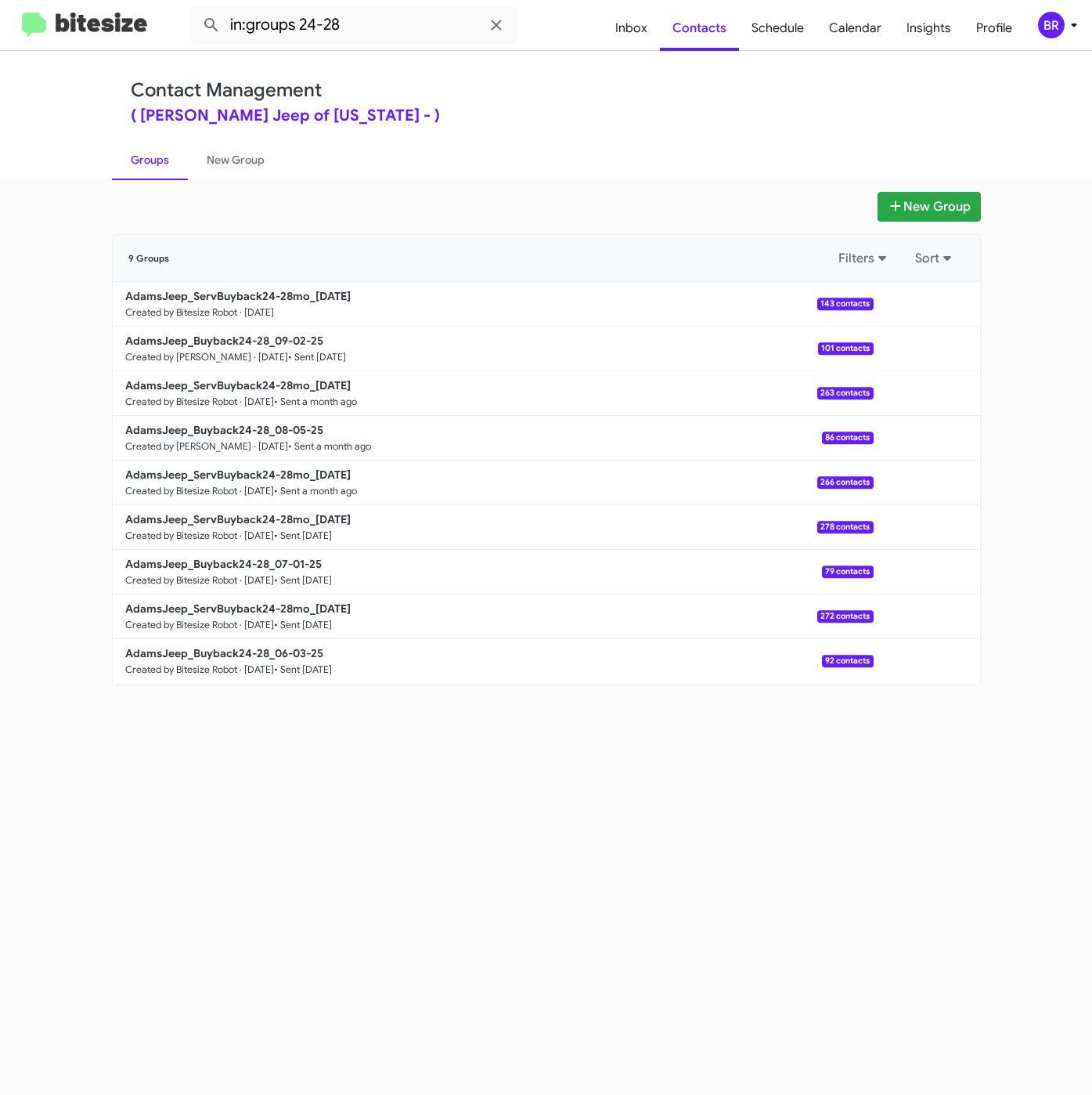
click at [526, 896] on div "New Group 9 Groups Filters Sort AdamsJeep_ServBuyback24-28mo_09-09-25 Created b…" at bounding box center [546, 637] width 1092 height 915
click at [309, 303] on b "AdamsJeep_ServBuyback24-28mo_09-09-25" at bounding box center [238, 296] width 225 height 15
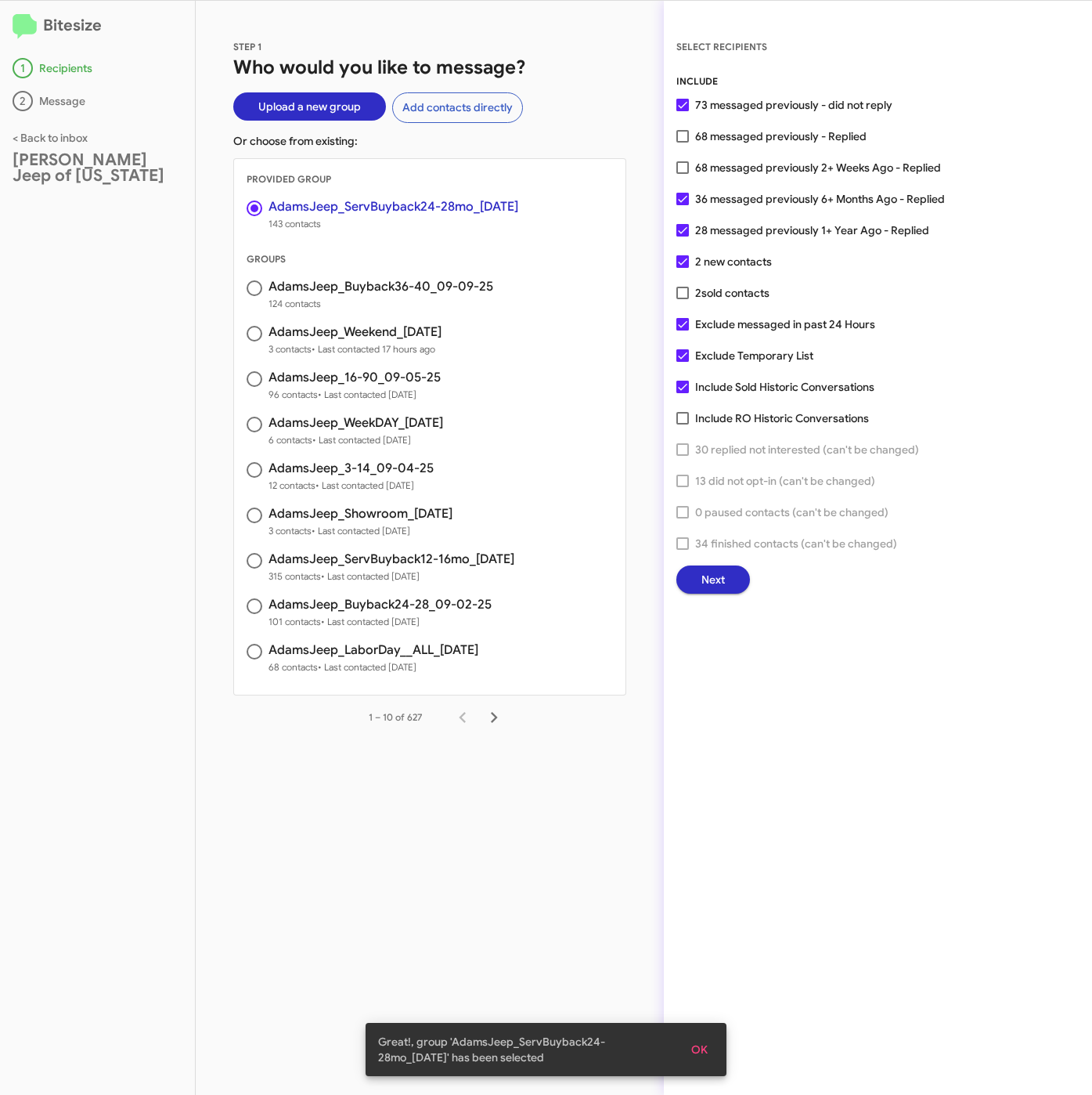
click at [729, 576] on button "Next" at bounding box center [713, 579] width 74 height 28
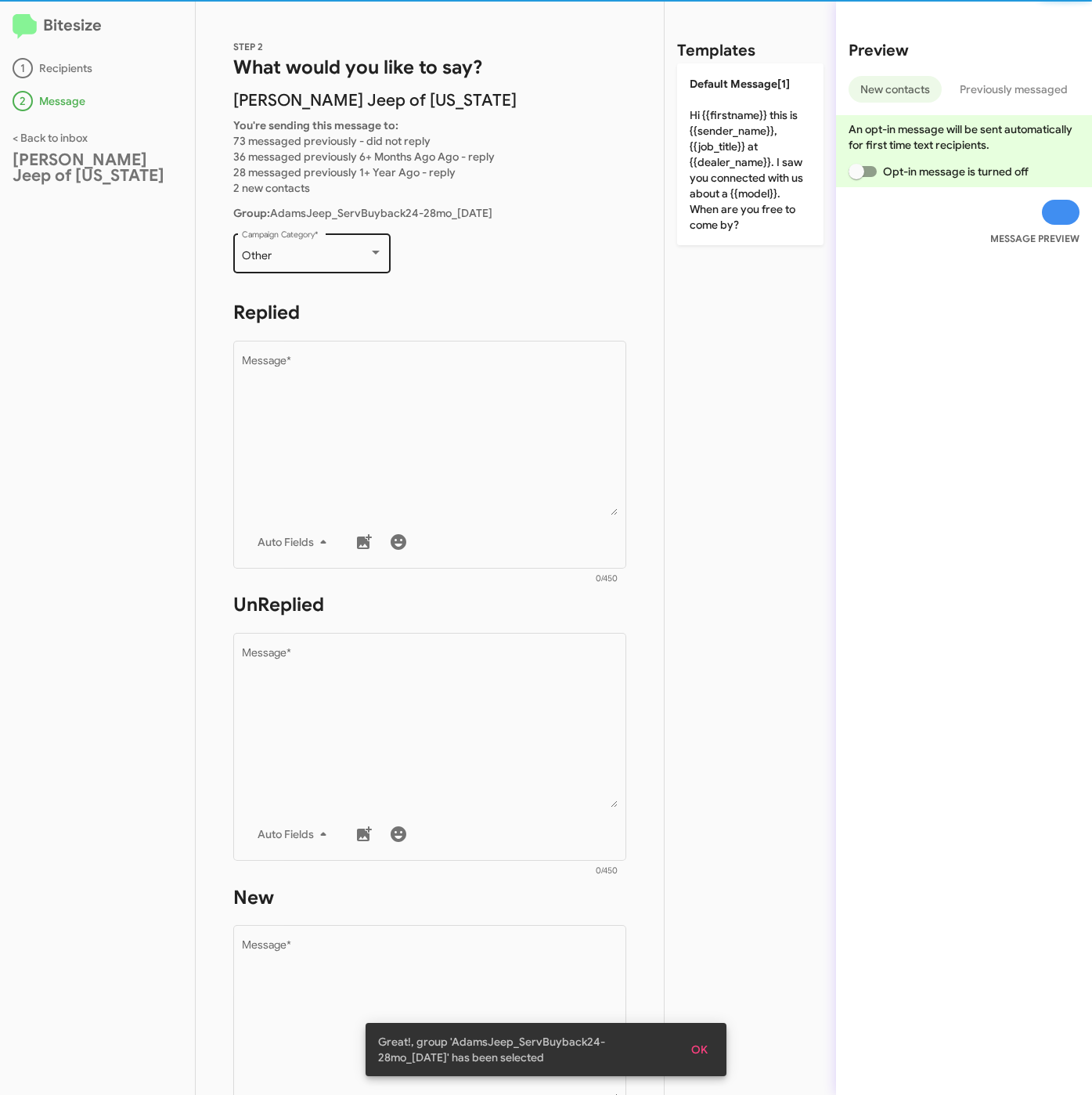
click at [304, 247] on div "Other Campaign Category *" at bounding box center [312, 251] width 141 height 43
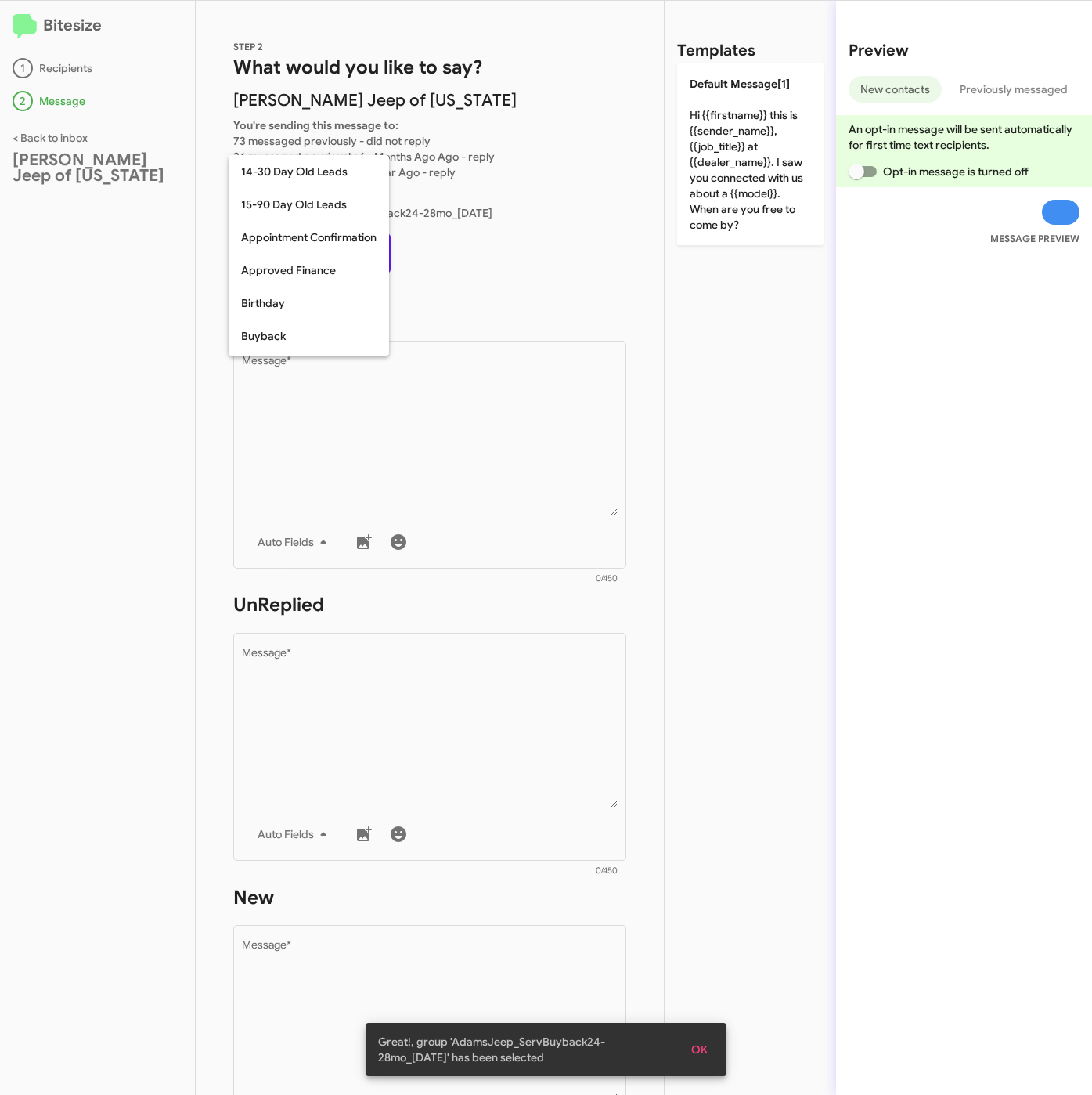
scroll to position [344, 0]
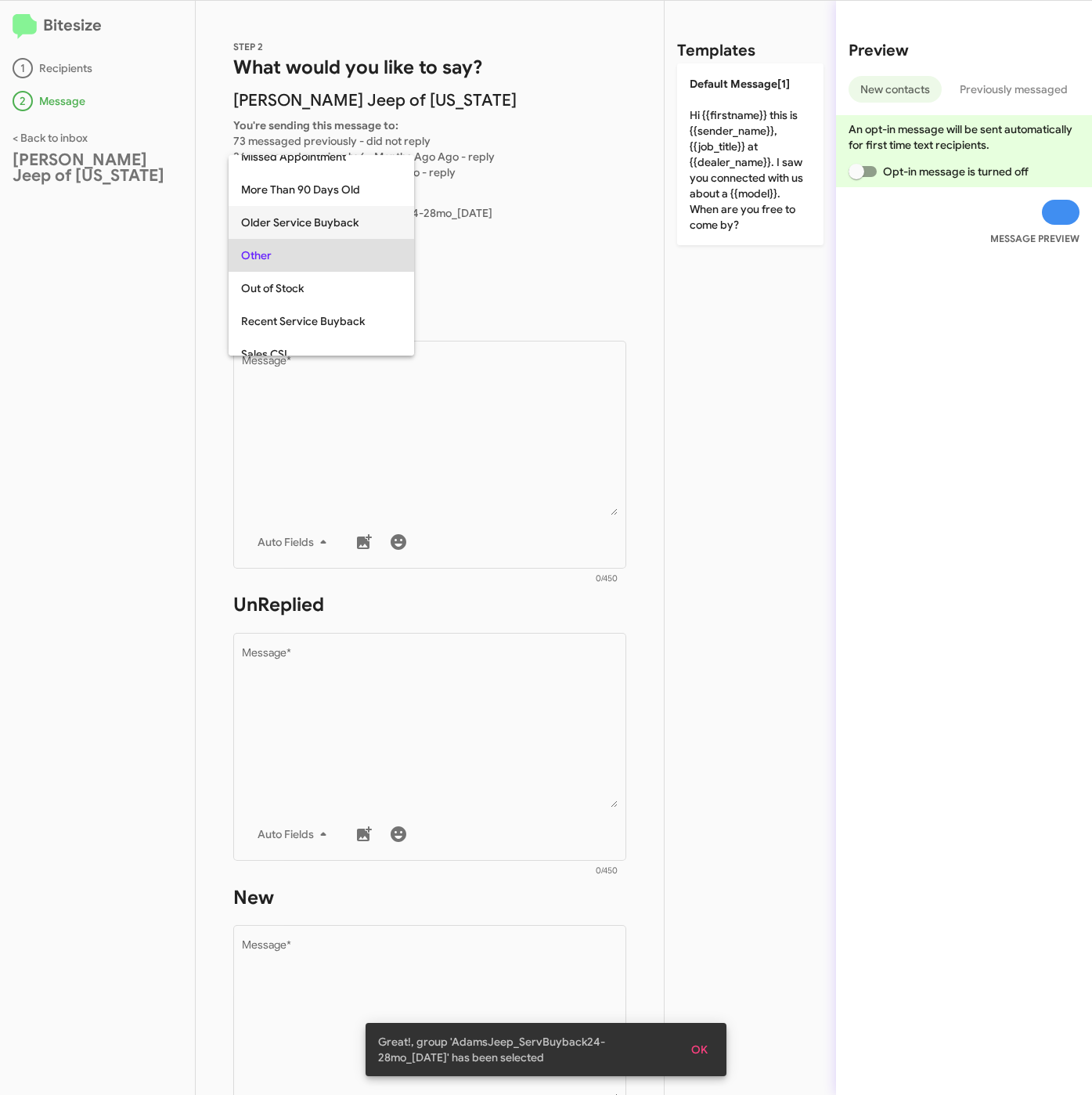
click at [290, 216] on span "Older Service Buyback" at bounding box center [320, 222] width 160 height 33
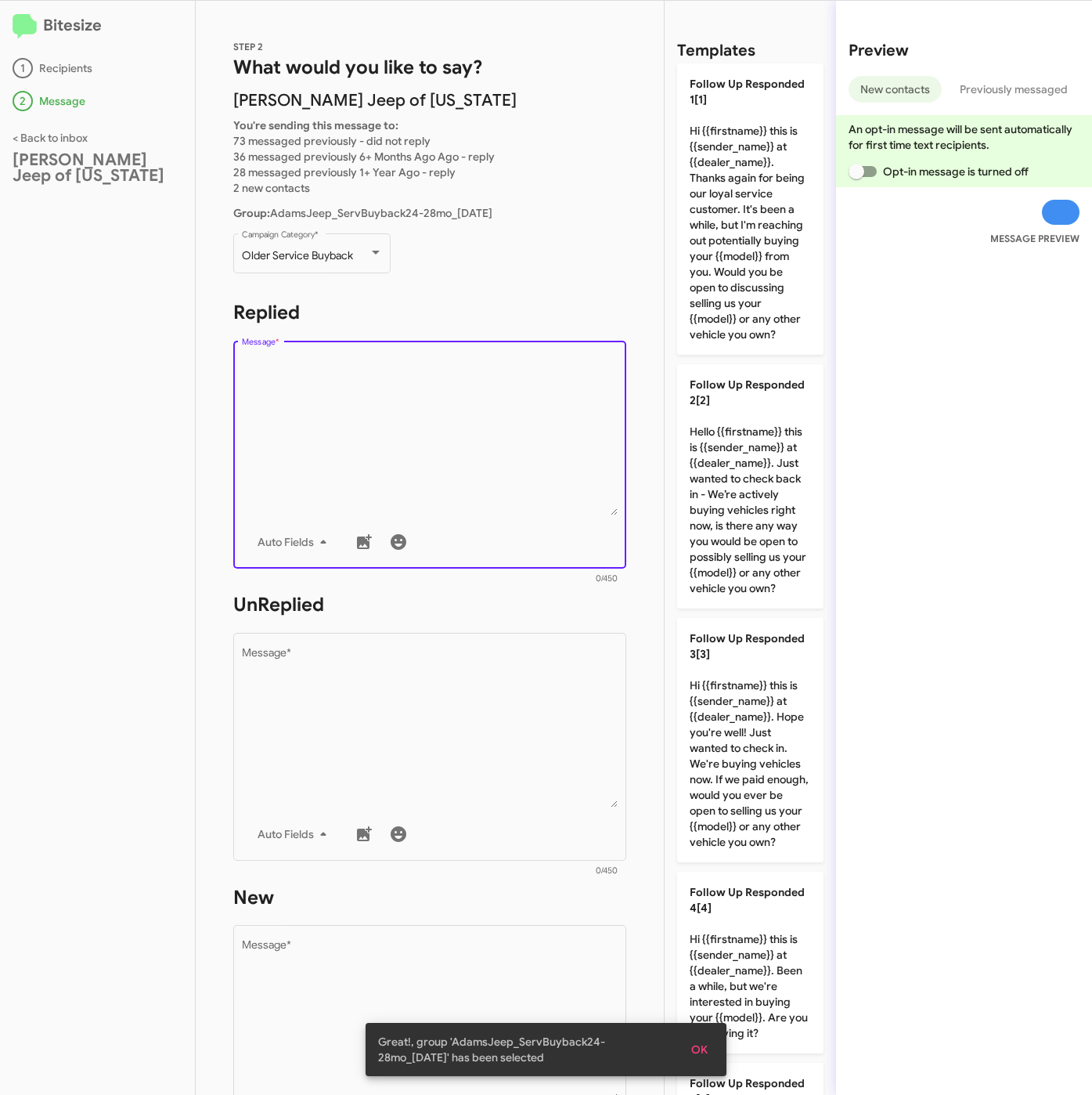
click at [358, 421] on textarea "Message *" at bounding box center [430, 435] width 377 height 160
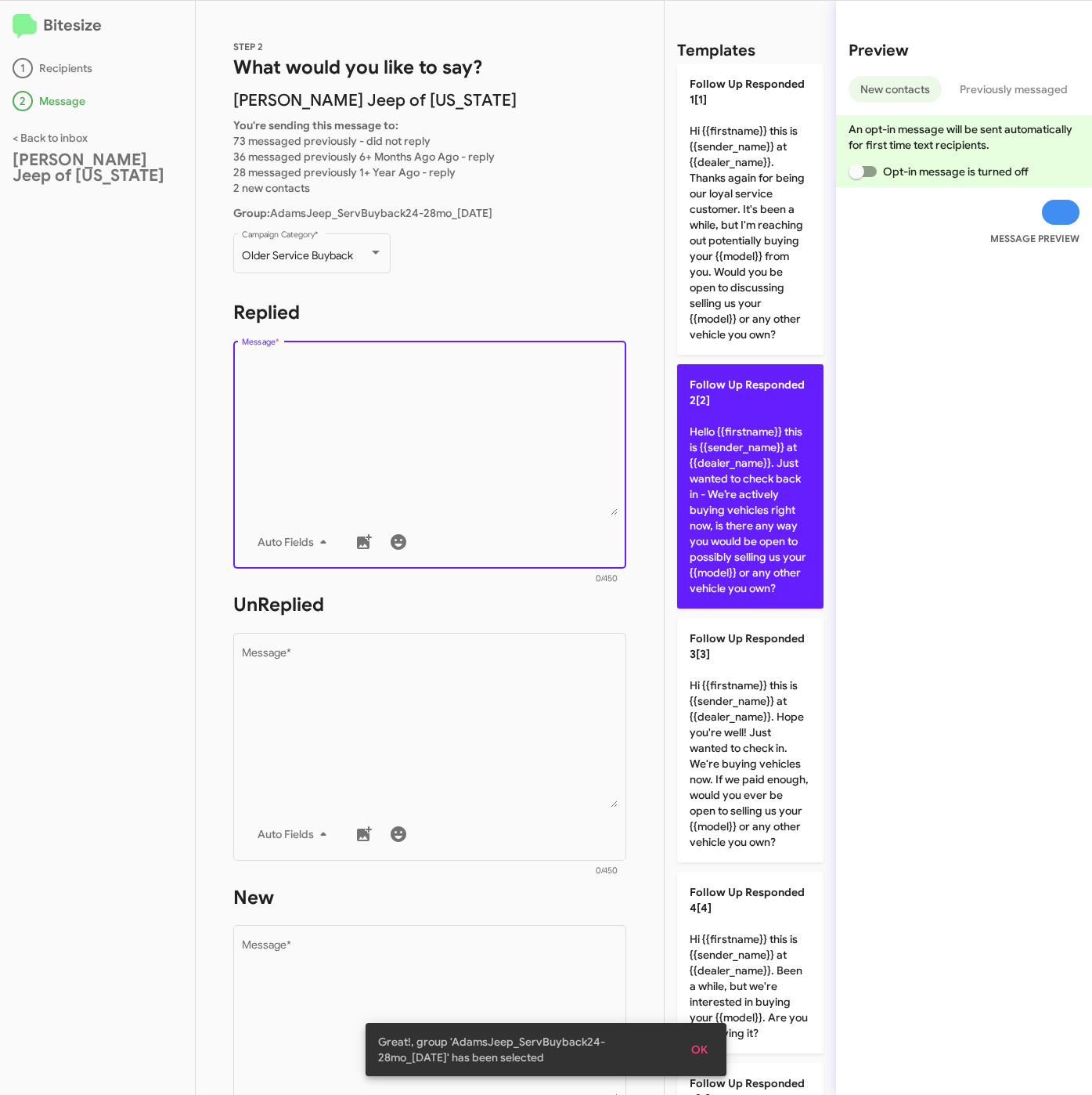
click at [738, 538] on p "Follow Up Responded 2[2] Hello {{firstname}} this is {{sender_name}} at {{deale…" at bounding box center [750, 486] width 147 height 245
type textarea "Hello {{firstname}} this is {{sender_name}} at {{dealer_name}}. Just wanted to …"
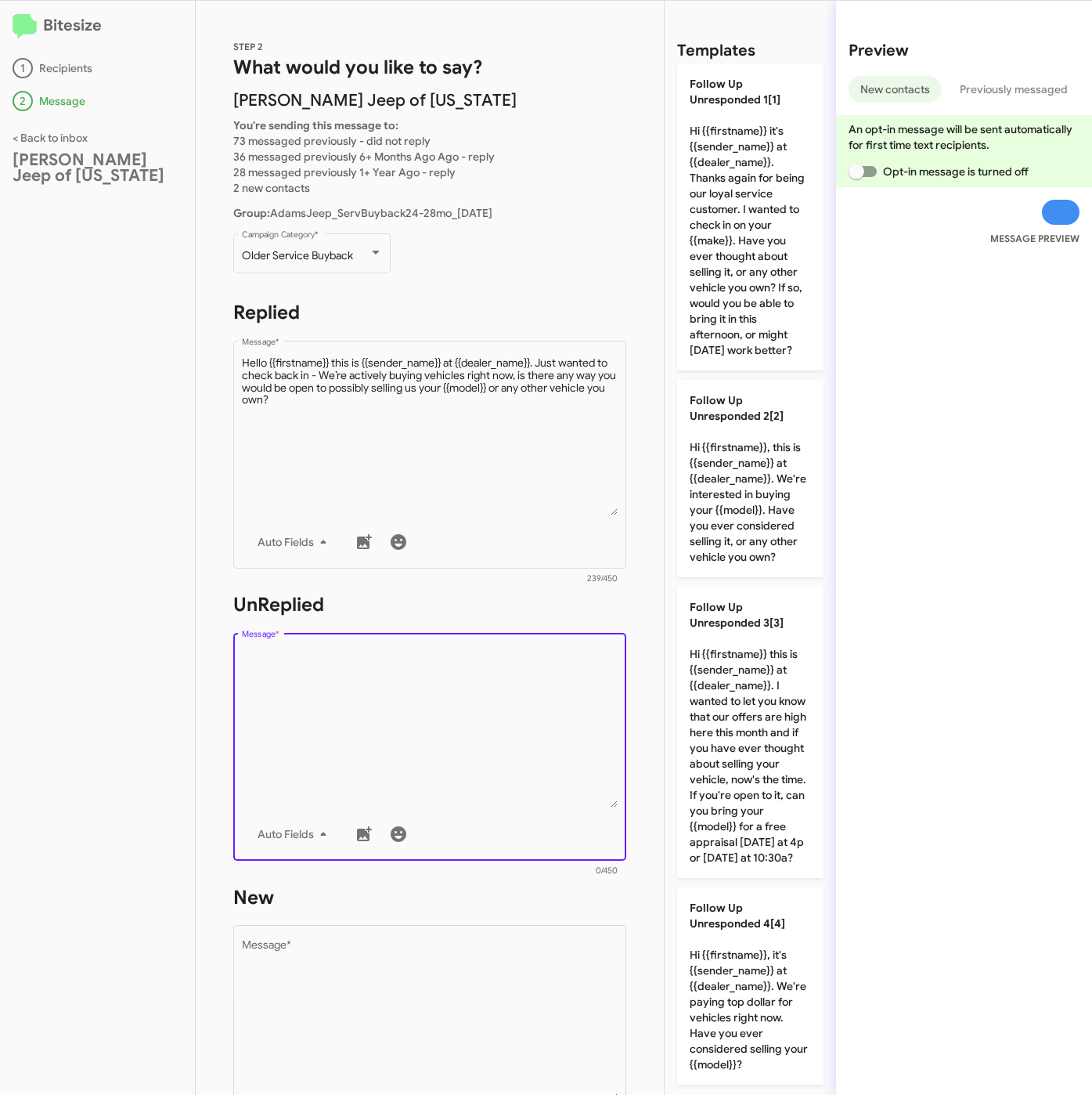
click at [541, 688] on textarea "Message *" at bounding box center [430, 727] width 377 height 160
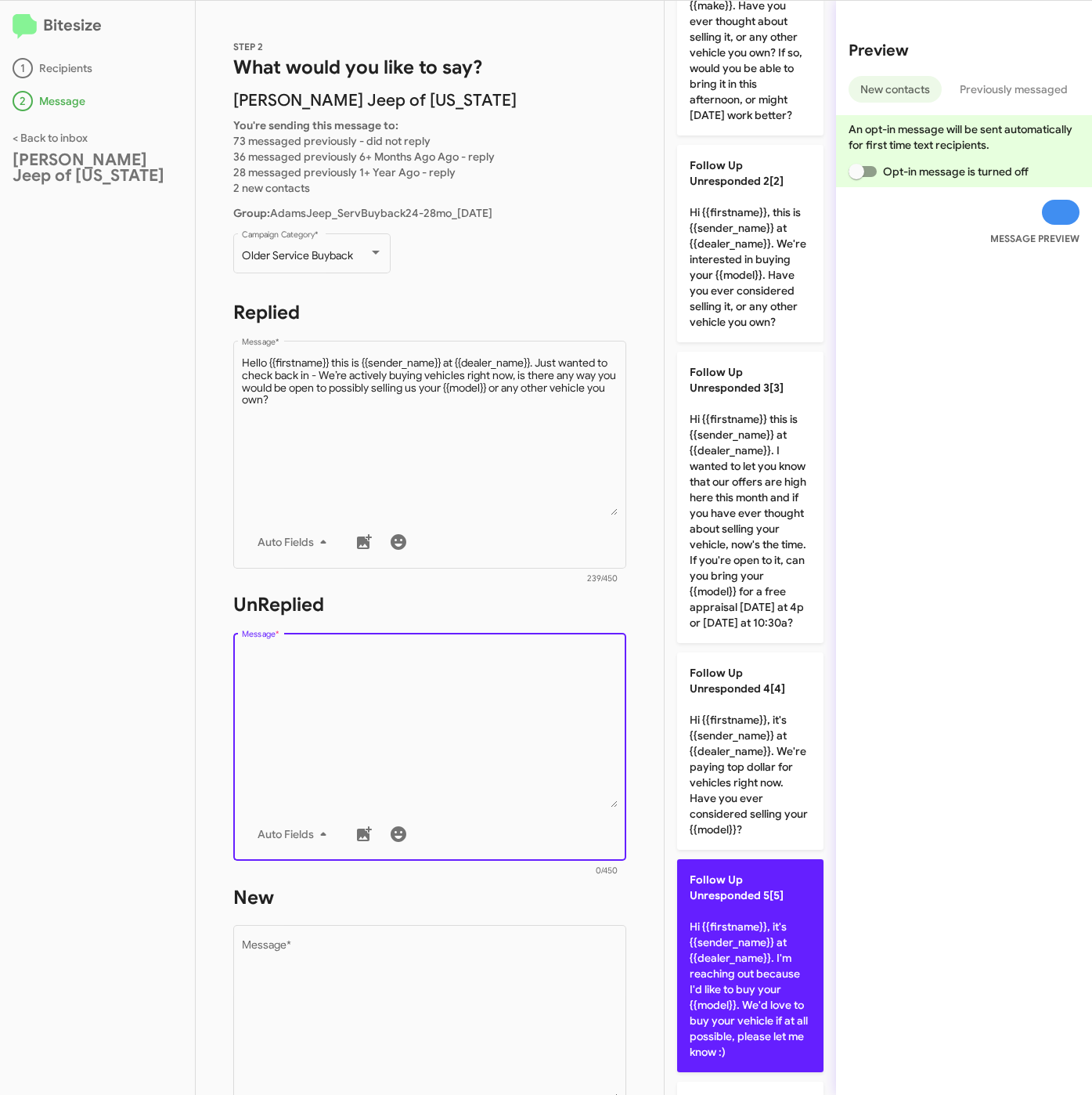
scroll to position [647, 0]
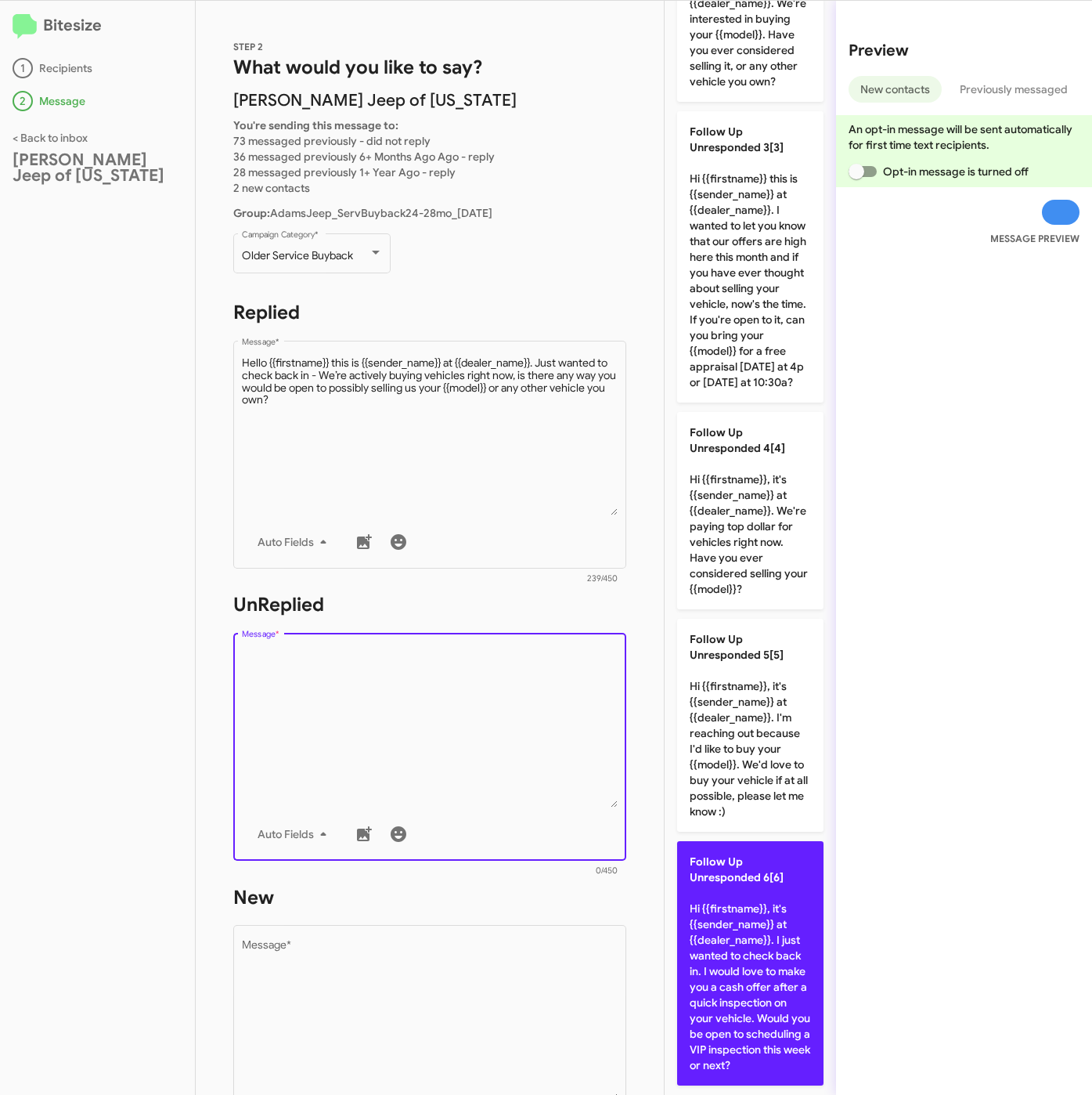
click at [744, 886] on p "Follow Up Unresponded 6[6] Hi {{firstname}}, it's {{sender_name}} at {{dealer_n…" at bounding box center [750, 963] width 147 height 245
type textarea "Hi {{firstname}}, it's {{sender_name}} at {{dealer_name}}. I just wanted to che…"
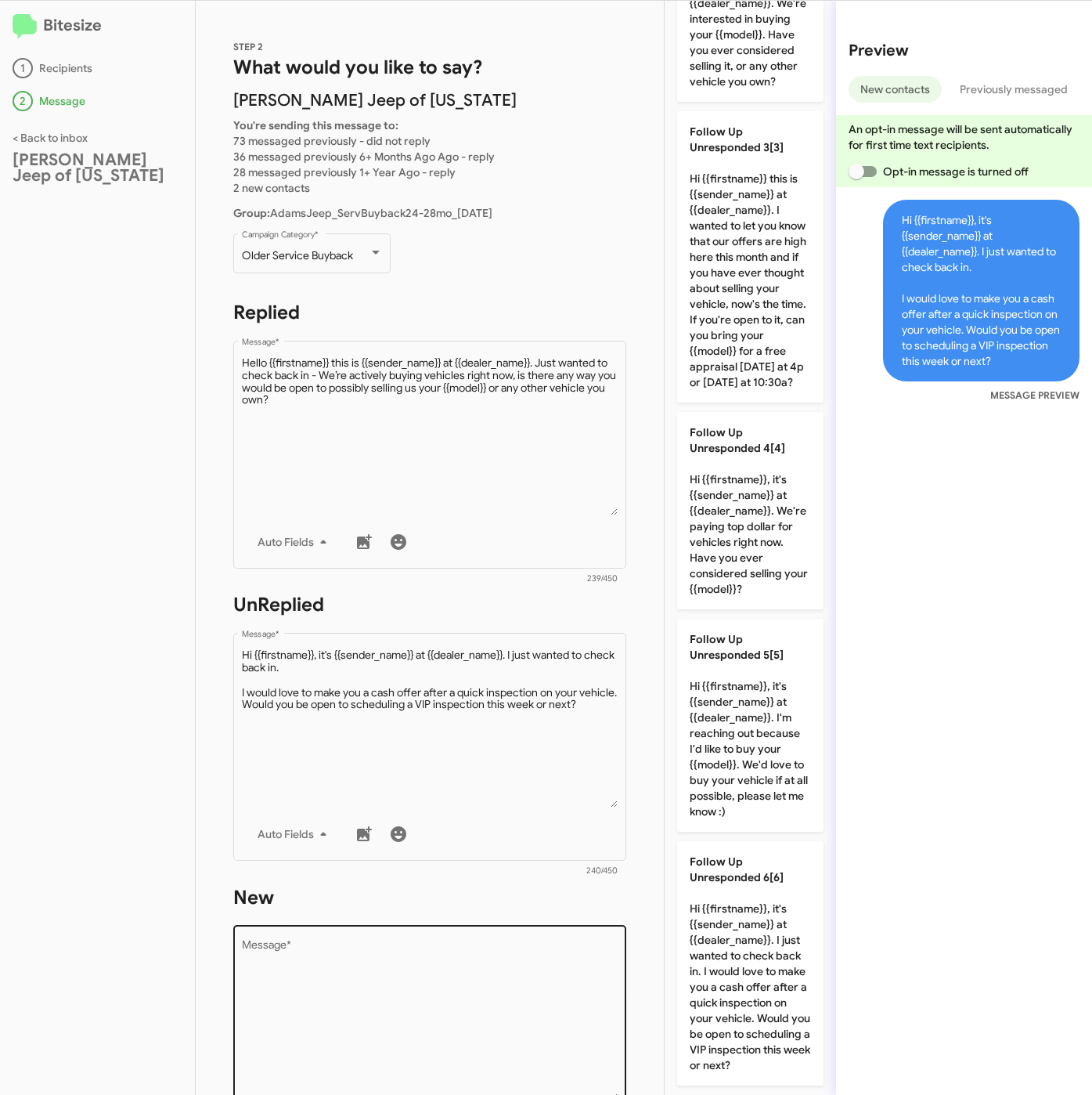
click at [426, 971] on textarea "Message *" at bounding box center [430, 1020] width 377 height 160
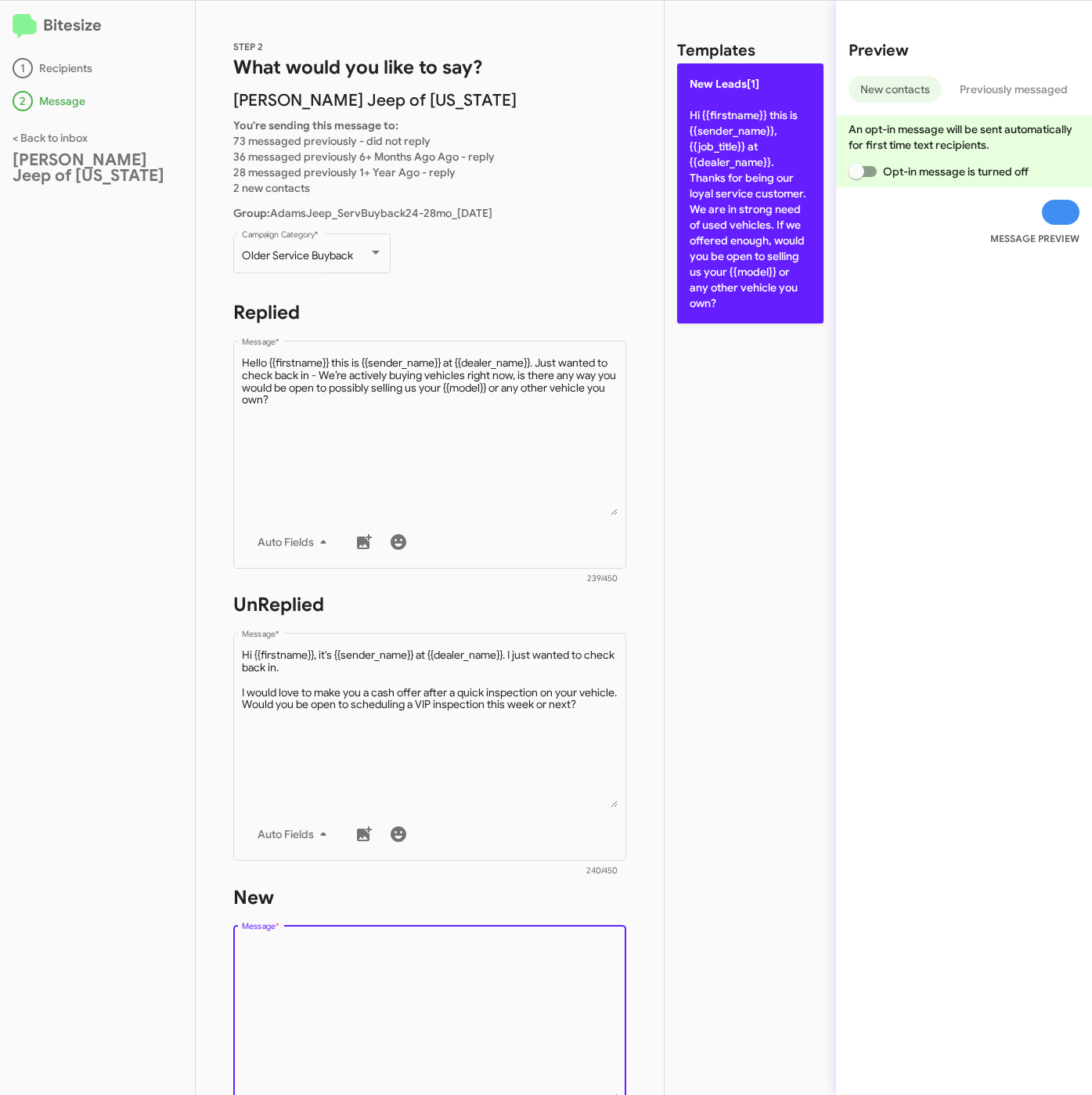
click at [711, 158] on p "New Leads[1] Hi {{firstname}} this is {{sender_name}}, {{job_title}} at {{deale…" at bounding box center [750, 193] width 147 height 260
type textarea "Hi {{firstname}} this is {{sender_name}}, {{job_title}} at {{dealer_name}}. Tha…"
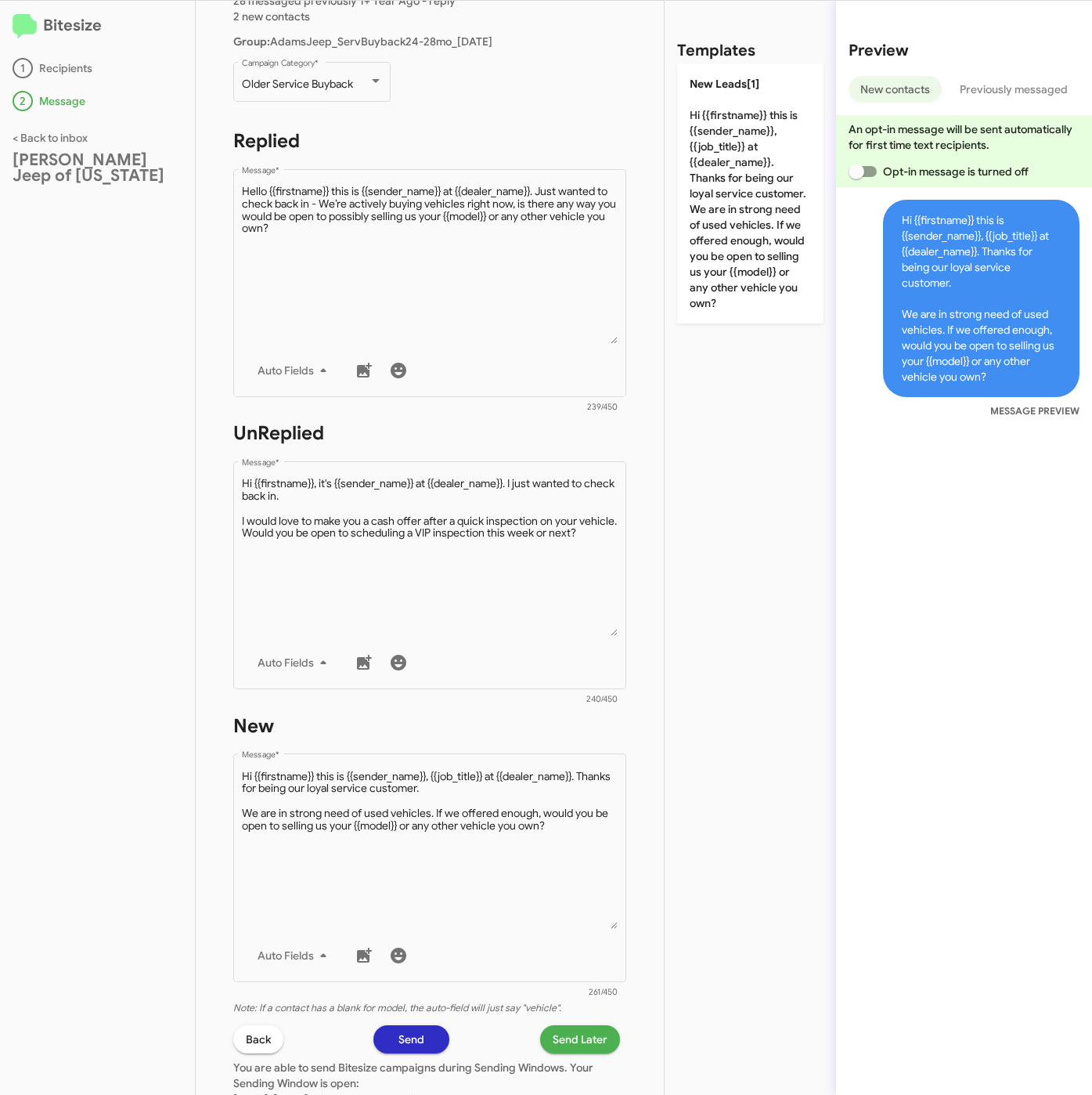
scroll to position [352, 0]
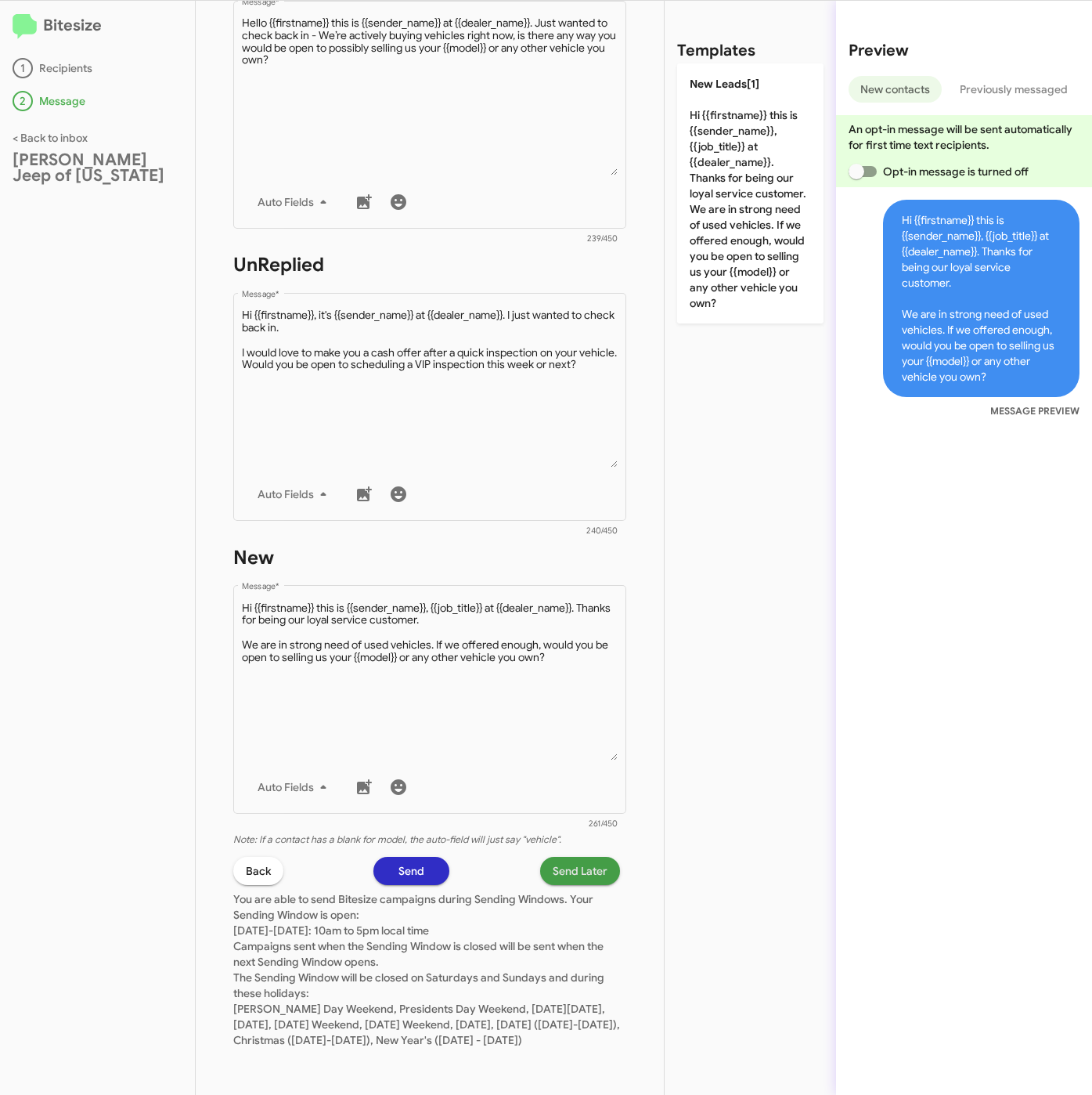
click at [557, 857] on span "Send Later" at bounding box center [580, 871] width 54 height 28
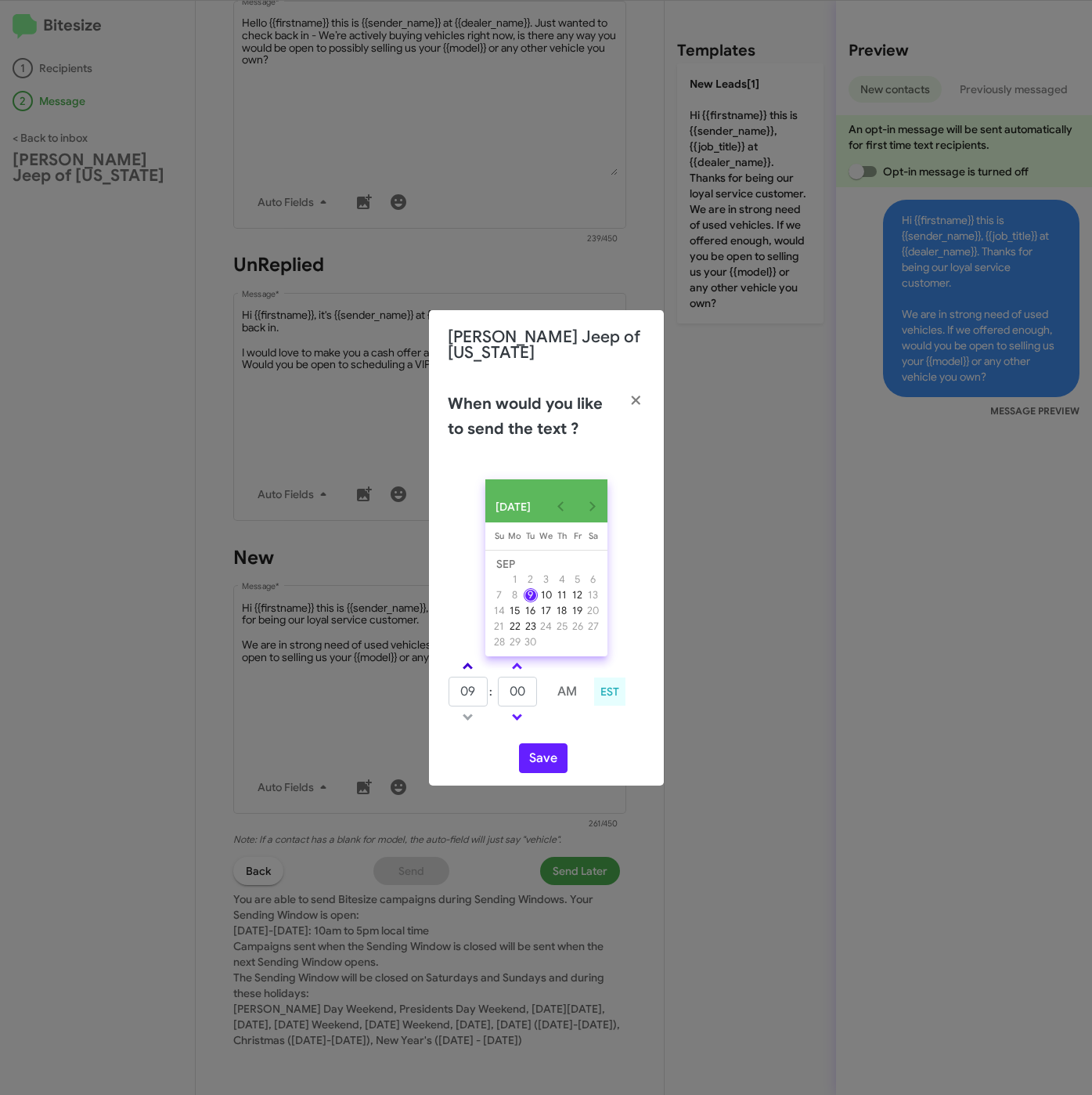
click at [475, 657] on link at bounding box center [468, 666] width 27 height 18
drag, startPoint x: 475, startPoint y: 655, endPoint x: 503, endPoint y: 684, distance: 40.3
click at [476, 658] on link at bounding box center [468, 666] width 27 height 18
type input "11"
click at [486, 689] on tr "11 : 00 AM" at bounding box center [517, 691] width 140 height 31
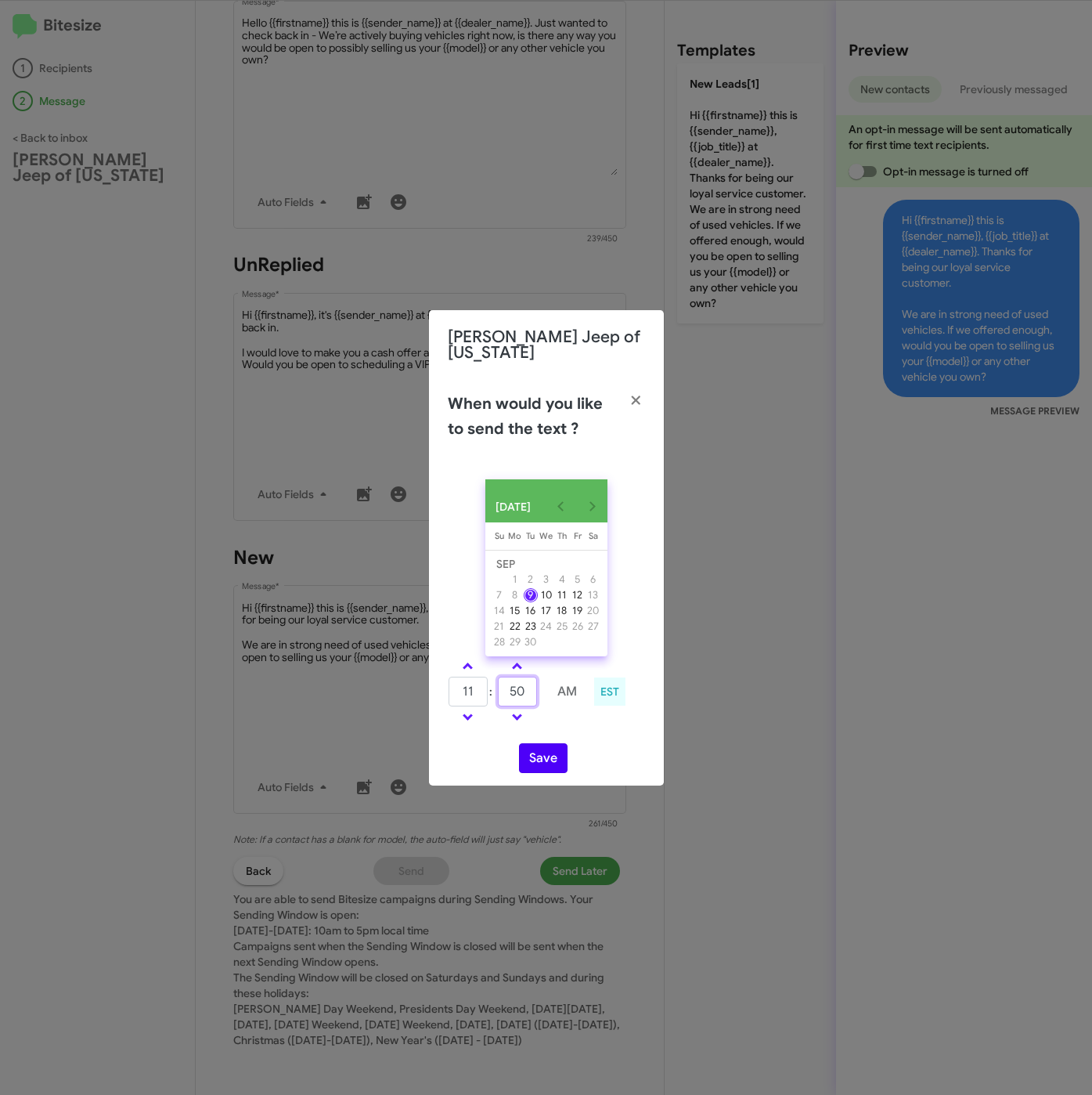
type input "50"
click at [550, 755] on button "Save" at bounding box center [544, 758] width 49 height 30
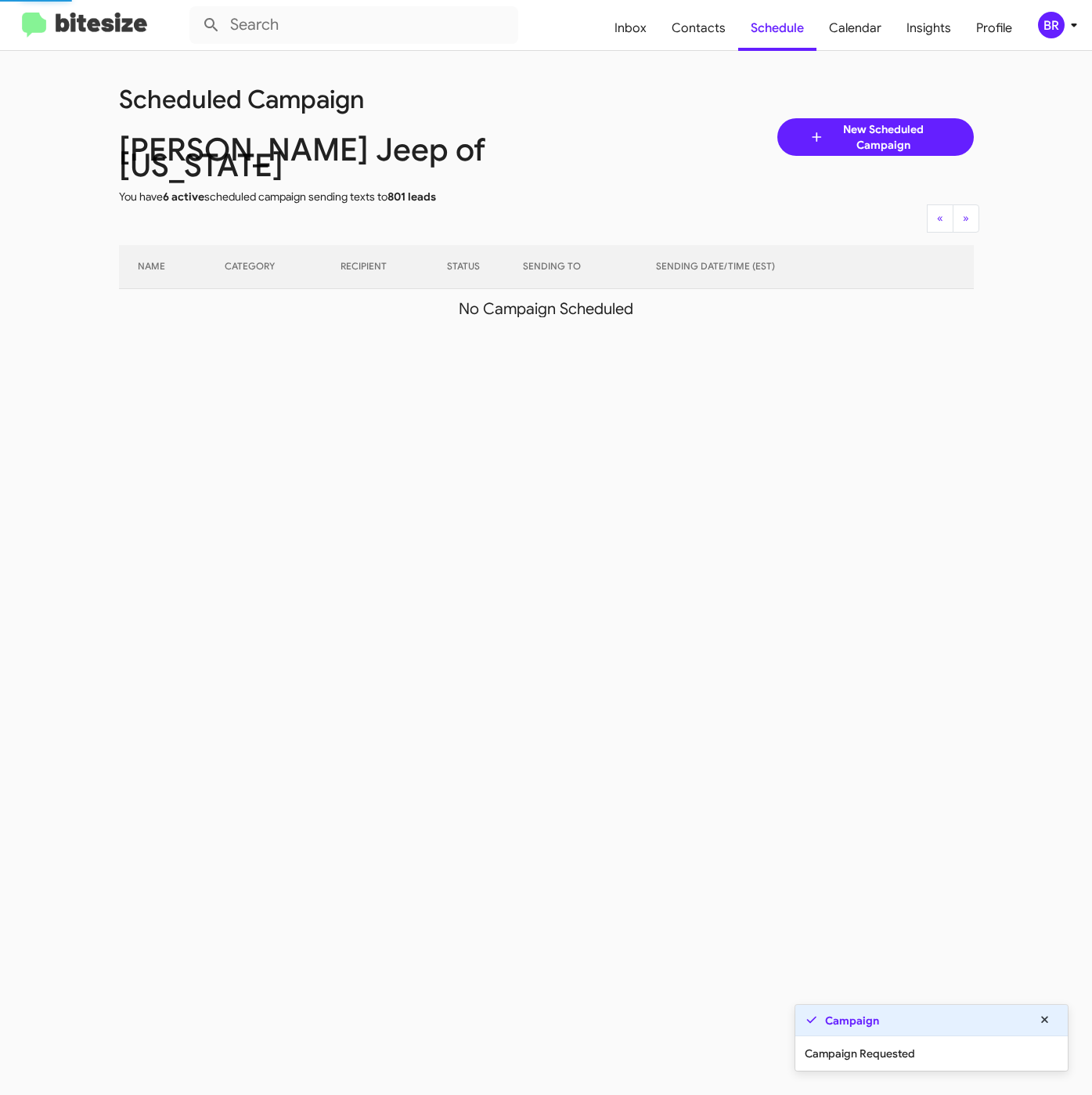
click at [1075, 26] on icon at bounding box center [1074, 24] width 18 height 18
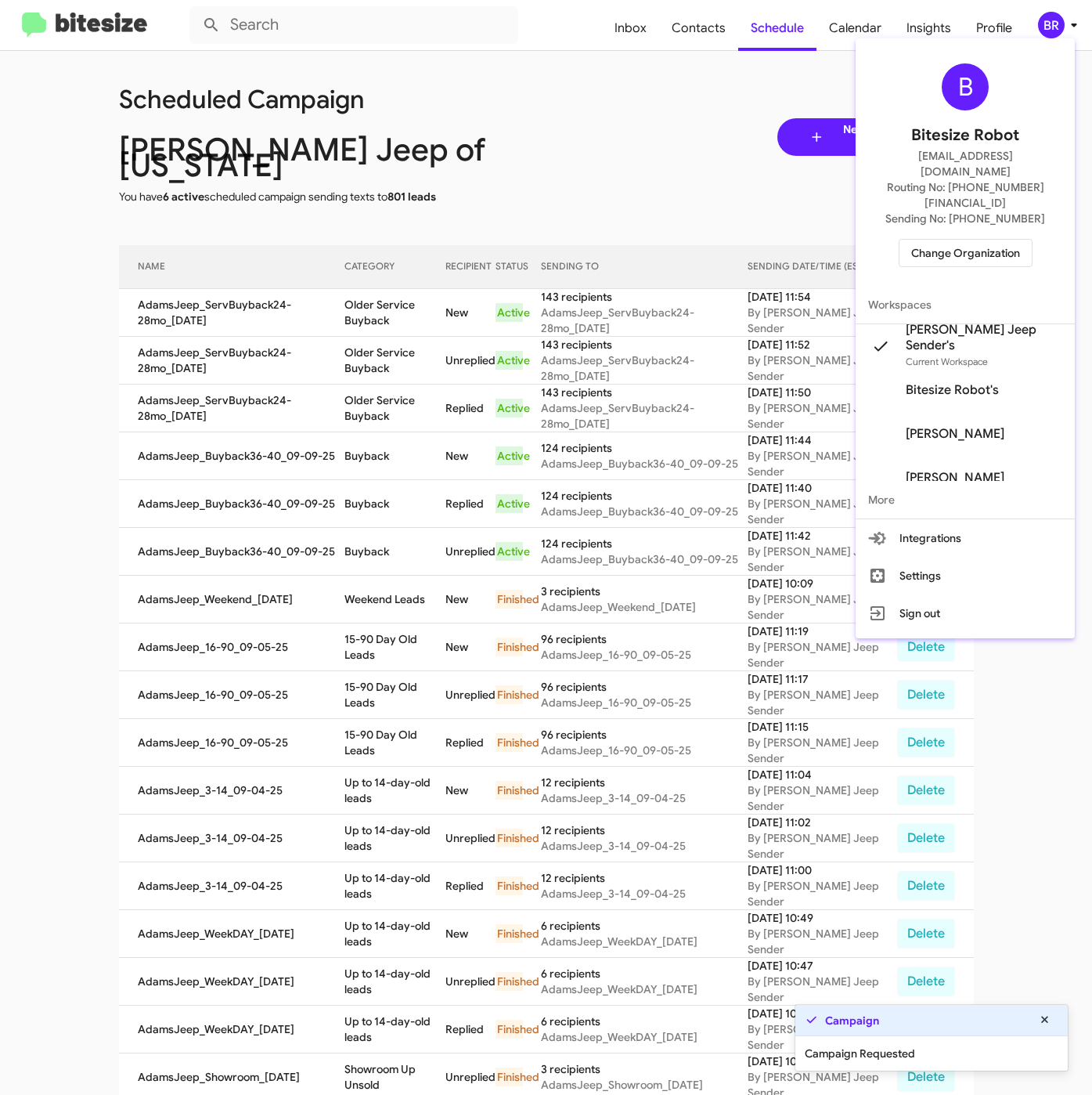
click at [381, 294] on div at bounding box center [546, 548] width 1092 height 1095
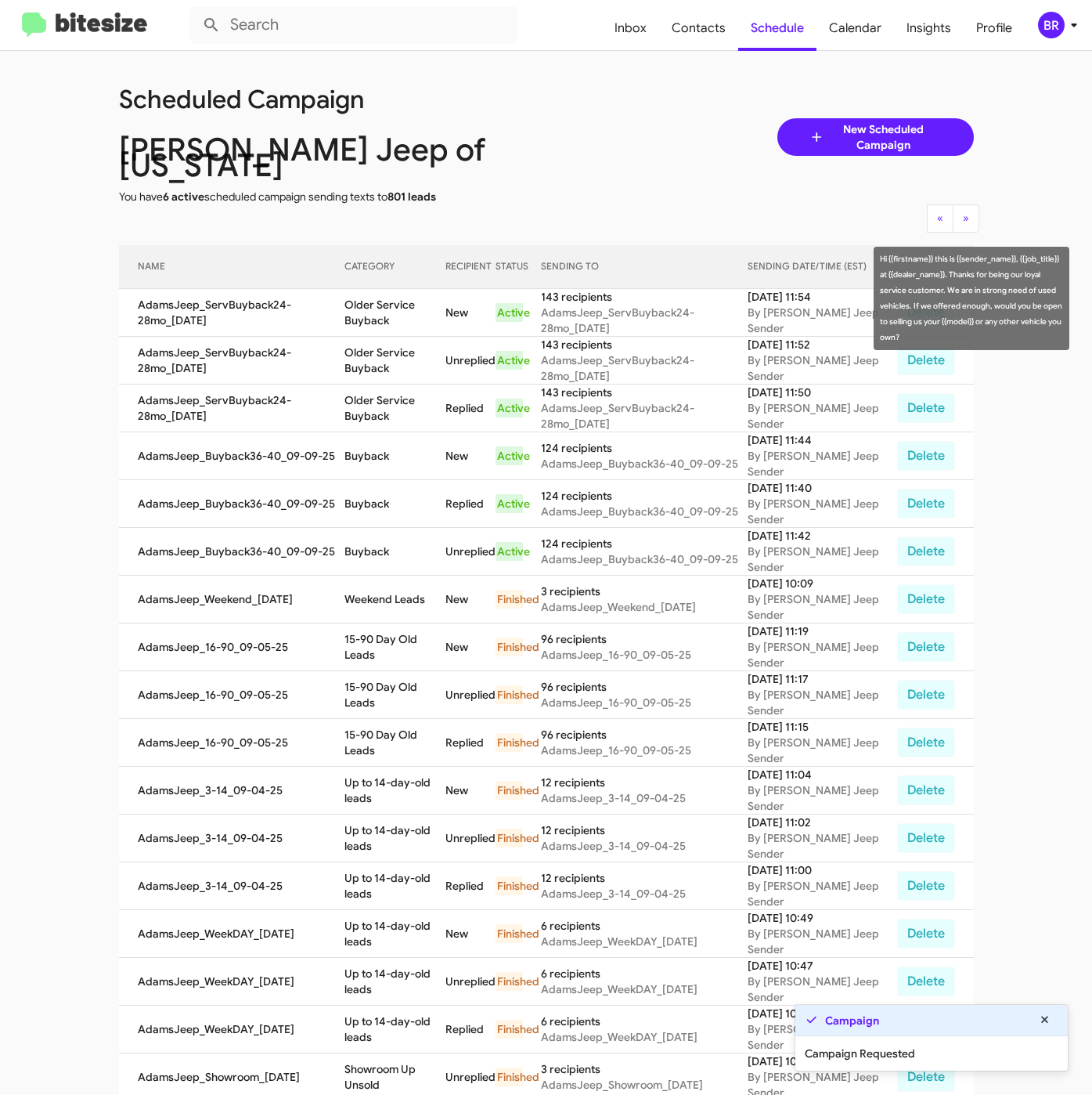
drag, startPoint x: 352, startPoint y: 286, endPoint x: 403, endPoint y: 306, distance: 54.8
click at [403, 306] on td "Older Service Buyback" at bounding box center [395, 313] width 101 height 48
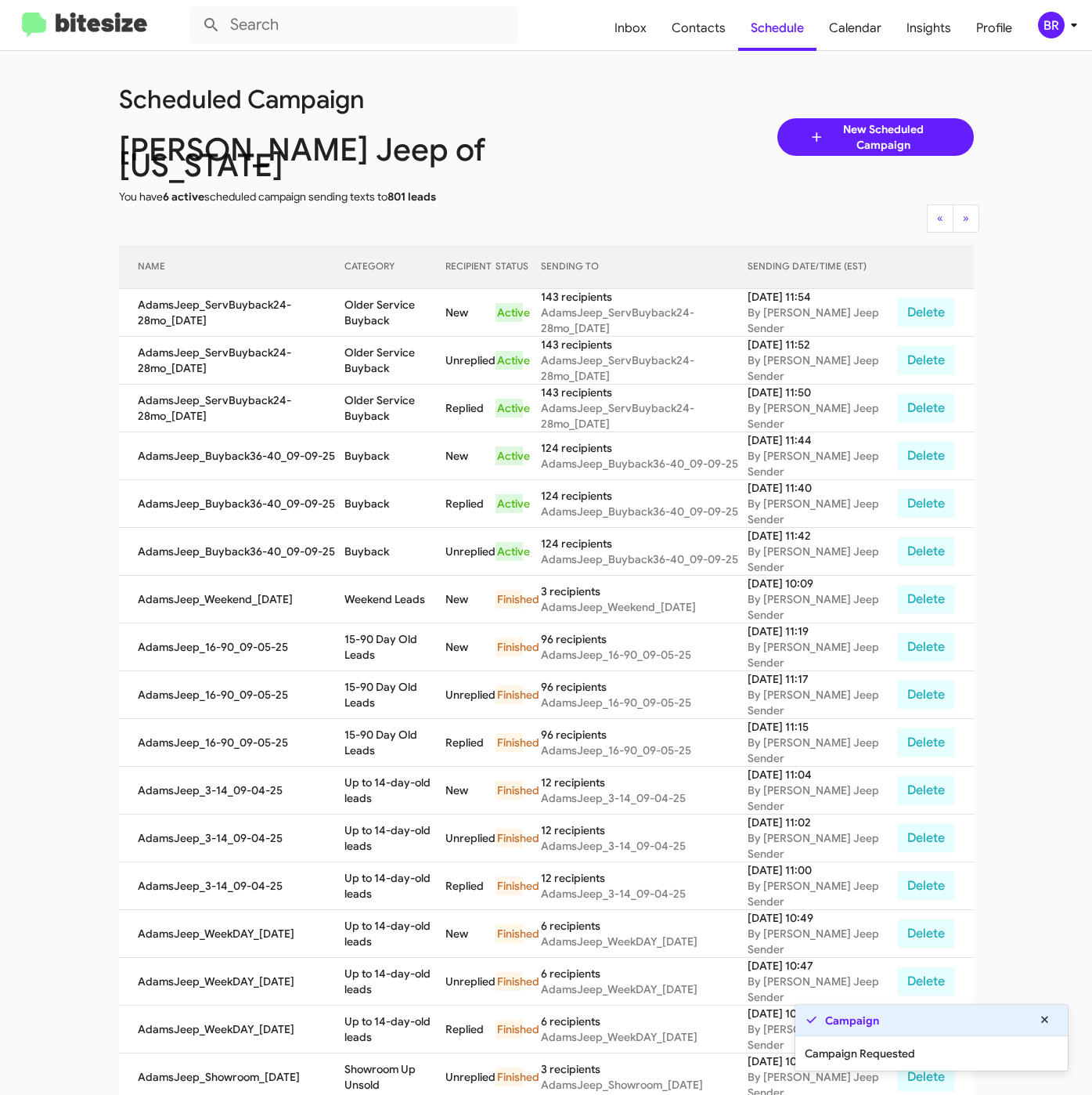
copy td "Older Service Buyback"
click at [1060, 26] on div "BR" at bounding box center [1051, 24] width 26 height 26
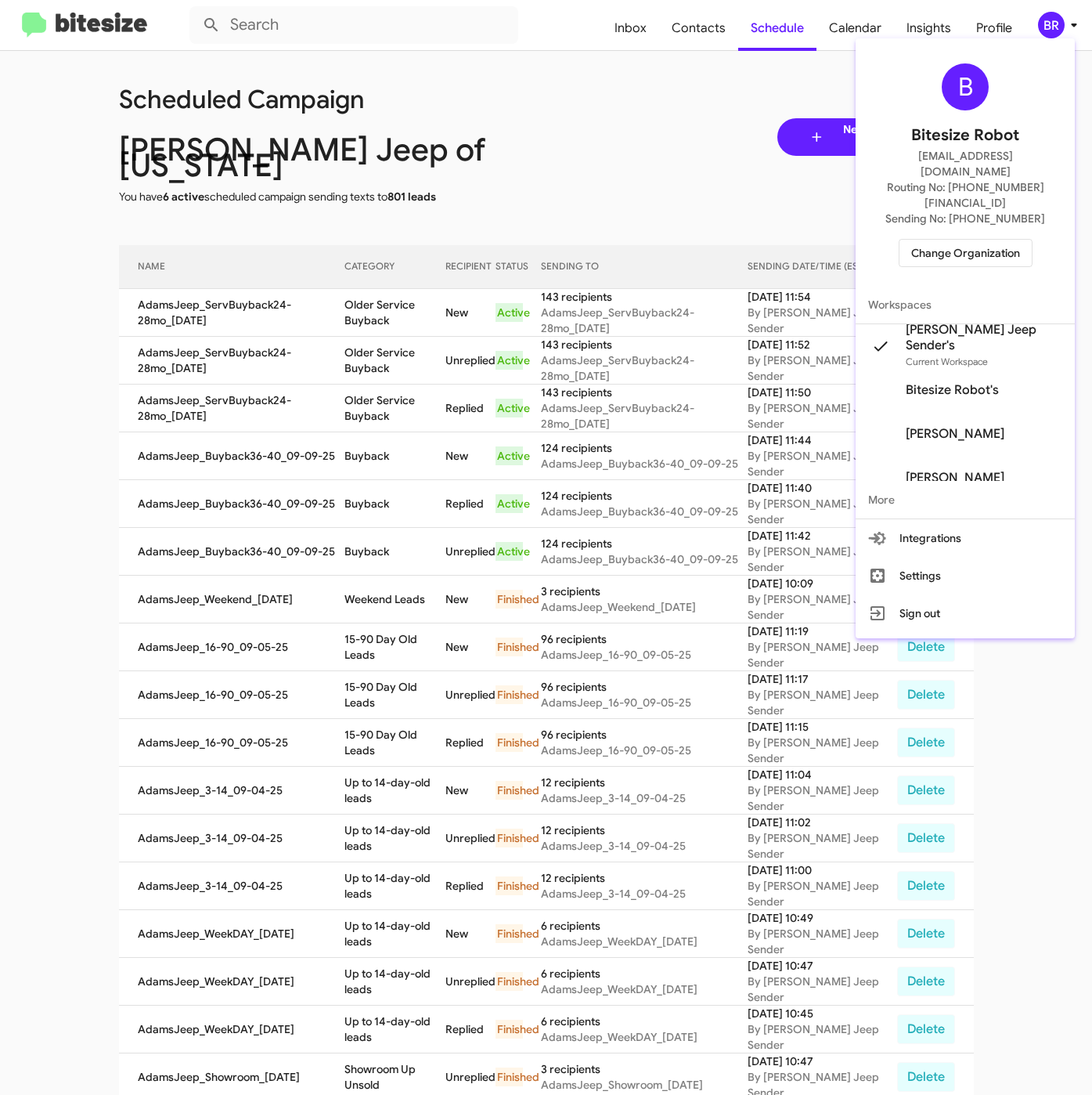
click at [954, 240] on span "Change Organization" at bounding box center [966, 252] width 109 height 26
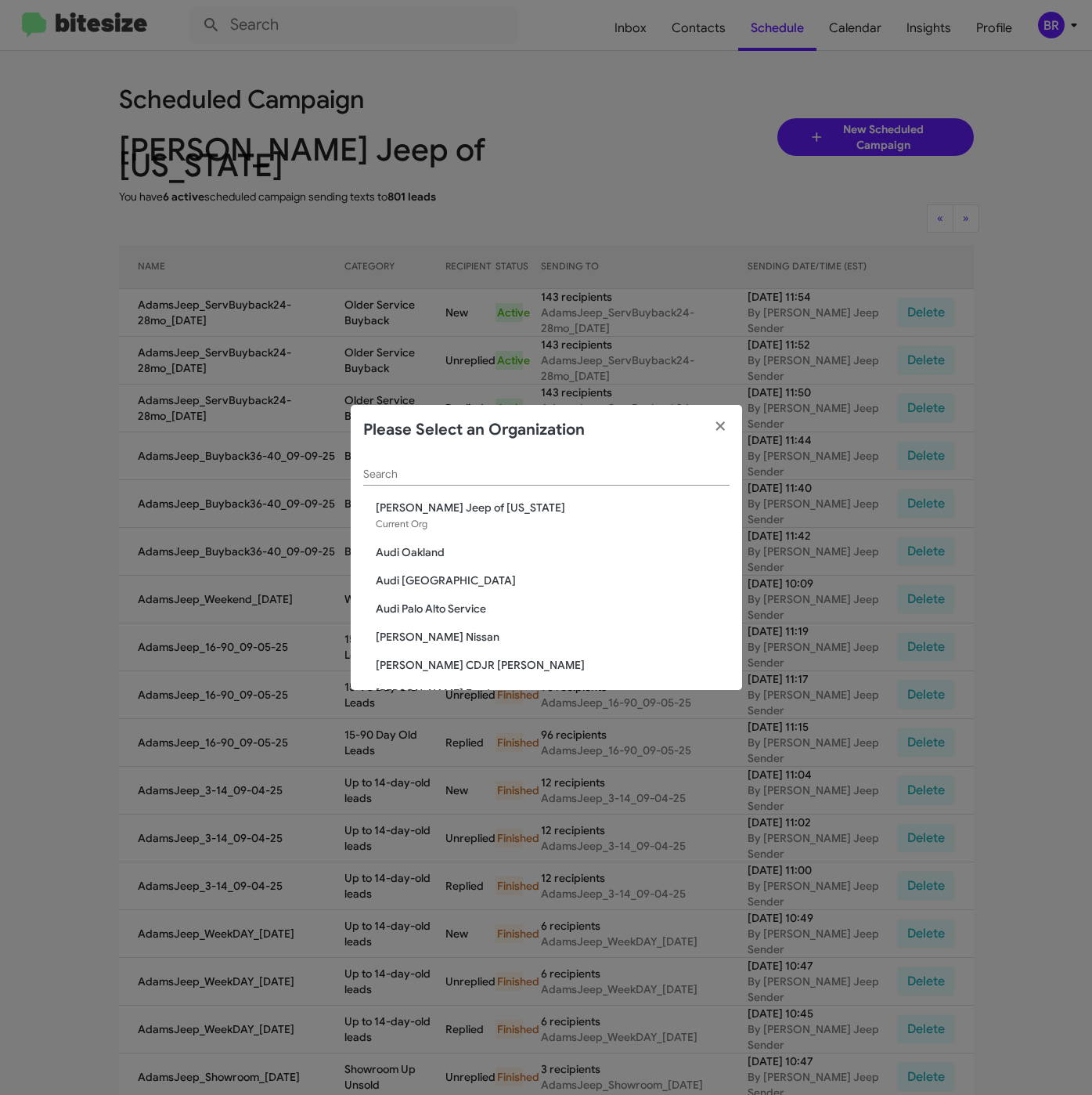
click at [459, 475] on input "Search" at bounding box center [546, 474] width 367 height 13
paste input "Lexus of Concord"
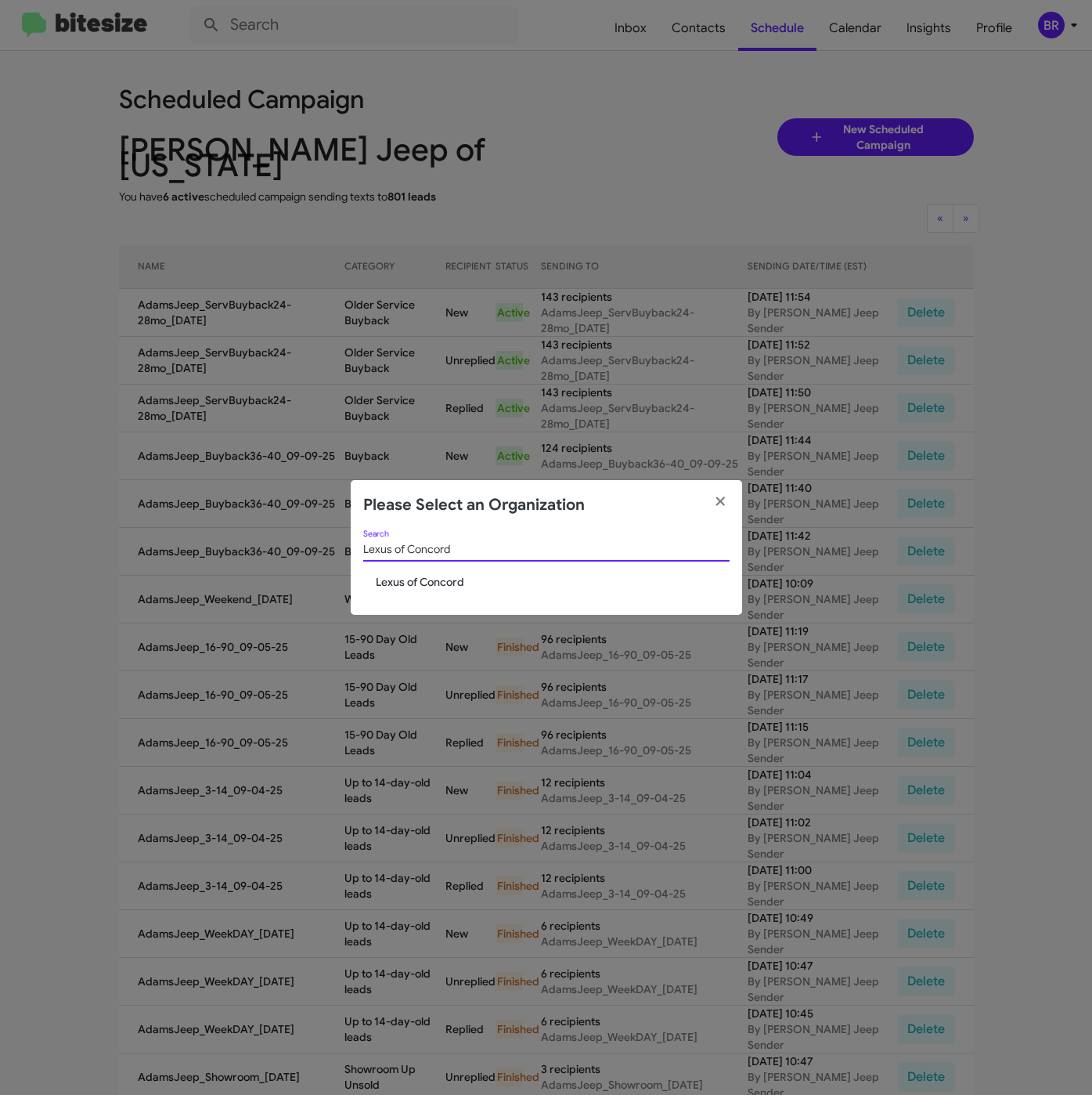
type input "Lexus of Concord"
click at [421, 574] on span "Lexus of Concord" at bounding box center [552, 581] width 354 height 16
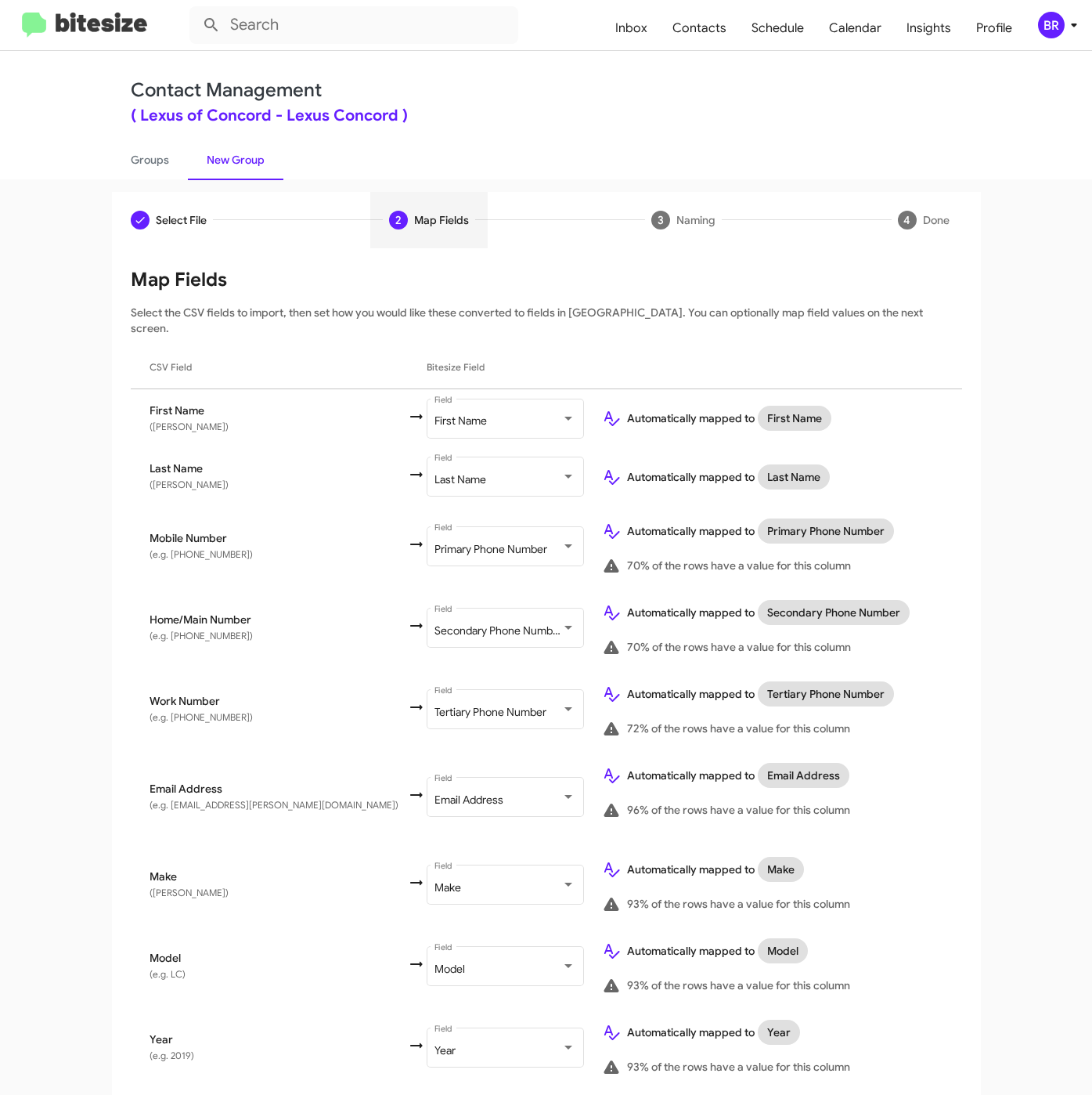
scroll to position [464, 0]
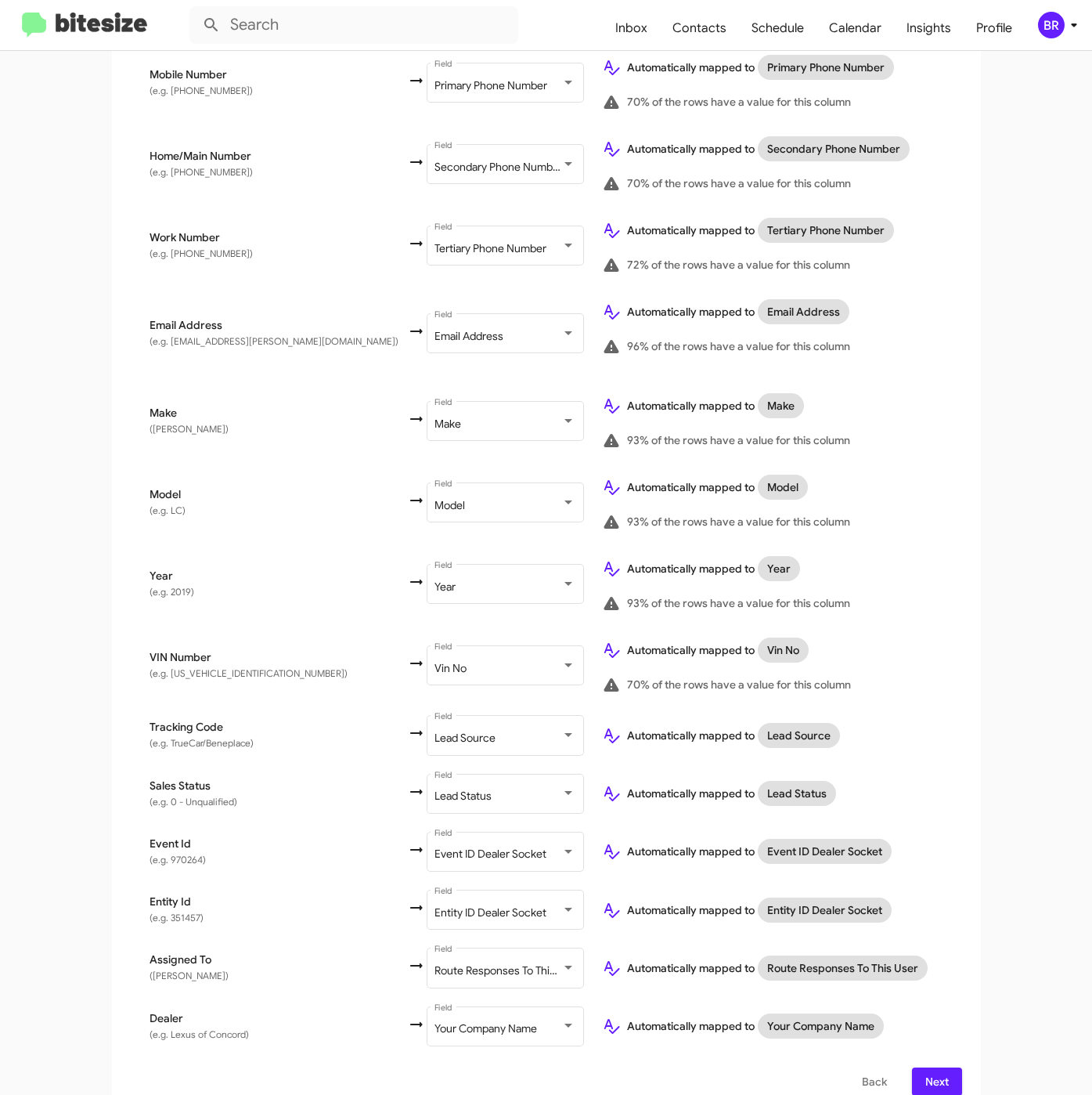
click at [935, 1068] on span "Next" at bounding box center [938, 1081] width 25 height 28
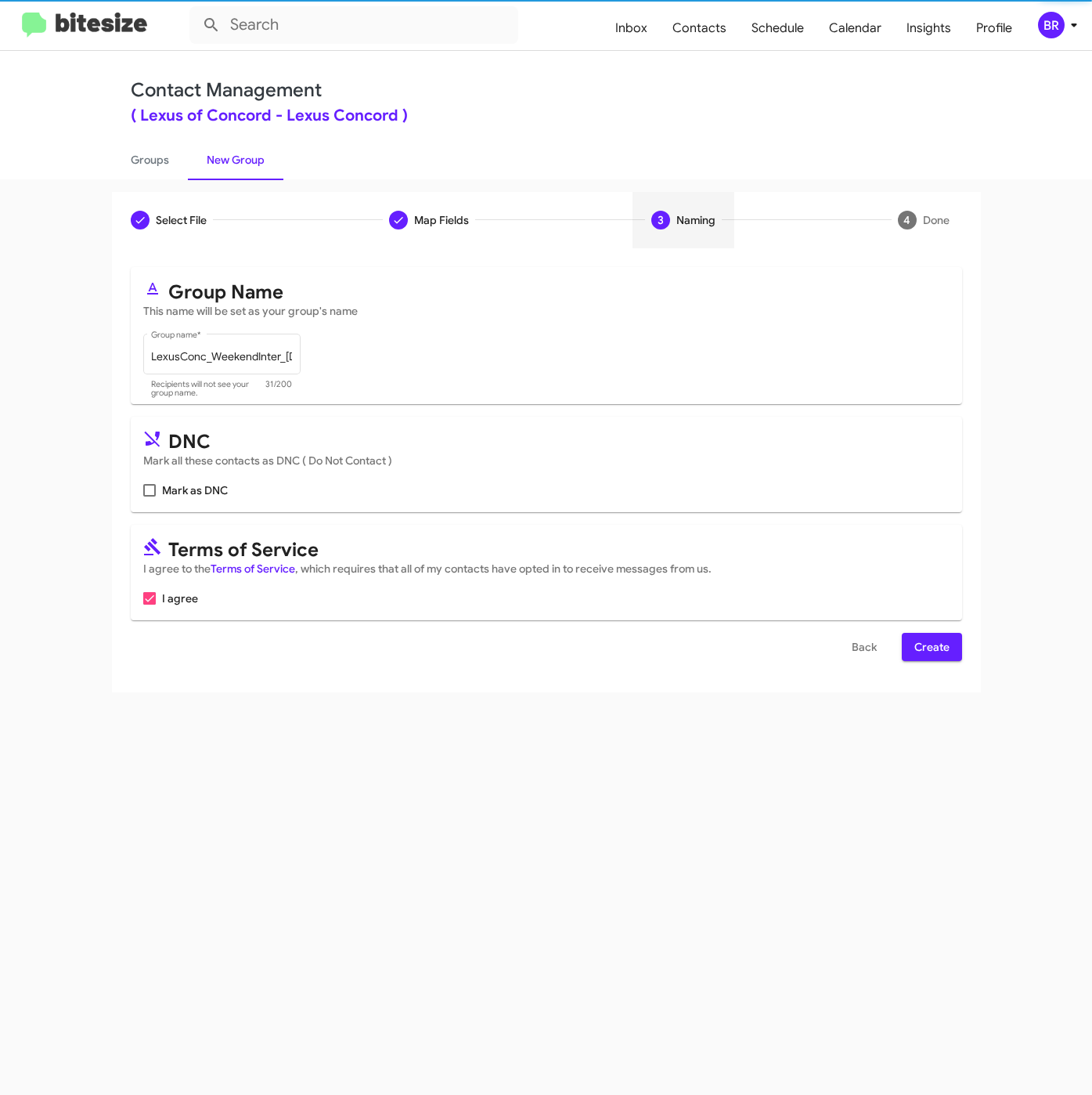
scroll to position [0, 0]
click at [926, 644] on span "Create" at bounding box center [932, 647] width 35 height 28
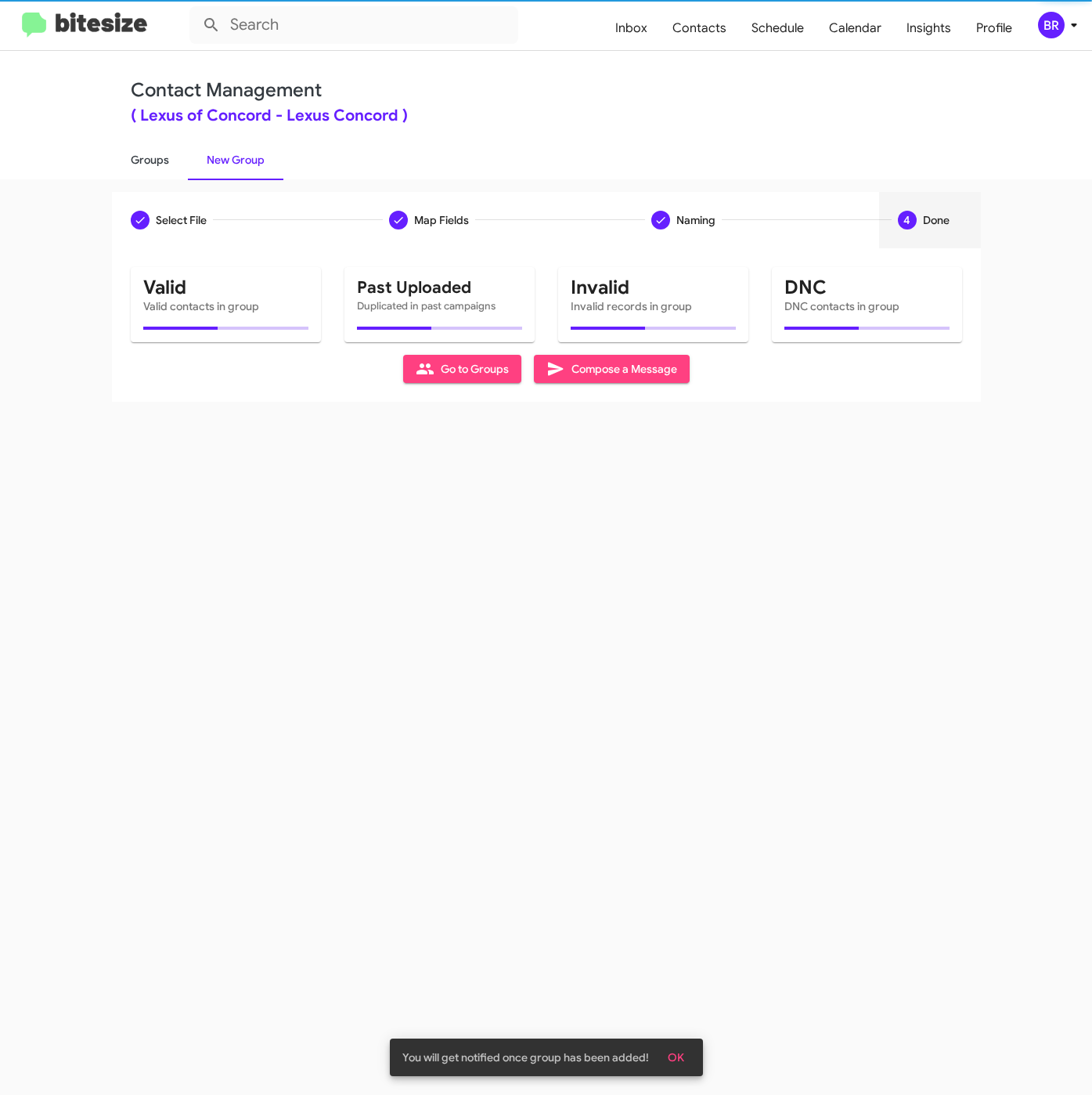
click at [170, 164] on link "Groups" at bounding box center [149, 160] width 76 height 41
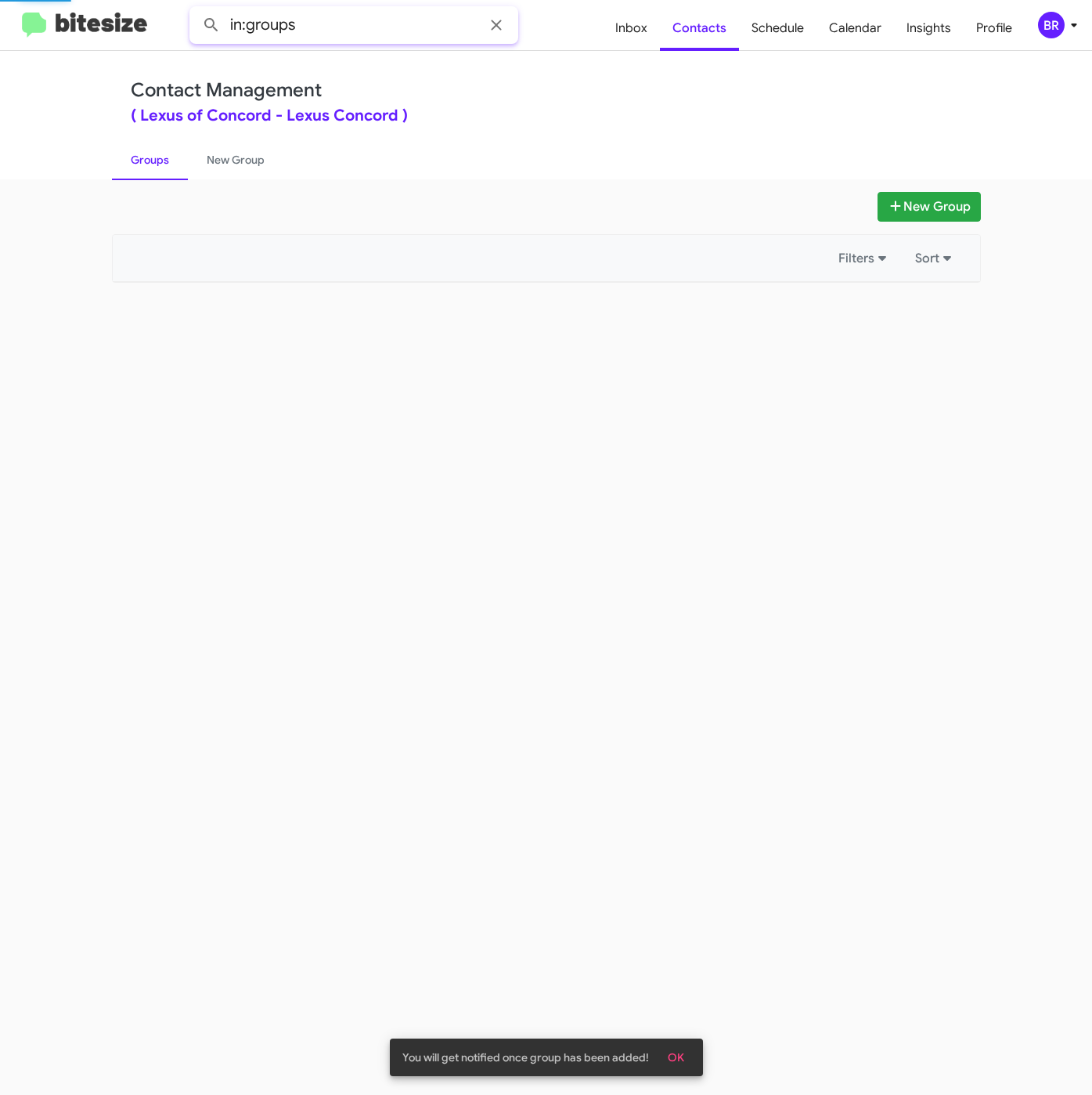
click at [342, 43] on input "in:groups" at bounding box center [353, 24] width 329 height 38
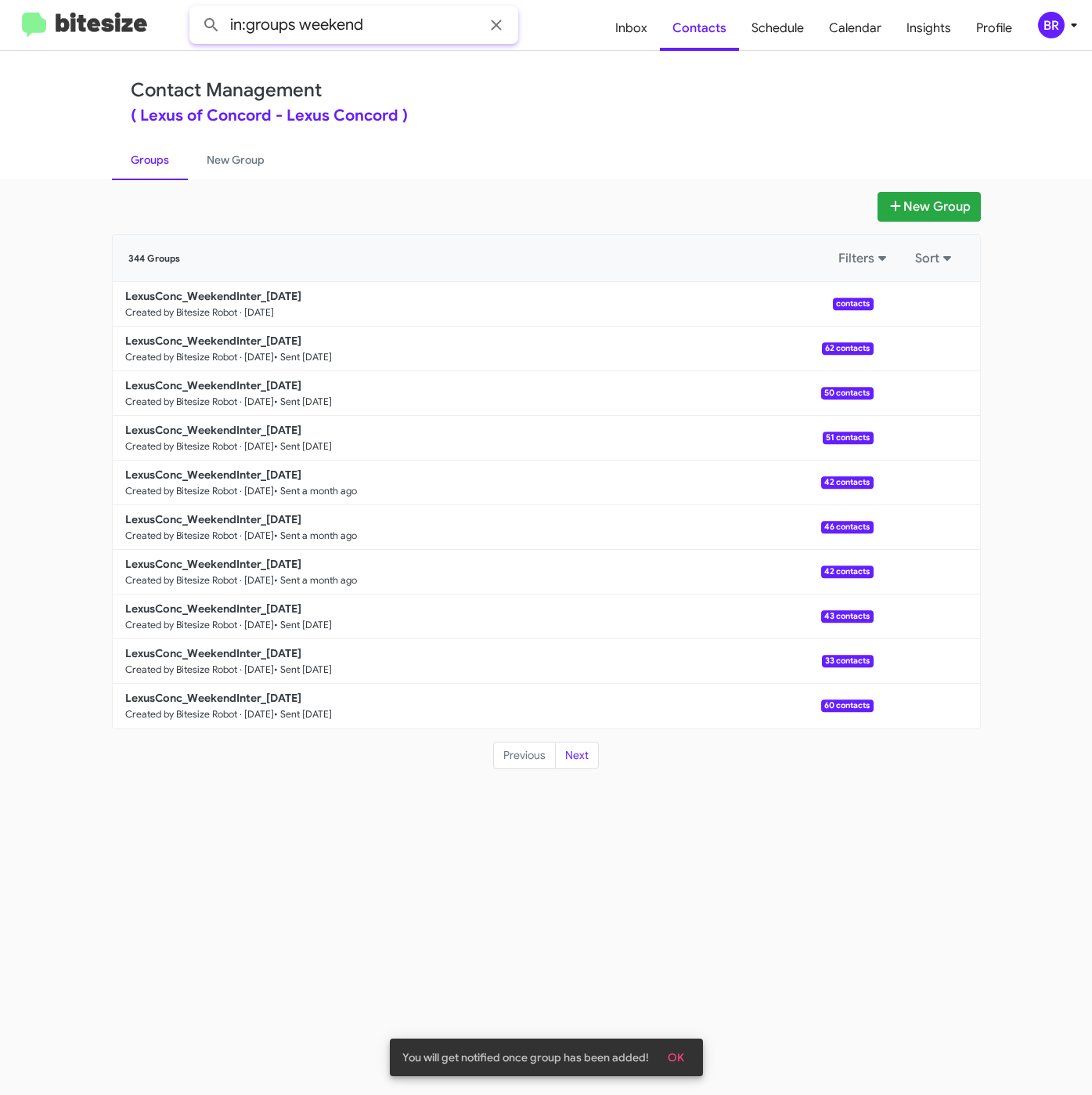
click at [196, 10] on button at bounding box center [212, 25] width 31 height 31
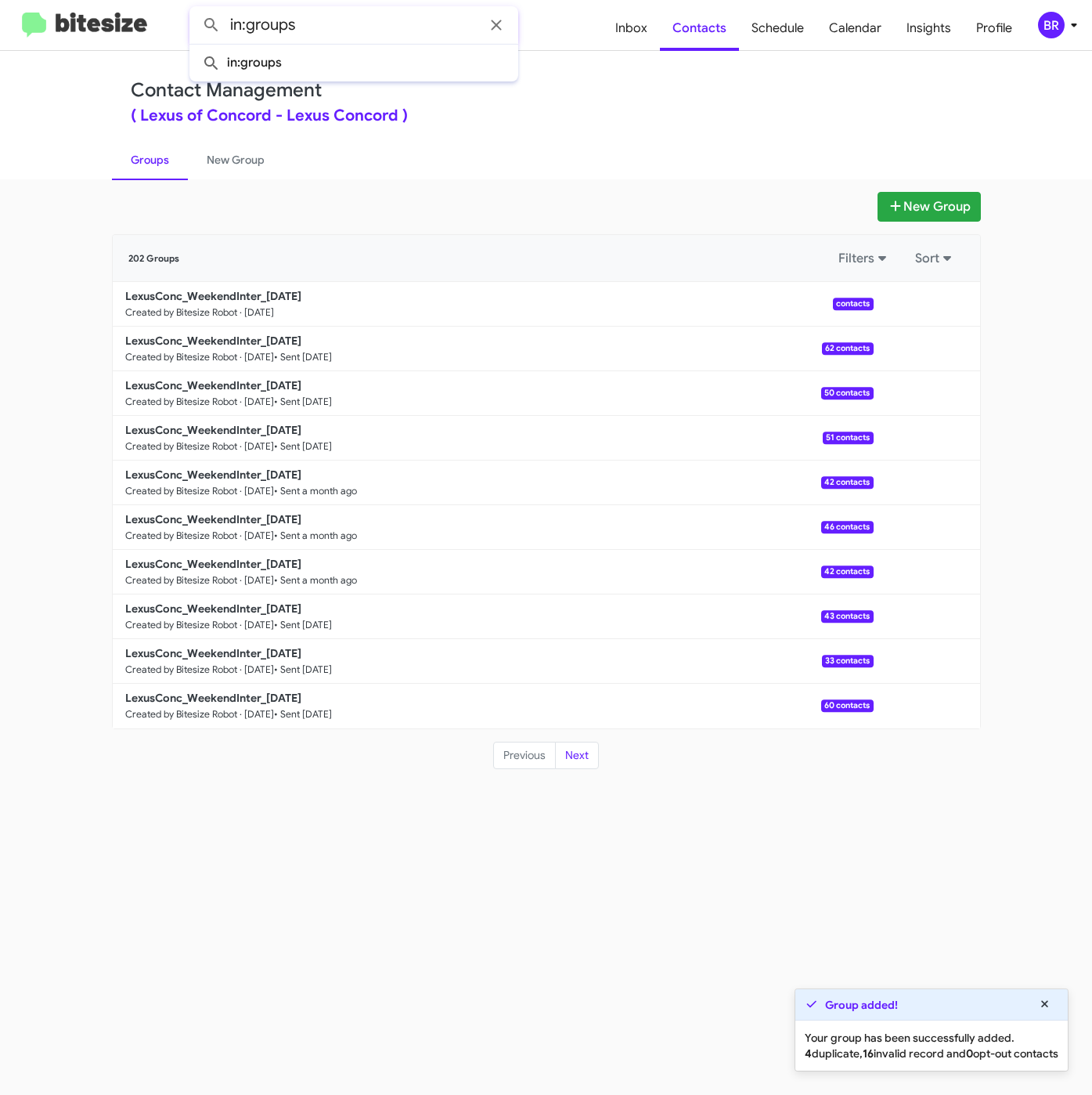
click at [196, 10] on button at bounding box center [212, 25] width 31 height 31
type input "in:groups"
click at [223, 296] on b "LexusConc_WeekendInter_[DATE]" at bounding box center [214, 296] width 177 height 15
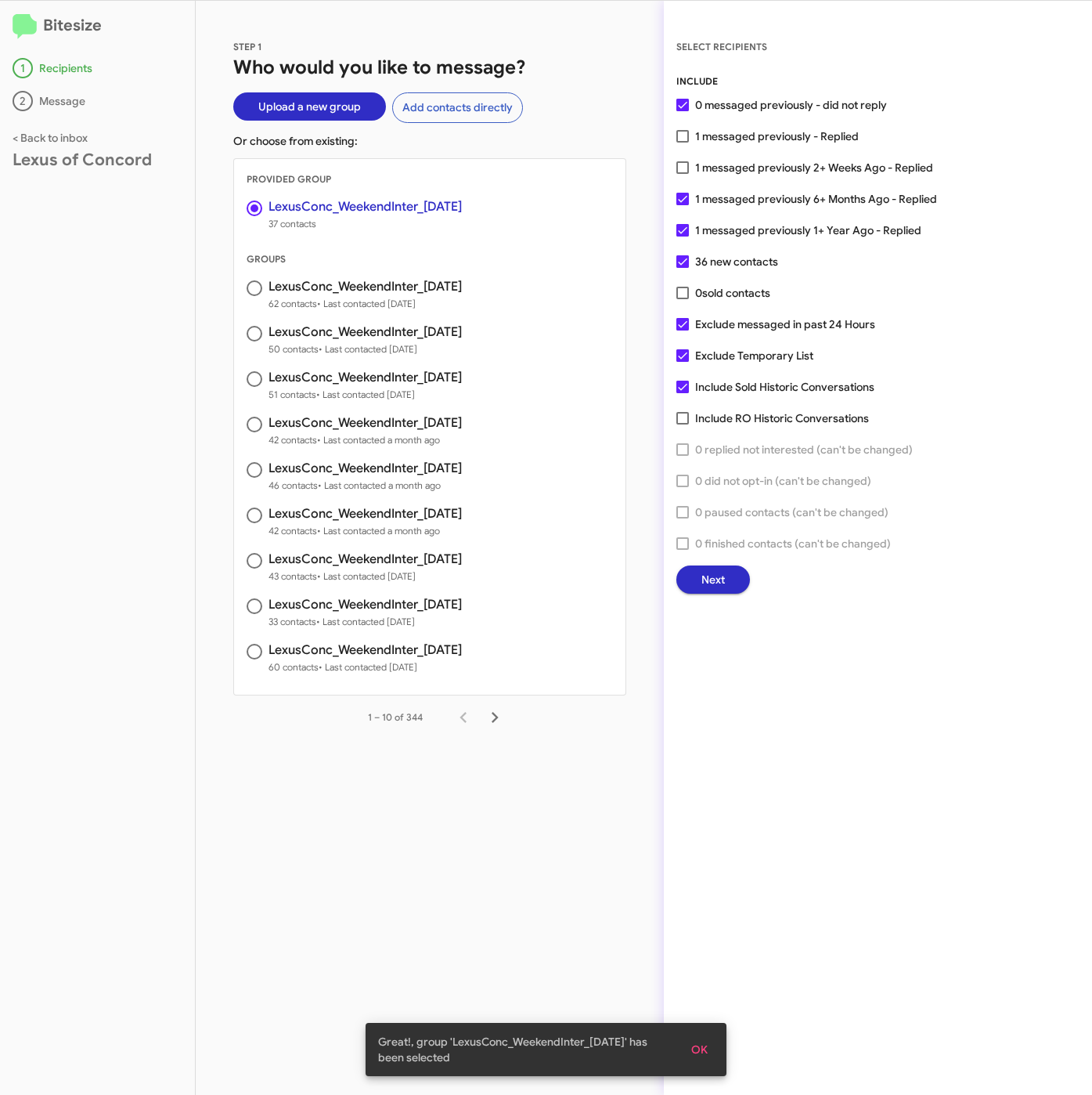
click at [736, 581] on button "Next" at bounding box center [713, 579] width 74 height 28
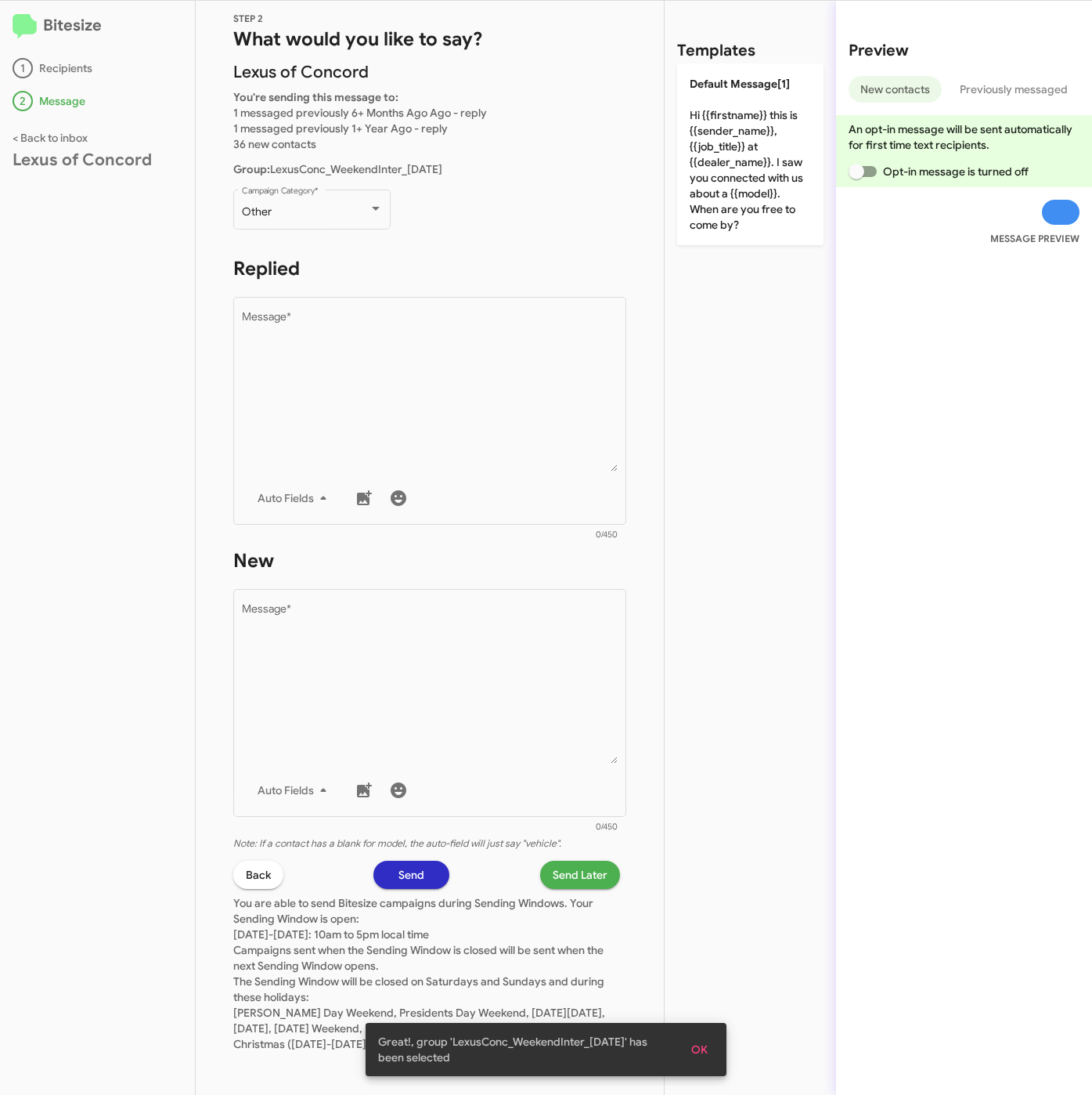
scroll to position [45, 0]
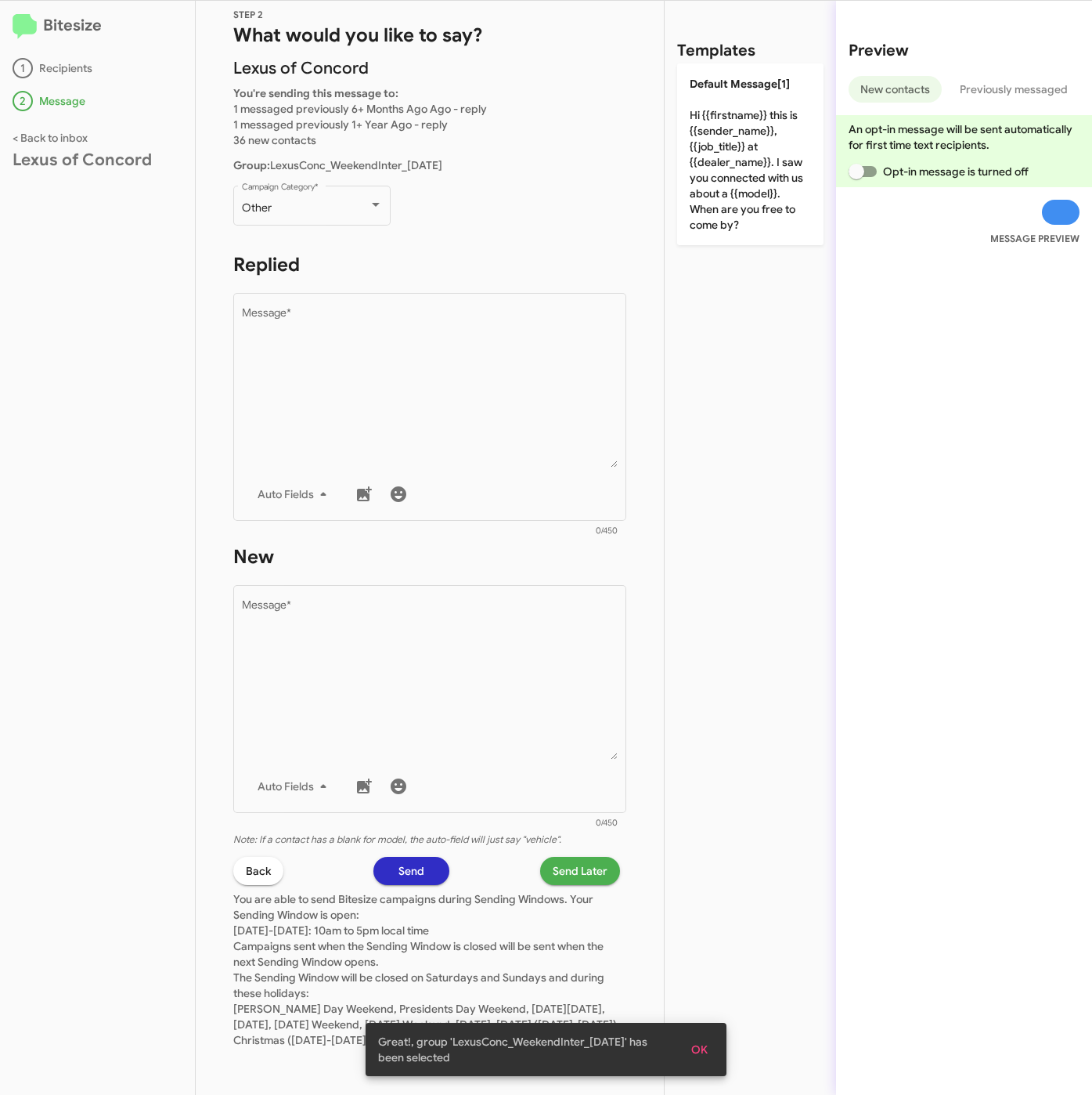
click at [261, 857] on span "Back" at bounding box center [258, 871] width 25 height 28
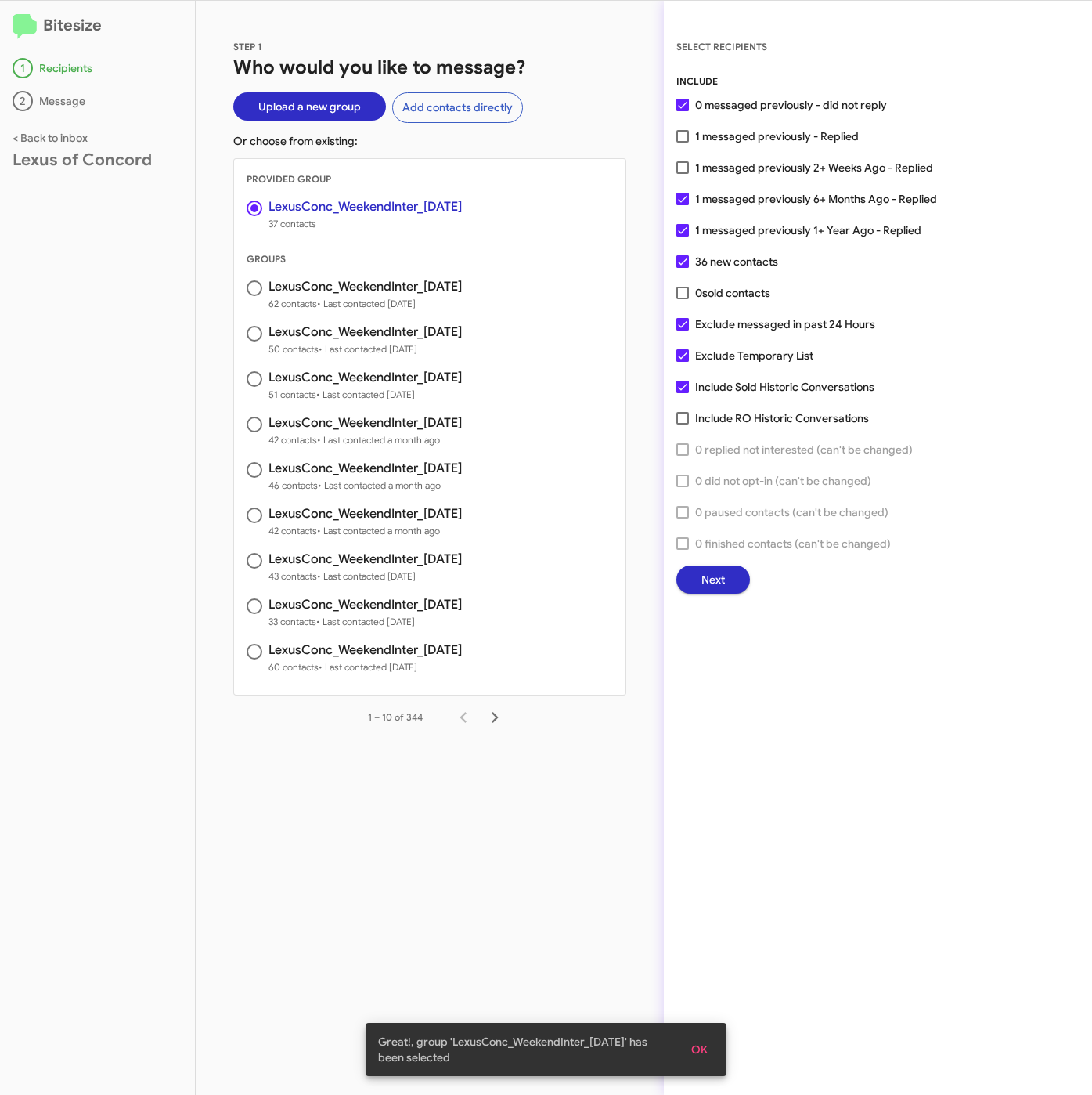
click at [764, 202] on span "1 messaged previously 6+ Months Ago - Replied" at bounding box center [815, 198] width 242 height 18
click at [683, 205] on input "1 messaged previously 6+ Months Ago - Replied" at bounding box center [682, 205] width 1 height 1
checkbox input "false"
click at [754, 230] on span "1 messaged previously 1+ Year Ago - Replied" at bounding box center [808, 230] width 226 height 18
click at [683, 237] on input "1 messaged previously 1+ Year Ago - Replied" at bounding box center [682, 237] width 1 height 1
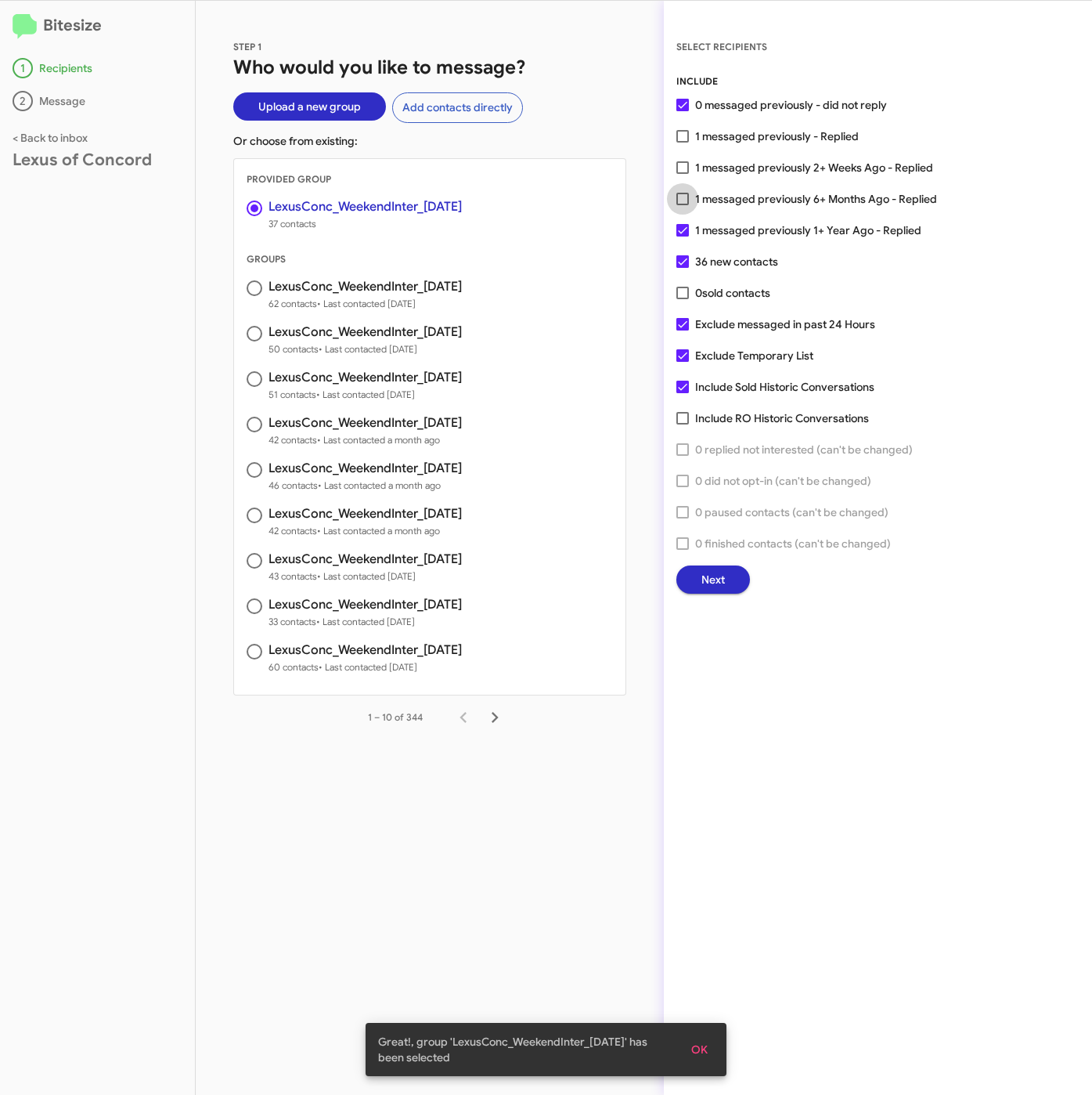
checkbox input "false"
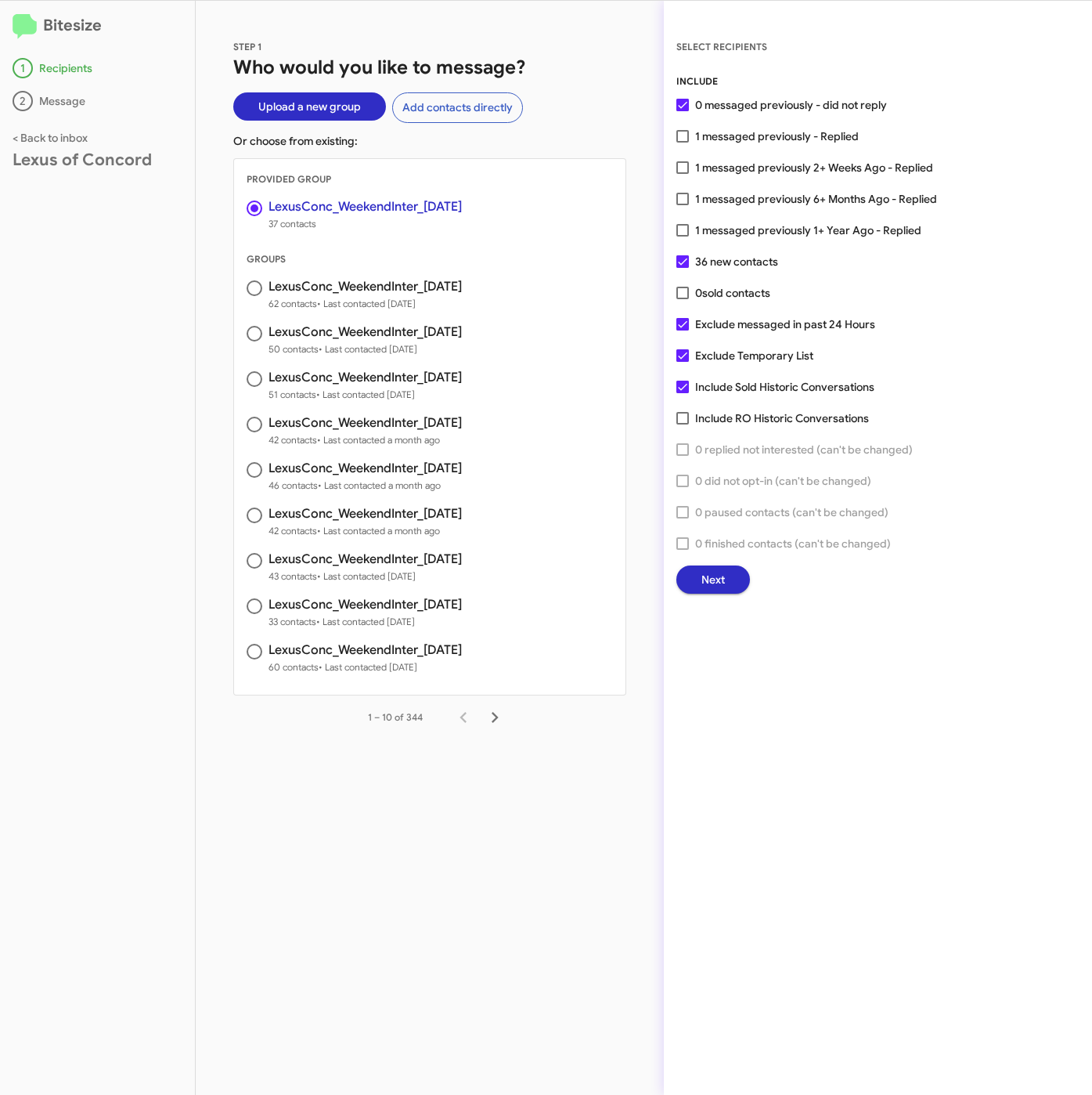
click at [714, 577] on span "Next" at bounding box center [713, 579] width 23 height 28
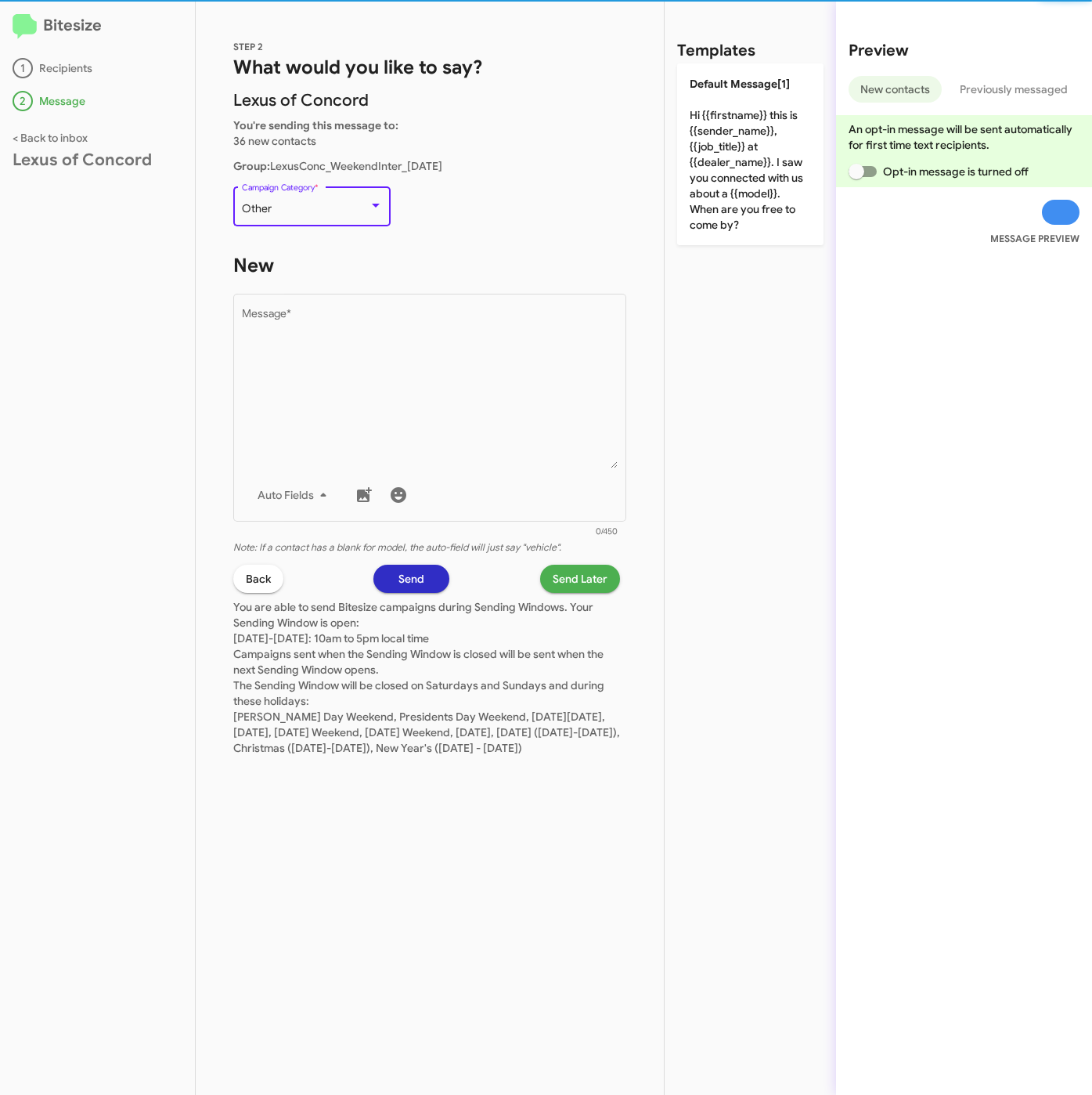
click at [320, 203] on div "Other" at bounding box center [305, 209] width 127 height 13
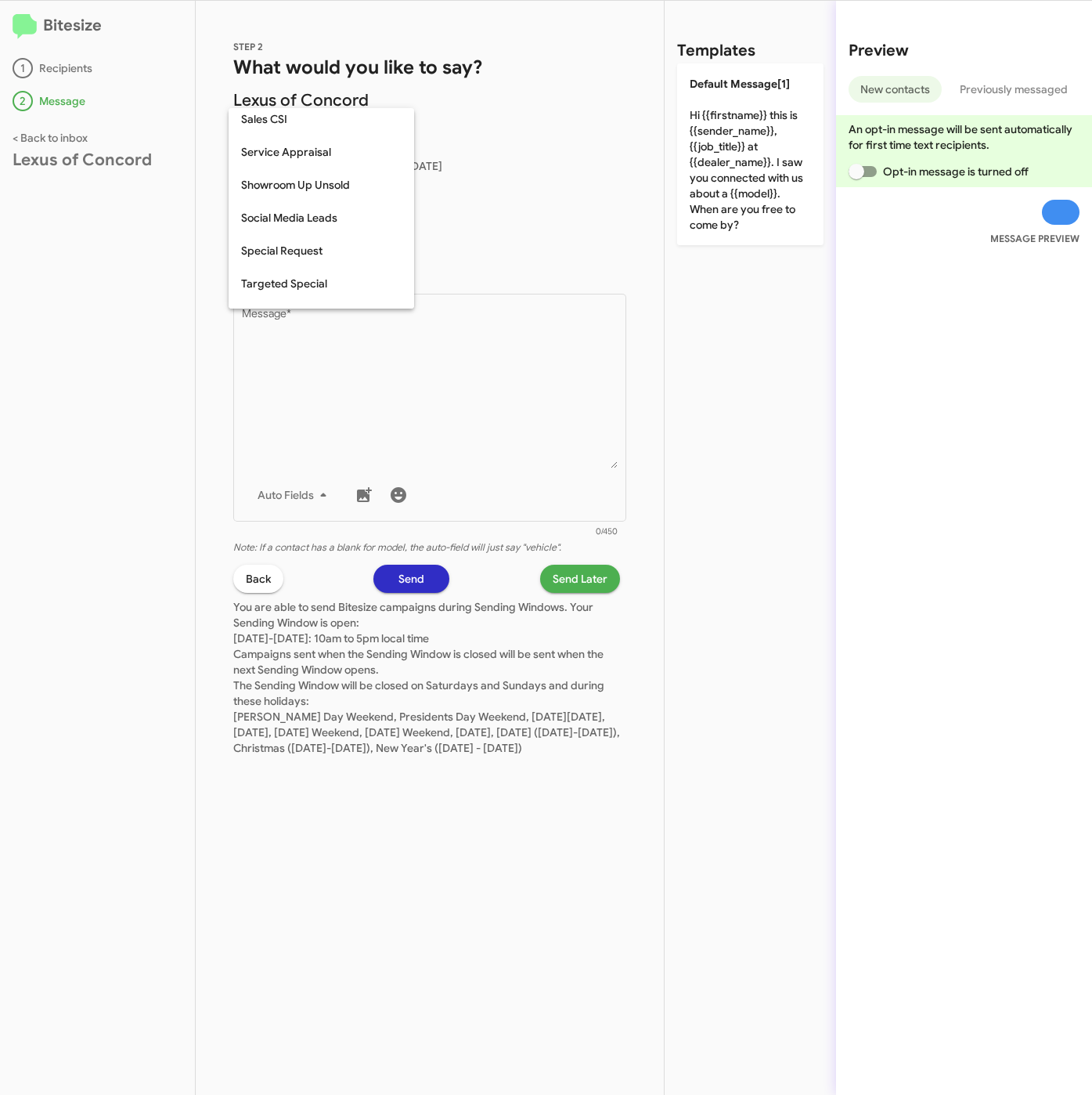
scroll to position [654, 0]
click at [303, 292] on span "Weekend Leads" at bounding box center [320, 293] width 160 height 33
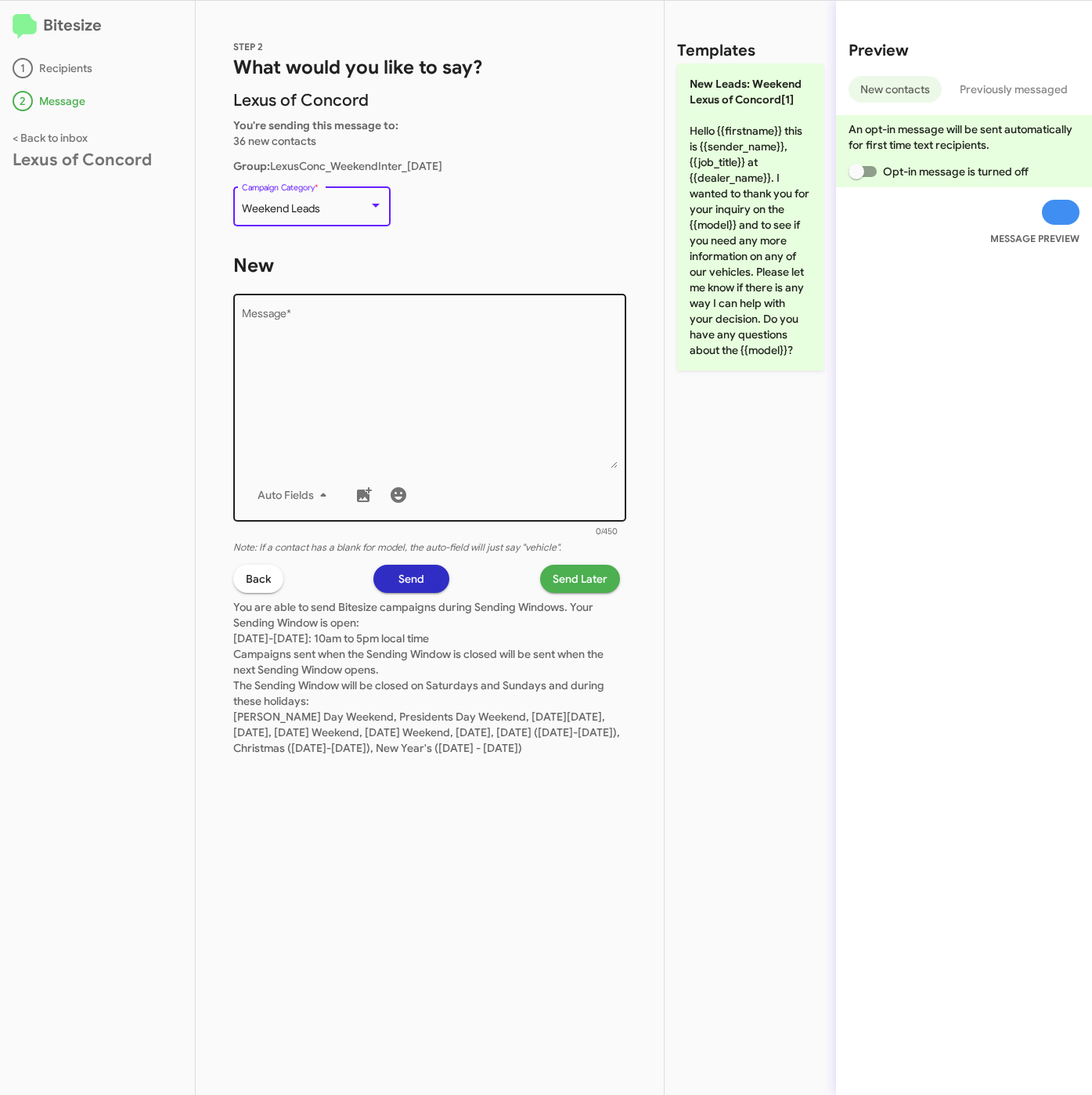
click at [339, 369] on textarea "Message *" at bounding box center [430, 388] width 377 height 160
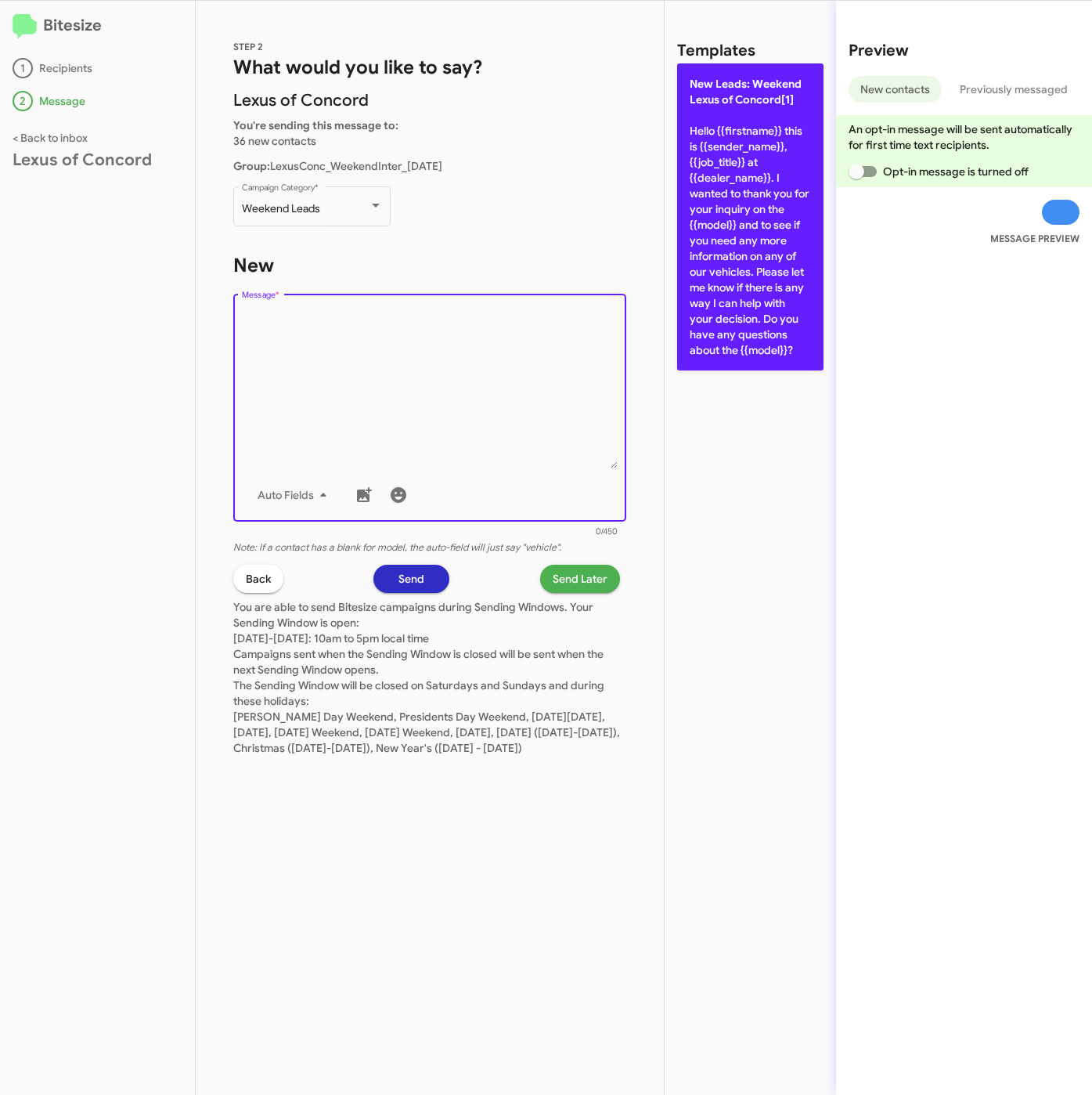
click at [780, 266] on p "New Leads: Weekend Lexus of Concord[1] Hello {{firstname}} this is {{sender_nam…" at bounding box center [750, 216] width 147 height 307
type textarea "Hello {{firstname}} this is {{sender_name}}, {{job_title}} at {{dealer_name}}. …"
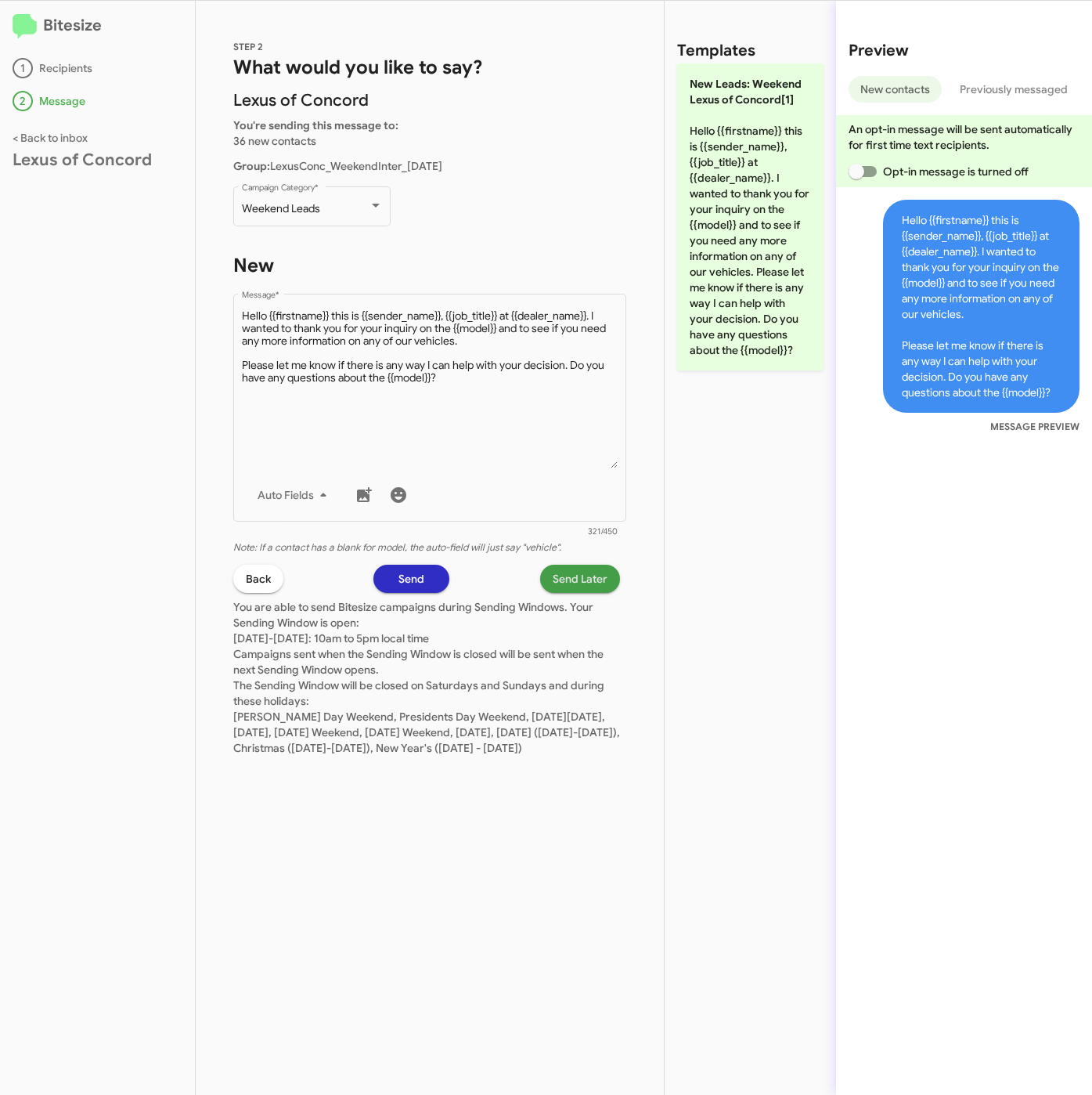
click at [590, 574] on span "Send Later" at bounding box center [580, 579] width 54 height 28
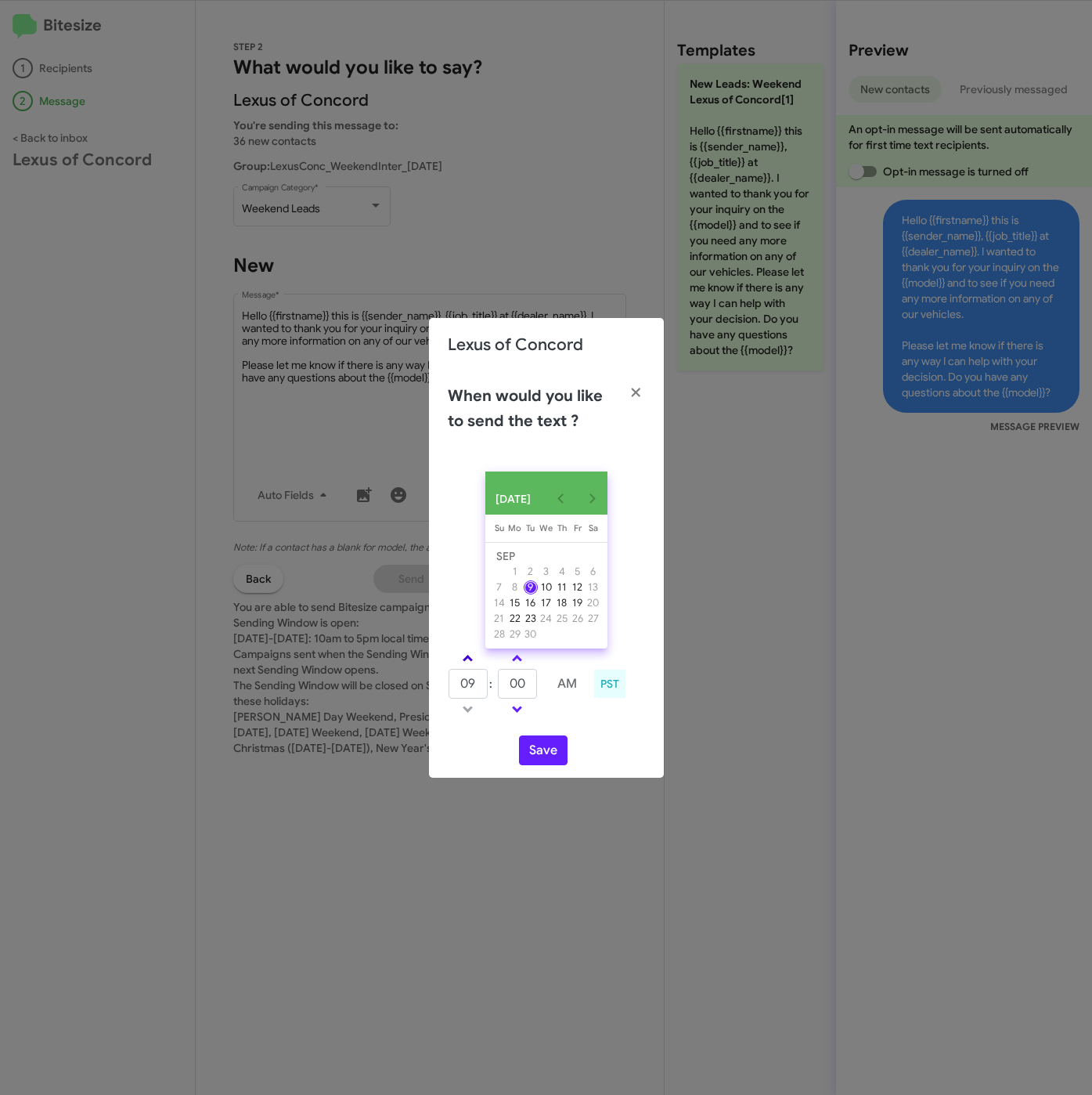
click at [470, 661] on span at bounding box center [468, 659] width 10 height 10
type input "10"
drag, startPoint x: 525, startPoint y: 687, endPoint x: 493, endPoint y: 691, distance: 32.2
click at [493, 691] on tr "10 : 00 AM" at bounding box center [517, 683] width 140 height 31
type input "45"
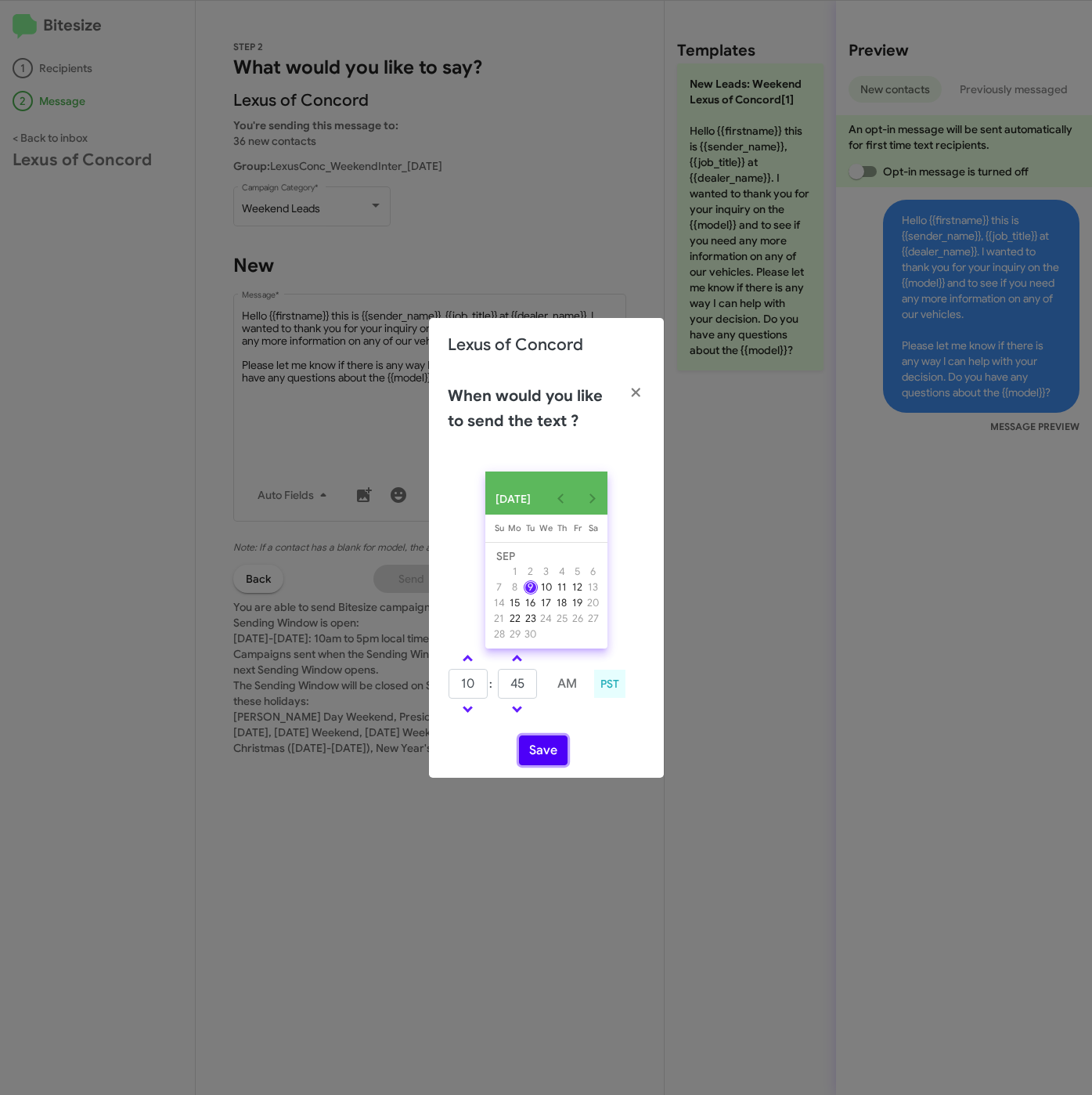
click at [537, 755] on button "Save" at bounding box center [544, 750] width 49 height 30
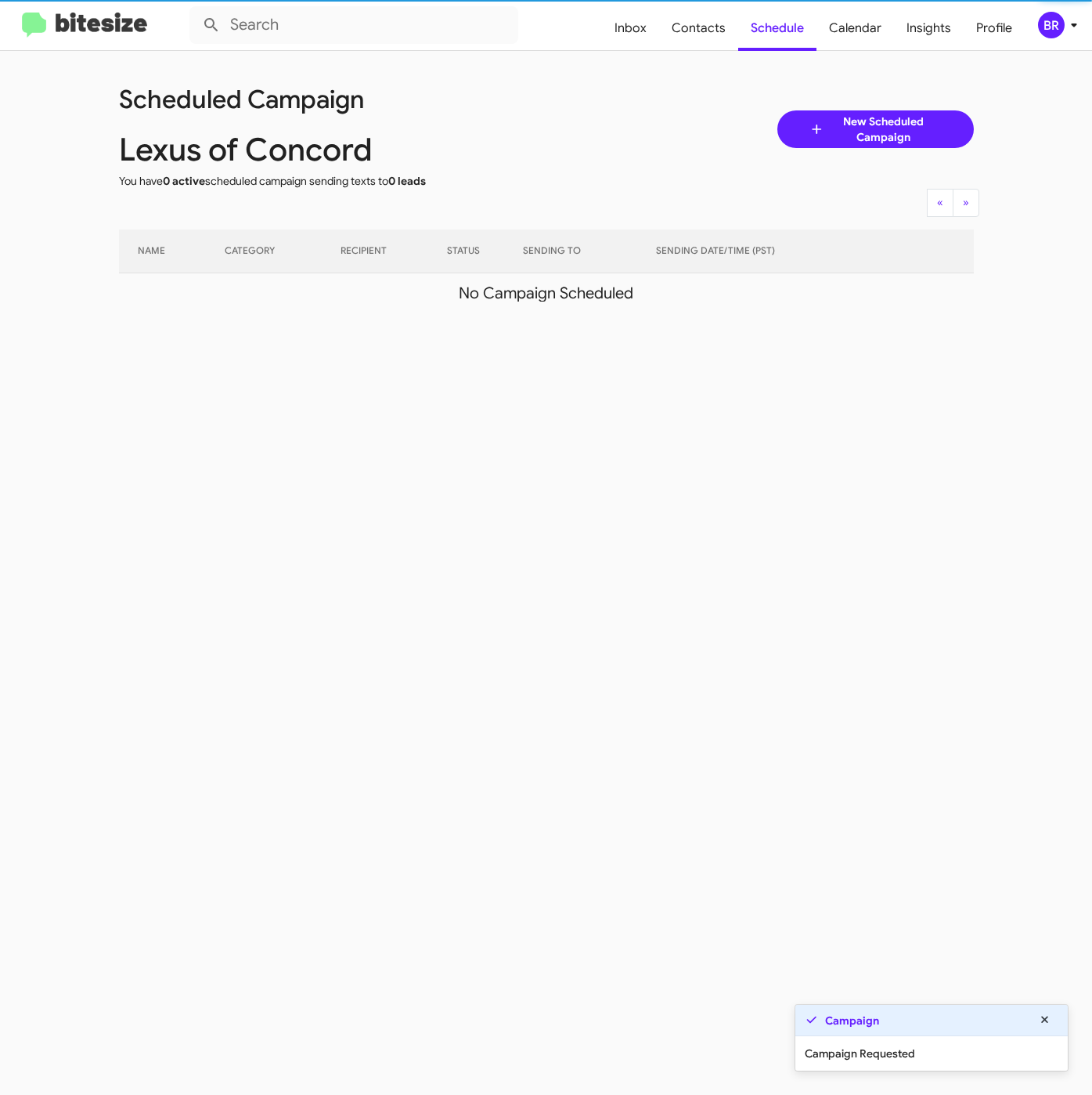
click at [1063, 29] on div "BR" at bounding box center [1051, 24] width 26 height 26
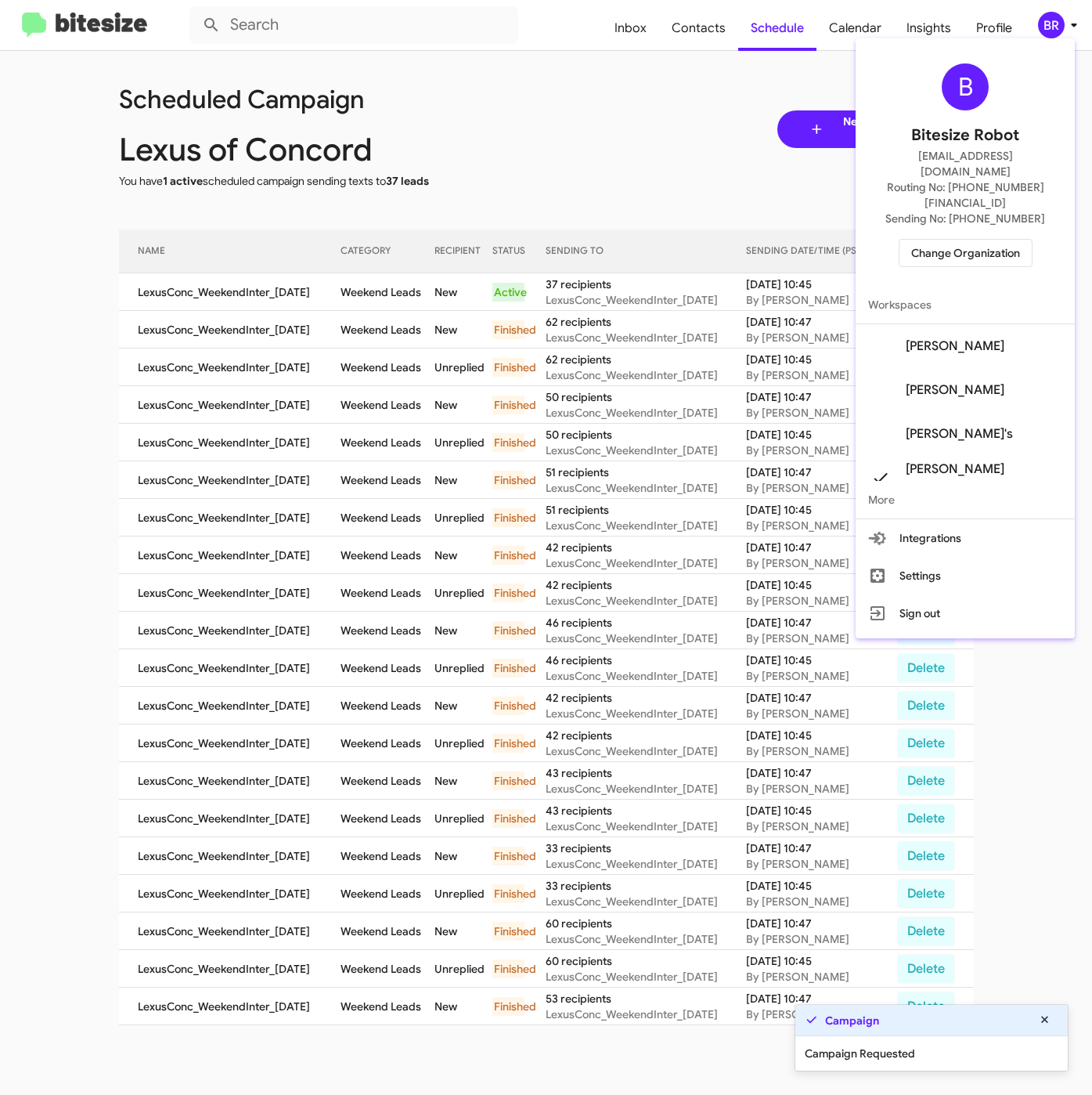
click at [365, 310] on div at bounding box center [546, 548] width 1092 height 1095
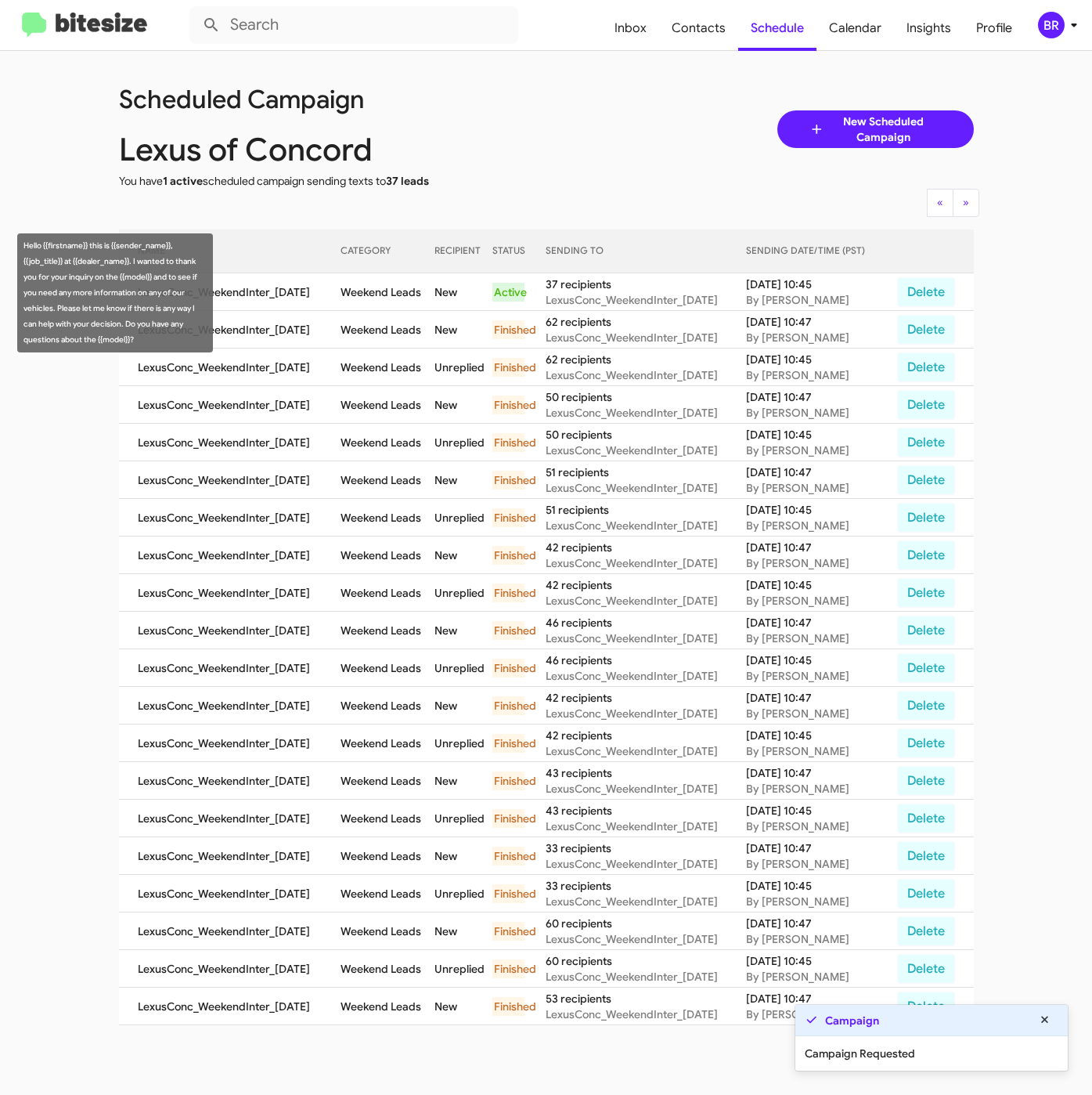
drag, startPoint x: 350, startPoint y: 292, endPoint x: 186, endPoint y: 634, distance: 379.3
click at [435, 292] on td "Weekend Leads" at bounding box center [387, 292] width 94 height 38
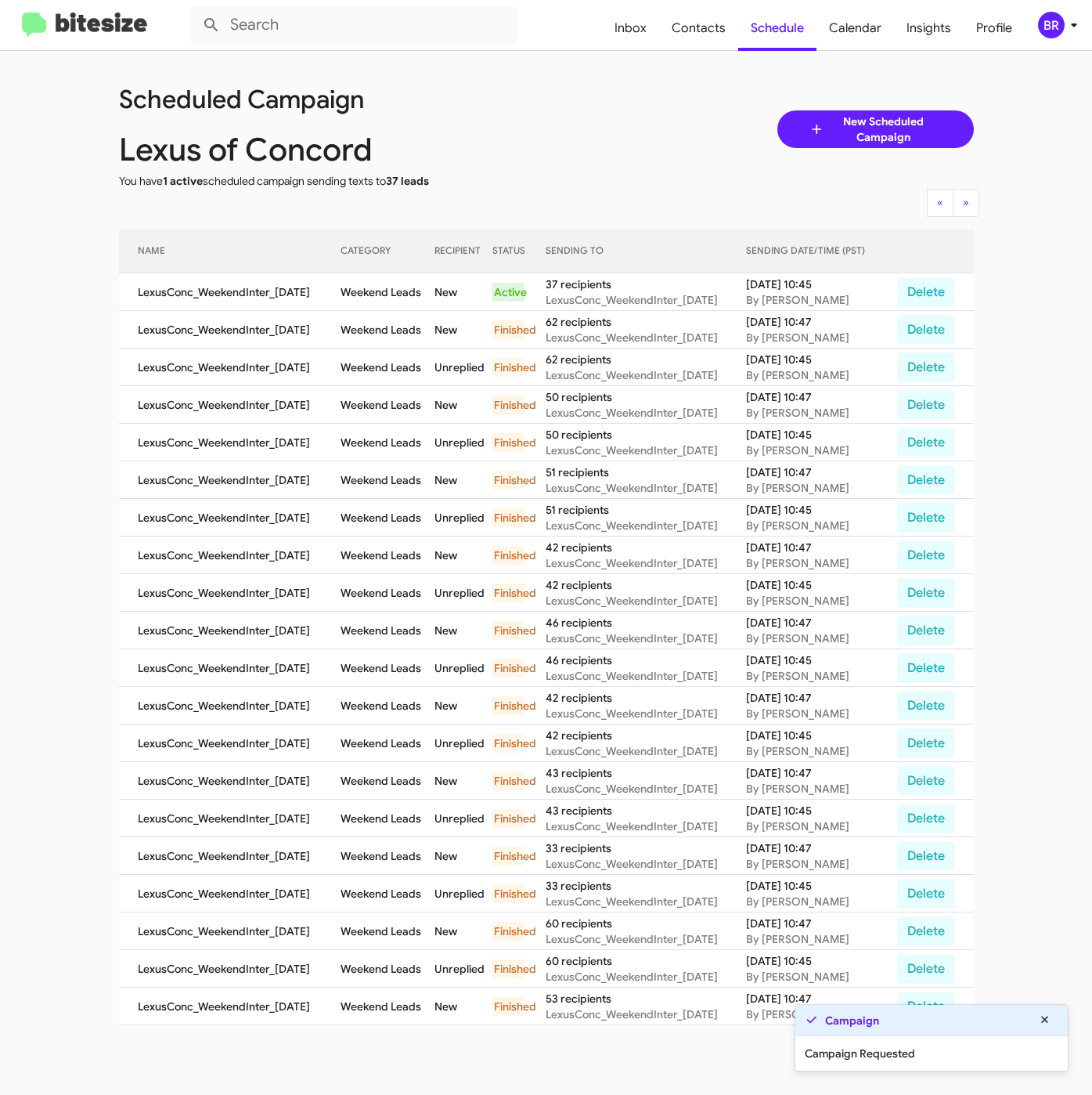
copy td "Weekend Leads"
